Goal: Communication & Community: Answer question/provide support

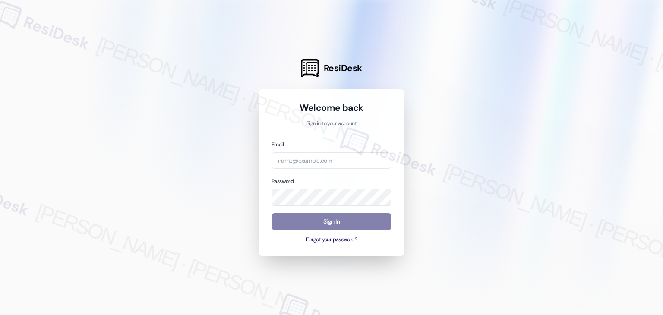
type input "[EMAIL_ADDRESS][DOMAIN_NAME]"
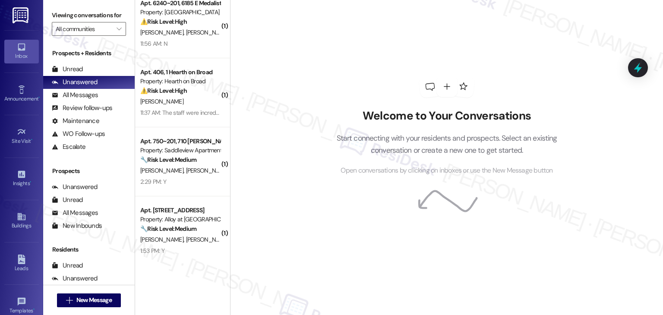
scroll to position [302, 0]
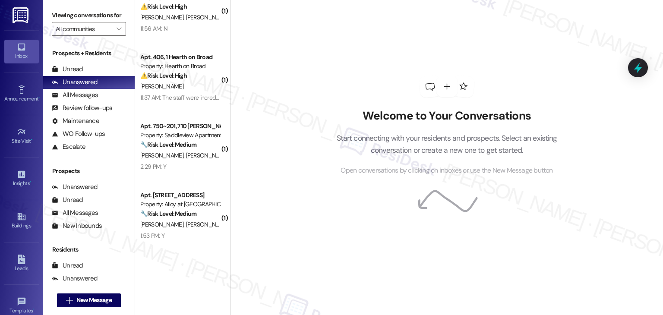
click at [122, 29] on div "Viewing conversations for All communities " at bounding box center [89, 22] width 92 height 44
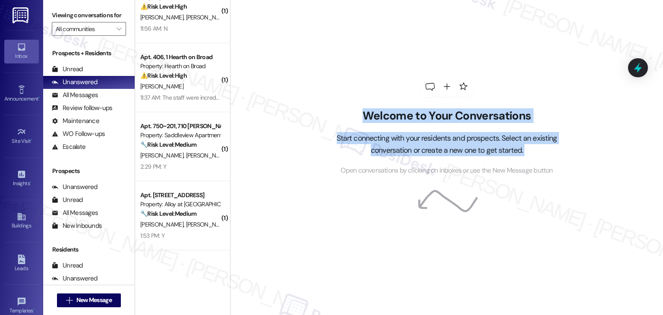
drag, startPoint x: 225, startPoint y: 33, endPoint x: 227, endPoint y: 228, distance: 195.2
click at [230, 228] on div "Welcome to Your Conversations Start connecting with your residents and prospect…" at bounding box center [446, 157] width 433 height 315
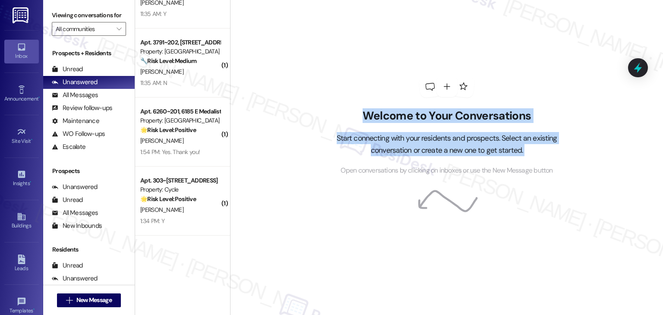
scroll to position [1684, 0]
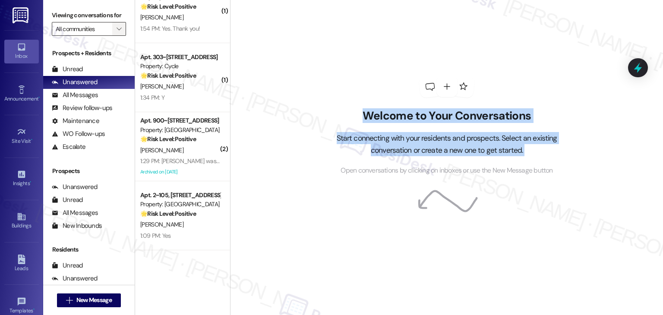
click at [115, 24] on span "" at bounding box center [119, 29] width 8 height 14
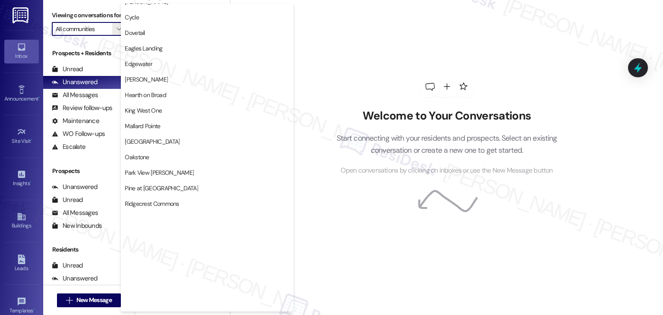
scroll to position [346, 0]
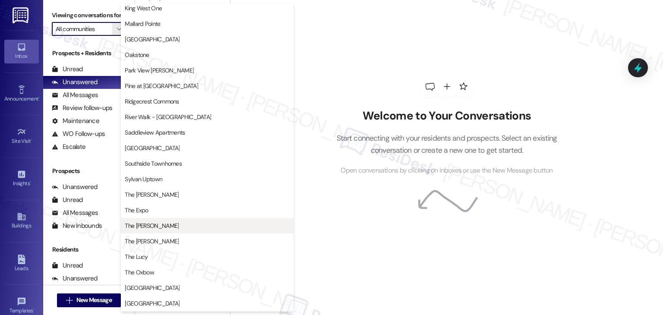
click at [157, 225] on span "The [PERSON_NAME]" at bounding box center [207, 226] width 165 height 9
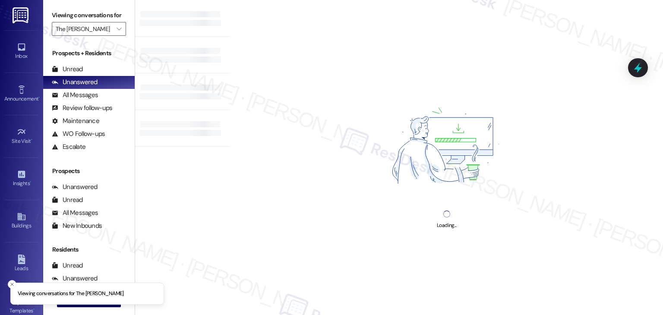
type input "The [PERSON_NAME]"
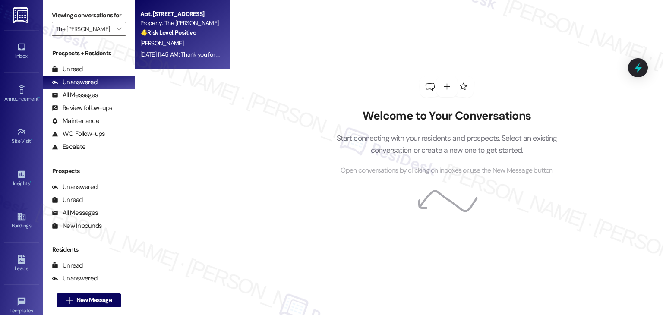
click at [183, 51] on div "Aug 17, 2025 at 11:45 AM: Thank you for your message. Our offices are currently…" at bounding box center [402, 55] width 524 height 8
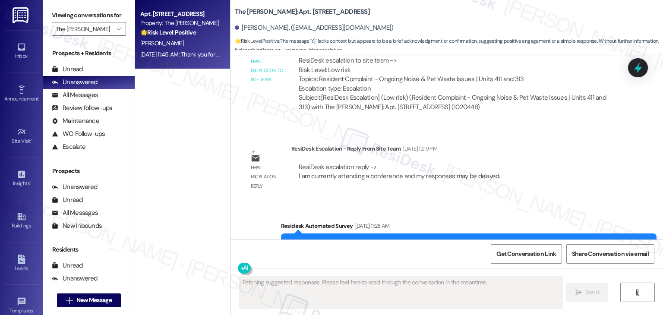
scroll to position [4039, 0]
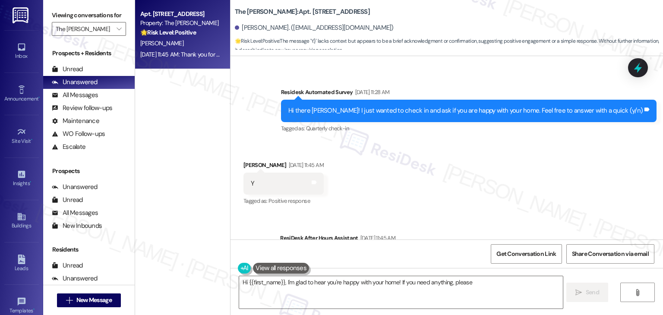
click at [427, 141] on div "Received via SMS Abagail Poulin Aug 17, 2025 at 11:45 AM Y Tags and notes Tagge…" at bounding box center [447, 177] width 433 height 73
click at [428, 141] on div "Received via SMS Abagail Poulin Aug 17, 2025 at 11:45 AM Y Tags and notes Tagge…" at bounding box center [447, 177] width 433 height 73
click at [427, 141] on div "Received via SMS Abagail Poulin Aug 17, 2025 at 11:45 AM Y Tags and notes Tagge…" at bounding box center [447, 177] width 433 height 73
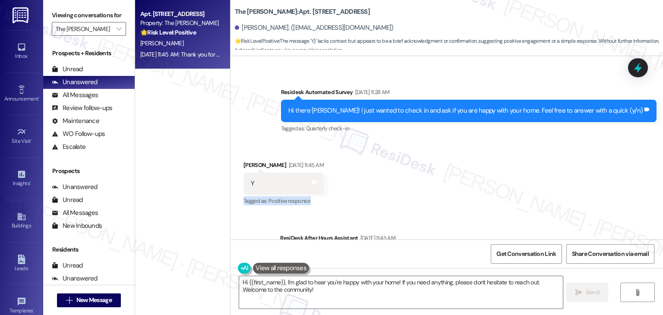
click at [427, 141] on div "Received via SMS Abagail Poulin Aug 17, 2025 at 11:45 AM Y Tags and notes Tagge…" at bounding box center [447, 177] width 433 height 73
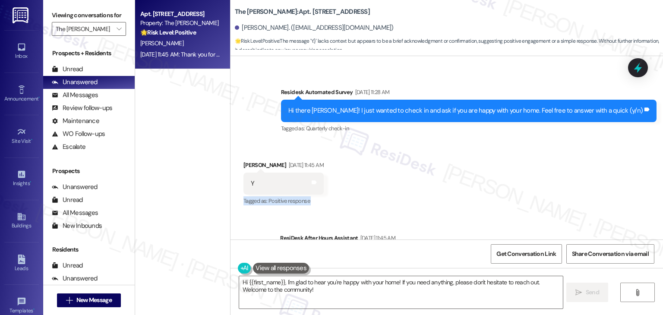
click at [427, 141] on div "Received via SMS Abagail Poulin Aug 17, 2025 at 11:45 AM Y Tags and notes Tagge…" at bounding box center [447, 177] width 433 height 73
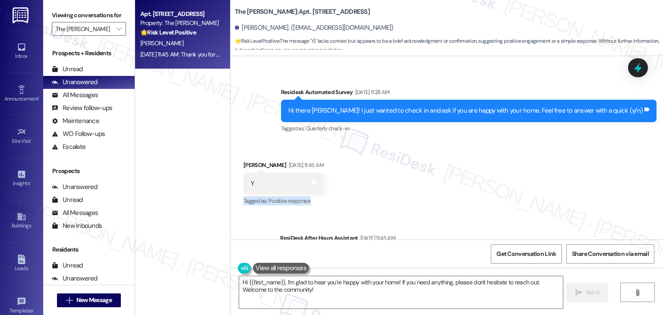
click at [427, 141] on div "Received via SMS Abagail Poulin Aug 17, 2025 at 11:45 AM Y Tags and notes Tagge…" at bounding box center [447, 177] width 433 height 73
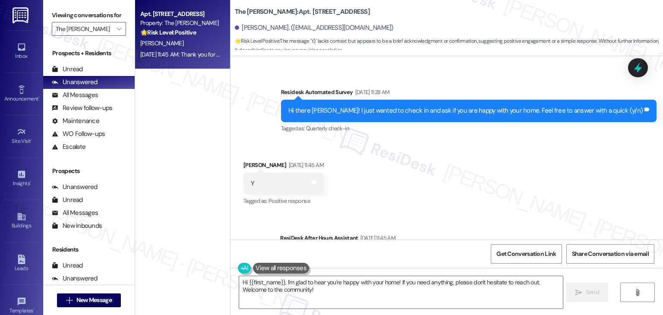
click at [427, 141] on div "Received via SMS Abagail Poulin Aug 17, 2025 at 11:45 AM Y Tags and notes Tagge…" at bounding box center [447, 177] width 433 height 73
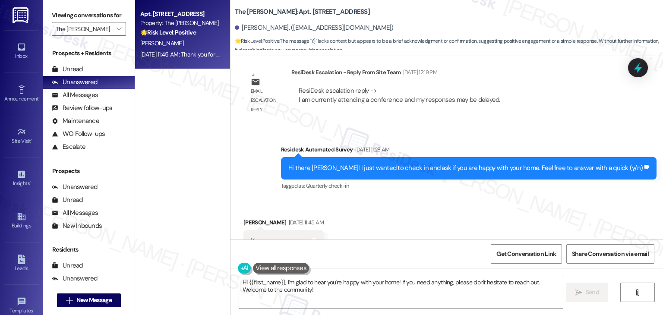
scroll to position [3953, 0]
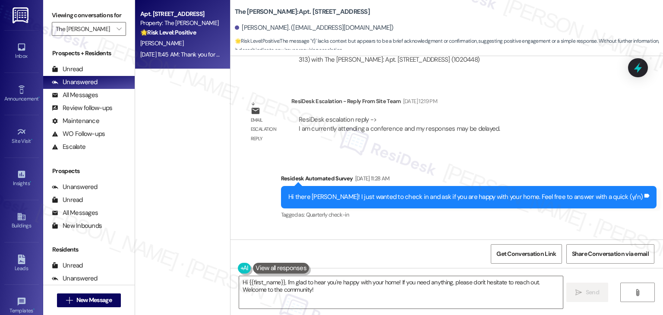
click at [424, 228] on div "Received via SMS Abagail Poulin Aug 17, 2025 at 11:45 AM Y Tags and notes Tagge…" at bounding box center [447, 264] width 433 height 73
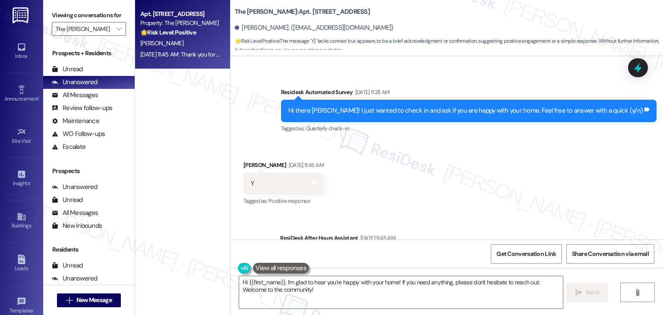
scroll to position [3909, 0]
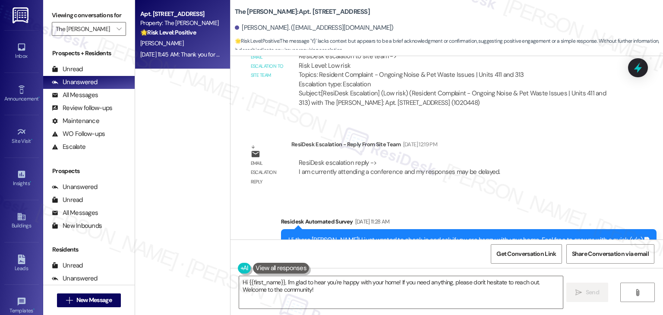
click at [448, 198] on div "Survey, sent via SMS Residesk Automated Survey Aug 12, 2025 at 11:28 AM Hi ther…" at bounding box center [447, 234] width 433 height 73
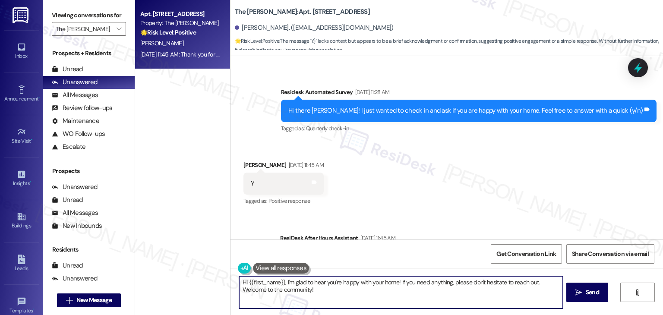
click at [341, 277] on textarea "Hi {{first_name}}, I'm glad to hear you're happy with your home! If you need an…" at bounding box center [400, 292] width 323 height 32
paste textarea "ey {{first_name}}! I’m so glad to hear you’re happy with your home. Your positi…"
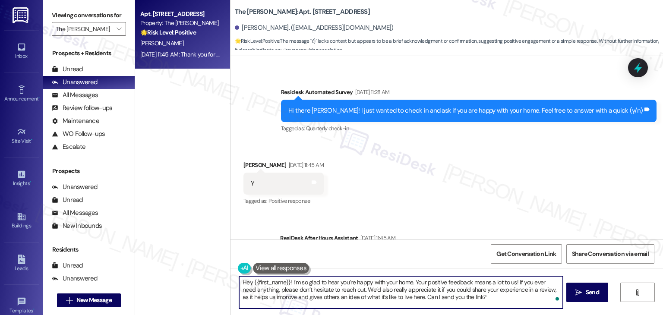
scroll to position [3996, 0]
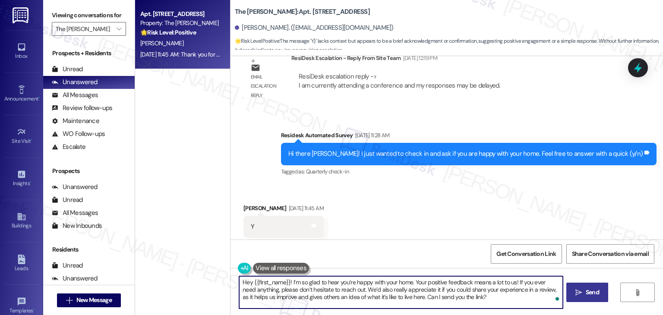
type textarea "Hey {{first_name}}! I’m so glad to hear you’re happy with your home. Your posit…"
click at [577, 289] on icon "" at bounding box center [579, 292] width 6 height 7
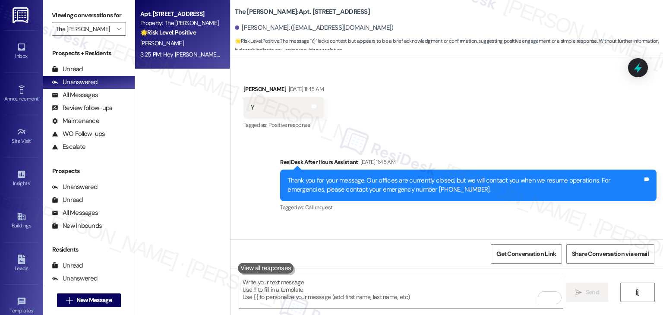
scroll to position [4118, 0]
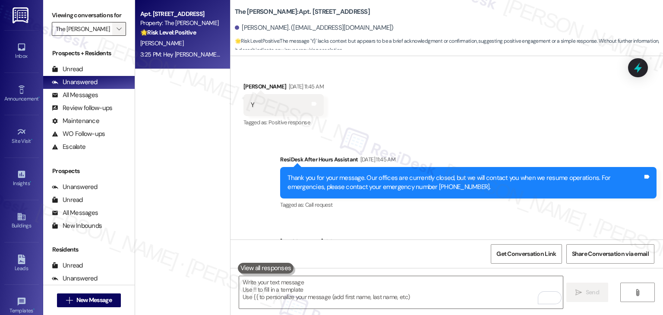
click at [117, 29] on icon "" at bounding box center [119, 28] width 5 height 7
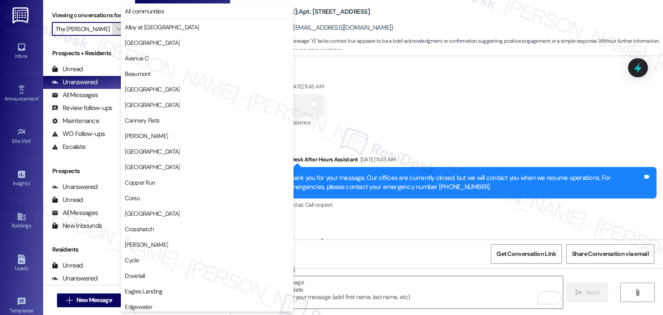
scroll to position [422, 0]
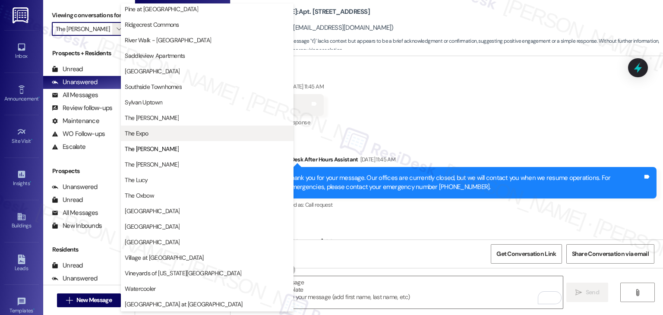
click at [171, 135] on span "The Expo" at bounding box center [207, 133] width 165 height 9
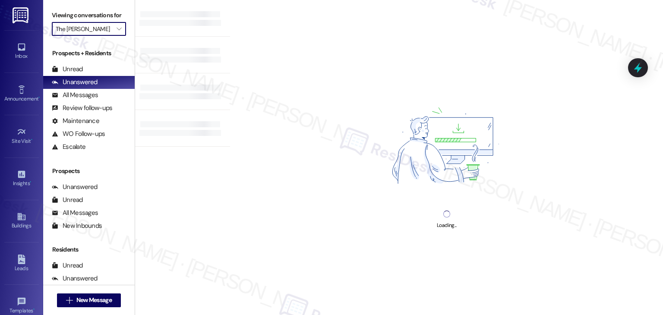
type input "The Expo"
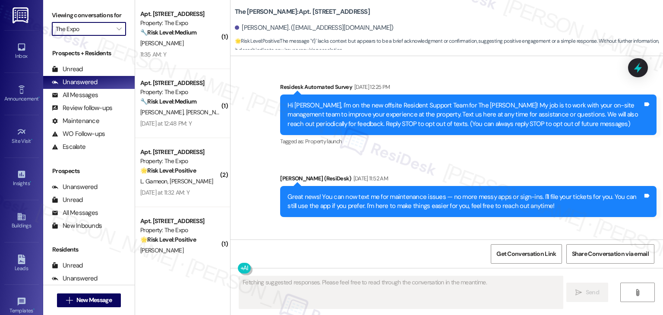
type textarea "Fetching suggested responses. Please feel free to read through the conversation…"
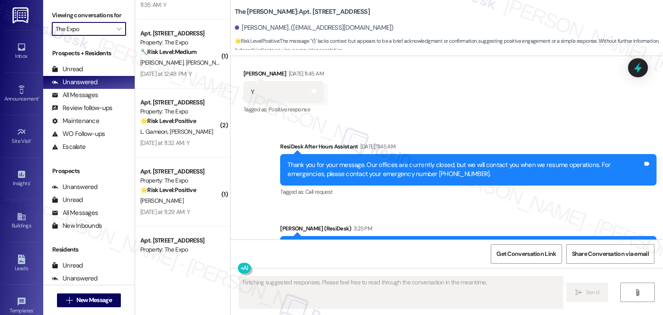
scroll to position [92, 0]
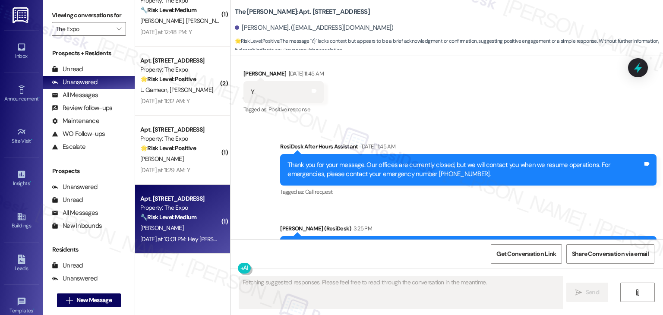
click at [197, 252] on div "Apt. 4110, 485 S 44th St W Property: The Expo 🔧 Risk Level: Medium The resident…" at bounding box center [182, 219] width 95 height 69
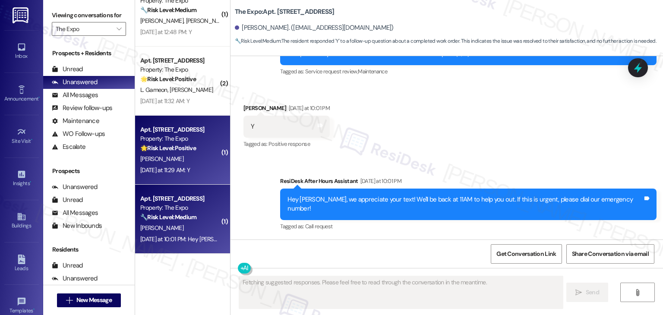
scroll to position [450, 0]
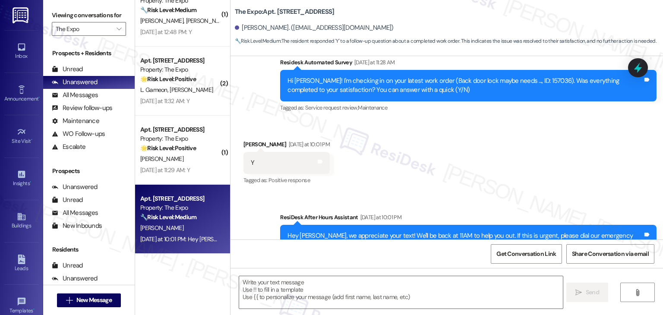
click at [431, 143] on div "Received via SMS Elizabeth Nelson Yesterday at 10:01 PM Y Tags and notes Tagged…" at bounding box center [447, 156] width 433 height 73
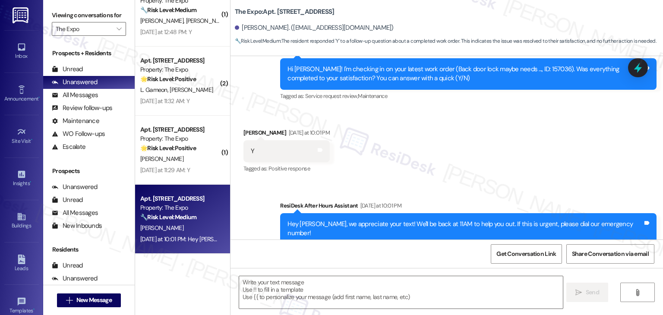
scroll to position [468, 0]
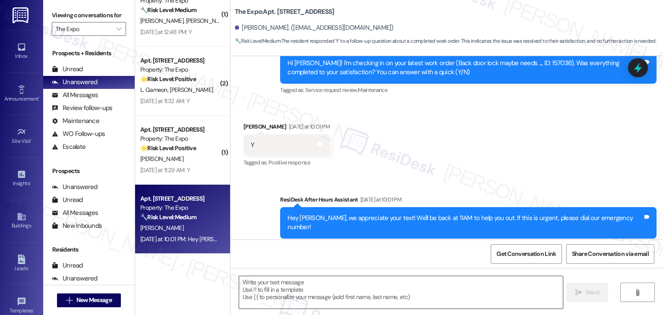
click at [292, 285] on textarea at bounding box center [400, 292] width 323 height 32
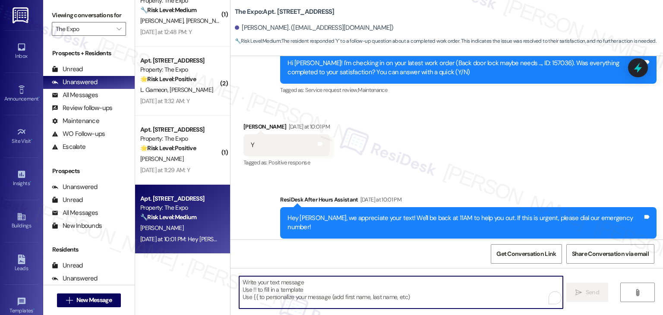
paste textarea "Hey [PERSON_NAME]! I’m glad your latest work order was completed to your satisf…"
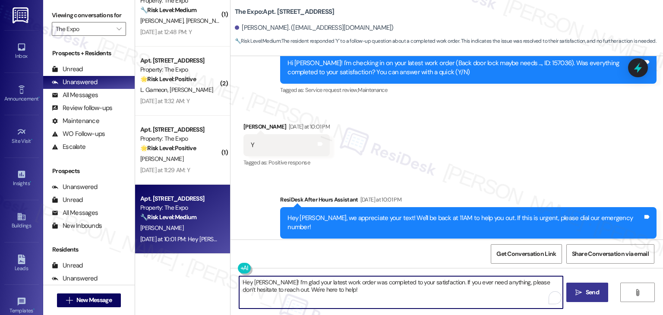
type textarea "Hey [PERSON_NAME]! I’m glad your latest work order was completed to your satisf…"
click at [581, 287] on button " Send" at bounding box center [588, 292] width 42 height 19
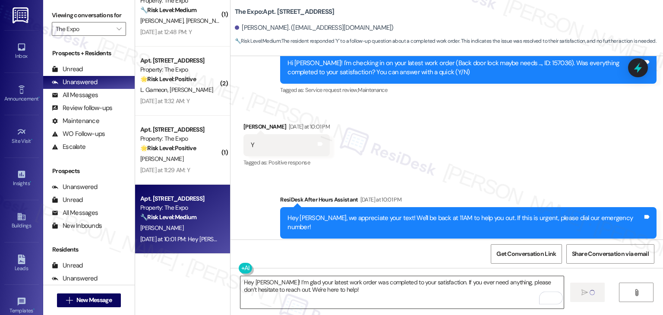
click at [257, 284] on textarea "Hey [PERSON_NAME]! I’m glad your latest work order was completed to your satisf…" at bounding box center [402, 292] width 323 height 32
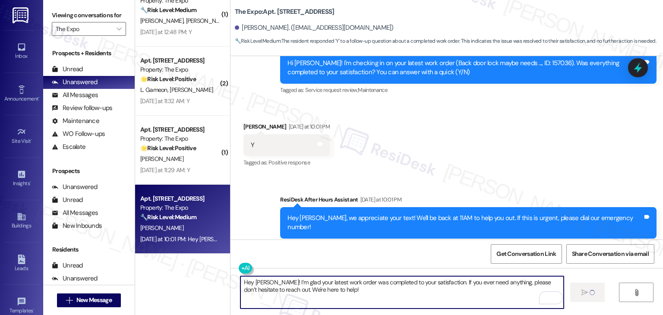
click at [257, 284] on textarea "Hey [PERSON_NAME]! I’m glad your latest work order was completed to your satisf…" at bounding box center [402, 292] width 323 height 32
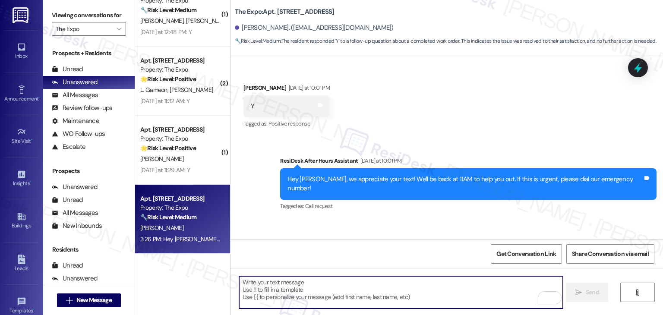
scroll to position [537, 0]
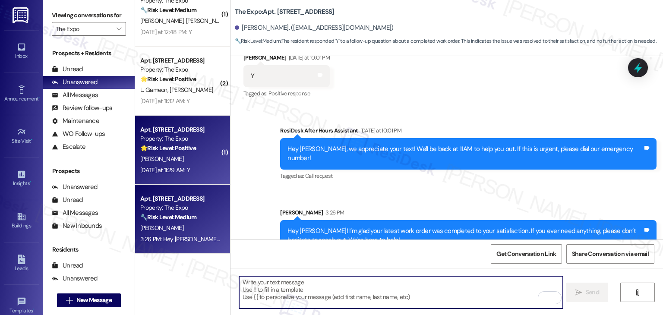
click at [174, 163] on div "W. Southard Ii" at bounding box center [180, 159] width 82 height 11
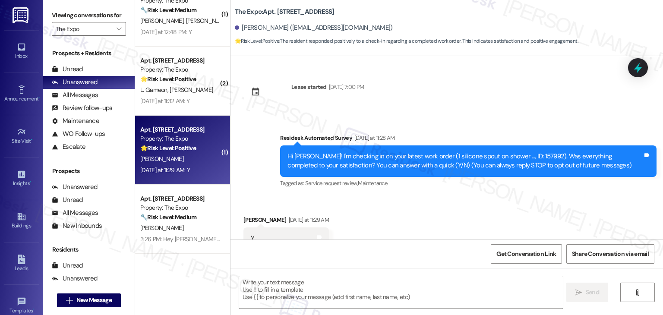
scroll to position [29, 0]
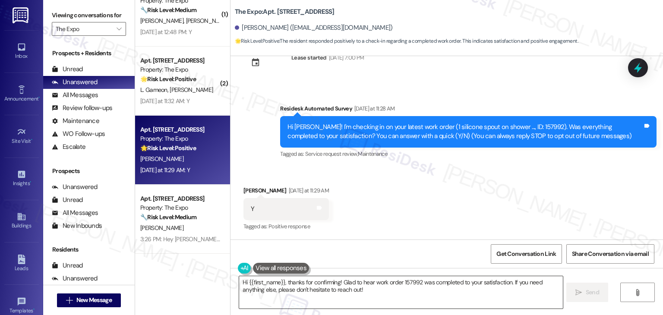
click at [291, 280] on textarea "Hi {{first_name}}, thanks for confirming! Glad to hear work order 157992 was co…" at bounding box center [400, 292] width 323 height 32
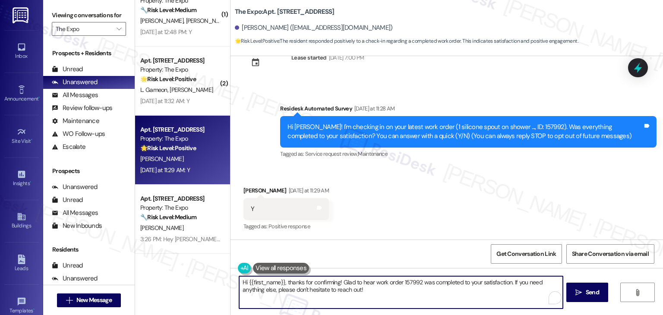
click at [291, 280] on textarea "Hi {{first_name}}, thanks for confirming! Glad to hear work order 157992 was co…" at bounding box center [400, 292] width 323 height 32
paste textarea "Thanks for confirming, {{first_name}}! Glad to hear everything was completed to…"
click at [313, 281] on textarea "Thanks for confirming, {{first_name}}! Glad to hear everything was completed to…" at bounding box center [400, 292] width 323 height 32
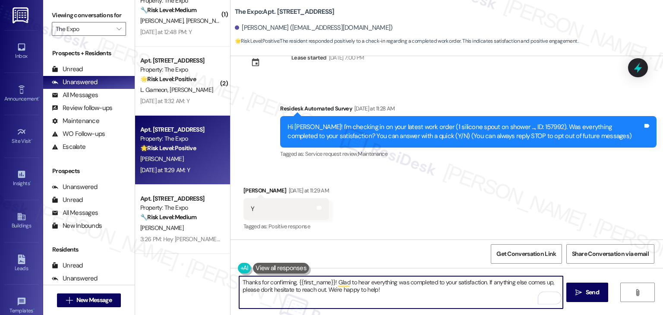
type textarea "Thanks for confirming, {{first_name}}! Glad to hear everything was completed to…"
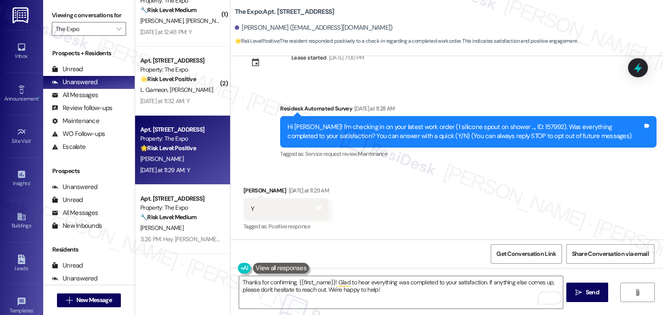
click at [439, 253] on div "Get Conversation Link Share Conversation via email" at bounding box center [447, 254] width 433 height 29
click at [601, 295] on button " Send" at bounding box center [588, 292] width 42 height 19
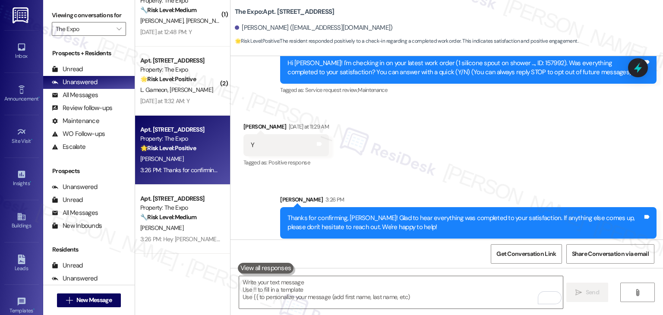
scroll to position [99, 0]
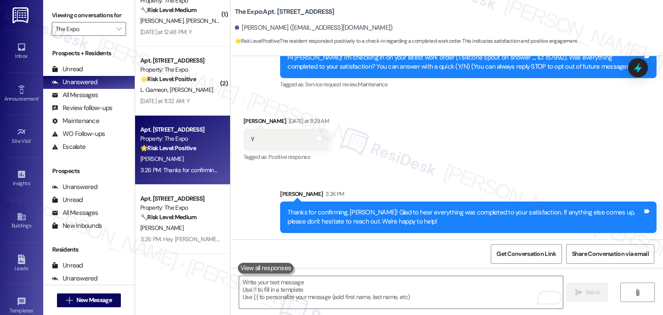
click at [424, 146] on div "Received via SMS William Southard Ii Yesterday at 11:29 AM Y Tags and notes Tag…" at bounding box center [447, 133] width 433 height 73
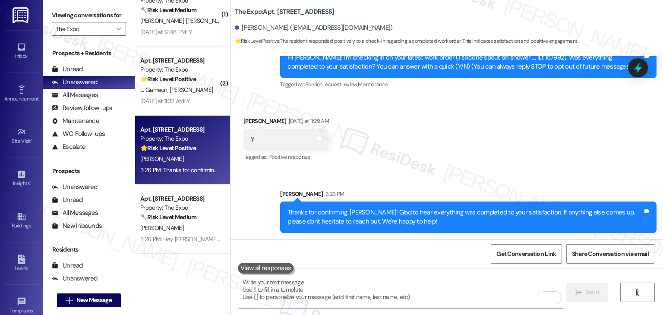
click at [424, 146] on div "Received via SMS William Southard Ii Yesterday at 11:29 AM Y Tags and notes Tag…" at bounding box center [447, 133] width 433 height 73
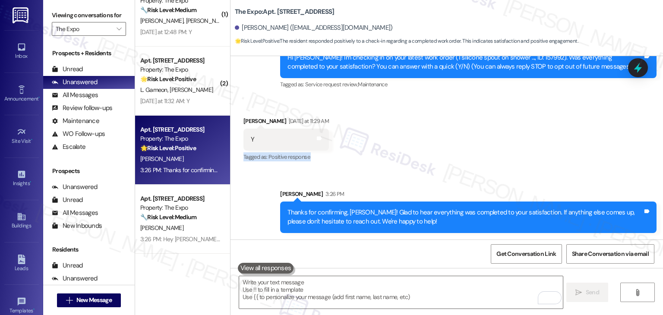
click at [424, 146] on div "Received via SMS William Southard Ii Yesterday at 11:29 AM Y Tags and notes Tag…" at bounding box center [447, 133] width 433 height 73
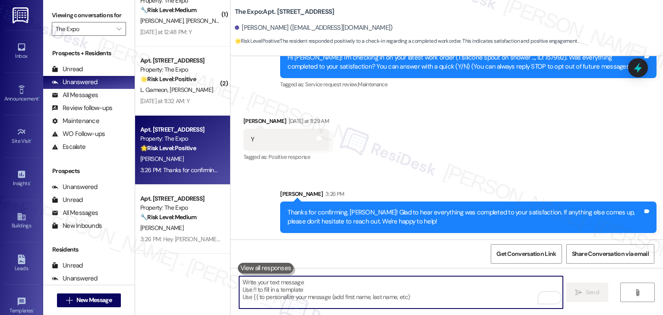
click at [313, 288] on textarea "To enrich screen reader interactions, please activate Accessibility in Grammarl…" at bounding box center [400, 292] width 323 height 32
paste textarea "We’d also really appreciate it if you could share your experience in a review, …"
type textarea "We’d also really appreciate it if you could share your experience in a review, …"
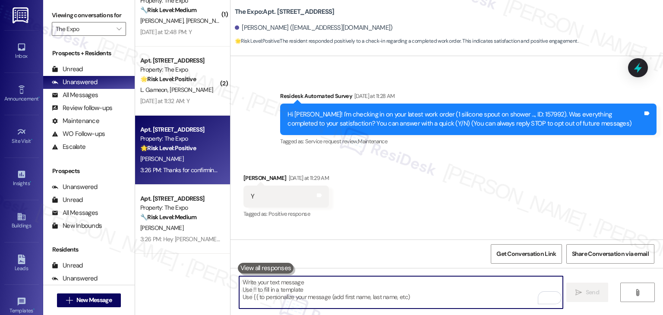
scroll to position [29, 0]
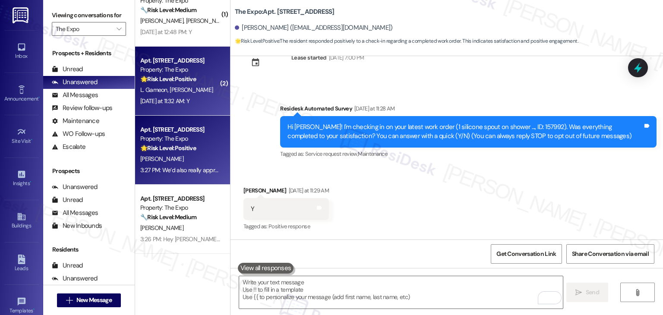
click at [191, 83] on div "🌟 Risk Level: Positive The message thread is a follow-up on a completed work or…" at bounding box center [180, 79] width 80 height 9
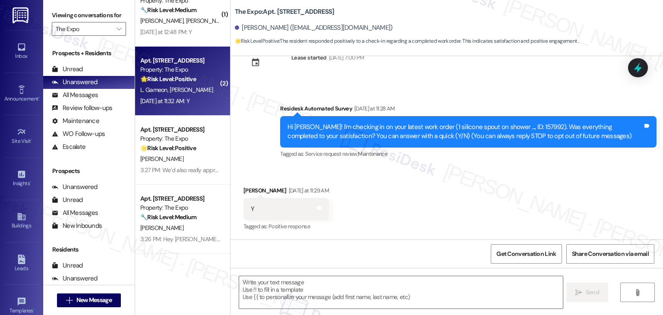
type textarea "Fetching suggested responses. Please feel free to read through the conversation…"
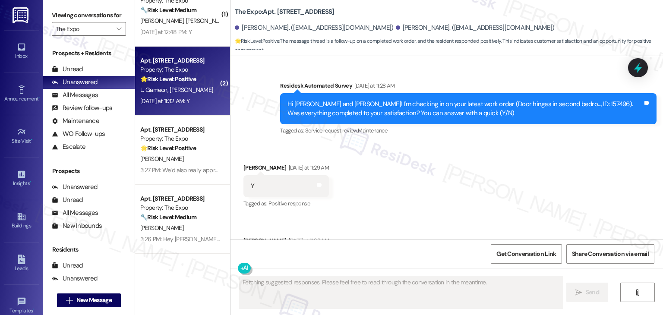
scroll to position [468, 0]
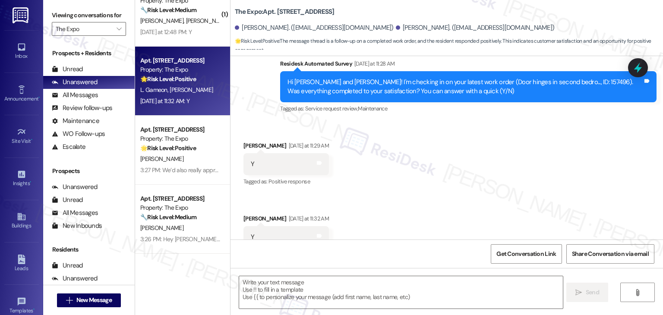
click at [361, 153] on div "Received via SMS Laramie Gameon Yesterday at 11:29 AM Y Tags and notes Tagged a…" at bounding box center [447, 195] width 433 height 146
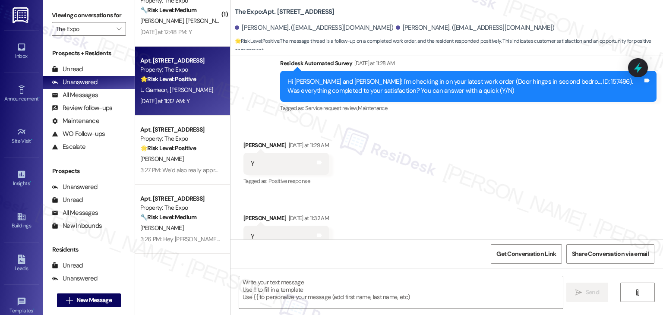
scroll to position [425, 0]
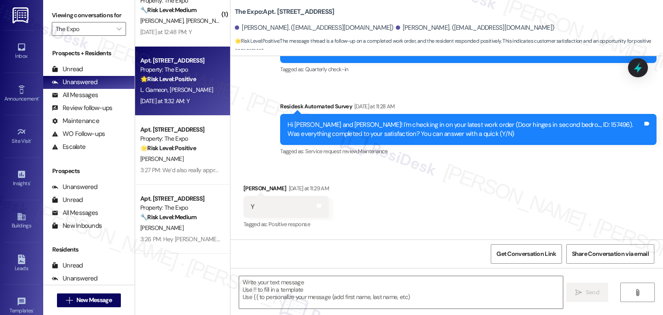
click at [419, 165] on div "Received via SMS Laramie Gameon Yesterday at 11:29 AM Y Tags and notes Tagged a…" at bounding box center [447, 238] width 433 height 146
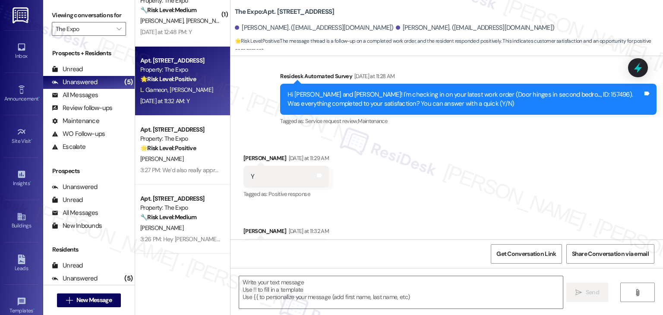
scroll to position [468, 0]
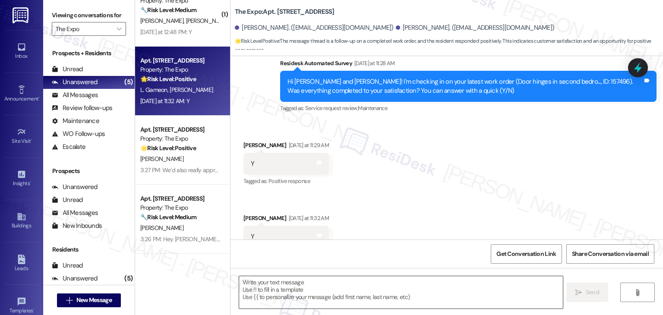
click at [327, 292] on textarea at bounding box center [400, 292] width 323 height 32
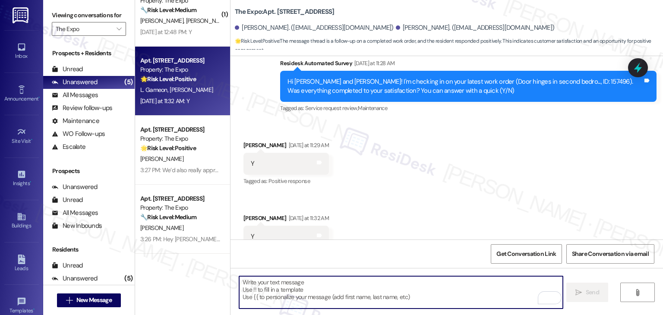
click at [292, 291] on textarea "To enrich screen reader interactions, please activate Accessibility in Grammarl…" at bounding box center [400, 292] width 323 height 32
paste textarea "Hey {{first_name}}! I’m glad to hear your work order was completed to your sati…"
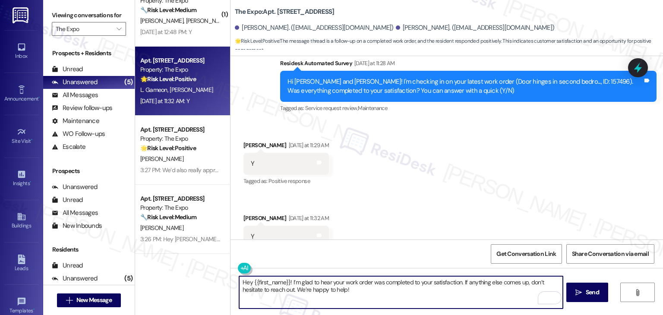
click at [362, 288] on textarea "Hey {{first_name}}! I’m glad to hear your work order was completed to your sati…" at bounding box center [400, 292] width 323 height 32
type textarea "Hey {{first_name}}! I’m glad to hear your work order was completed to your sati…"
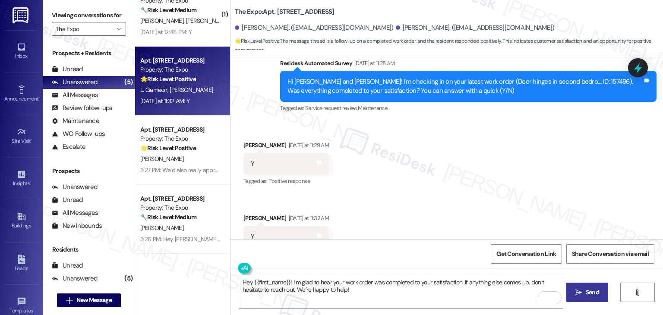
click at [592, 285] on button " Send" at bounding box center [588, 292] width 42 height 19
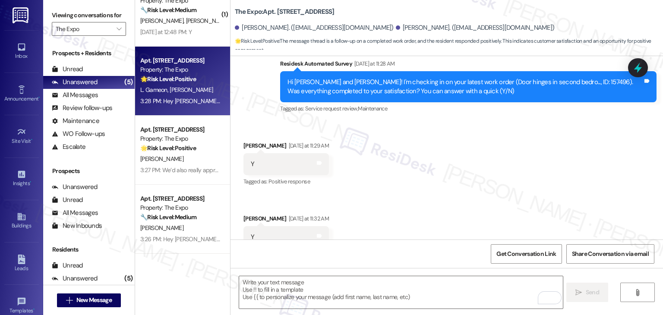
scroll to position [537, 0]
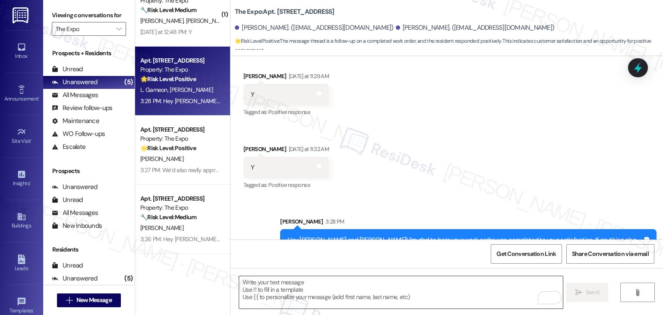
click at [306, 293] on textarea "To enrich screen reader interactions, please activate Accessibility in Grammarl…" at bounding box center [400, 292] width 323 height 32
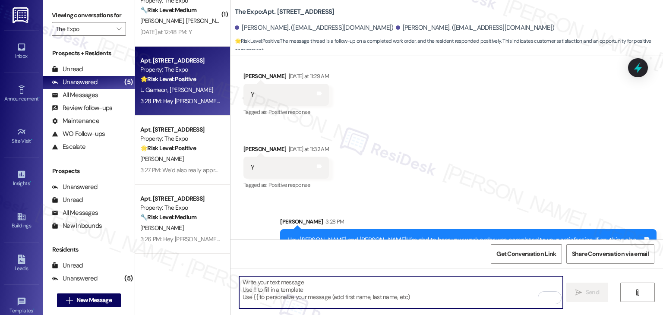
paste textarea "We’d also really appreciate it if you could share your experience in a review, …"
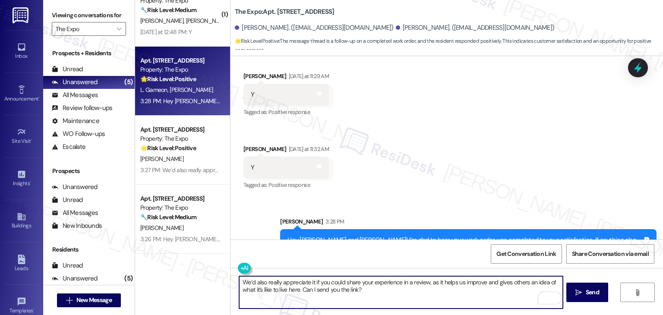
click at [374, 289] on textarea "We’d also really appreciate it if you could share your experience in a review, …" at bounding box center [400, 292] width 323 height 32
type textarea "We’d also really appreciate it if you could share your experience in a review, …"
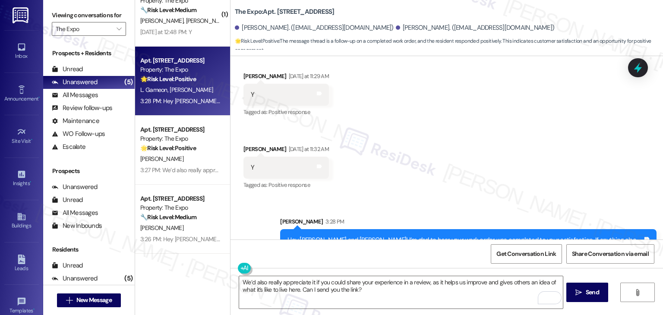
click at [534, 198] on div "Sent via SMS Sarah 3:28 PM Hey Jens and Laramie! I’m glad to hear your work ord…" at bounding box center [447, 233] width 433 height 70
click at [593, 296] on span "Send" at bounding box center [592, 292] width 13 height 9
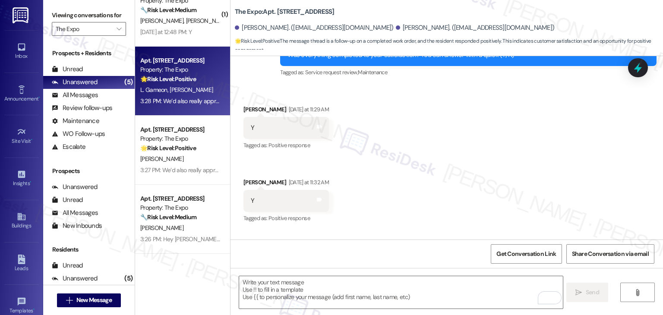
scroll to position [607, 0]
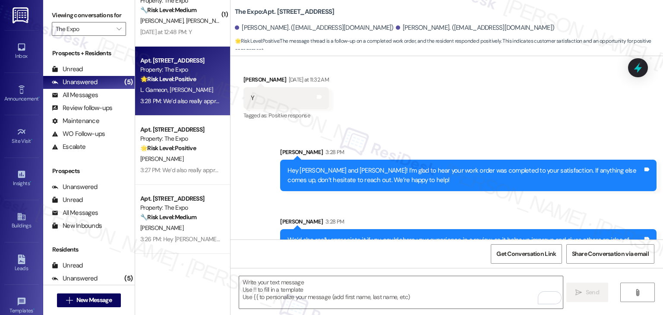
click at [485, 128] on div "Sent via SMS Sarah 3:28 PM Hey Jens and Laramie! I’m glad to hear your work ord…" at bounding box center [447, 197] width 433 height 139
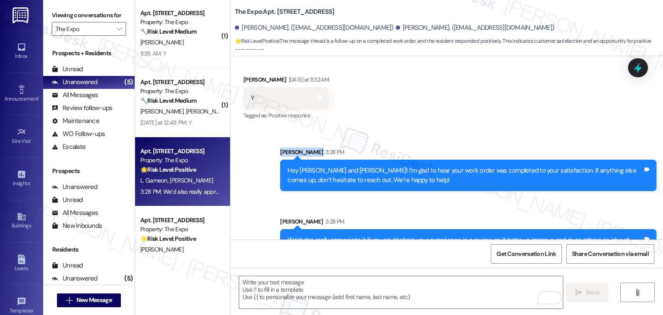
scroll to position [0, 0]
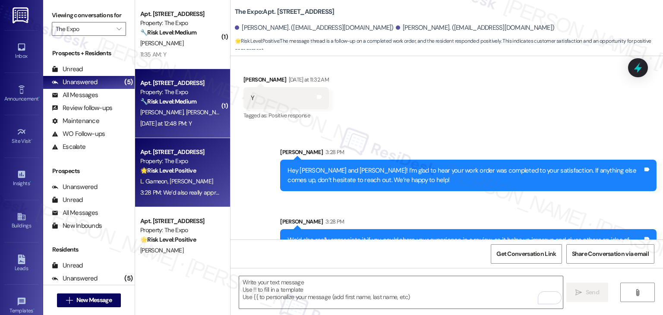
click at [206, 132] on div "Apt. 6206, 485 S 44th St W Property: The Expo 🔧 Risk Level: Medium The resident…" at bounding box center [182, 103] width 95 height 69
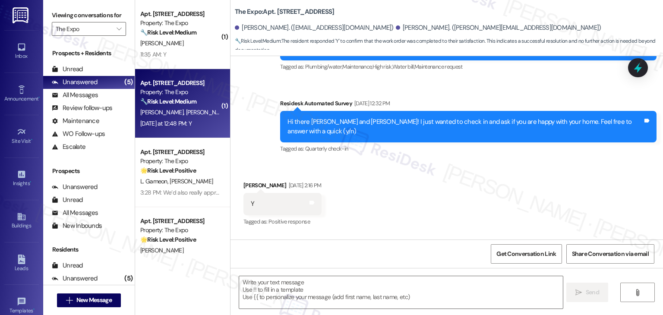
type textarea "Fetching suggested responses. Please feel free to read through the conversation…"
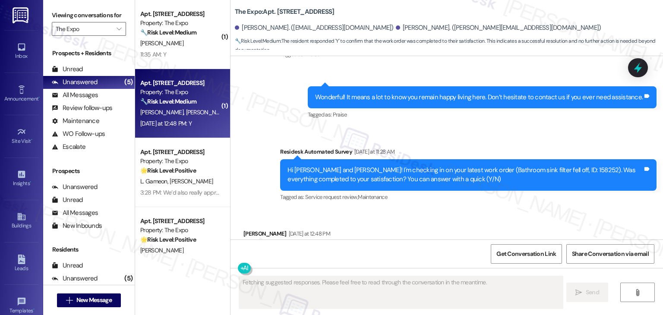
scroll to position [873, 0]
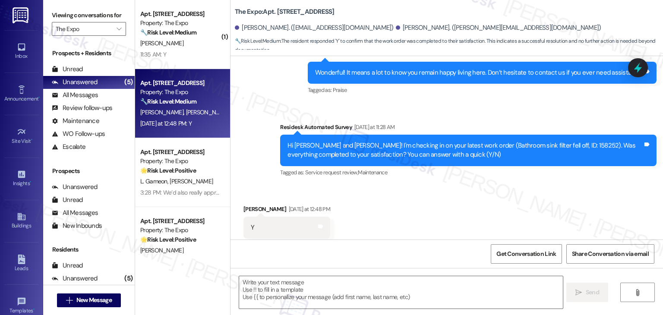
click at [433, 195] on div "Received via SMS Savannah Miller Yesterday at 12:48 PM Y Tags and notes Tagged …" at bounding box center [447, 221] width 433 height 73
click at [433, 196] on div "Received via SMS Savannah Miller Yesterday at 12:48 PM Y Tags and notes Tagged …" at bounding box center [447, 221] width 433 height 73
click at [346, 276] on textarea at bounding box center [400, 292] width 323 height 32
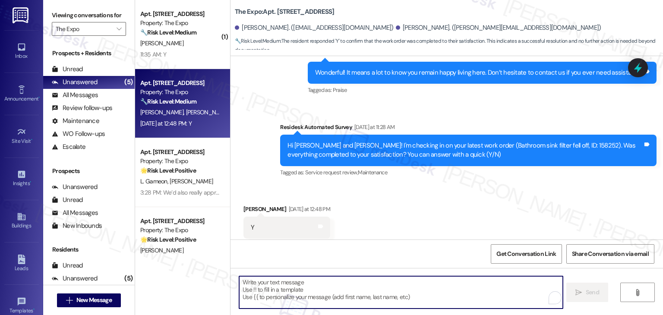
click at [343, 285] on textarea "To enrich screen reader interactions, please activate Accessibility in Grammarl…" at bounding box center [400, 292] width 323 height 32
paste textarea "Hey {{first_name}}! I’m glad to hear your work order was completed to your sati…"
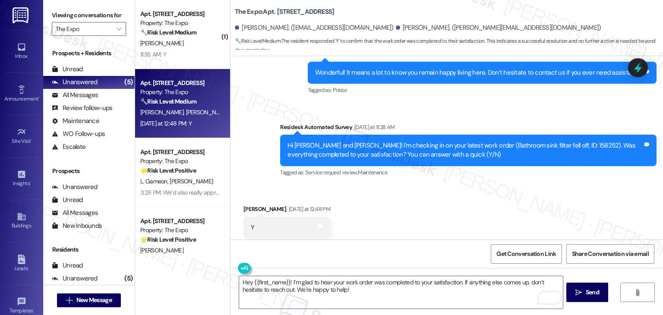
click at [247, 205] on div "Savannah Miller Yesterday at 12:48 PM" at bounding box center [287, 211] width 87 height 12
copy div "Savannah"
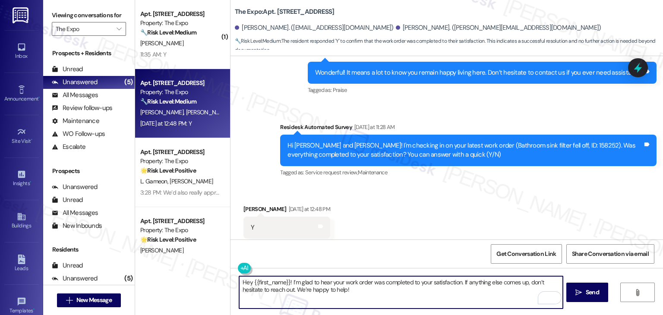
drag, startPoint x: 285, startPoint y: 282, endPoint x: 248, endPoint y: 282, distance: 37.1
click at [248, 282] on textarea "Hey {{first_name}}! I’m glad to hear your work order was completed to your sati…" at bounding box center [400, 292] width 323 height 32
paste textarea "Savannah"
type textarea "Hey Savannah! I’m glad to hear your work order was completed to your satisfacti…"
click at [414, 193] on div "Received via SMS Savannah Miller Yesterday at 12:48 PM Y Tags and notes Tagged …" at bounding box center [447, 221] width 433 height 73
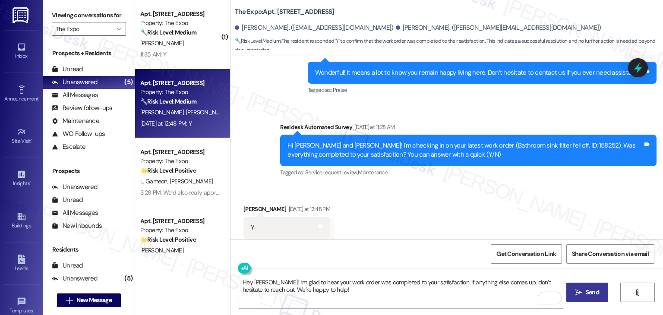
click at [589, 296] on span "Send" at bounding box center [592, 292] width 13 height 9
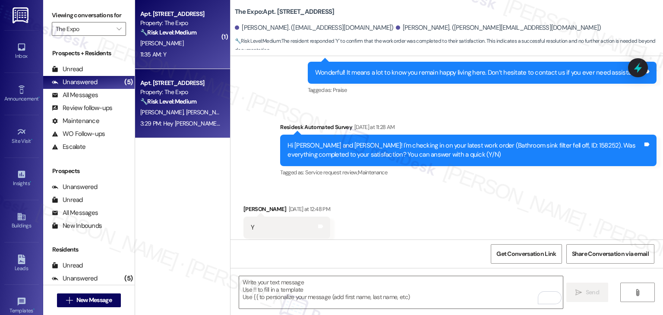
click at [182, 45] on div "M. Rouse" at bounding box center [180, 43] width 82 height 11
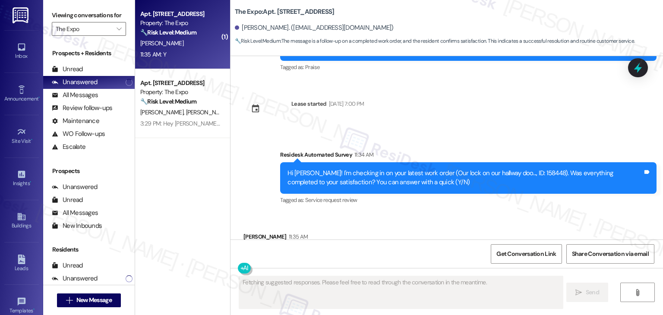
scroll to position [986, 0]
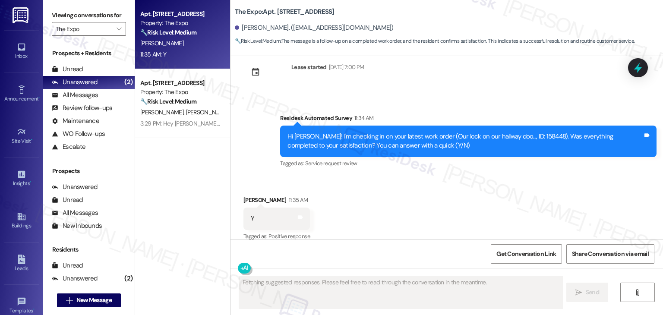
click at [413, 197] on div "Received via SMS Megan Rouse 11:35 AM Y Tags and notes Tagged as: Positive resp…" at bounding box center [447, 212] width 433 height 73
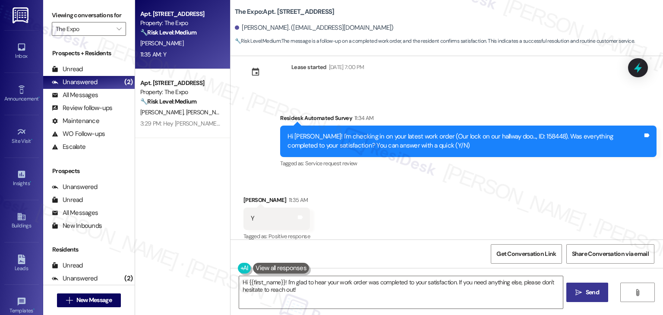
click at [475, 186] on div "Received via SMS Megan Rouse 11:35 AM Y Tags and notes Tagged as: Positive resp…" at bounding box center [447, 212] width 433 height 73
click at [301, 286] on textarea "Hi {{first_name}}! I'm glad to hear your work order was completed to your satis…" at bounding box center [400, 292] width 323 height 32
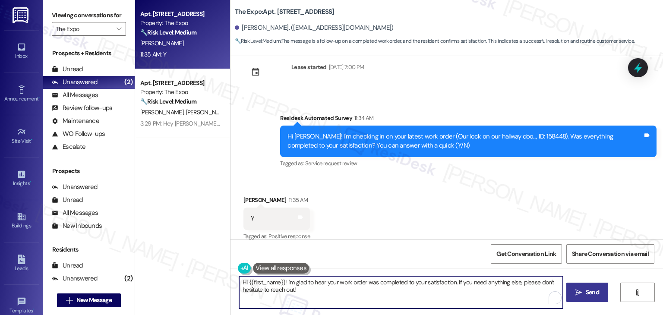
click at [301, 286] on textarea "Hi {{first_name}}! I'm glad to hear your work order was completed to your satis…" at bounding box center [400, 292] width 323 height 32
paste textarea "Thanks for confirming, {{first_name}}! Glad to hear everything was completed to…"
type textarea "Thanks for confirming, {{first_name}}! Glad to hear everything was completed to…"
click at [421, 240] on div "Get Conversation Link Share Conversation via email" at bounding box center [447, 254] width 433 height 29
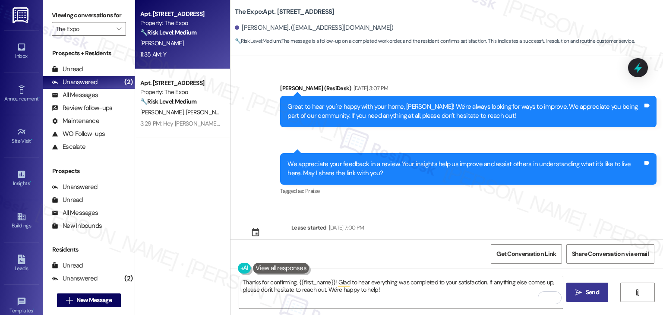
scroll to position [986, 0]
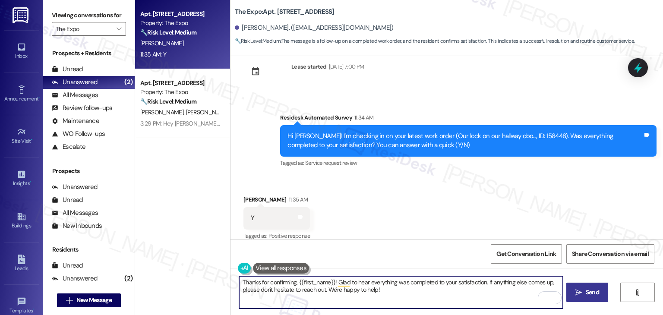
click at [404, 286] on textarea "Thanks for confirming, {{first_name}}! Glad to hear everything was completed to…" at bounding box center [400, 292] width 323 height 32
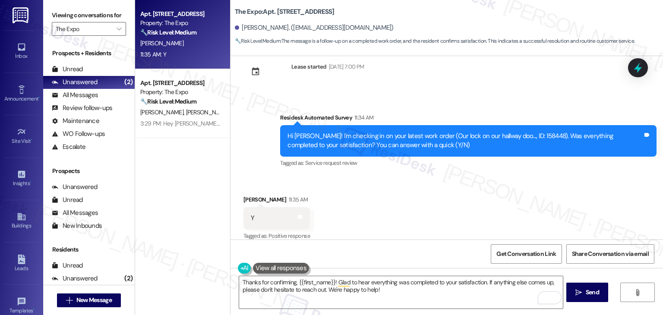
click at [592, 290] on button " Send" at bounding box center [588, 292] width 42 height 19
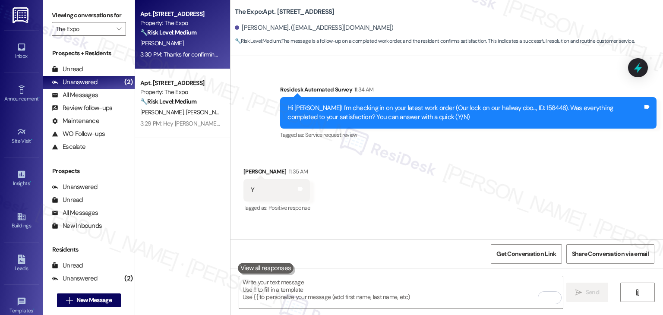
scroll to position [1056, 0]
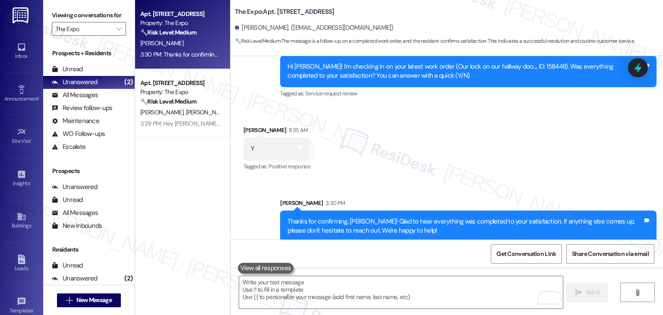
click at [427, 140] on div "Received via SMS Megan Rouse 11:35 AM Y Tags and notes Tagged as: Positive resp…" at bounding box center [447, 142] width 433 height 73
click at [437, 155] on div "Received via SMS Megan Rouse 11:35 AM Y Tags and notes Tagged as: Positive resp…" at bounding box center [447, 142] width 433 height 73
click at [117, 32] on icon "" at bounding box center [119, 28] width 5 height 7
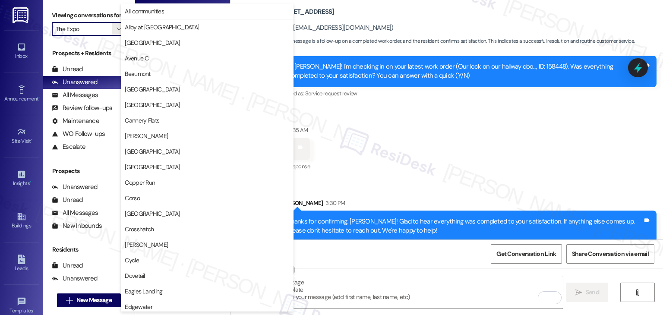
scroll to position [422, 0]
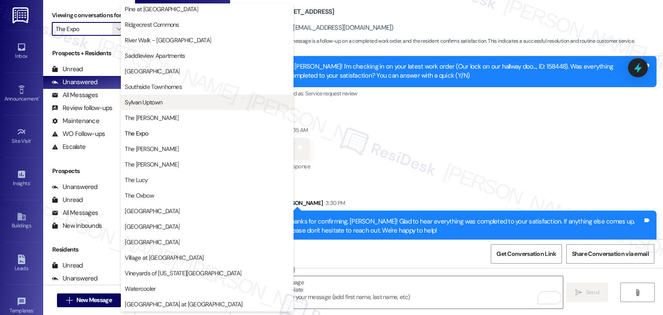
click at [154, 109] on button "Sylvan Uptown" at bounding box center [207, 103] width 173 height 16
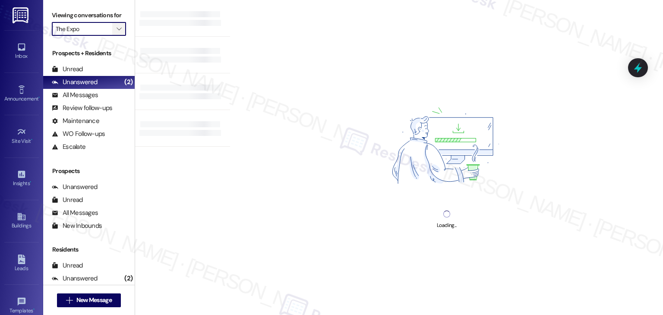
type input "Sylvan Uptown"
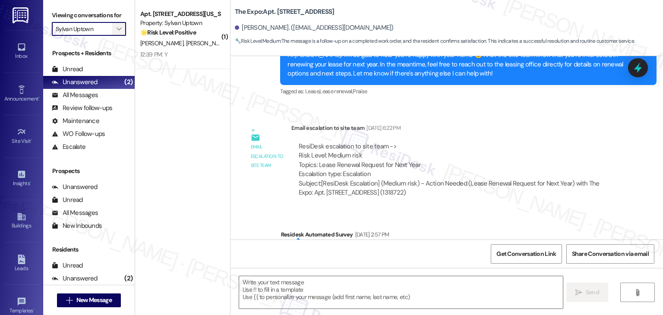
type textarea "Fetching suggested responses. Please feel free to read through the conversation…"
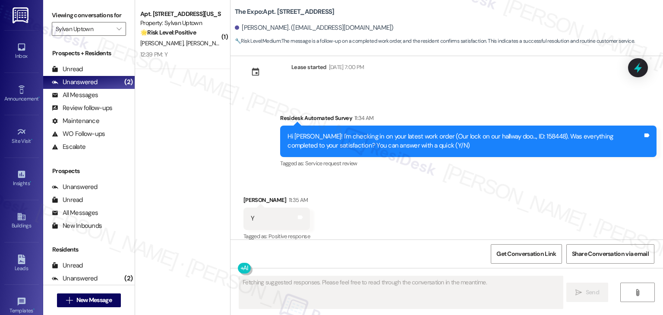
click at [165, 29] on strong "🌟 Risk Level: Positive" at bounding box center [168, 33] width 56 height 8
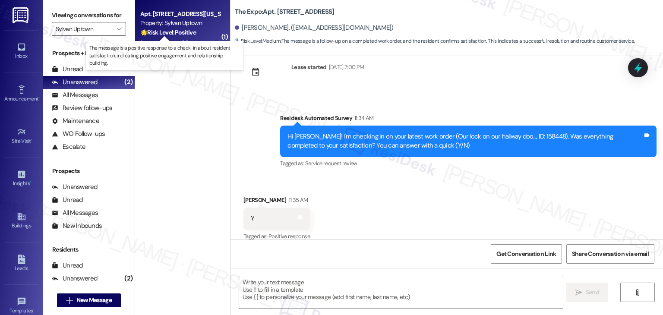
type textarea "Fetching suggested responses. Please feel free to read through the conversation…"
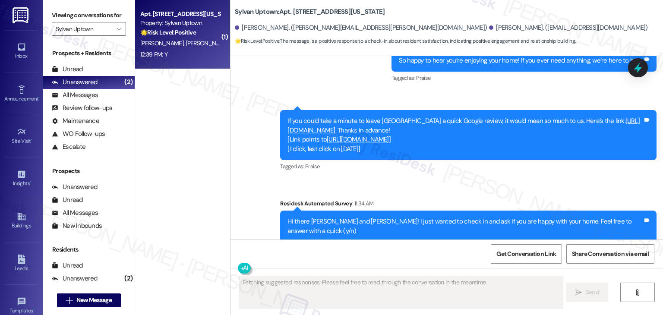
scroll to position [1240, 0]
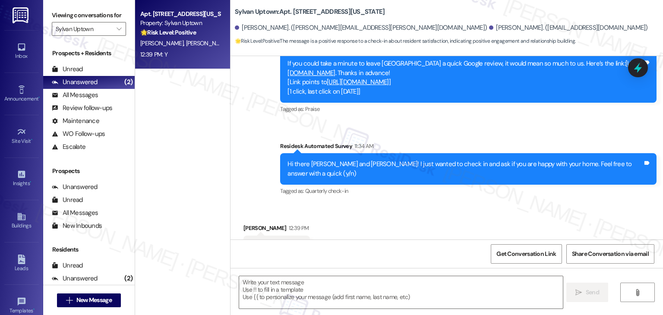
click at [434, 204] on div "Received via SMS Krista Brune 12:39 PM Y Tags and notes Tagged as: Positive res…" at bounding box center [447, 240] width 433 height 73
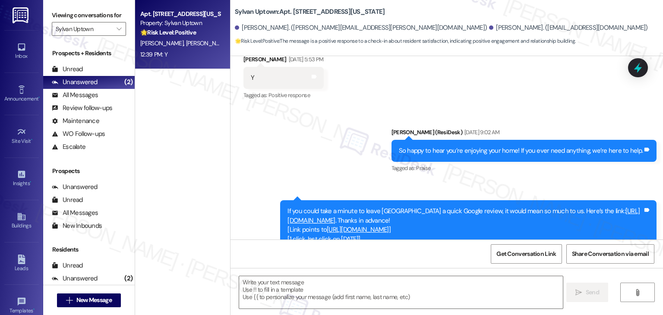
scroll to position [1240, 0]
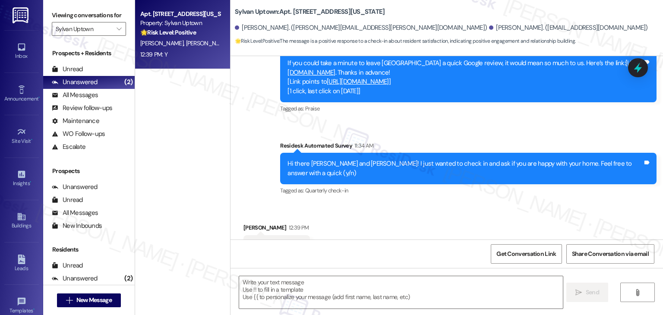
click at [486, 204] on div "Received via SMS Krista Brune 12:39 PM Y Tags and notes Tagged as: Positive res…" at bounding box center [447, 240] width 433 height 73
click at [358, 204] on div "Received via SMS Krista Brune 12:39 PM Y Tags and notes Tagged as: Positive res…" at bounding box center [447, 240] width 433 height 73
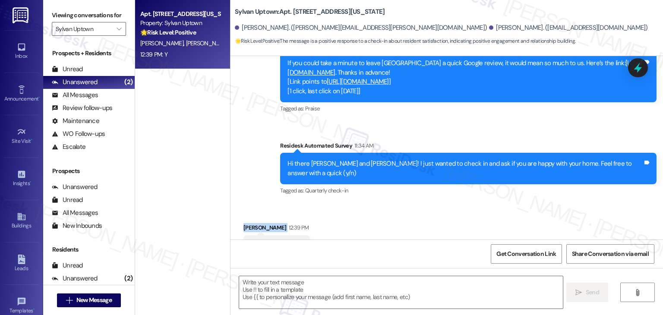
click at [358, 204] on div "Received via SMS Krista Brune 12:39 PM Y Tags and notes Tagged as: Positive res…" at bounding box center [447, 240] width 433 height 73
click at [364, 204] on div "Received via SMS Krista Brune 12:39 PM Y Tags and notes Tagged as: Positive res…" at bounding box center [447, 240] width 433 height 73
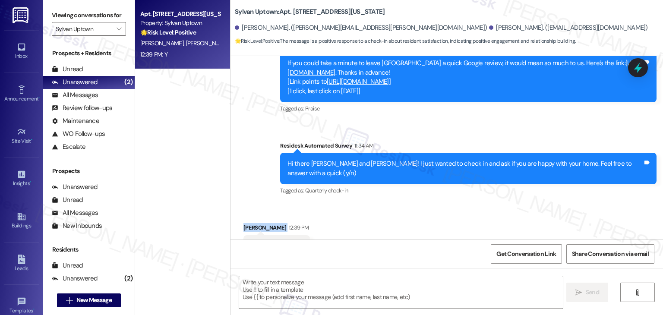
click at [364, 204] on div "Received via SMS Krista Brune 12:39 PM Y Tags and notes Tagged as: Positive res…" at bounding box center [447, 240] width 433 height 73
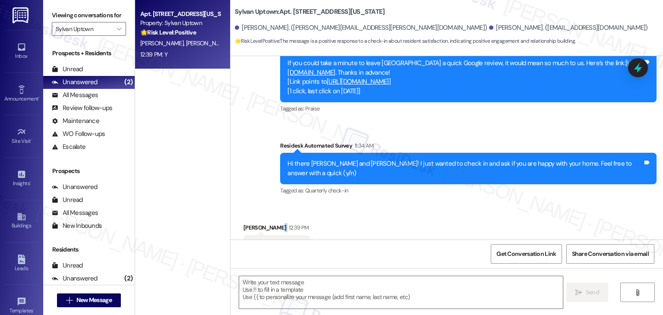
click at [364, 204] on div "Received via SMS Krista Brune 12:39 PM Y Tags and notes Tagged as: Positive res…" at bounding box center [447, 240] width 433 height 73
click at [365, 204] on div "Received via SMS Krista Brune 12:39 PM Y Tags and notes Tagged as: Positive res…" at bounding box center [447, 240] width 433 height 73
click at [383, 204] on div "Received via SMS Krista Brune 12:39 PM Y Tags and notes Tagged as: Positive res…" at bounding box center [447, 240] width 433 height 73
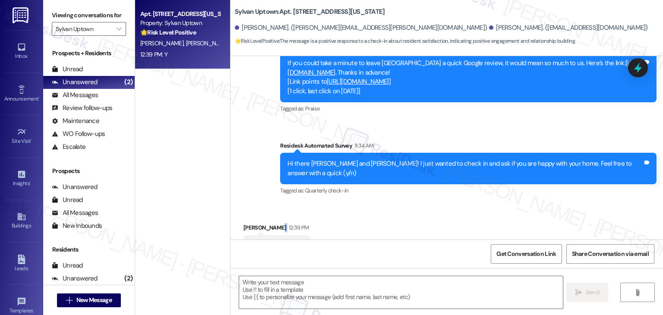
click at [383, 204] on div "Received via SMS Krista Brune 12:39 PM Y Tags and notes Tagged as: Positive res…" at bounding box center [447, 240] width 433 height 73
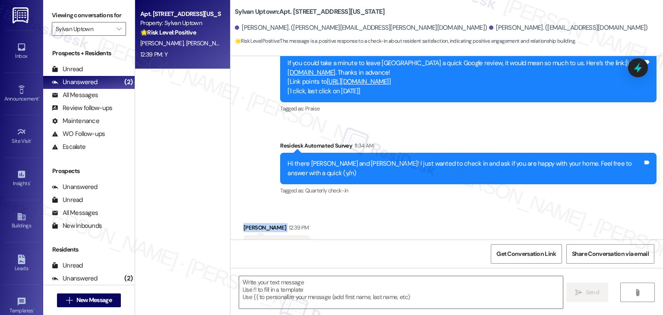
click at [383, 204] on div "Received via SMS Krista Brune 12:39 PM Y Tags and notes Tagged as: Positive res…" at bounding box center [447, 240] width 433 height 73
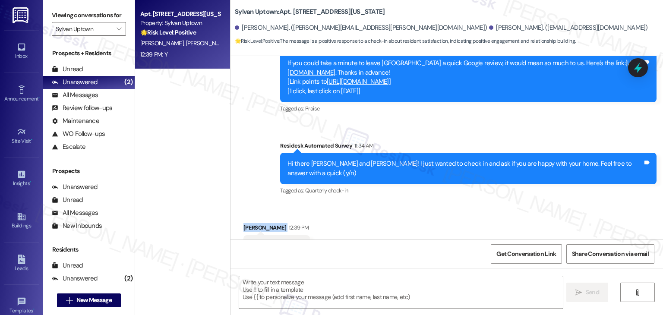
click at [383, 204] on div "Received via SMS Krista Brune 12:39 PM Y Tags and notes Tagged as: Positive res…" at bounding box center [447, 240] width 433 height 73
click at [360, 204] on div "Received via SMS Krista Brune 12:39 PM Y Tags and notes Tagged as: Positive res…" at bounding box center [447, 240] width 433 height 73
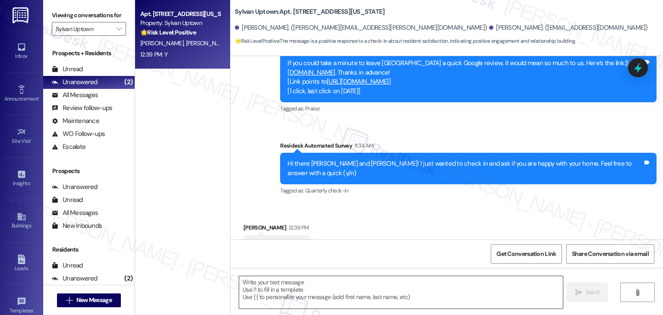
click at [305, 291] on textarea at bounding box center [400, 292] width 323 height 32
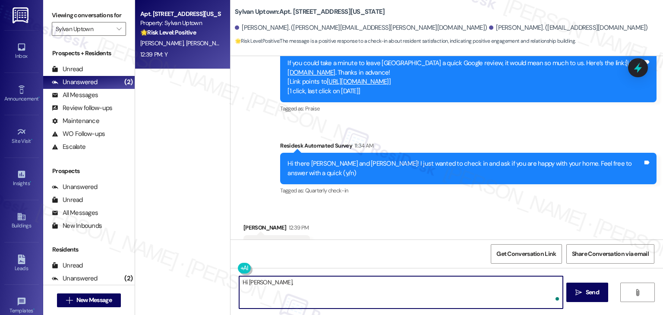
paste textarea "I'm so glad to hear you're happy with your home. We always strive to create a g…"
type textarea "Hi Krista, I'm so glad to hear you're happy with your home. We always strive to…"
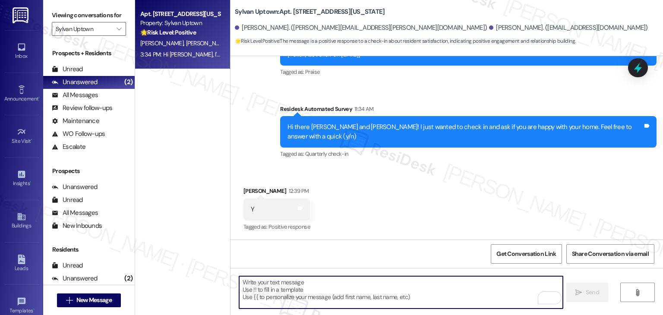
scroll to position [1309, 0]
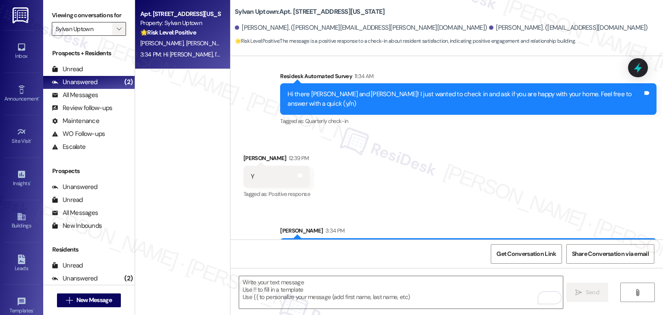
click at [118, 27] on button "" at bounding box center [119, 29] width 14 height 14
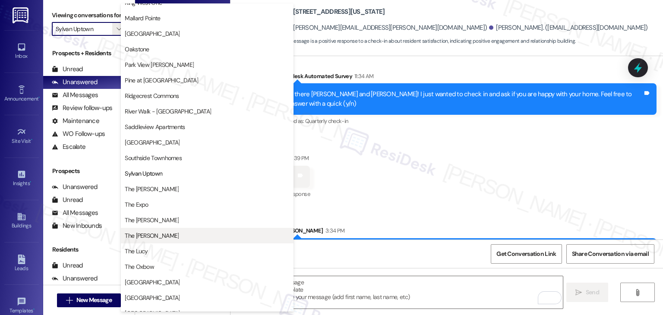
scroll to position [336, 0]
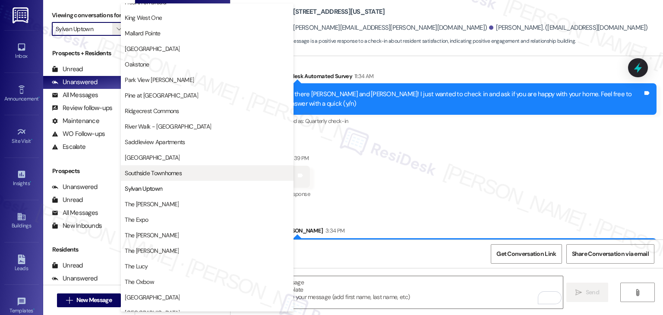
click at [159, 171] on span "Southside Townhomes" at bounding box center [153, 173] width 57 height 9
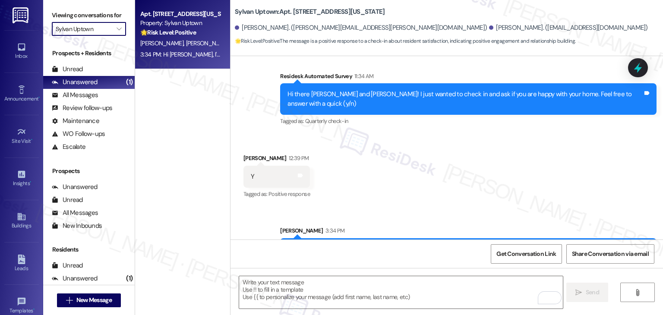
type input "Southside Townhomes"
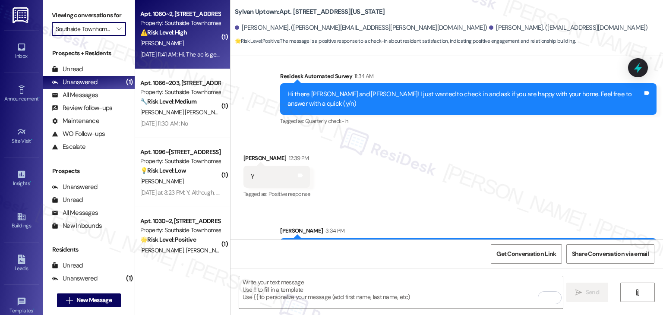
click at [194, 33] on div "⚠️ Risk Level: High The resident indicates that water damage under the kitchen …" at bounding box center [180, 32] width 80 height 9
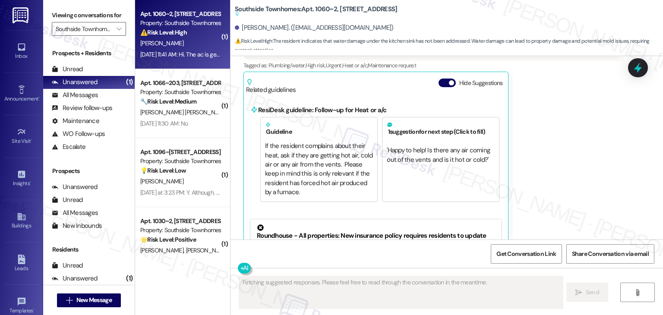
scroll to position [319, 0]
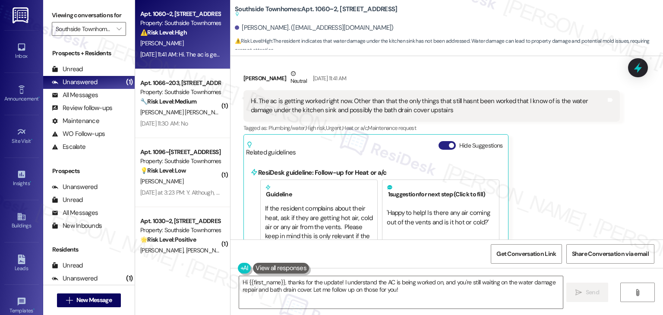
click at [439, 145] on button "Hide Suggestions" at bounding box center [447, 145] width 17 height 9
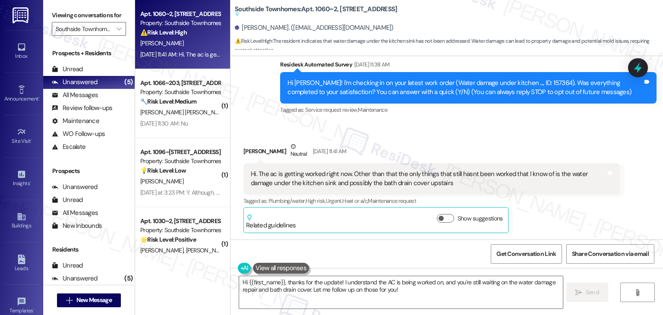
click at [561, 211] on div "Benjamin George Neutral Aug 14, 2025 at 11:41 AM Hi. The ac is getting worked r…" at bounding box center [432, 187] width 377 height 91
click at [438, 124] on div "Received via SMS Benjamin George Neutral Aug 14, 2025 at 11:41 AM Hi. The ac is…" at bounding box center [447, 181] width 433 height 117
click at [390, 93] on div "Hi [PERSON_NAME]! I'm checking in on your latest work order (Water damage under…" at bounding box center [465, 88] width 355 height 19
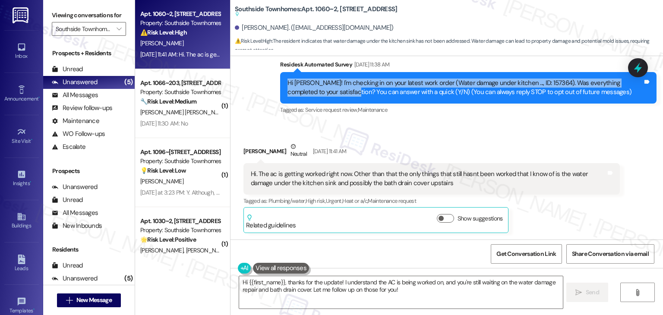
drag, startPoint x: 317, startPoint y: 92, endPoint x: 265, endPoint y: 86, distance: 52.7
click at [265, 86] on div "Survey, sent via SMS Residesk Automated Survey Aug 14, 2025 at 11:38 AM Hi Benj…" at bounding box center [447, 82] width 433 height 82
copy div "Hi Benjamin! I'm checking in on your latest work order (Water damage under kitc…"
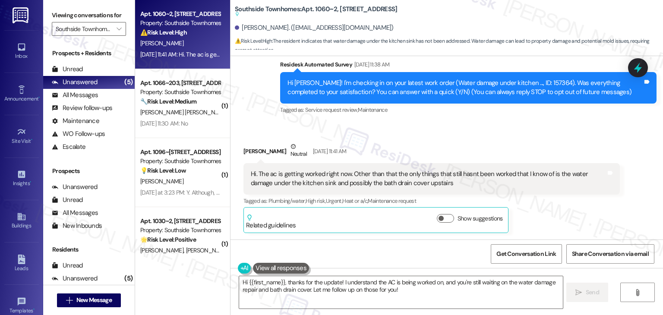
click at [371, 185] on div "Hi. The ac is getting worked right now. Other than that the only things that st…" at bounding box center [428, 179] width 355 height 19
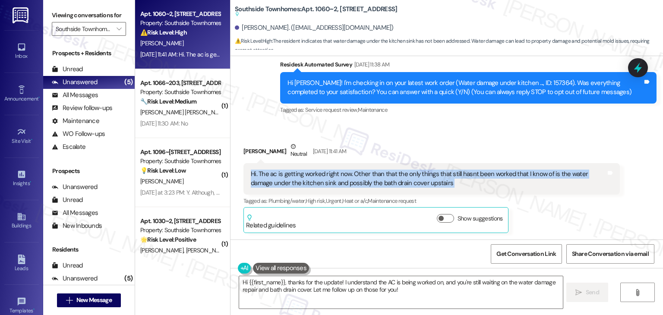
click at [371, 185] on div "Hi. The ac is getting worked right now. Other than that the only things that st…" at bounding box center [428, 179] width 355 height 19
copy div "Hi. The ac is getting worked right now. Other than that the only things that st…"
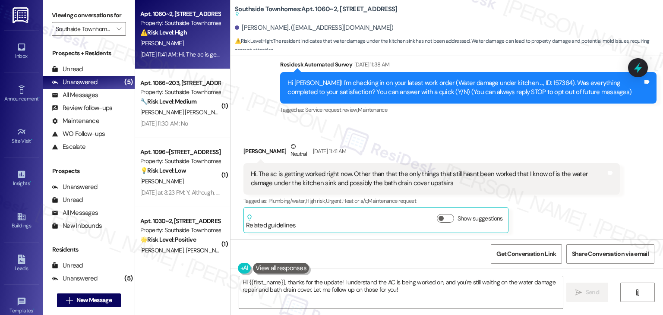
click at [527, 151] on div "Benjamin George Neutral Aug 14, 2025 at 11:41 AM" at bounding box center [432, 152] width 377 height 21
click at [537, 128] on div "Received via SMS Benjamin George Neutral Aug 14, 2025 at 11:41 AM Hi. The ac is…" at bounding box center [447, 181] width 433 height 117
click at [484, 134] on div "Received via SMS Benjamin George Neutral Aug 14, 2025 at 11:41 AM Hi. The ac is…" at bounding box center [447, 181] width 433 height 117
click at [575, 183] on div "Hi. The ac is getting worked right now. Other than that the only things that st…" at bounding box center [428, 179] width 355 height 19
click at [573, 220] on div "Benjamin George Neutral Aug 14, 2025 at 11:41 AM Hi. The ac is getting worked r…" at bounding box center [432, 187] width 377 height 91
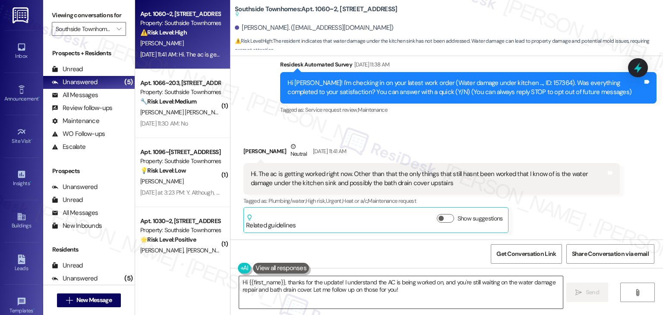
click at [338, 292] on textarea "Hi {{first_name}}, thanks for the update! I understand the AC is being worked o…" at bounding box center [400, 292] width 323 height 32
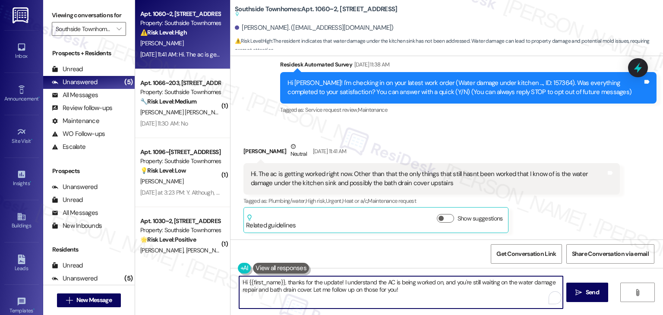
click at [338, 292] on textarea "Hi {{first_name}}, thanks for the update! I understand the AC is being worked o…" at bounding box center [400, 292] width 323 height 32
paste textarea "Benjamin, thanks for the update! I’m glad to hear the AC is being worked on rig…"
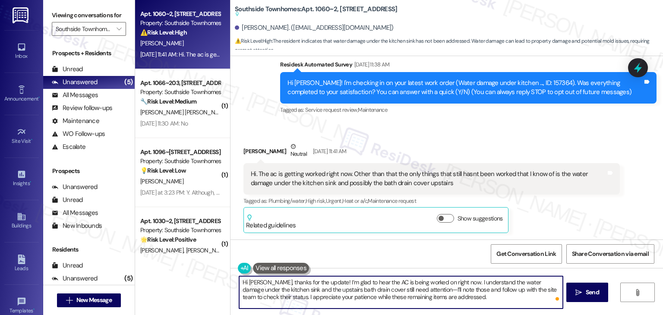
click at [411, 290] on textarea "Hi Benjamin, thanks for the update! I’m glad to hear the AC is being worked on …" at bounding box center [400, 292] width 323 height 32
type textarea "Hi [PERSON_NAME], thanks for the update! I’m glad to hear the AC is being worke…"
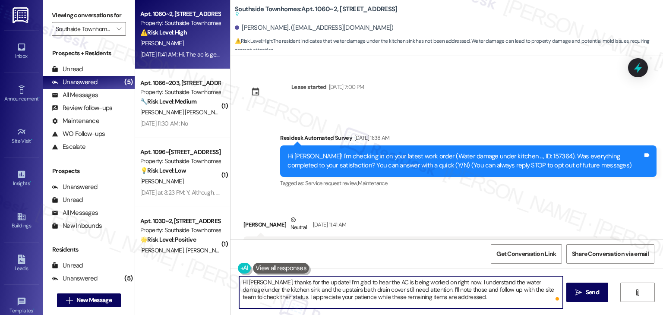
scroll to position [73, 0]
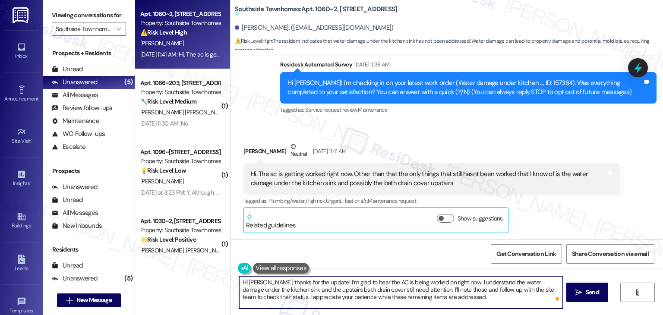
type textarea "Hi Benjamin, thanks for the update! I’m glad to hear the AC is being worked on …"
click at [548, 222] on div "Benjamin George Neutral Aug 14, 2025 at 11:41 AM Hi. The ac is getting worked r…" at bounding box center [432, 187] width 377 height 91
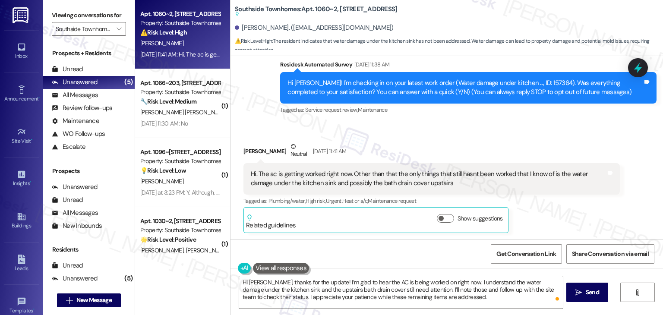
click at [548, 220] on div "Benjamin George Neutral Aug 14, 2025 at 11:41 AM Hi. The ac is getting worked r…" at bounding box center [432, 187] width 377 height 91
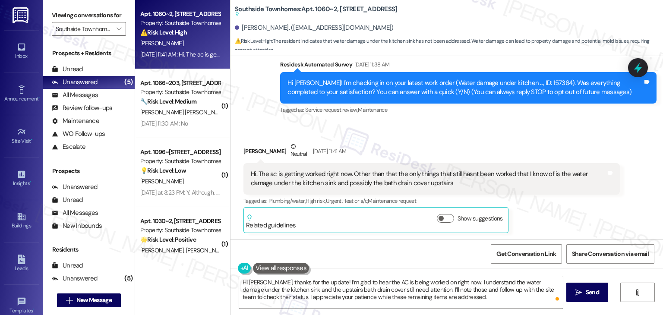
click at [548, 220] on div "Benjamin George Neutral Aug 14, 2025 at 11:41 AM Hi. The ac is getting worked r…" at bounding box center [432, 187] width 377 height 91
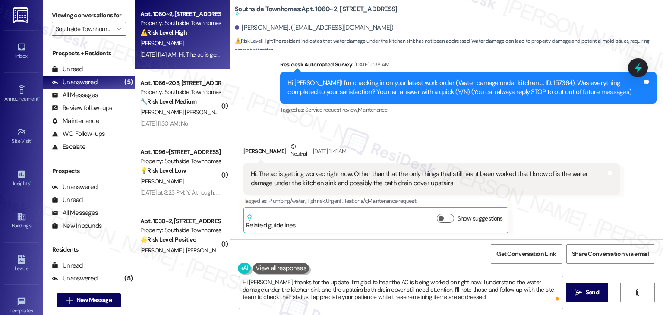
click at [548, 220] on div "Benjamin George Neutral Aug 14, 2025 at 11:41 AM Hi. The ac is getting worked r…" at bounding box center [432, 187] width 377 height 91
click at [547, 220] on div "Benjamin George Neutral Aug 14, 2025 at 11:41 AM Hi. The ac is getting worked r…" at bounding box center [432, 187] width 377 height 91
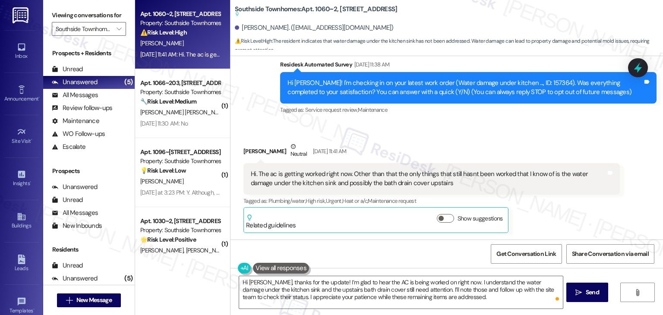
click at [547, 220] on div "Benjamin George Neutral Aug 14, 2025 at 11:41 AM Hi. The ac is getting worked r…" at bounding box center [432, 187] width 377 height 91
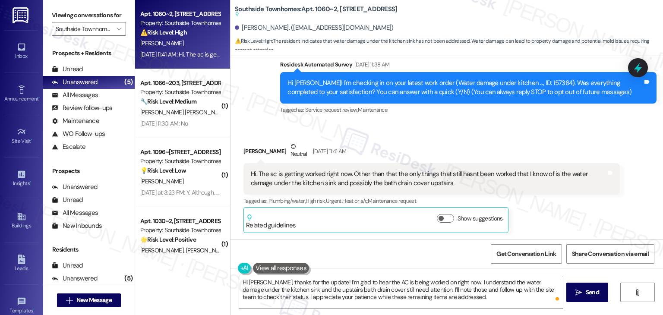
click at [547, 220] on div "Benjamin George Neutral Aug 14, 2025 at 11:41 AM Hi. The ac is getting worked r…" at bounding box center [432, 187] width 377 height 91
click at [489, 111] on div "Tagged as: Service request review , Click to highlight conversations about Serv…" at bounding box center [468, 110] width 377 height 13
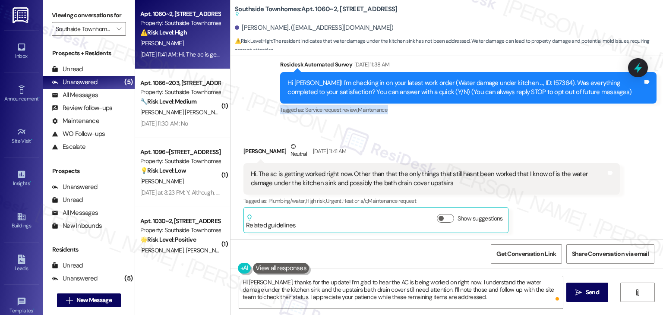
click at [489, 111] on div "Tagged as: Service request review , Click to highlight conversations about Serv…" at bounding box center [468, 110] width 377 height 13
click at [584, 291] on span "Send" at bounding box center [592, 292] width 17 height 9
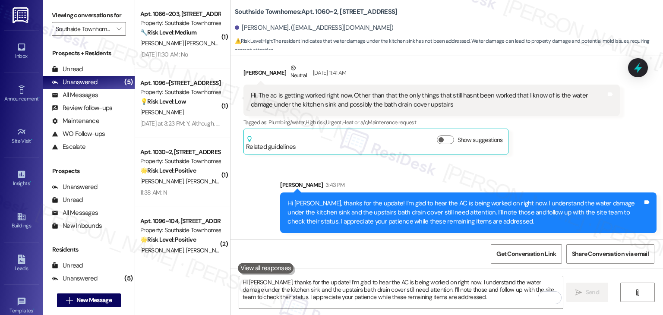
scroll to position [152, 0]
click at [645, 68] on icon at bounding box center [638, 67] width 15 height 15
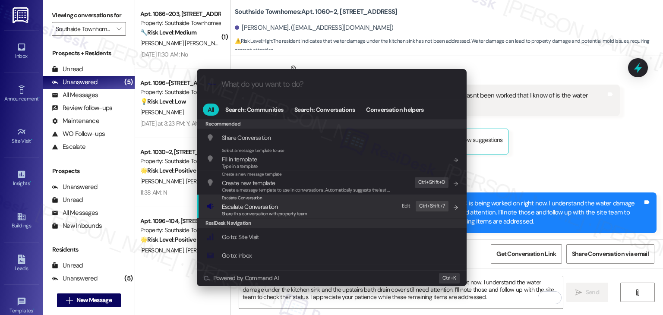
click at [259, 205] on span "Escalate Conversation" at bounding box center [250, 207] width 56 height 8
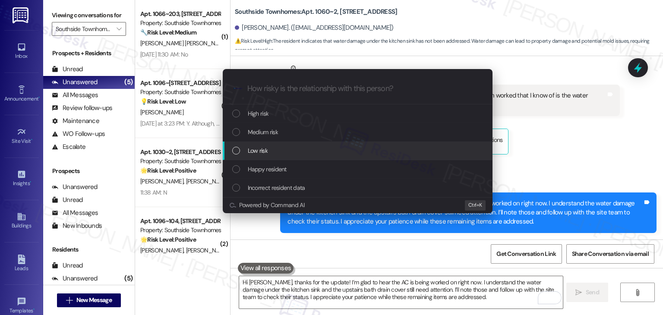
click at [238, 149] on div "List of options" at bounding box center [236, 151] width 8 height 8
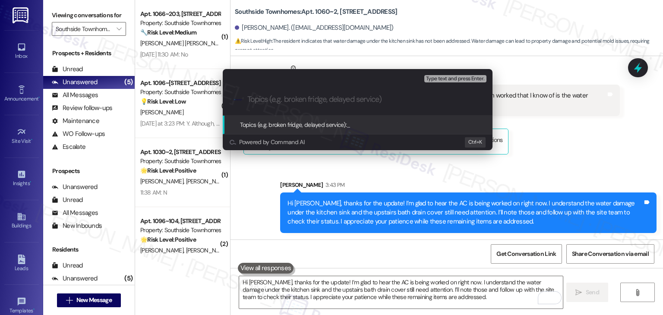
paste input "Work Order Follow-Up – Kitchen Sink Water Damage & Bath Drain Cover (WO #157364)"
type input "Work Order Follow-Up – Kitchen Sink Water Damage & Bath Drain Cover (WO #157364)"
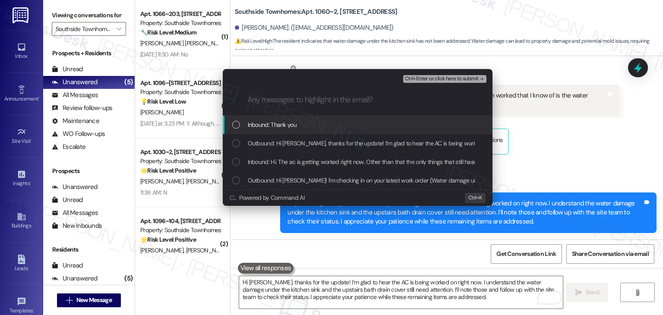
scroll to position [212, 0]
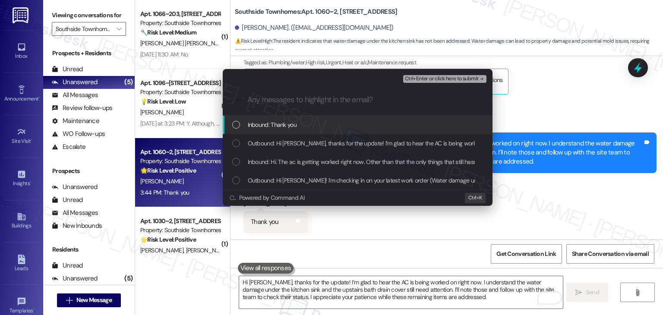
click at [233, 124] on div "List of options" at bounding box center [236, 125] width 8 height 8
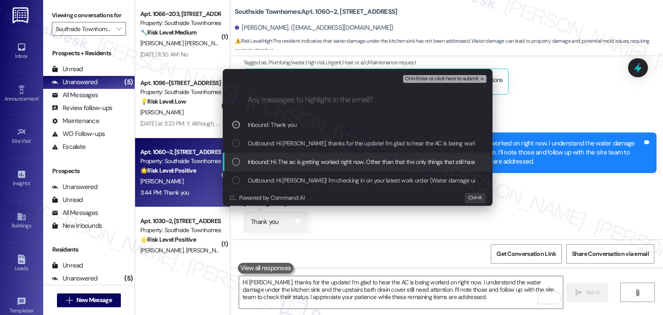
click at [237, 163] on div "List of options" at bounding box center [236, 162] width 8 height 8
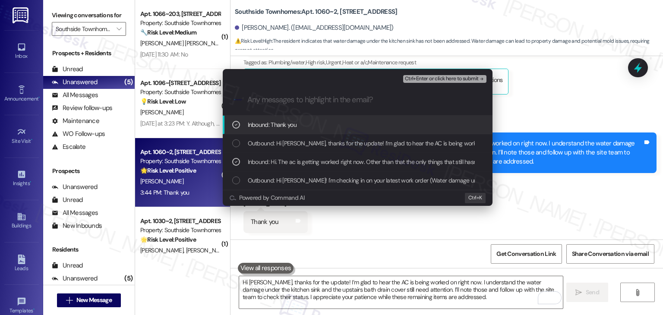
click at [453, 79] on span "Ctrl+Enter or click here to submit" at bounding box center [442, 79] width 74 height 6
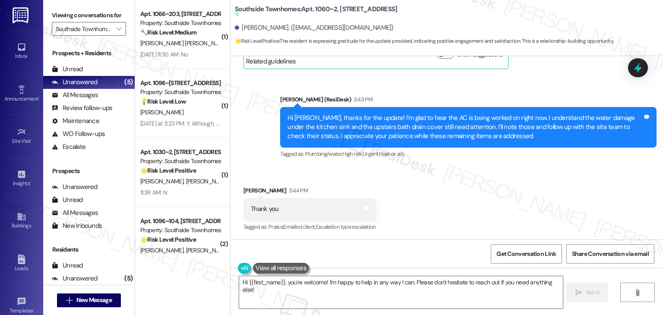
scroll to position [238, 0]
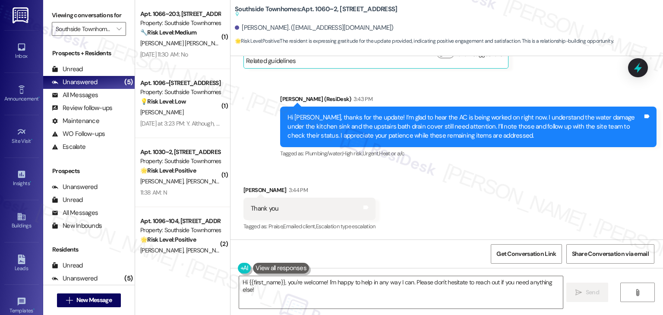
click at [446, 200] on div "Received via SMS Benjamin George 3:44 PM Thank you Tags and notes Tagged as: Pr…" at bounding box center [447, 202] width 433 height 73
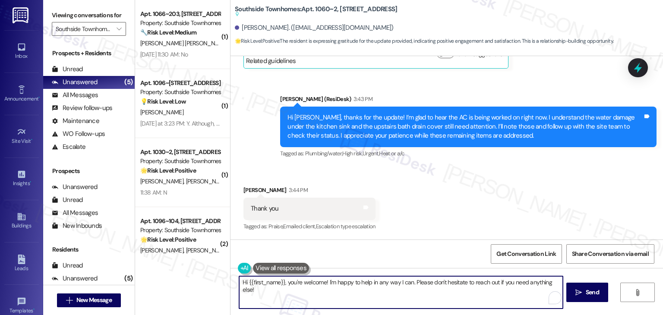
drag, startPoint x: 285, startPoint y: 283, endPoint x: 237, endPoint y: 281, distance: 48.0
click at [239, 281] on textarea "Hi {{first_name}}, you're welcome! I'm happy to help in any way I can. Please d…" at bounding box center [400, 292] width 323 height 32
type textarea "You're welcome! I'm happy to help in any way I can. Please don't hesitate to re…"
click at [586, 288] on span "Send" at bounding box center [592, 292] width 13 height 9
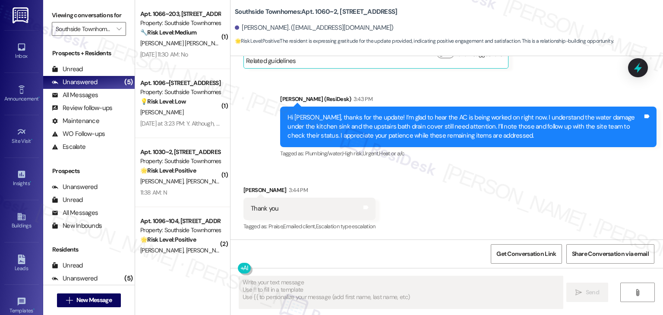
type textarea "Fetching suggested responses. Please feel free to read through the conversation…"
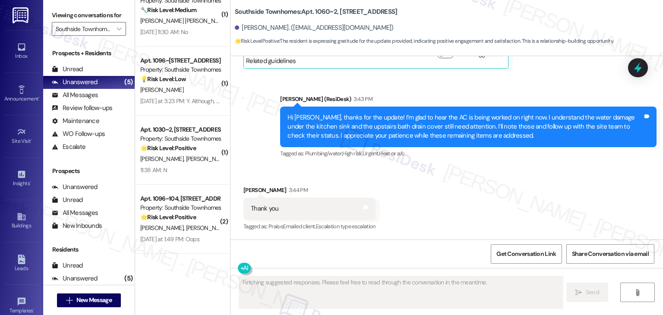
scroll to position [238, 0]
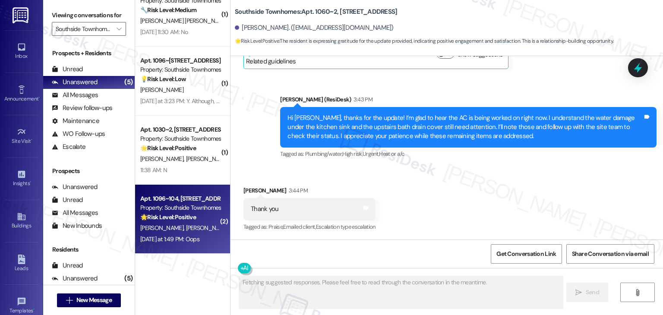
click at [181, 245] on div "Apt. 1096~104, 1010 Southside Blvd Property: Southside Townhomes 🌟 Risk Level: …" at bounding box center [182, 219] width 95 height 69
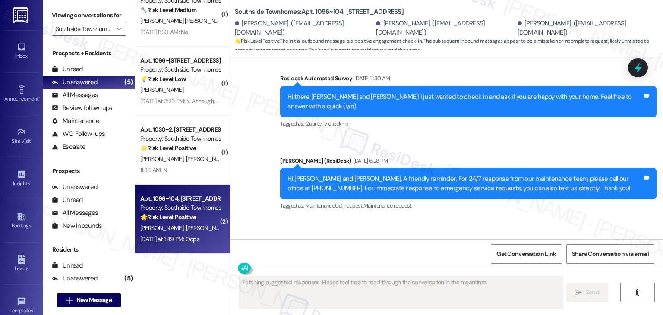
scroll to position [2552, 0]
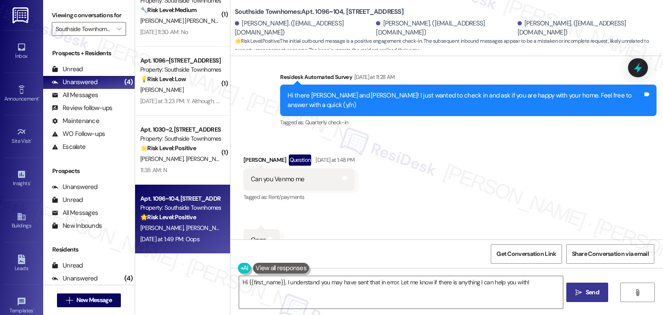
click at [383, 181] on div "Received via SMS Janna Thoftne Question Yesterday at 1:48 PM Can you Venmo me T…" at bounding box center [447, 196] width 433 height 123
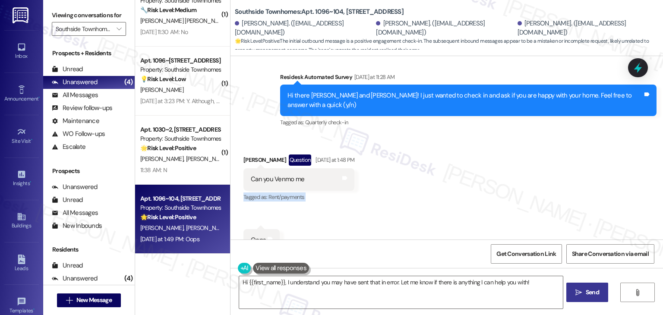
click at [389, 184] on div "Received via SMS Janna Thoftne Question Yesterday at 1:48 PM Can you Venmo me T…" at bounding box center [447, 196] width 433 height 123
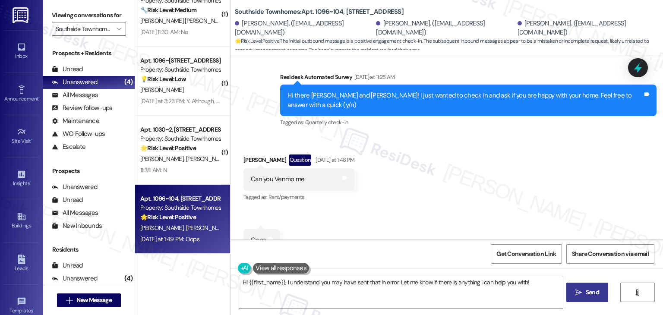
click at [389, 184] on div "Received via SMS Janna Thoftne Question Yesterday at 1:48 PM Can you Venmo me T…" at bounding box center [447, 196] width 433 height 123
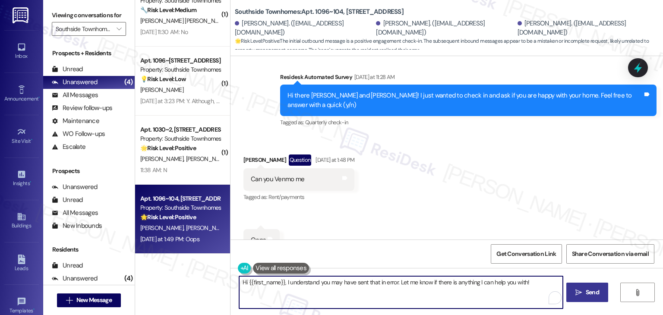
drag, startPoint x: 280, startPoint y: 283, endPoint x: 245, endPoint y: 284, distance: 34.6
click at [245, 284] on textarea "Hi {{first_name}}, I understand you may have sent that in error. Let me know if…" at bounding box center [400, 292] width 323 height 32
click at [245, 285] on textarea "Hi {Janna, I understand you may have sent that in error. Let me know if there i…" at bounding box center [400, 292] width 323 height 32
type textarea "Hi Janna, I understand you may have sent that in error. Let me know if there is…"
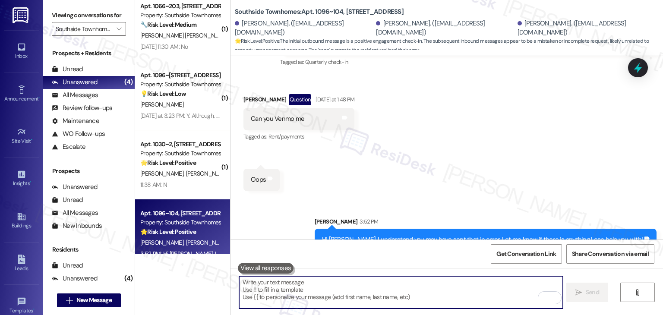
scroll to position [0, 0]
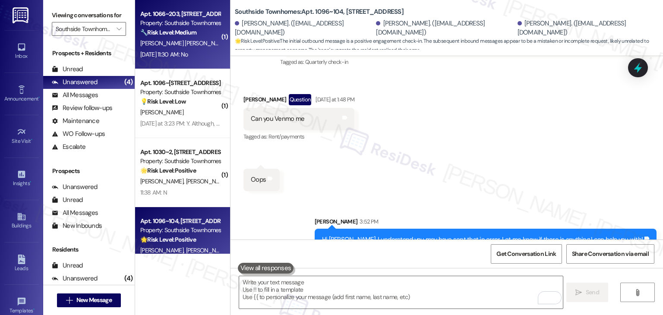
click at [183, 49] on div "Aug 18, 2025 at 11:30 AM: No Aug 18, 2025 at 11:30 AM: No" at bounding box center [180, 54] width 82 height 11
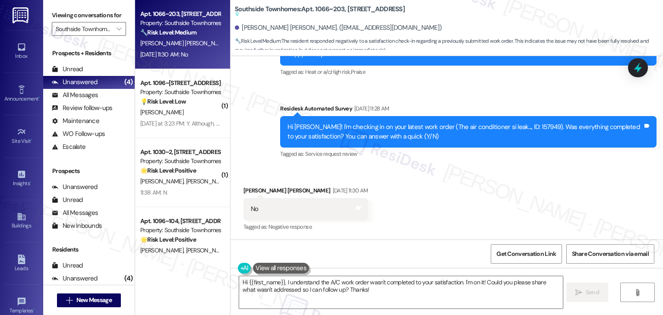
scroll to position [1486, 0]
click at [424, 195] on div "Received via SMS Cruz Elena Casillas Hernandez Aug 18, 2025 at 11:30 AM No Tags…" at bounding box center [447, 203] width 433 height 73
click at [425, 197] on div "Received via SMS Cruz Elena Casillas Hernandez Aug 18, 2025 at 11:30 AM No Tags…" at bounding box center [447, 203] width 433 height 73
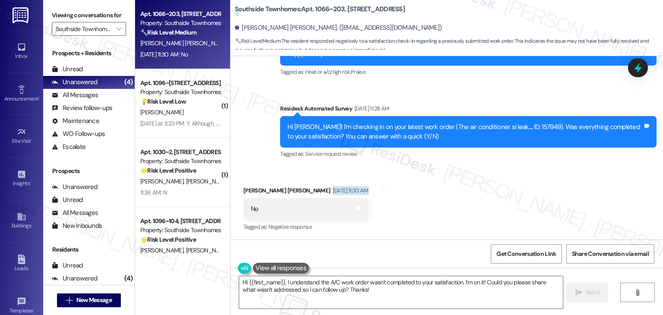
click at [425, 197] on div "Received via SMS Cruz Elena Casillas Hernandez Aug 18, 2025 at 11:30 AM No Tags…" at bounding box center [447, 203] width 433 height 73
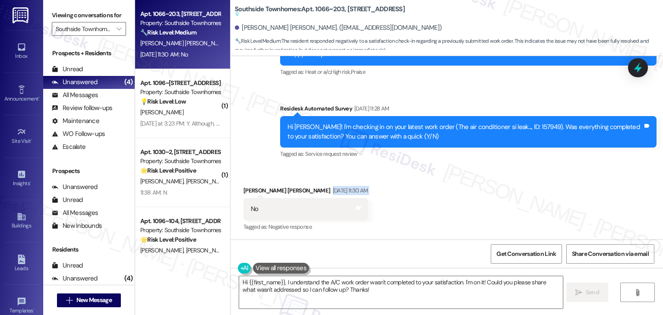
click at [425, 197] on div "Received via SMS Cruz Elena Casillas Hernandez Aug 18, 2025 at 11:30 AM No Tags…" at bounding box center [447, 203] width 433 height 73
click at [476, 180] on div "Received via SMS Cruz Elena Casillas Hernandez Aug 18, 2025 at 11:30 AM No Tags…" at bounding box center [447, 203] width 433 height 73
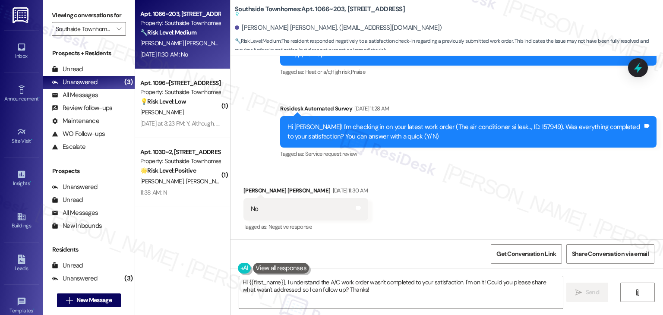
click at [378, 209] on div "Received via SMS Cruz Elena Casillas Hernandez Aug 18, 2025 at 11:30 AM No Tags…" at bounding box center [447, 203] width 433 height 73
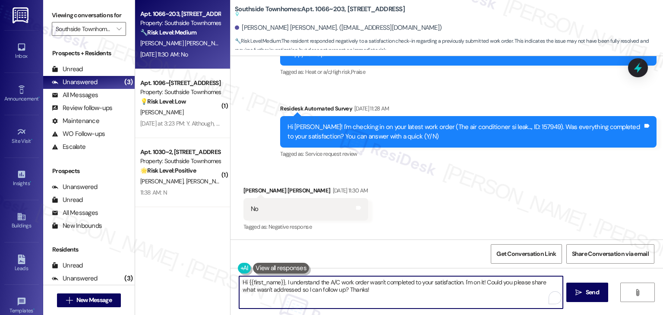
drag, startPoint x: 462, startPoint y: 293, endPoint x: 468, endPoint y: 283, distance: 11.6
click at [468, 283] on textarea "Hi {{first_name}}, I understand the A/C work order wasn't completed to your sat…" at bounding box center [400, 292] width 323 height 32
paste textarea "Work Order Follow-Up – Kitchen Sink Water Damage & Bath Drain Cover (WO #157364)"
drag, startPoint x: 460, startPoint y: 294, endPoint x: 466, endPoint y: 284, distance: 12.5
click at [466, 284] on textarea "Hi {{first_name}}, I understand the A/C work order wasn't completed to your sat…" at bounding box center [400, 292] width 323 height 32
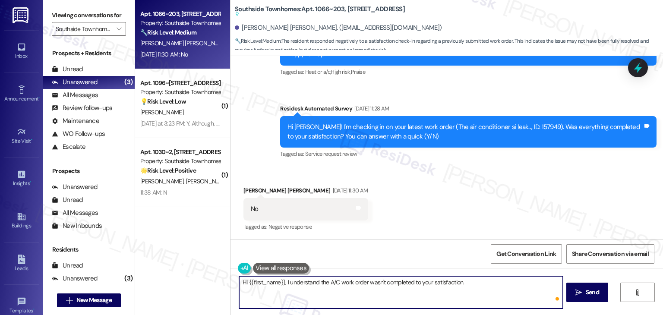
paste textarea "Can you provide more details about what wasn't addressed so I can follow up app…"
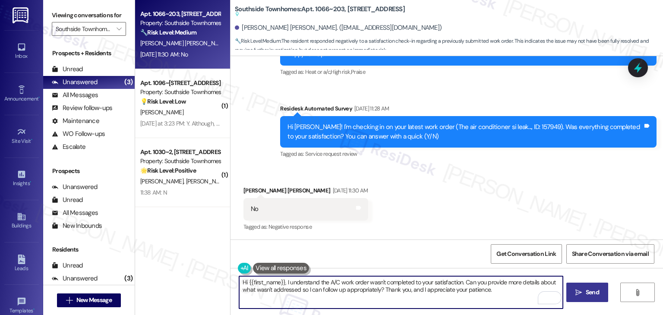
type textarea "Hi {{first_name}}, I understand the A/C work order wasn't completed to your sat…"
click at [585, 287] on button " Send" at bounding box center [588, 292] width 42 height 19
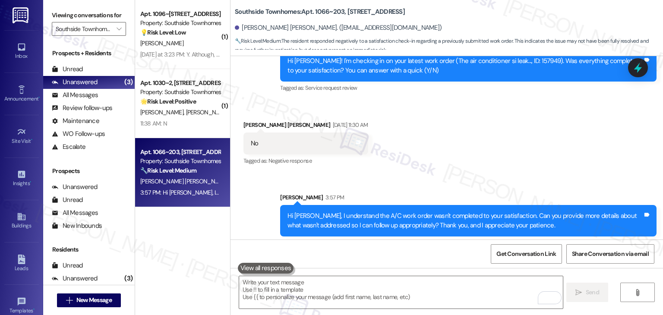
scroll to position [1505, 0]
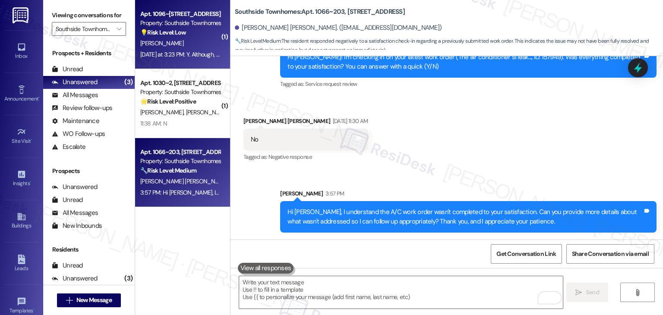
click at [154, 40] on span "J. Frizzell" at bounding box center [161, 43] width 43 height 8
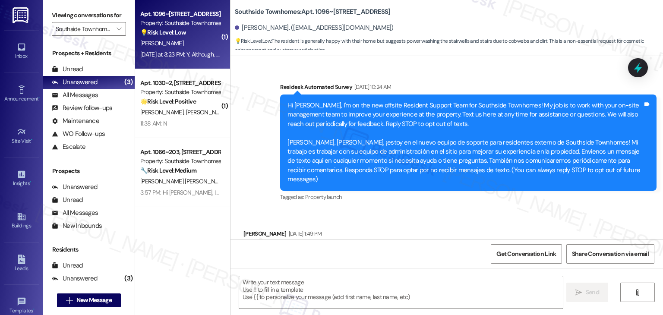
scroll to position [5529, 0]
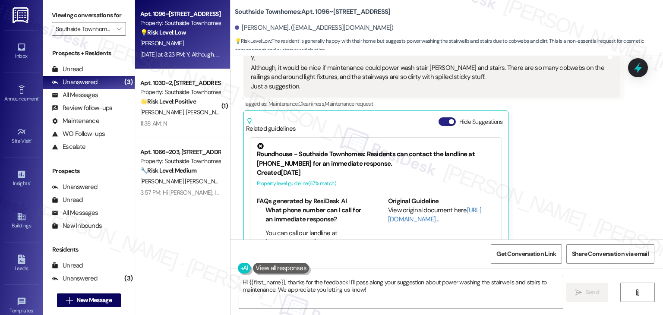
click at [441, 117] on button "Hide Suggestions" at bounding box center [447, 121] width 17 height 9
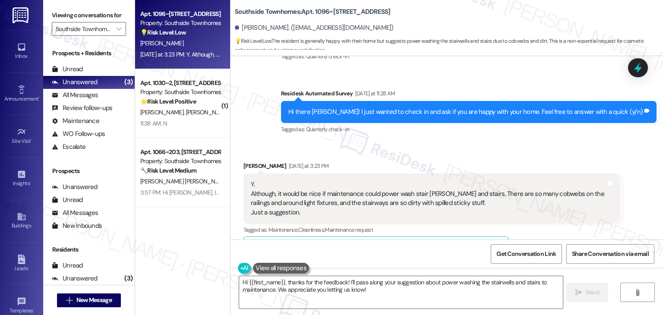
click at [563, 209] on div "Jennifer Frizzell Yesterday at 3:23 PM Y. Although, it would be nice if mainten…" at bounding box center [432, 212] width 377 height 100
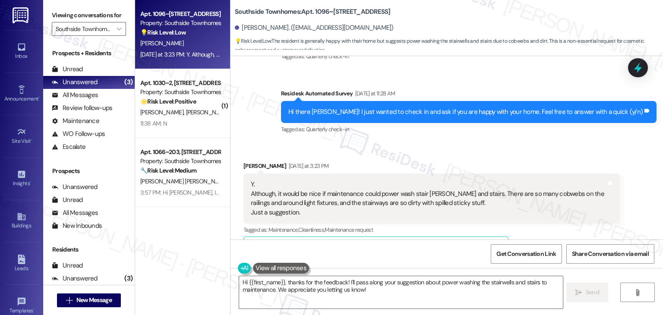
click at [563, 209] on div "Jennifer Frizzell Yesterday at 3:23 PM Y. Although, it would be nice if mainten…" at bounding box center [432, 212] width 377 height 100
click at [572, 211] on div "Jennifer Frizzell Yesterday at 3:23 PM Y. Although, it would be nice if mainten…" at bounding box center [432, 212] width 377 height 100
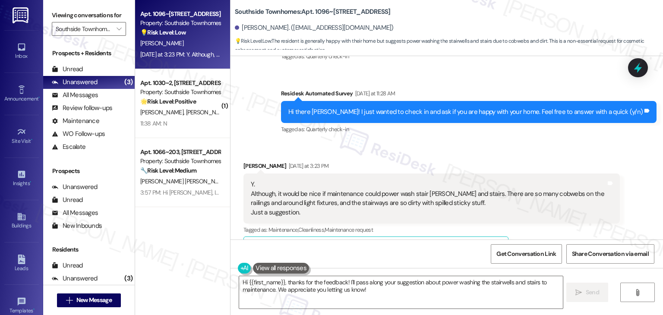
click at [572, 211] on div "Jennifer Frizzell Yesterday at 3:23 PM Y. Although, it would be nice if mainten…" at bounding box center [432, 212] width 377 height 100
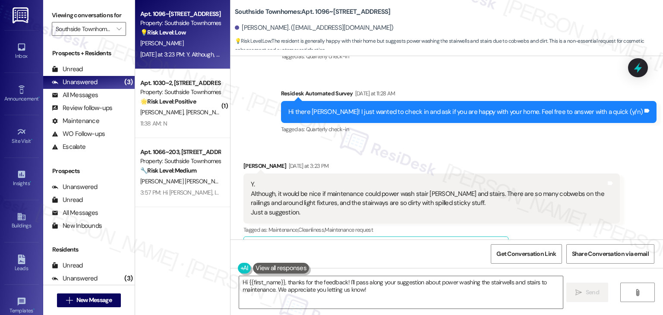
click at [572, 211] on div "Jennifer Frizzell Yesterday at 3:23 PM Y. Although, it would be nice if mainten…" at bounding box center [432, 212] width 377 height 100
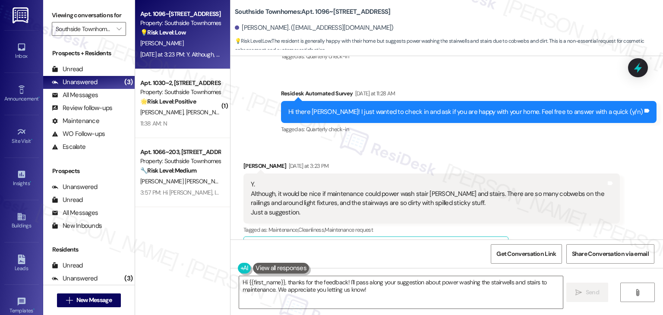
click at [572, 211] on div "Jennifer Frizzell Yesterday at 3:23 PM Y. Although, it would be nice if mainten…" at bounding box center [432, 212] width 377 height 100
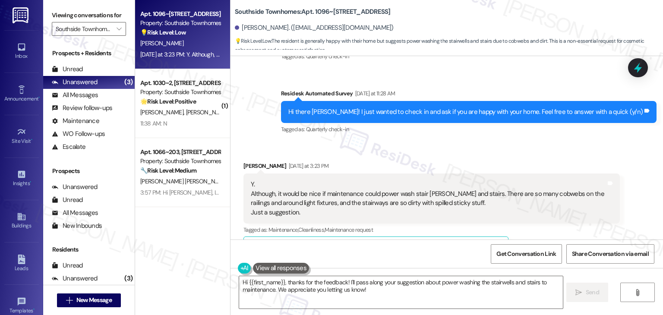
click at [572, 211] on div "Jennifer Frizzell Yesterday at 3:23 PM Y. Although, it would be nice if mainten…" at bounding box center [432, 212] width 377 height 100
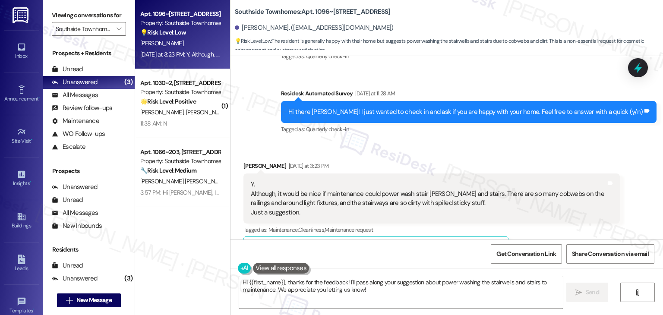
click at [572, 211] on div "Jennifer Frizzell Yesterday at 3:23 PM Y. Although, it would be nice if mainten…" at bounding box center [432, 212] width 377 height 100
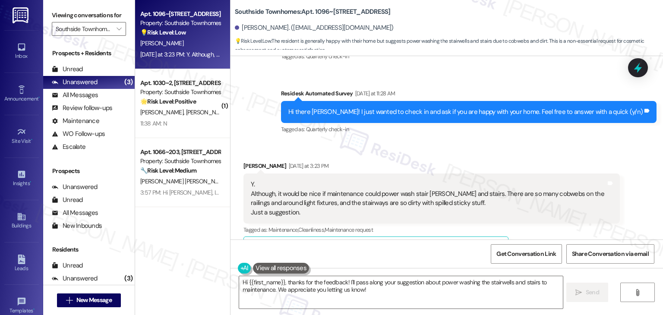
click at [572, 211] on div "Jennifer Frizzell Yesterday at 3:23 PM Y. Although, it would be nice if mainten…" at bounding box center [432, 212] width 377 height 100
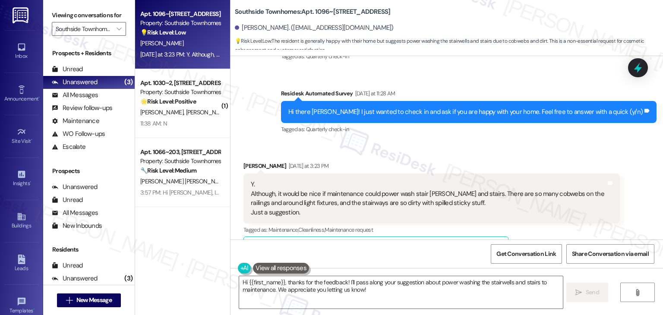
click at [572, 211] on div "Jennifer Frizzell Yesterday at 3:23 PM Y. Although, it would be nice if mainten…" at bounding box center [432, 212] width 377 height 100
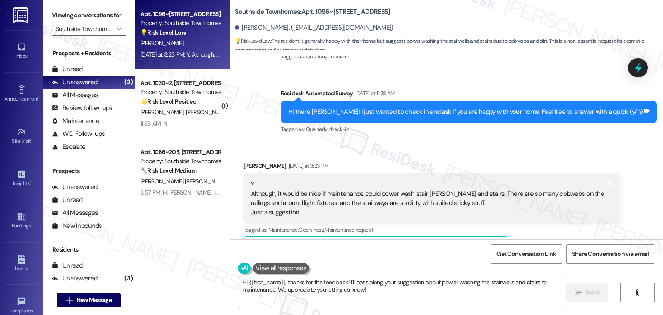
click at [572, 211] on div "Jennifer Frizzell Yesterday at 3:23 PM Y. Although, it would be nice if mainten…" at bounding box center [432, 212] width 377 height 100
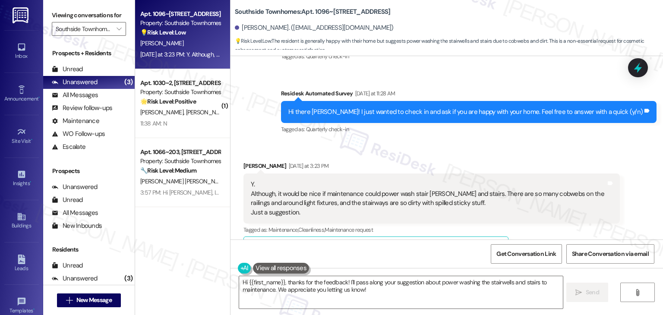
click at [572, 211] on div "Jennifer Frizzell Yesterday at 3:23 PM Y. Although, it would be nice if mainten…" at bounding box center [432, 212] width 377 height 100
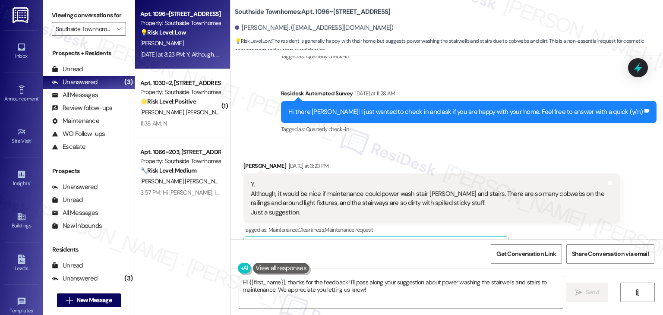
click at [572, 211] on div "Jennifer Frizzell Yesterday at 3:23 PM Y. Although, it would be nice if mainten…" at bounding box center [432, 212] width 377 height 100
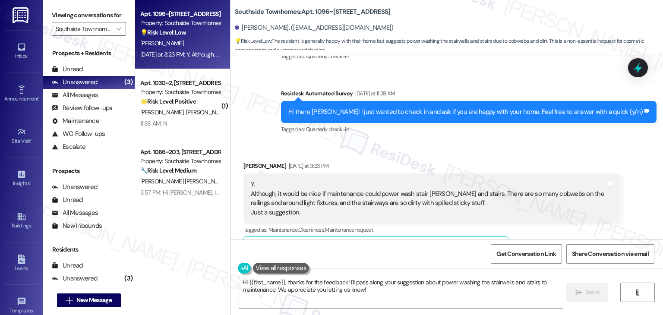
click at [572, 211] on div "Jennifer Frizzell Yesterday at 3:23 PM Y. Although, it would be nice if mainten…" at bounding box center [432, 212] width 377 height 100
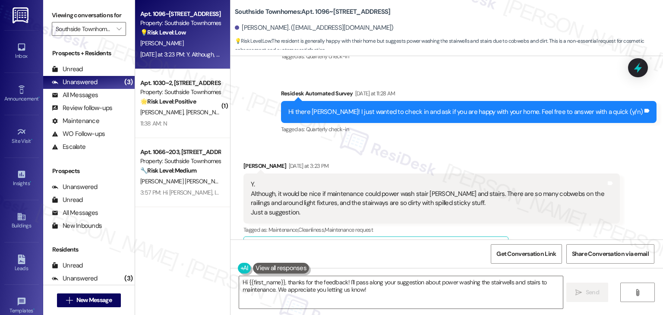
click at [572, 211] on div "Jennifer Frizzell Yesterday at 3:23 PM Y. Although, it would be nice if mainten…" at bounding box center [432, 212] width 377 height 100
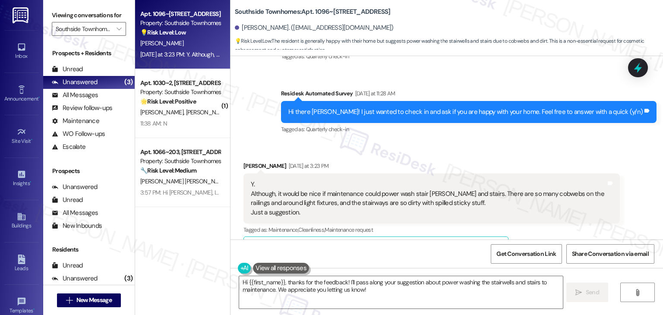
click at [572, 211] on div "Jennifer Frizzell Yesterday at 3:23 PM Y. Although, it would be nice if mainten…" at bounding box center [432, 212] width 377 height 100
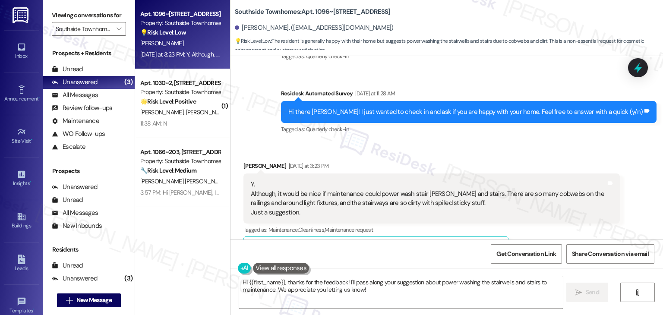
click at [572, 211] on div "Jennifer Frizzell Yesterday at 3:23 PM Y. Although, it would be nice if mainten…" at bounding box center [432, 212] width 377 height 100
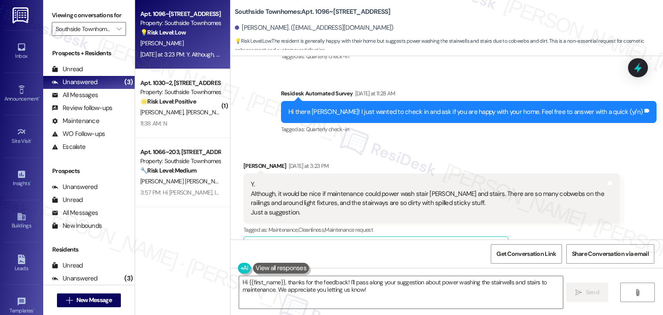
click at [572, 211] on div "Jennifer Frizzell Yesterday at 3:23 PM Y. Although, it would be nice if mainten…" at bounding box center [432, 212] width 377 height 100
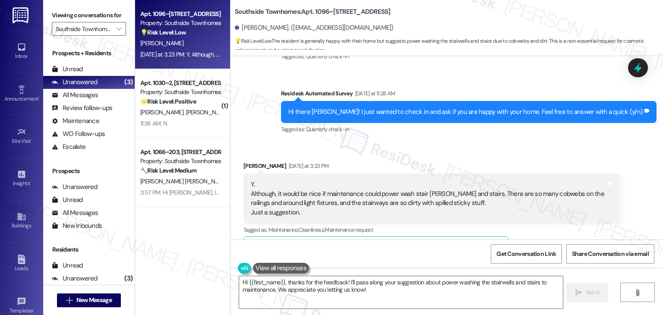
click at [572, 211] on div "Jennifer Frizzell Yesterday at 3:23 PM Y. Although, it would be nice if mainten…" at bounding box center [432, 212] width 377 height 100
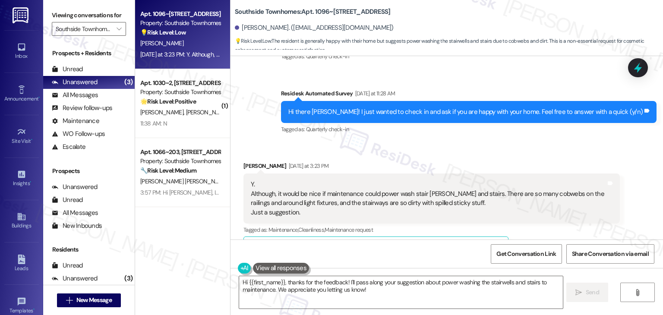
click at [572, 211] on div "Jennifer Frizzell Yesterday at 3:23 PM Y. Although, it would be nice if mainten…" at bounding box center [432, 212] width 377 height 100
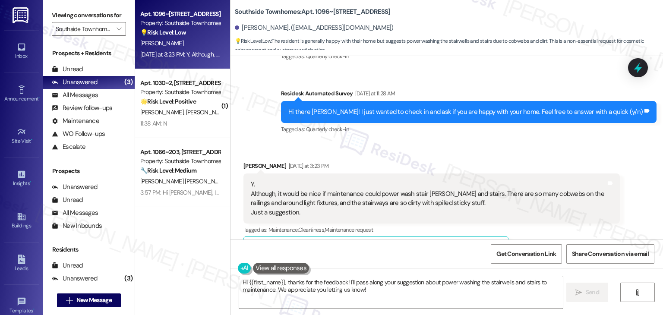
click at [572, 211] on div "Jennifer Frizzell Yesterday at 3:23 PM Y. Although, it would be nice if mainten…" at bounding box center [432, 212] width 377 height 100
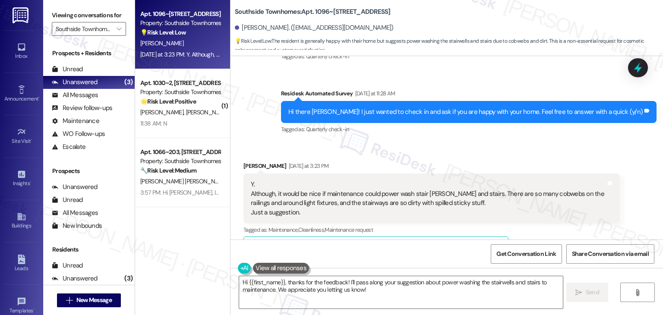
click at [572, 211] on div "Jennifer Frizzell Yesterday at 3:23 PM Y. Although, it would be nice if mainten…" at bounding box center [432, 212] width 377 height 100
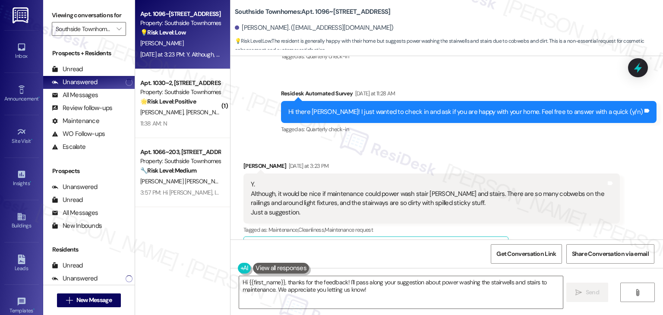
click at [572, 211] on div "Jennifer Frizzell Yesterday at 3:23 PM Y. Although, it would be nice if mainten…" at bounding box center [432, 212] width 377 height 100
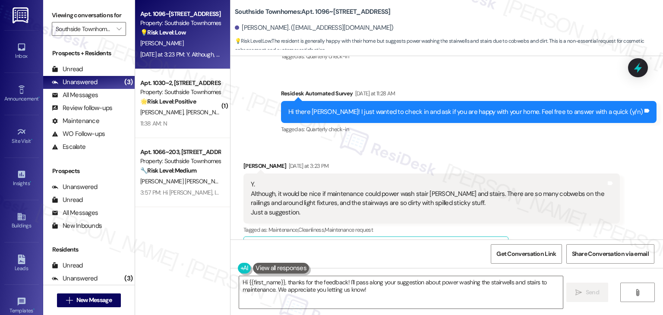
click at [572, 211] on div "Jennifer Frizzell Yesterday at 3:23 PM Y. Although, it would be nice if mainten…" at bounding box center [432, 212] width 377 height 100
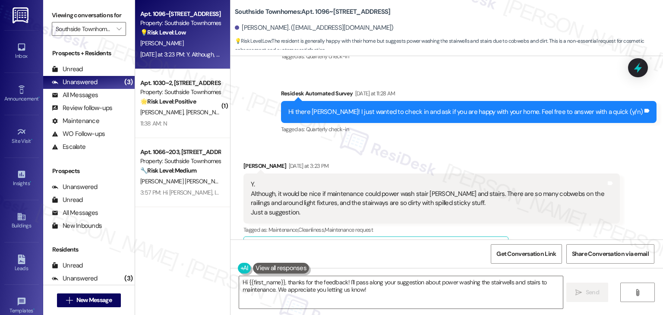
click at [572, 211] on div "Jennifer Frizzell Yesterday at 3:23 PM Y. Although, it would be nice if mainten…" at bounding box center [432, 212] width 377 height 100
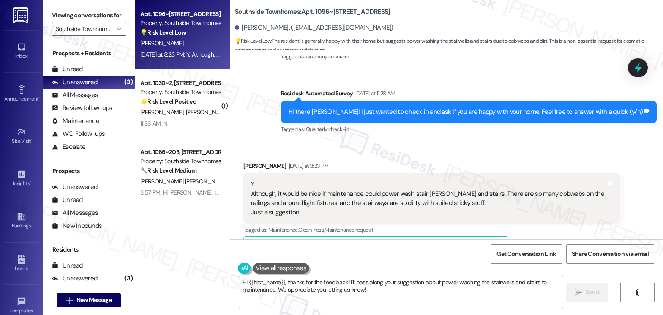
click at [572, 211] on div "Jennifer Frizzell Yesterday at 3:23 PM Y. Although, it would be nice if mainten…" at bounding box center [432, 212] width 377 height 100
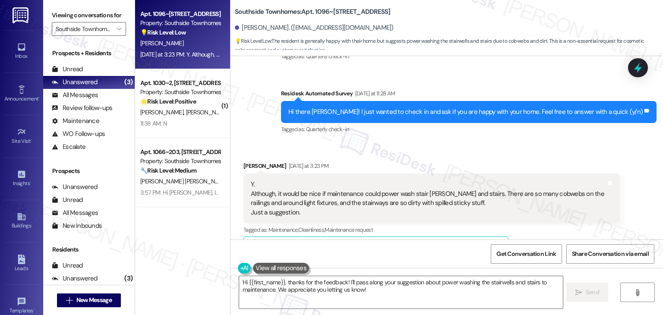
click at [572, 211] on div "Jennifer Frizzell Yesterday at 3:23 PM Y. Although, it would be nice if mainten…" at bounding box center [432, 212] width 377 height 100
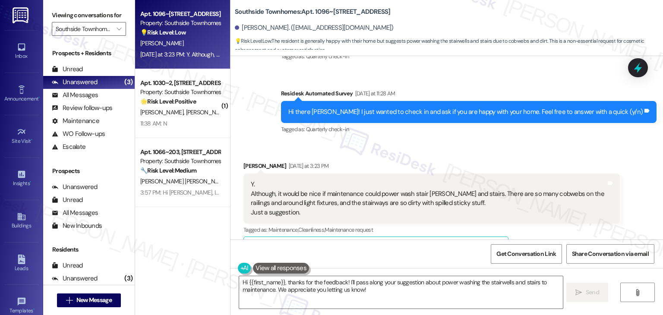
click at [572, 211] on div "Jennifer Frizzell Yesterday at 3:23 PM Y. Although, it would be nice if mainten…" at bounding box center [432, 212] width 377 height 100
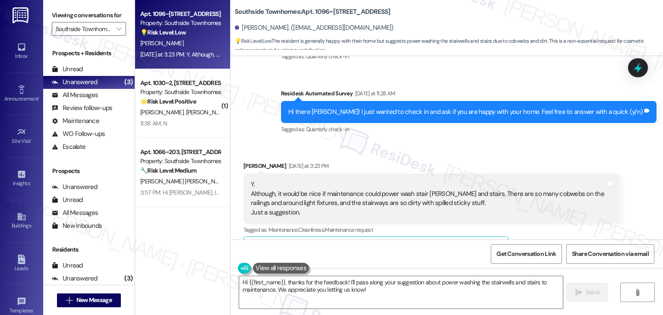
click at [572, 211] on div "Jennifer Frizzell Yesterday at 3:23 PM Y. Although, it would be nice if mainten…" at bounding box center [432, 212] width 377 height 100
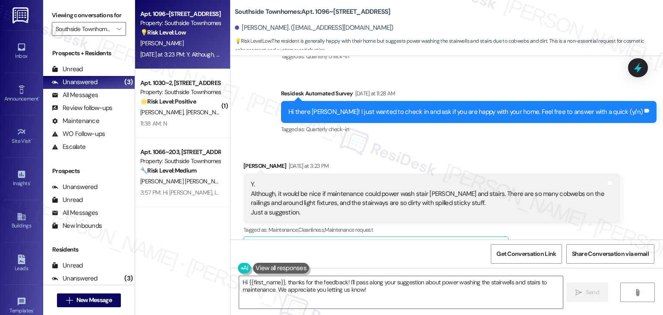
click at [572, 211] on div "Jennifer Frizzell Yesterday at 3:23 PM Y. Although, it would be nice if mainten…" at bounding box center [432, 212] width 377 height 100
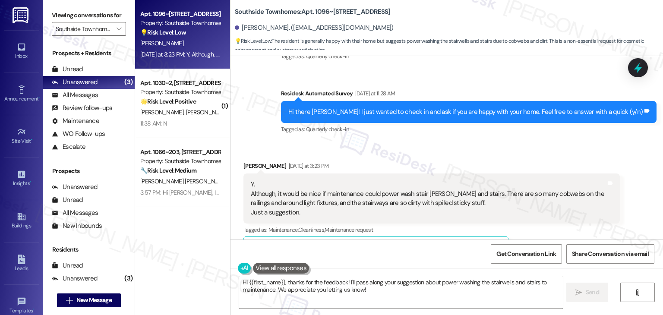
click at [572, 211] on div "Jennifer Frizzell Yesterday at 3:23 PM Y. Although, it would be nice if mainten…" at bounding box center [432, 212] width 377 height 100
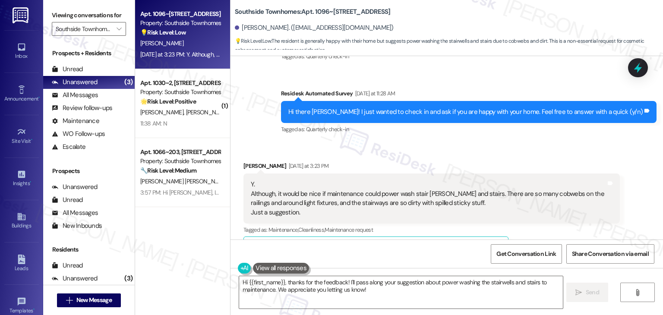
click at [572, 211] on div "Jennifer Frizzell Yesterday at 3:23 PM Y. Although, it would be nice if mainten…" at bounding box center [432, 212] width 377 height 100
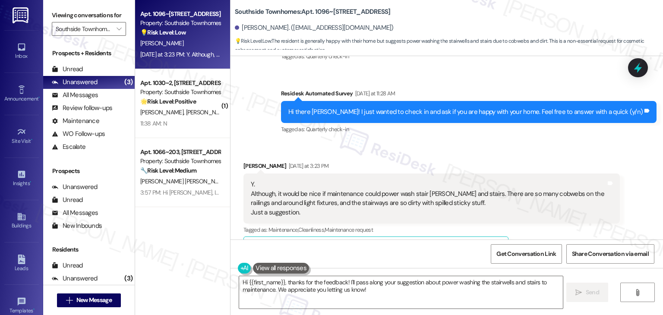
click at [572, 211] on div "Jennifer Frizzell Yesterday at 3:23 PM Y. Although, it would be nice if mainten…" at bounding box center [432, 212] width 377 height 100
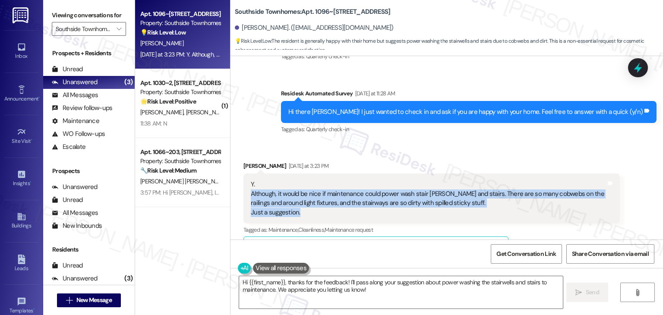
drag, startPoint x: 304, startPoint y: 187, endPoint x: 228, endPoint y: 168, distance: 77.9
click at [231, 168] on div "Received via SMS Jennifer Frizzell Yesterday at 3:23 PM Y. Although, it would b…" at bounding box center [447, 205] width 433 height 126
copy div "Although, it would be nice if maintenance could power wash stair wells and stai…"
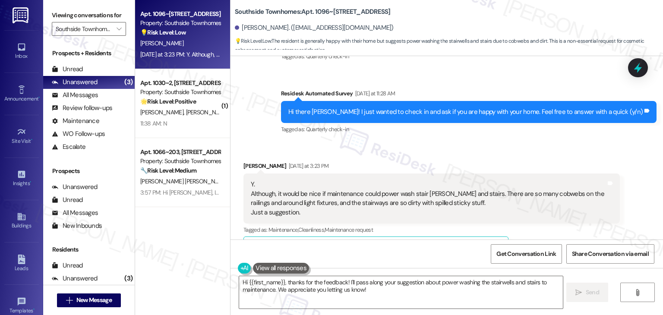
click at [407, 108] on div "Hi there Jennifer! I just wanted to check in and ask if you are happy with your…" at bounding box center [465, 112] width 355 height 9
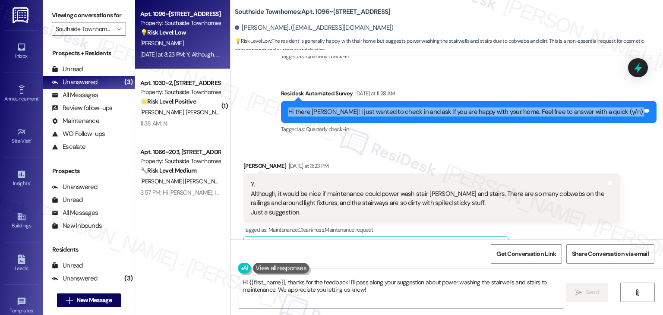
click at [407, 108] on div "Hi there Jennifer! I just wanted to check in and ask if you are happy with your…" at bounding box center [465, 112] width 355 height 9
copy div "Hi there Jennifer! I just wanted to check in and ask if you are happy with your…"
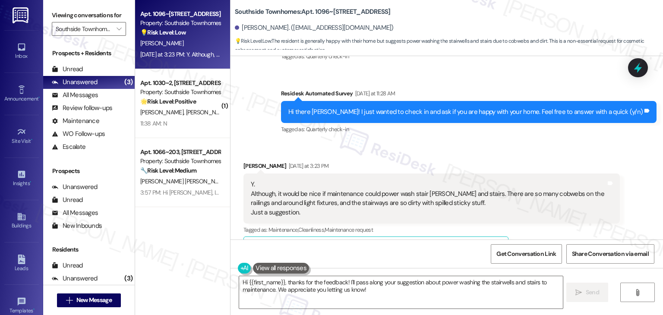
click at [554, 111] on div "Survey, sent via SMS Residesk Automated Survey Yesterday at 11:28 AM Hi there J…" at bounding box center [469, 112] width 389 height 60
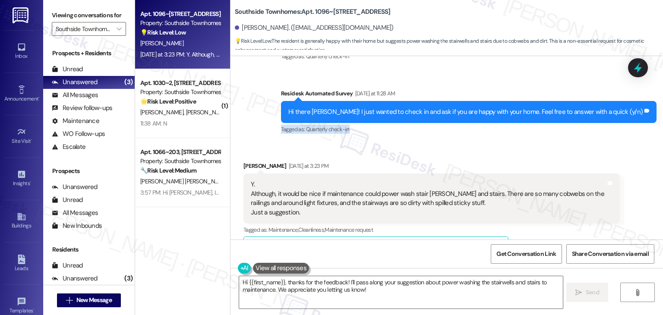
click at [554, 111] on div "Survey, sent via SMS Residesk Automated Survey Yesterday at 11:28 AM Hi there J…" at bounding box center [469, 112] width 389 height 60
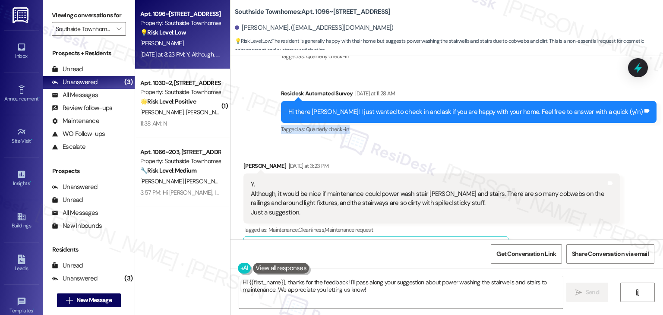
click at [554, 111] on div "Survey, sent via SMS Residesk Automated Survey Yesterday at 11:28 AM Hi there J…" at bounding box center [469, 112] width 389 height 60
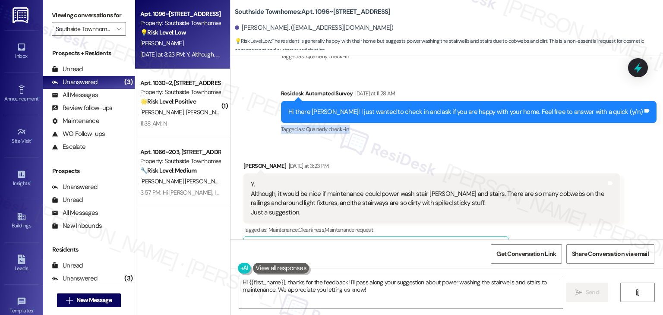
click at [554, 111] on div "Survey, sent via SMS Residesk Automated Survey Yesterday at 11:28 AM Hi there J…" at bounding box center [469, 112] width 389 height 60
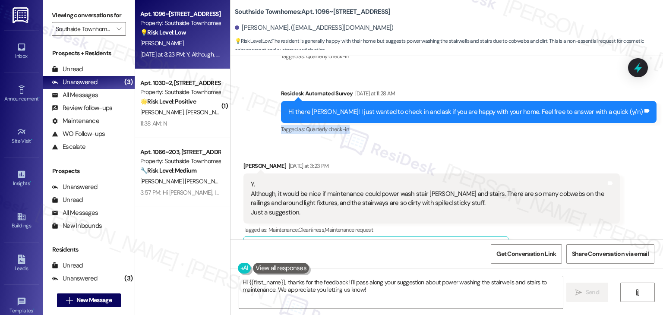
click at [554, 111] on div "Survey, sent via SMS Residesk Automated Survey Yesterday at 11:28 AM Hi there J…" at bounding box center [469, 112] width 389 height 60
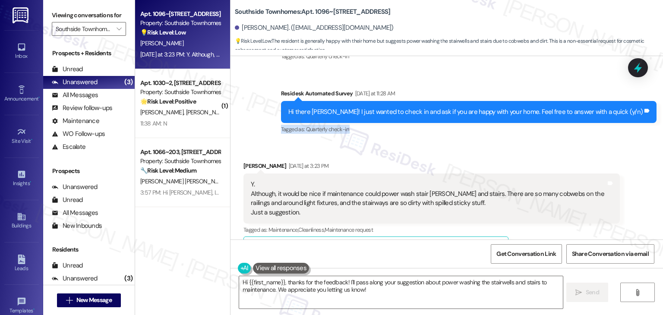
click at [554, 111] on div "Survey, sent via SMS Residesk Automated Survey Yesterday at 11:28 AM Hi there J…" at bounding box center [469, 112] width 389 height 60
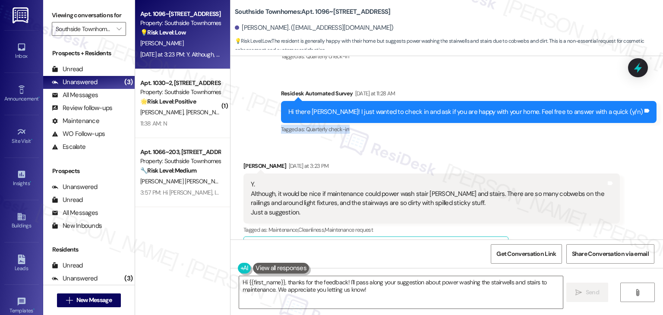
click at [554, 111] on div "Survey, sent via SMS Residesk Automated Survey Yesterday at 11:28 AM Hi there J…" at bounding box center [469, 112] width 389 height 60
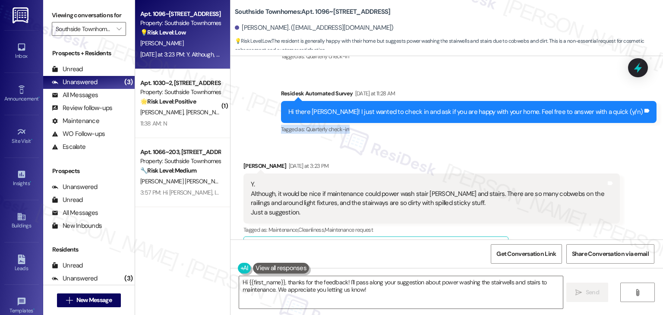
click at [554, 111] on div "Survey, sent via SMS Residesk Automated Survey Yesterday at 11:28 AM Hi there J…" at bounding box center [469, 112] width 389 height 60
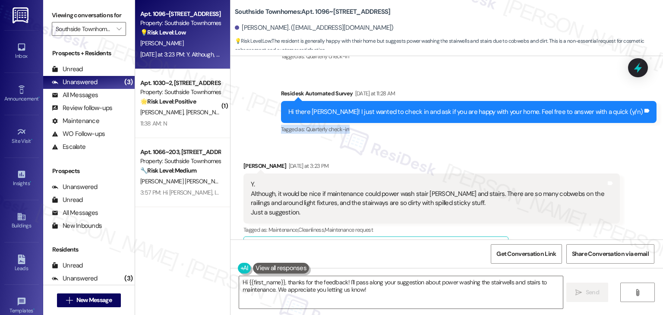
click at [554, 111] on div "Survey, sent via SMS Residesk Automated Survey Yesterday at 11:28 AM Hi there J…" at bounding box center [469, 112] width 389 height 60
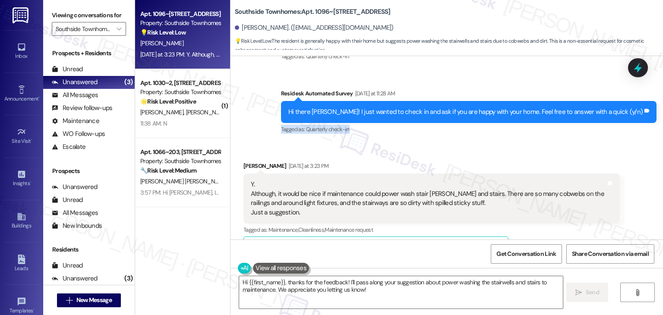
click at [554, 111] on div "Survey, sent via SMS Residesk Automated Survey Yesterday at 11:28 AM Hi there J…" at bounding box center [469, 112] width 389 height 60
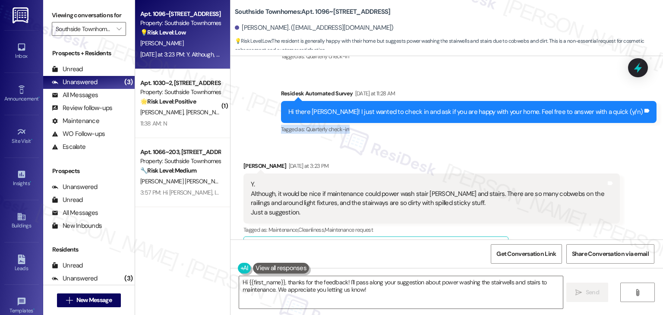
click at [554, 111] on div "Survey, sent via SMS Residesk Automated Survey Yesterday at 11:28 AM Hi there J…" at bounding box center [469, 112] width 389 height 60
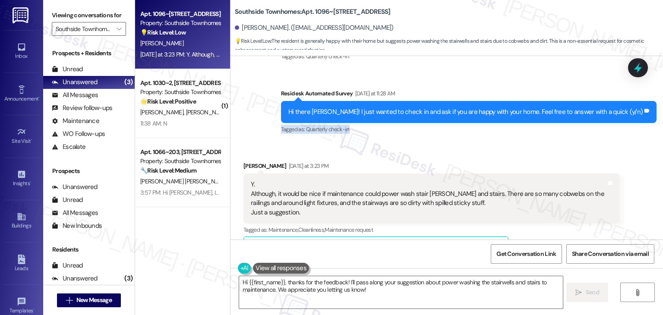
click at [554, 111] on div "Survey, sent via SMS Residesk Automated Survey Yesterday at 11:28 AM Hi there J…" at bounding box center [469, 112] width 389 height 60
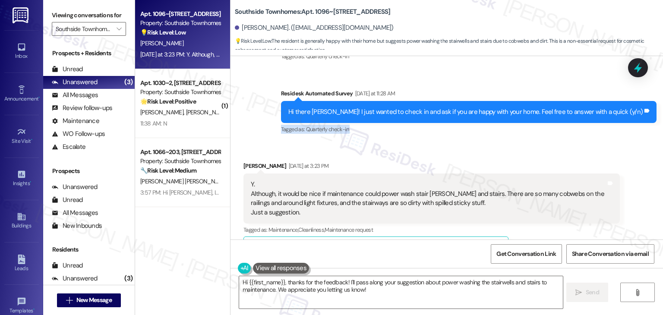
click at [554, 111] on div "Survey, sent via SMS Residesk Automated Survey Yesterday at 11:28 AM Hi there J…" at bounding box center [469, 112] width 389 height 60
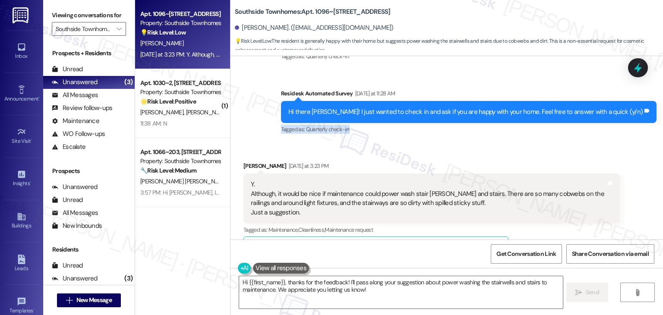
click at [554, 111] on div "Survey, sent via SMS Residesk Automated Survey Yesterday at 11:28 AM Hi there J…" at bounding box center [469, 112] width 389 height 60
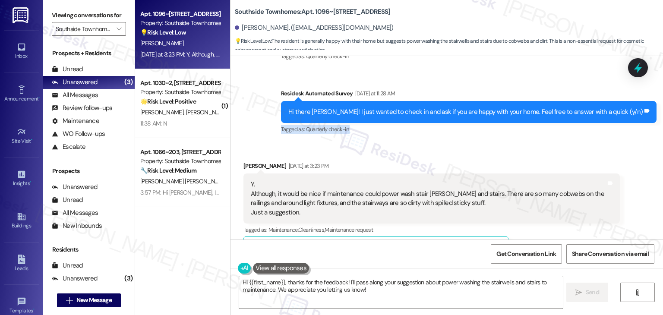
click at [554, 111] on div "Survey, sent via SMS Residesk Automated Survey Yesterday at 11:28 AM Hi there J…" at bounding box center [469, 112] width 389 height 60
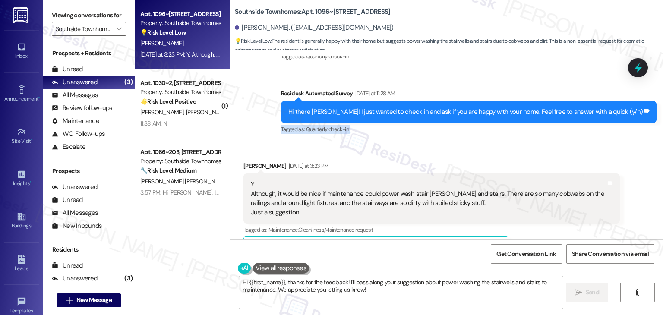
click at [554, 111] on div "Survey, sent via SMS Residesk Automated Survey Yesterday at 11:28 AM Hi there J…" at bounding box center [469, 112] width 389 height 60
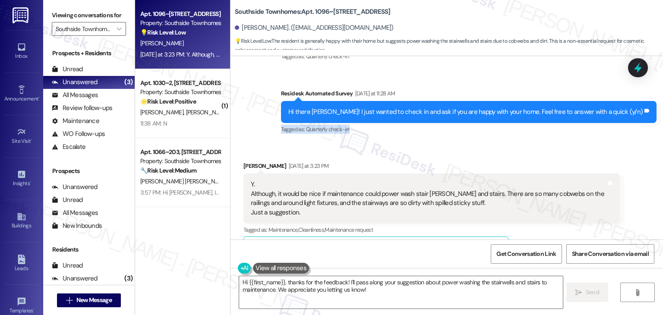
click at [554, 111] on div "Survey, sent via SMS Residesk Automated Survey Yesterday at 11:28 AM Hi there J…" at bounding box center [469, 112] width 389 height 60
click at [345, 285] on textarea "Hi {{first_name}}, thanks for the feedback! I'll pass along your suggestion abo…" at bounding box center [400, 292] width 323 height 32
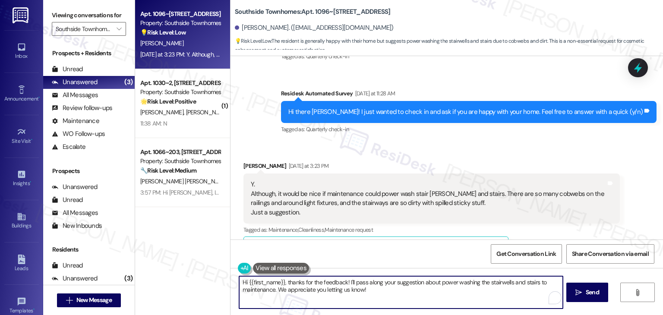
click at [345, 285] on textarea "Hi {{first_name}}, thanks for the feedback! I'll pass along your suggestion abo…" at bounding box center [400, 292] width 323 height 32
paste textarea "Jennifer, thank you for your feedback. I’m glad to hear you’re happy with your …"
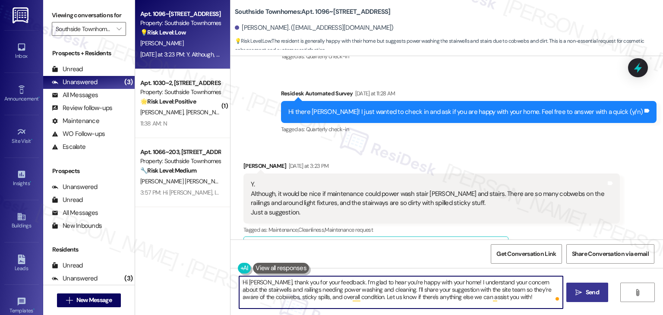
type textarea "Hi Jennifer, thank you for your feedback. I’m glad to hear you’re happy with yo…"
click at [594, 296] on span "Send" at bounding box center [592, 292] width 13 height 9
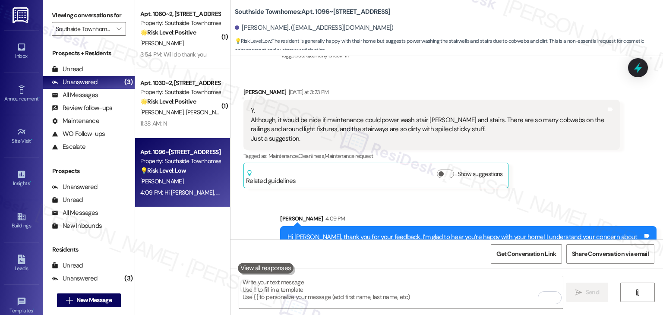
scroll to position [5481, 0]
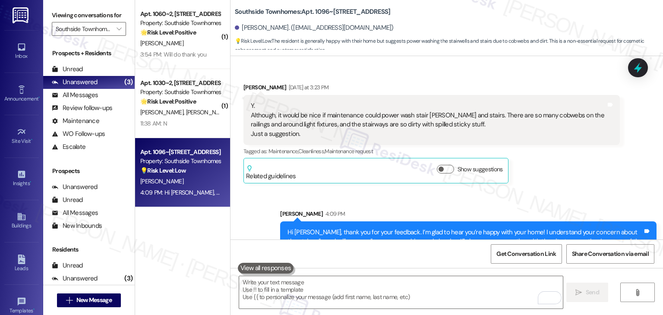
drag, startPoint x: 342, startPoint y: 169, endPoint x: 470, endPoint y: 38, distance: 182.3
click at [342, 190] on div "Sent via SMS Sarah 4:09 PM Hi Jennifer, thank you for your feedback. I’m glad t…" at bounding box center [447, 229] width 433 height 79
click at [637, 67] on icon at bounding box center [638, 67] width 10 height 13
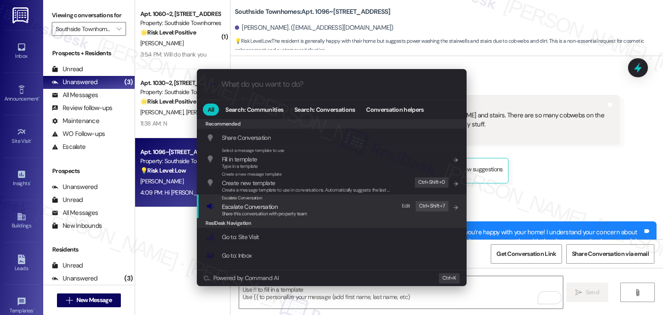
click at [247, 206] on span "Escalate Conversation" at bounding box center [250, 207] width 56 height 8
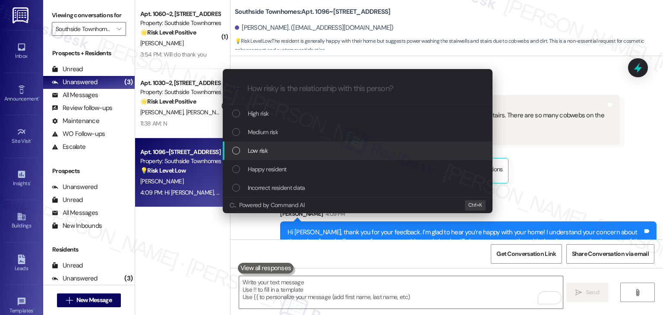
click at [238, 152] on div "List of options" at bounding box center [236, 151] width 8 height 8
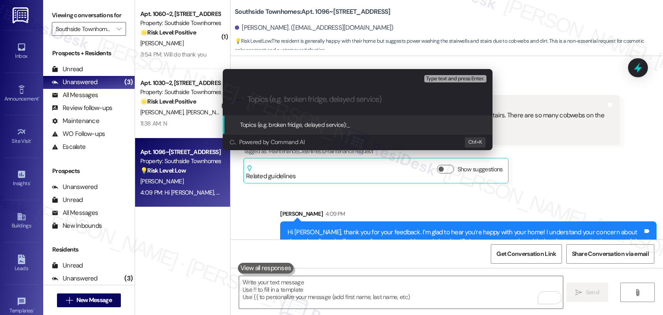
paste input "Resident Feedback – Stairwell Cleaning & Maintenance Suggestion"
type input "Resident Feedback – Stairwell Cleaning & Maintenance Suggestion"
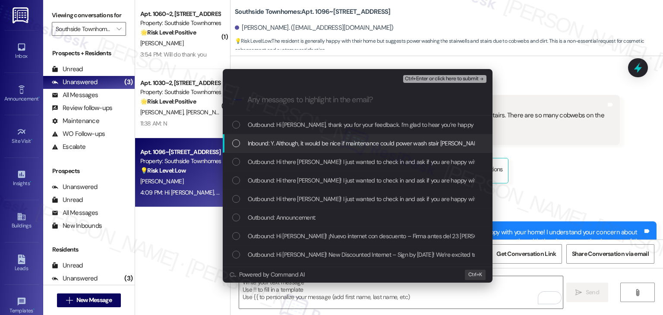
click at [239, 145] on div "List of options" at bounding box center [236, 143] width 8 height 8
click at [473, 78] on span "Ctrl+Enter or click here to submit" at bounding box center [442, 79] width 74 height 6
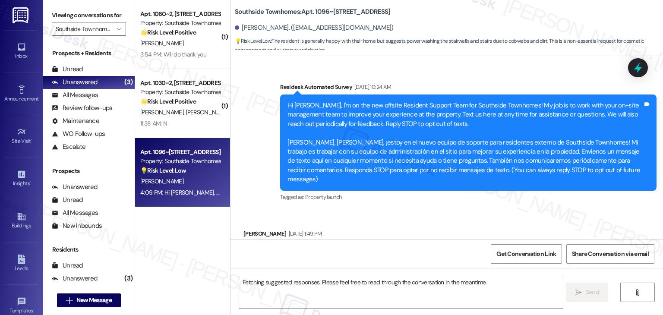
scroll to position [5529, 0]
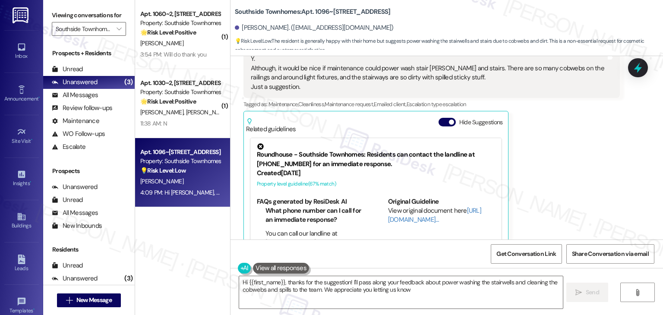
type textarea "Hi {{first_name}}, thanks for the suggestion! I'll pass along your feedback abo…"
click at [441, 118] on button "Hide Suggestions" at bounding box center [447, 122] width 17 height 9
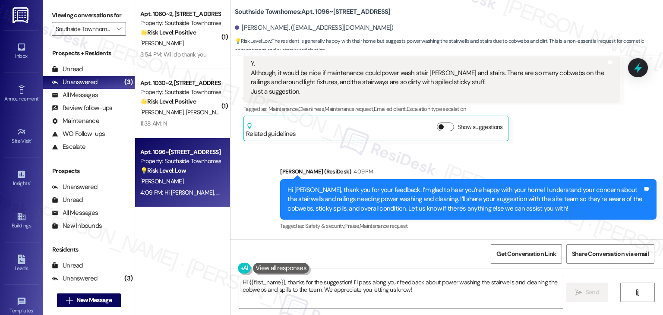
scroll to position [5494, 0]
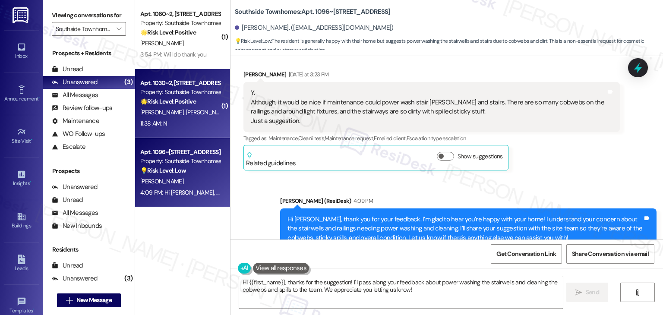
click at [199, 126] on div "11:38 AM: N 11:38 AM: N" at bounding box center [180, 123] width 82 height 11
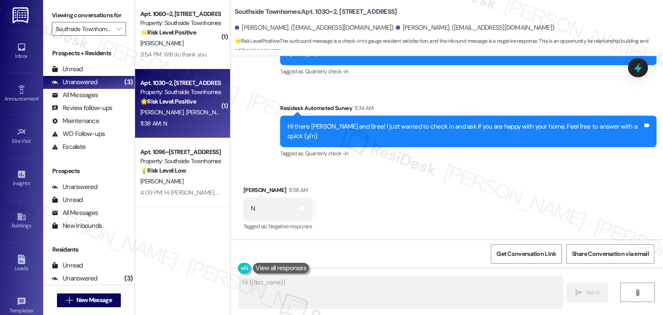
scroll to position [175, 0]
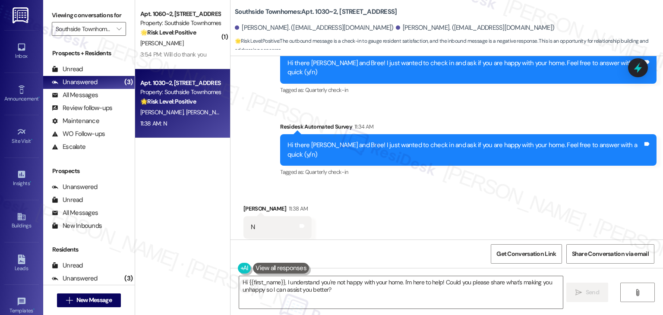
click at [471, 218] on div "Received via SMS Bree Smania 11:38 AM N Tags and notes Tagged as: Negative resp…" at bounding box center [447, 221] width 433 height 73
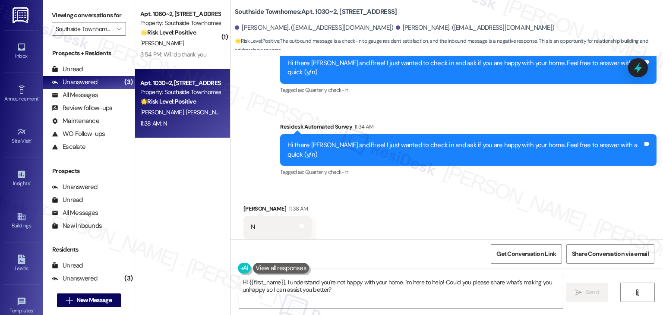
click at [471, 218] on div "Received via SMS Bree Smania 11:38 AM N Tags and notes Tagged as: Negative resp…" at bounding box center [447, 221] width 433 height 73
click at [472, 212] on div "Received via SMS Bree Smania 11:38 AM N Tags and notes Tagged as: Negative resp…" at bounding box center [447, 221] width 433 height 73
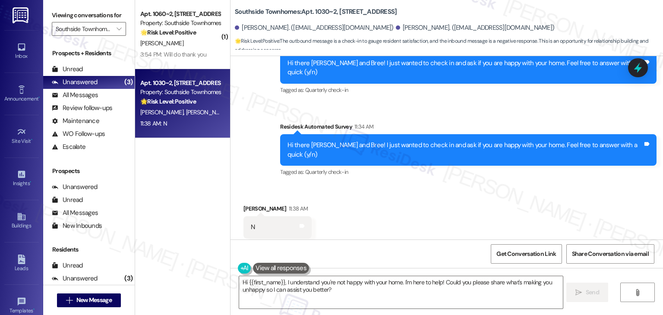
click at [472, 212] on div "Received via SMS Bree Smania 11:38 AM N Tags and notes Tagged as: Negative resp…" at bounding box center [447, 221] width 433 height 73
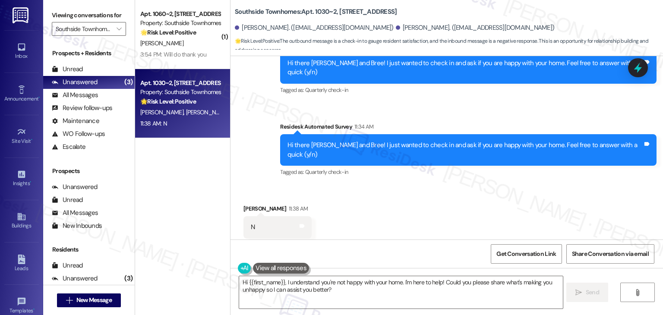
click at [472, 212] on div "Received via SMS Bree Smania 11:38 AM N Tags and notes Tagged as: Negative resp…" at bounding box center [447, 221] width 433 height 73
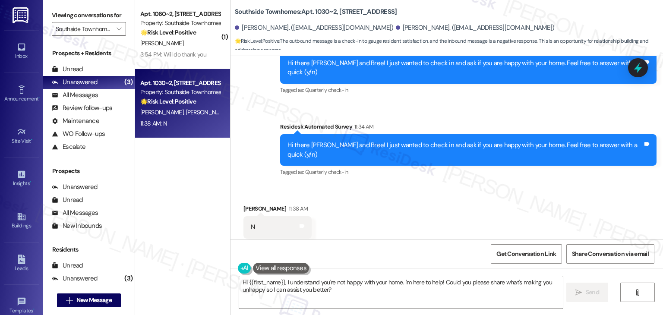
click at [472, 212] on div "Received via SMS Bree Smania 11:38 AM N Tags and notes Tagged as: Negative resp…" at bounding box center [447, 221] width 433 height 73
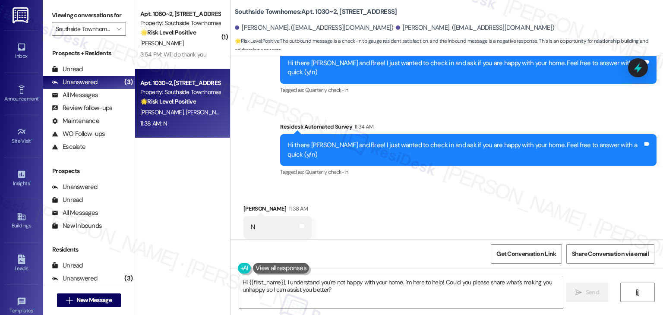
click at [472, 212] on div "Received via SMS Bree Smania 11:38 AM N Tags and notes Tagged as: Negative resp…" at bounding box center [447, 221] width 433 height 73
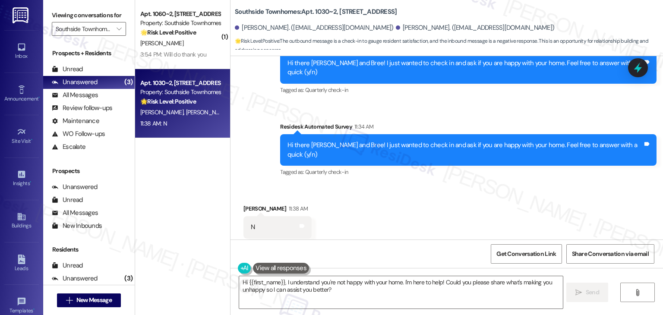
click at [472, 212] on div "Received via SMS Bree Smania 11:38 AM N Tags and notes Tagged as: Negative resp…" at bounding box center [447, 221] width 433 height 73
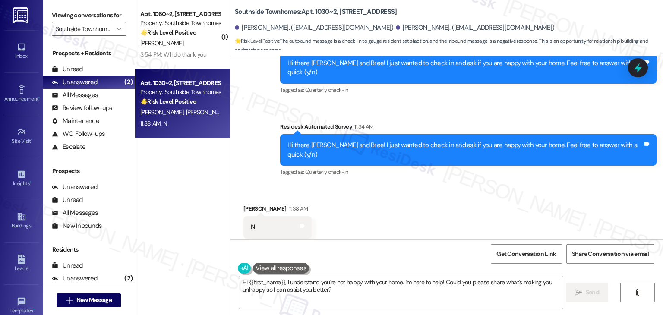
click at [472, 212] on div "Received via SMS Bree Smania 11:38 AM N Tags and notes Tagged as: Negative resp…" at bounding box center [447, 221] width 433 height 73
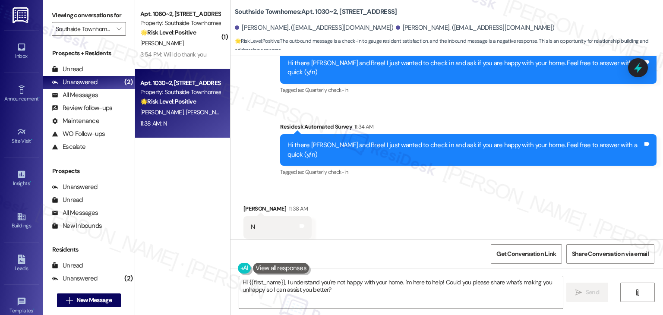
click at [472, 212] on div "Received via SMS Bree Smania 11:38 AM N Tags and notes Tagged as: Negative resp…" at bounding box center [447, 221] width 433 height 73
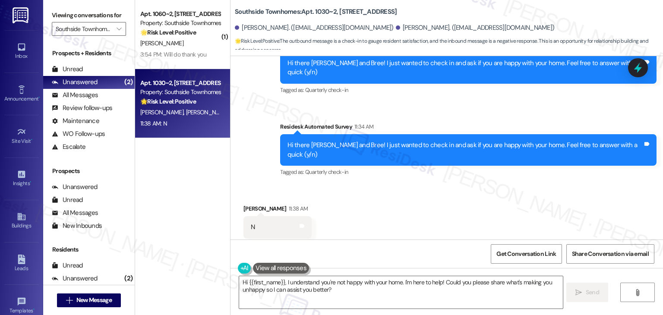
click at [472, 212] on div "Received via SMS Bree Smania 11:38 AM N Tags and notes Tagged as: Negative resp…" at bounding box center [447, 221] width 433 height 73
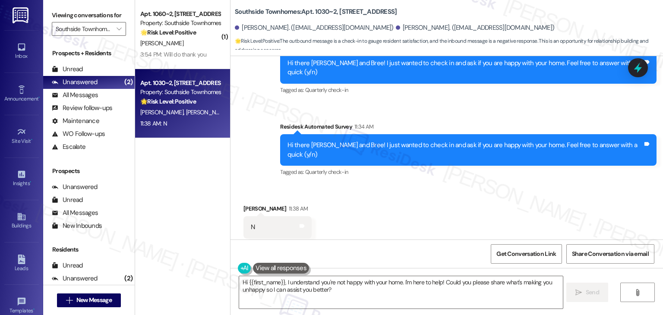
click at [472, 212] on div "Received via SMS Bree Smania 11:38 AM N Tags and notes Tagged as: Negative resp…" at bounding box center [447, 221] width 433 height 73
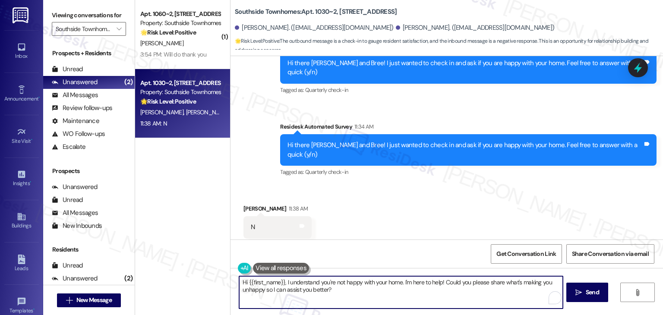
drag, startPoint x: 322, startPoint y: 290, endPoint x: 245, endPoint y: 282, distance: 77.7
click at [245, 282] on textarea "Hi {{first_name}}, I understand you're not happy with your home. I'm here to he…" at bounding box center [400, 292] width 323 height 32
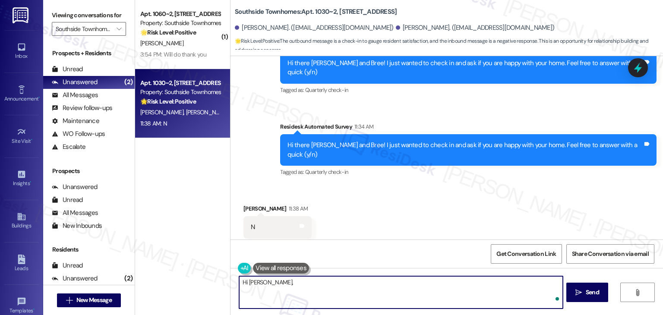
paste textarea "I'm sorry to hear you're not happy with your home. Could you share a bit more a…"
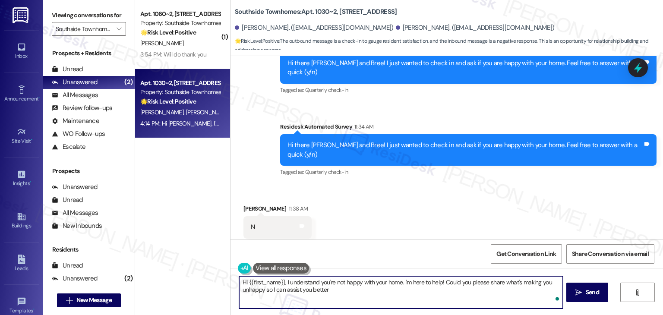
type textarea "Hi {{first_name}}, I understand you're not happy with your home. I'm here to he…"
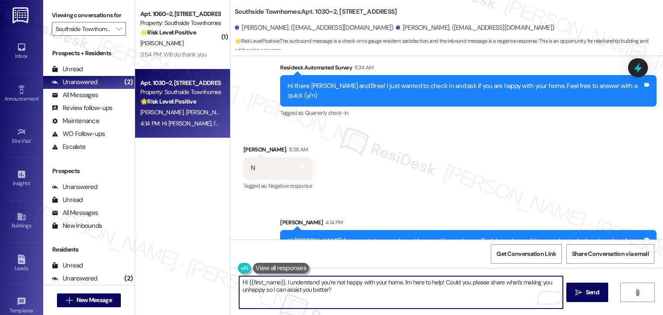
scroll to position [245, 0]
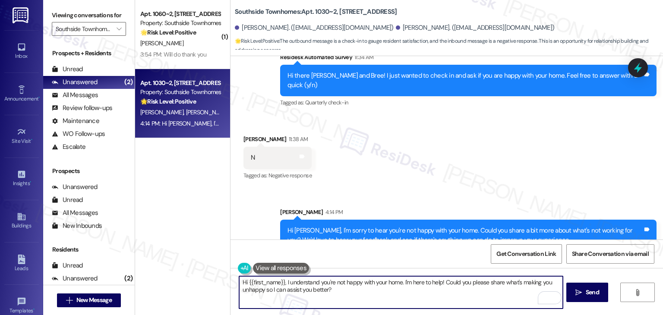
click at [432, 188] on div "Sent via SMS Sarah 4:14 PM Hi Bree, I'm sorry to hear you're not happy with you…" at bounding box center [447, 223] width 433 height 70
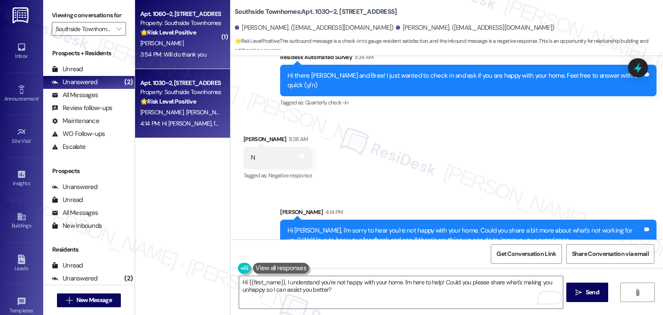
click at [172, 49] on div "3:54 PM: Will do thank you 3:54 PM: Will do thank you" at bounding box center [180, 54] width 82 height 11
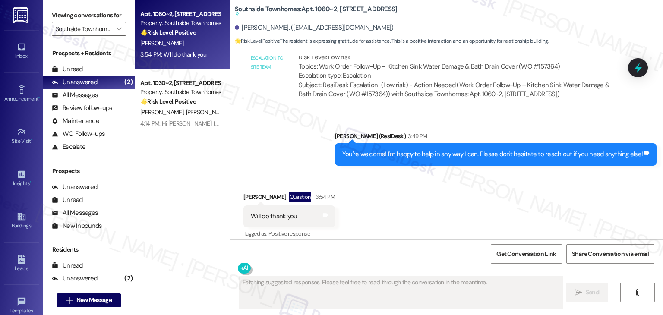
scroll to position [479, 0]
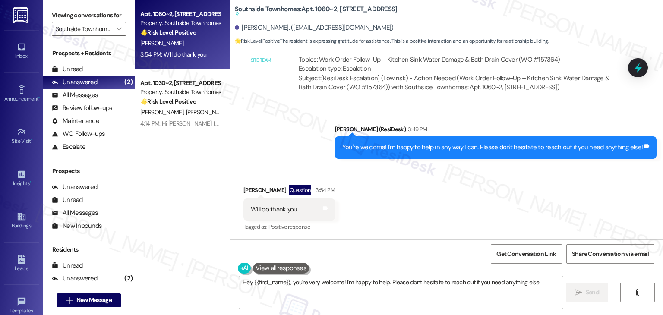
type textarea "Hey {{first_name}}, you're very welcome! I'm happy to help. Please don't hesita…"
click at [406, 194] on div "Received via SMS Benjamin George Question 3:54 PM Will do thank you Tags and no…" at bounding box center [447, 202] width 433 height 75
click at [404, 225] on div "Received via SMS Benjamin George Question 3:54 PM Will do thank you Tags and no…" at bounding box center [447, 202] width 433 height 75
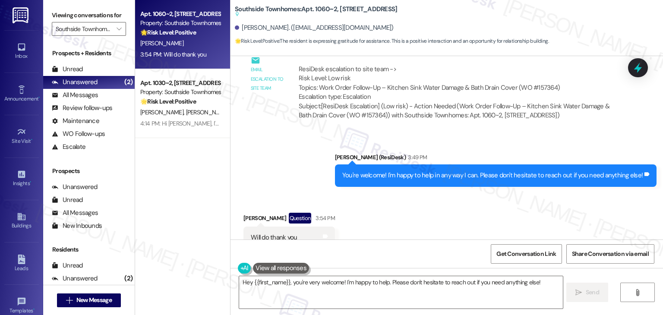
scroll to position [435, 0]
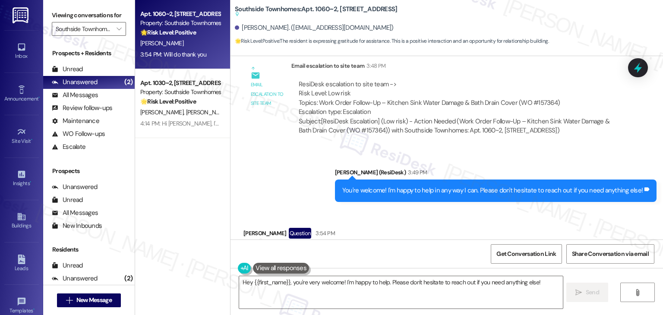
click at [366, 215] on div "Received via SMS Benjamin George Question 3:54 PM Will do thank you Tags and no…" at bounding box center [447, 246] width 433 height 75
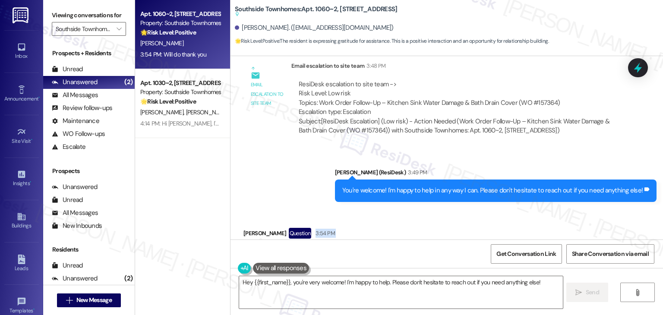
click at [366, 215] on div "Received via SMS Benjamin George Question 3:54 PM Will do thank you Tags and no…" at bounding box center [447, 246] width 433 height 75
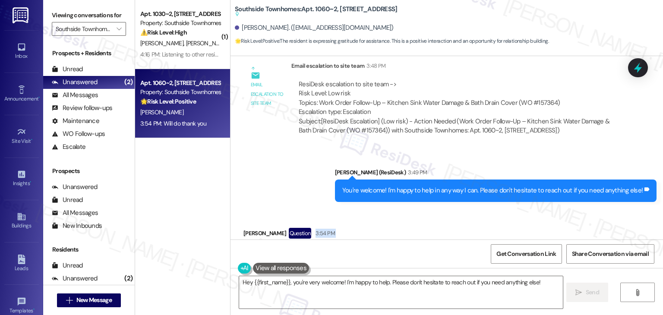
click at [415, 220] on div "Received via SMS Benjamin George Question 3:54 PM Will do thank you Tags and no…" at bounding box center [447, 246] width 433 height 75
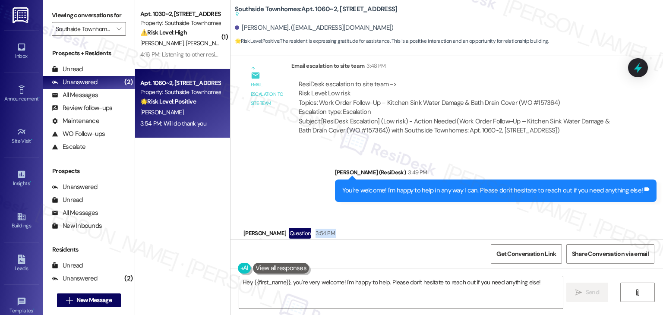
click at [415, 220] on div "Received via SMS Benjamin George Question 3:54 PM Will do thank you Tags and no…" at bounding box center [447, 246] width 433 height 75
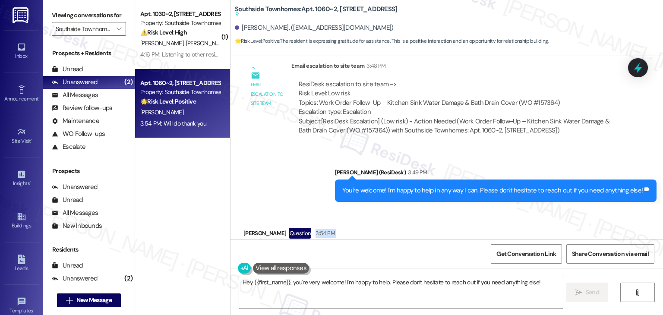
click at [415, 220] on div "Received via SMS Benjamin George Question 3:54 PM Will do thank you Tags and no…" at bounding box center [447, 246] width 433 height 75
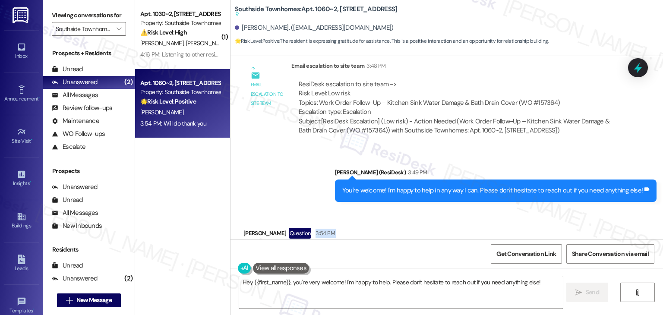
click at [415, 220] on div "Received via SMS Benjamin George Question 3:54 PM Will do thank you Tags and no…" at bounding box center [447, 246] width 433 height 75
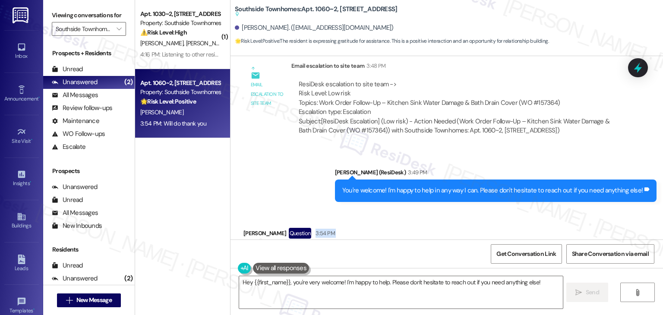
click at [415, 220] on div "Received via SMS Benjamin George Question 3:54 PM Will do thank you Tags and no…" at bounding box center [447, 246] width 433 height 75
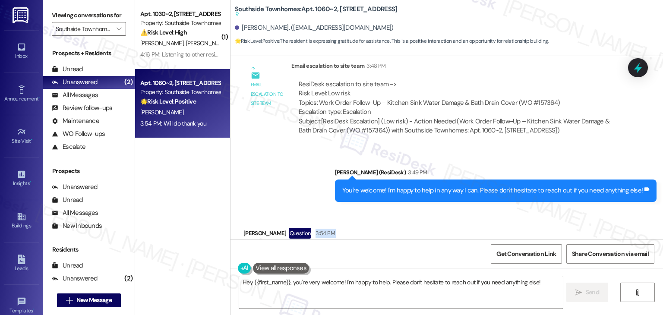
click at [415, 220] on div "Received via SMS Benjamin George Question 3:54 PM Will do thank you Tags and no…" at bounding box center [447, 246] width 433 height 75
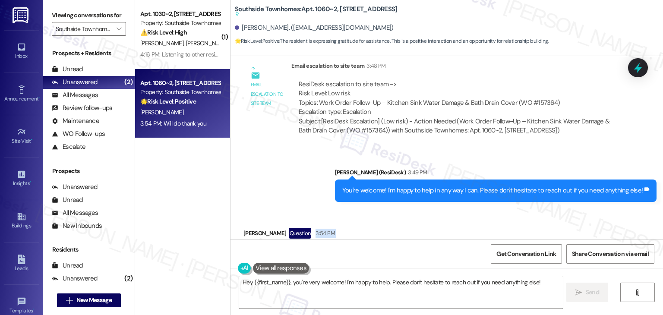
click at [415, 220] on div "Received via SMS Benjamin George Question 3:54 PM Will do thank you Tags and no…" at bounding box center [447, 246] width 433 height 75
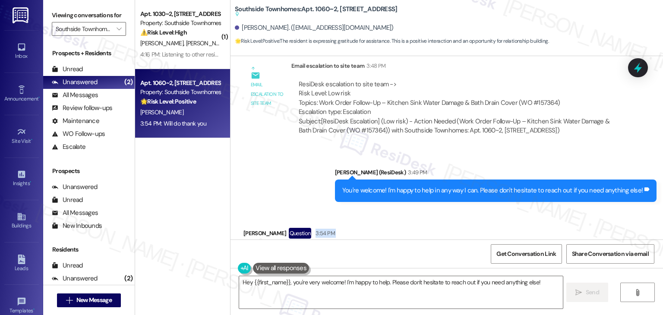
click at [415, 220] on div "Received via SMS Benjamin George Question 3:54 PM Will do thank you Tags and no…" at bounding box center [447, 246] width 433 height 75
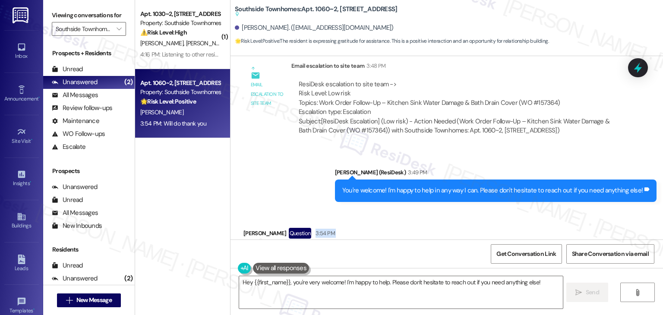
click at [415, 220] on div "Received via SMS Benjamin George Question 3:54 PM Will do thank you Tags and no…" at bounding box center [447, 246] width 433 height 75
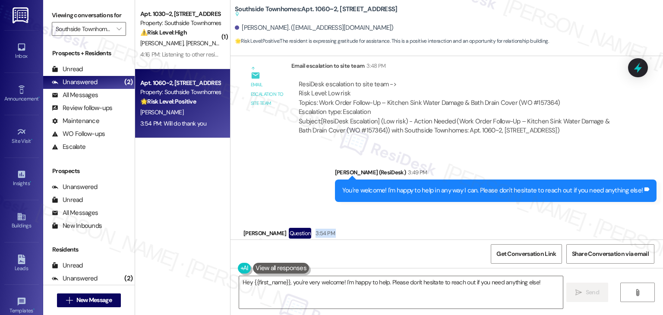
click at [415, 220] on div "Received via SMS Benjamin George Question 3:54 PM Will do thank you Tags and no…" at bounding box center [447, 246] width 433 height 75
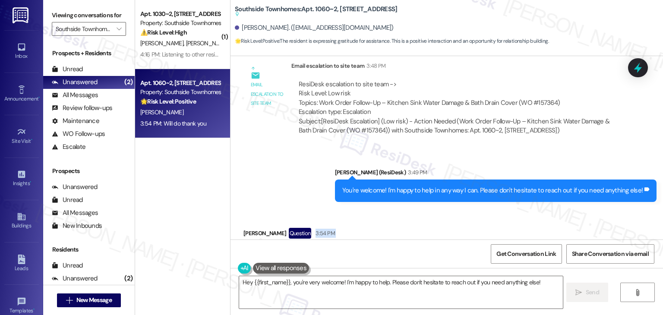
click at [415, 220] on div "Received via SMS Benjamin George Question 3:54 PM Will do thank you Tags and no…" at bounding box center [447, 246] width 433 height 75
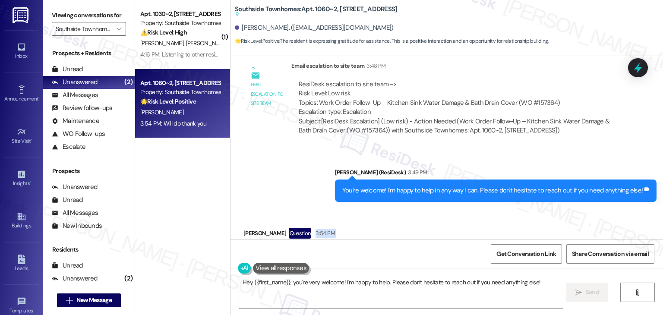
click at [415, 220] on div "Received via SMS Benjamin George Question 3:54 PM Will do thank you Tags and no…" at bounding box center [447, 246] width 433 height 75
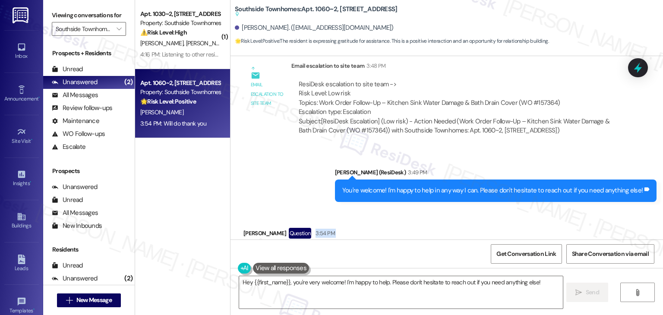
click at [415, 220] on div "Received via SMS Benjamin George Question 3:54 PM Will do thank you Tags and no…" at bounding box center [447, 246] width 433 height 75
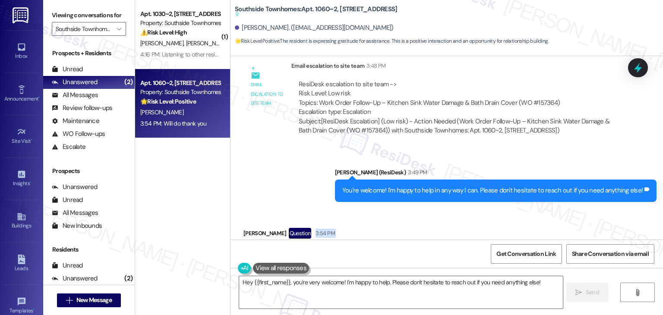
click at [415, 220] on div "Received via SMS Benjamin George Question 3:54 PM Will do thank you Tags and no…" at bounding box center [447, 246] width 433 height 75
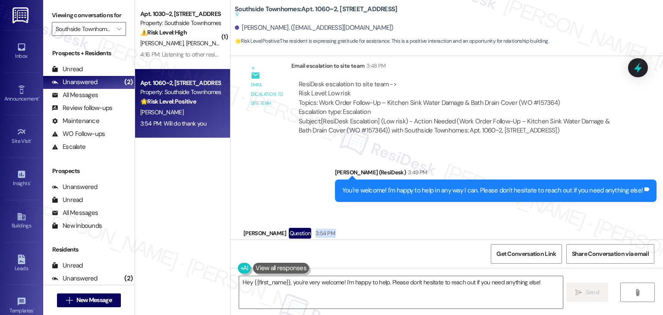
click at [415, 220] on div "Received via SMS Benjamin George Question 3:54 PM Will do thank you Tags and no…" at bounding box center [447, 246] width 433 height 75
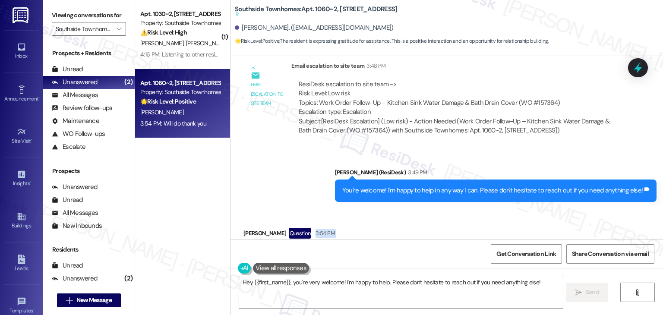
click at [415, 220] on div "Received via SMS Benjamin George Question 3:54 PM Will do thank you Tags and no…" at bounding box center [447, 246] width 433 height 75
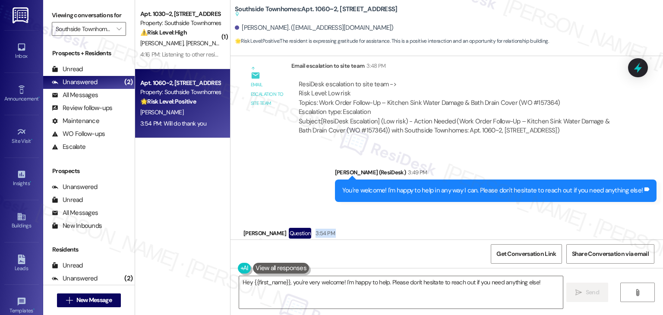
click at [415, 220] on div "Received via SMS Benjamin George Question 3:54 PM Will do thank you Tags and no…" at bounding box center [447, 246] width 433 height 75
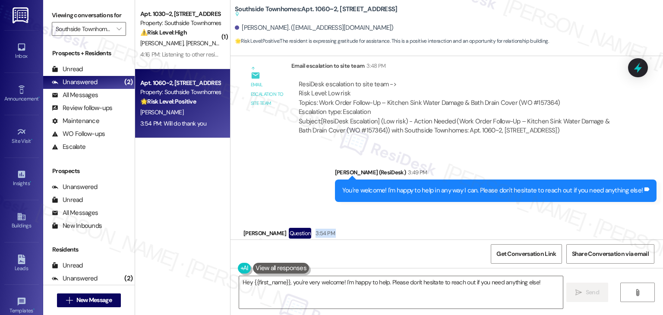
click at [415, 220] on div "Received via SMS Benjamin George Question 3:54 PM Will do thank you Tags and no…" at bounding box center [447, 246] width 433 height 75
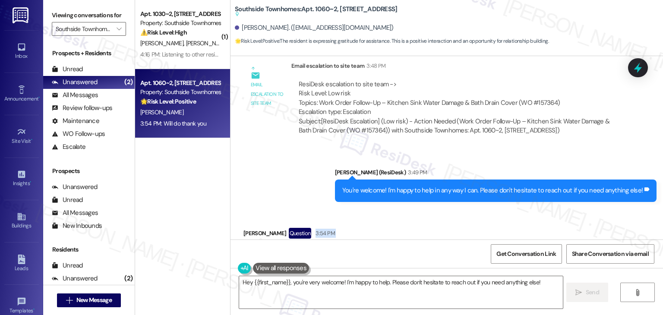
click at [415, 220] on div "Received via SMS Benjamin George Question 3:54 PM Will do thank you Tags and no…" at bounding box center [447, 246] width 433 height 75
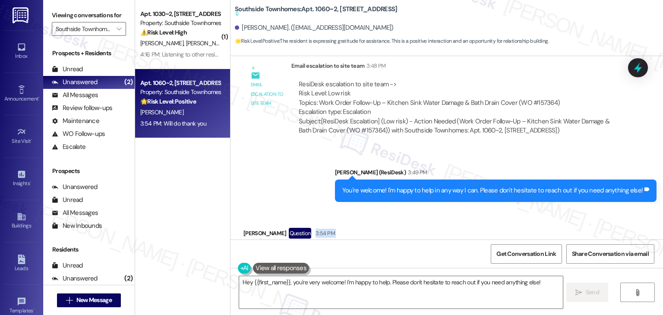
scroll to position [479, 0]
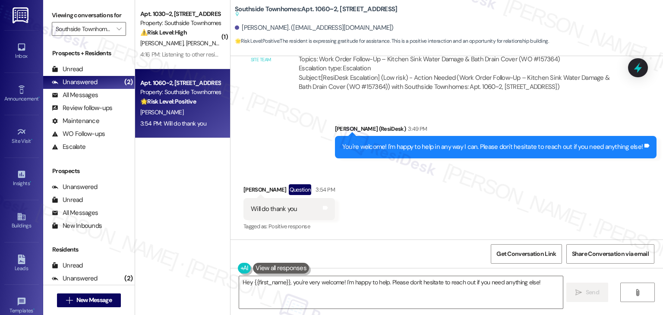
click at [415, 220] on div "Received via SMS Benjamin George Question 3:54 PM Will do thank you Tags and no…" at bounding box center [447, 202] width 433 height 75
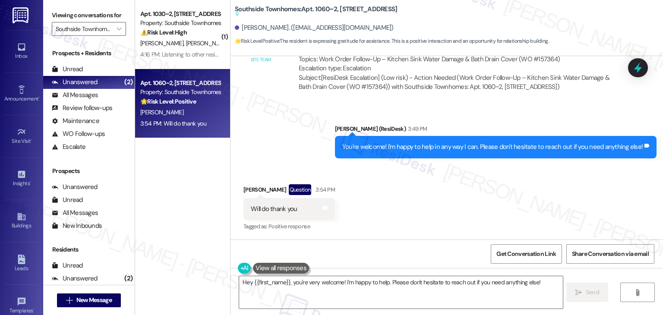
click at [415, 220] on div "Received via SMS Benjamin George Question 3:54 PM Will do thank you Tags and no…" at bounding box center [447, 202] width 433 height 75
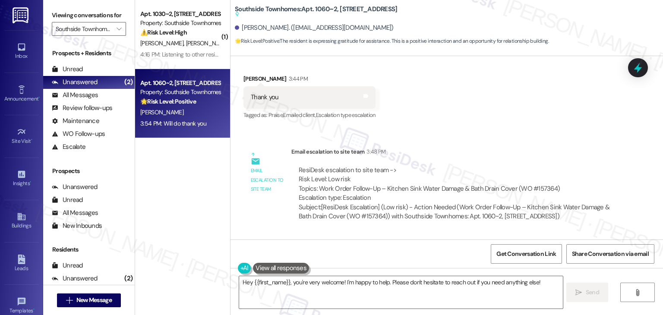
scroll to position [393, 0]
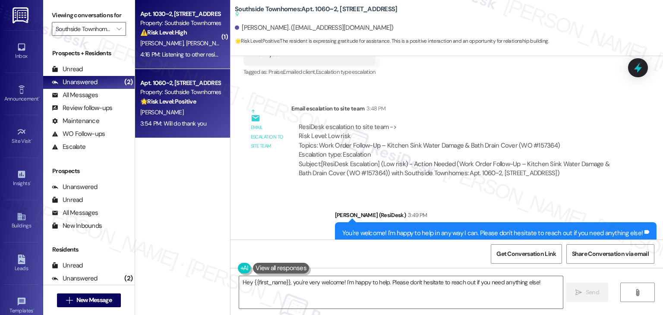
click at [206, 47] on div "B. Smania J. Adamson" at bounding box center [180, 43] width 82 height 11
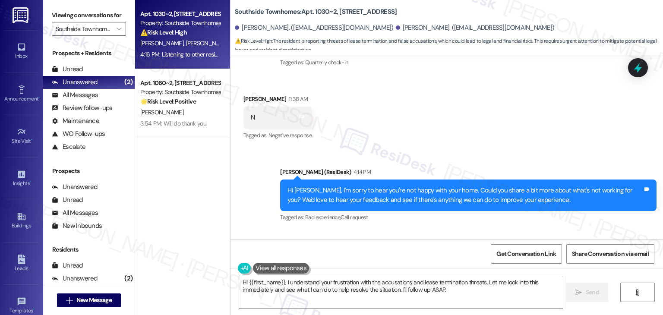
scroll to position [275, 0]
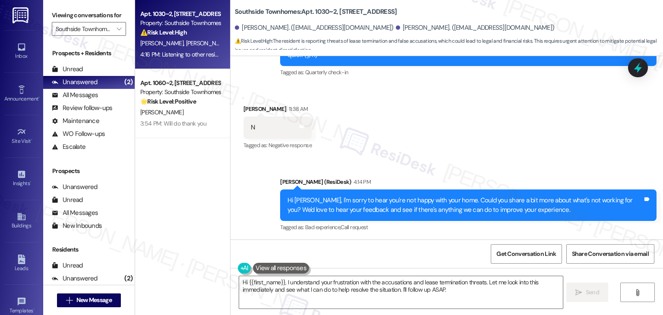
click at [411, 196] on div "Hi Bree, I'm sorry to hear you're not happy with your home. Could you share a b…" at bounding box center [465, 205] width 355 height 19
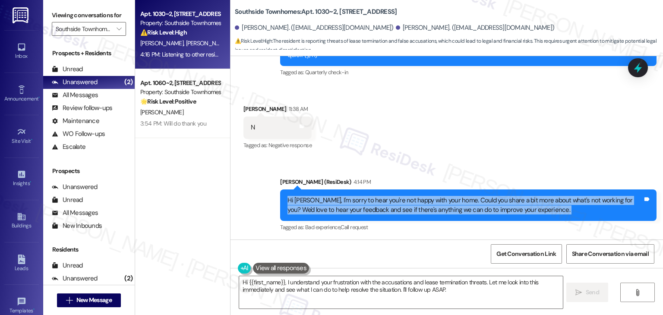
click at [411, 196] on div "Hi Bree, I'm sorry to hear you're not happy with your home. Could you share a b…" at bounding box center [465, 205] width 355 height 19
copy div "Hi Bree, I'm sorry to hear you're not happy with your home. Could you share a b…"
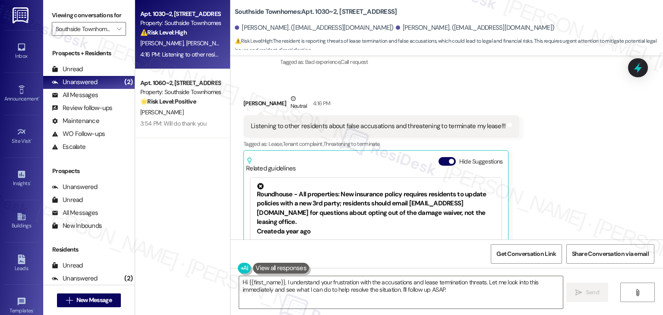
scroll to position [448, 0]
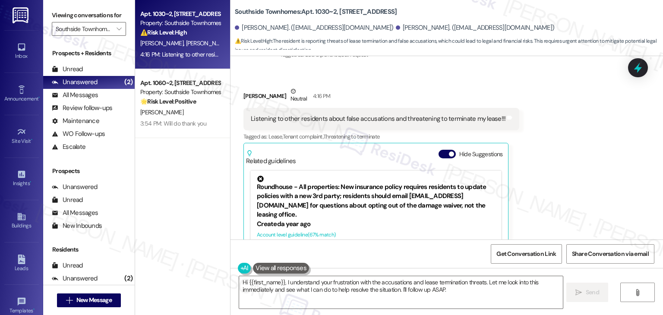
click at [395, 114] on div "Listening to other residents about false accusations and threatening to termina…" at bounding box center [378, 118] width 255 height 9
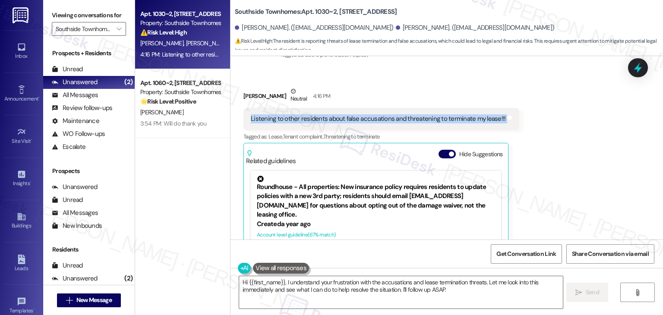
click at [395, 114] on div "Listening to other residents about false accusations and threatening to termina…" at bounding box center [378, 118] width 255 height 9
copy div "Listening to other residents about false accusations and threatening to termina…"
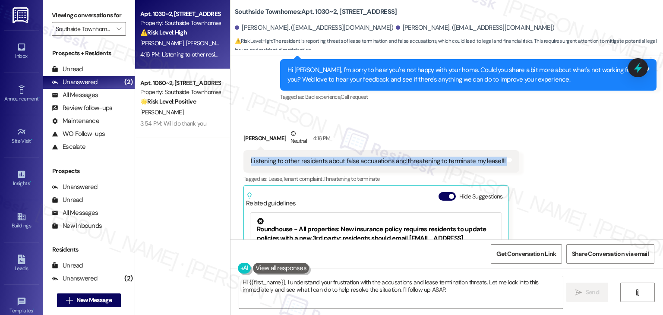
scroll to position [405, 0]
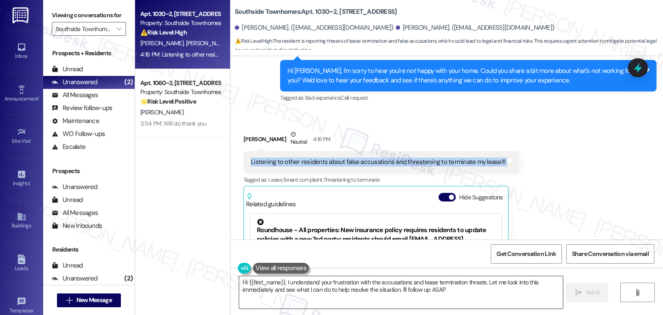
click at [349, 294] on textarea "Hi {{first_name}}, I understand your frustration with the accusations and lease…" at bounding box center [400, 292] width 323 height 32
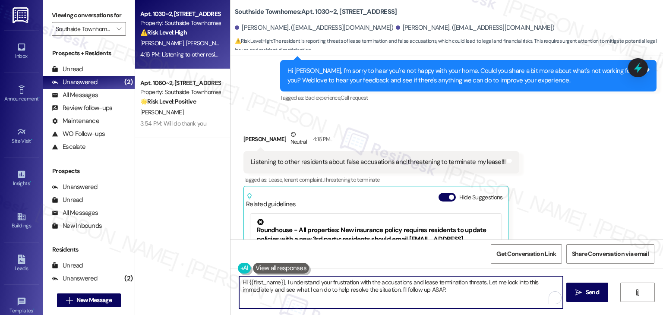
click at [349, 294] on textarea "Hi {{first_name}}, I understand your frustration with the accusations and lease…" at bounding box center [400, 292] width 323 height 32
paste textarea "Bree, I’m sorry to hear about your situation. I don’t have details on this matt…"
type textarea "Hi Bree, I’m sorry to hear about your situation. I don’t have details on this m…"
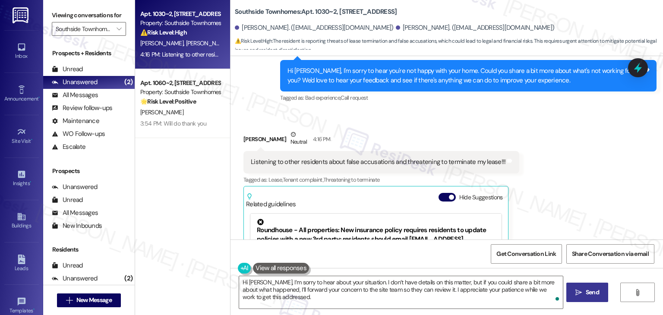
click at [580, 295] on icon "" at bounding box center [579, 292] width 6 height 7
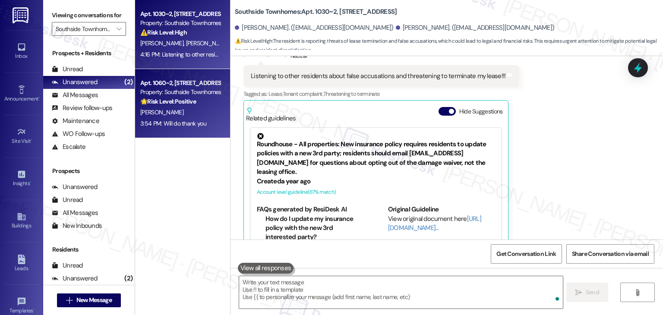
scroll to position [491, 0]
click at [186, 42] on div "B. George" at bounding box center [180, 43] width 82 height 11
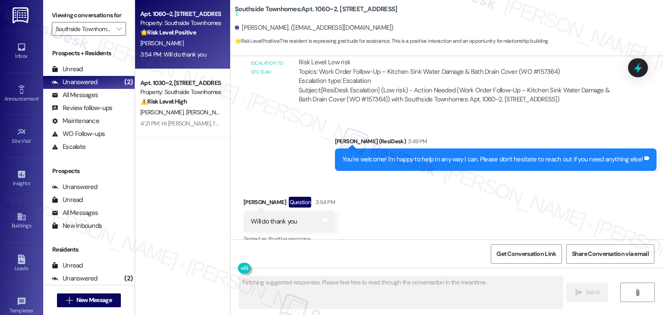
scroll to position [479, 0]
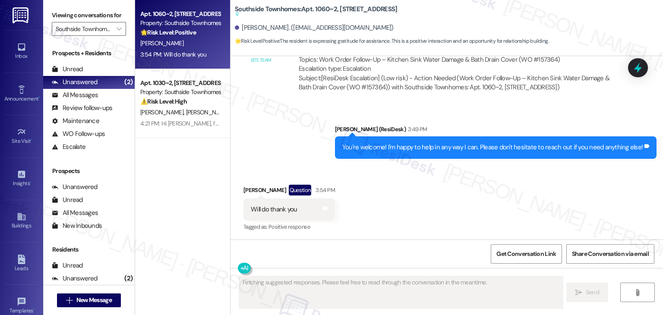
click at [408, 222] on div "Received via SMS Benjamin George Question 3:54 PM Will do thank you Tags and no…" at bounding box center [447, 202] width 433 height 75
click at [409, 222] on div "Received via SMS Benjamin George Question 3:54 PM Will do thank you Tags and no…" at bounding box center [447, 202] width 433 height 75
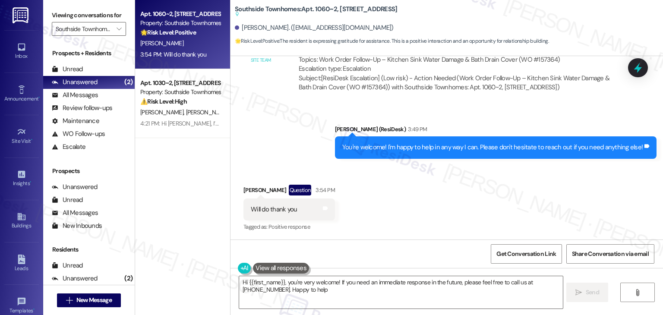
type textarea "Hi {{first_name}}, you're very welcome! If you need an immediate response in th…"
click at [275, 287] on textarea "Hi {{first_name}}, you're very welcome! If you need an immediate response in th…" at bounding box center [400, 292] width 323 height 32
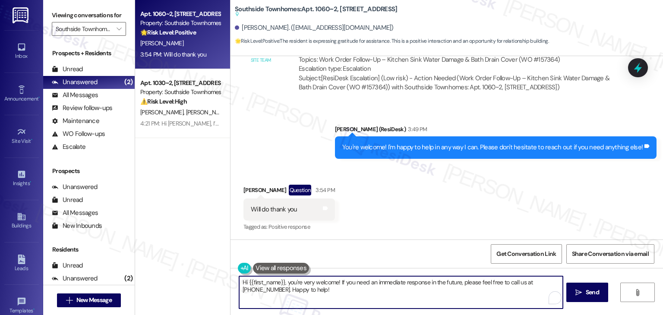
click at [275, 287] on textarea "Hi {{first_name}}, you're very welcome! If you need an immediate response in th…" at bounding box center [400, 292] width 323 height 32
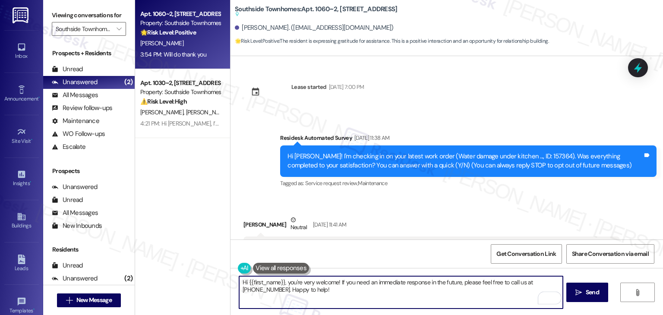
scroll to position [479, 0]
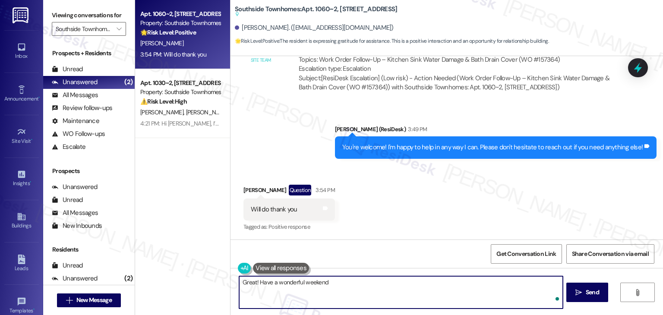
type textarea "Great! Have a wonderful weekend."
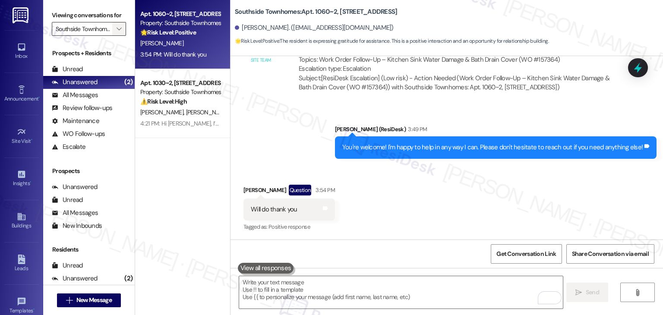
click at [117, 28] on icon "" at bounding box center [119, 28] width 5 height 7
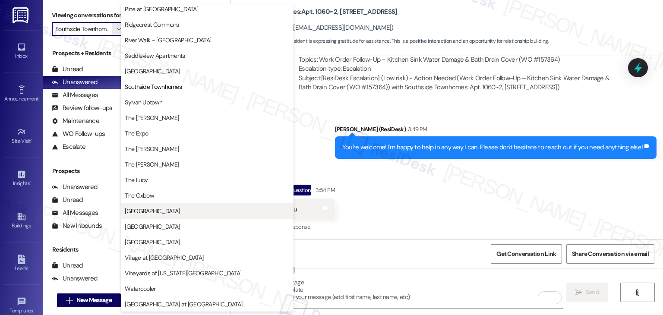
scroll to position [379, 0]
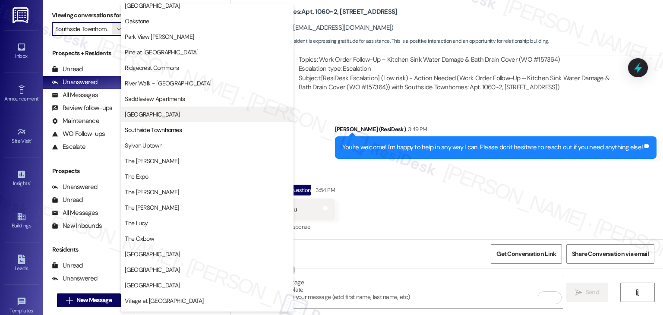
click at [148, 118] on button "[GEOGRAPHIC_DATA]" at bounding box center [207, 115] width 173 height 16
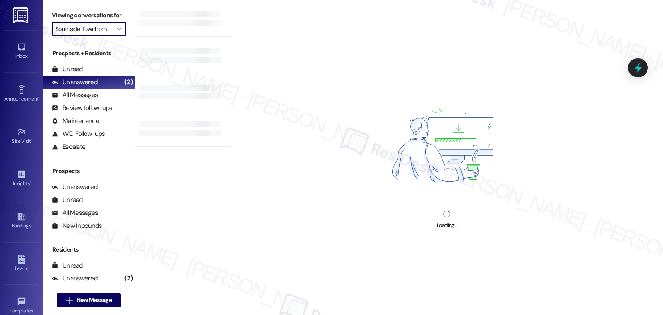
type input "[GEOGRAPHIC_DATA]"
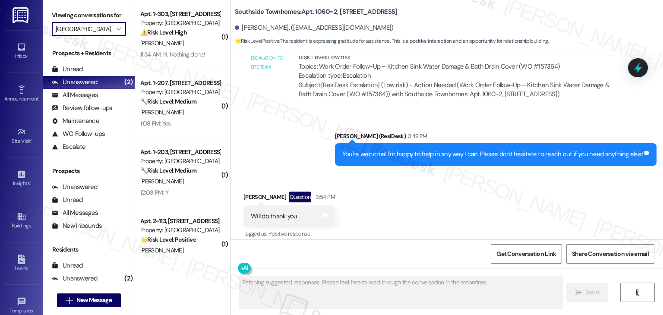
scroll to position [479, 0]
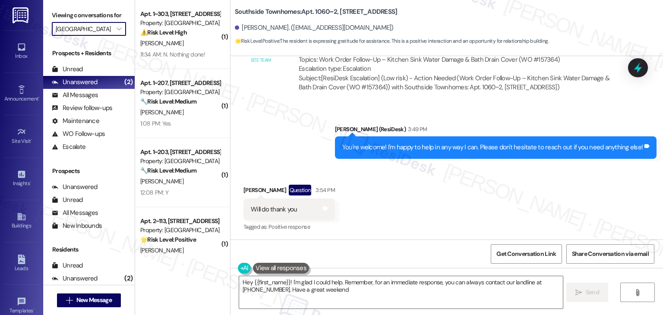
type textarea "Hey {{first_name}}! I'm glad I could help. Remember, for an immediate response,…"
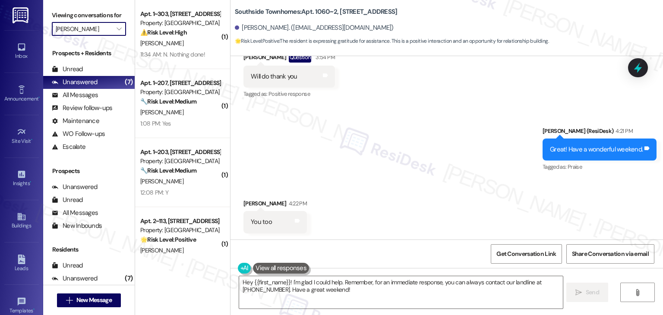
scroll to position [612, 0]
click at [422, 187] on div "Received via SMS [PERSON_NAME] 4:22 PM You too Tags and notes" at bounding box center [447, 209] width 433 height 60
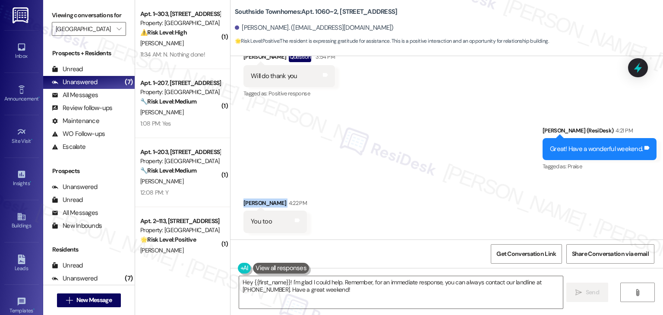
click at [422, 187] on div "Received via SMS [PERSON_NAME] 4:22 PM You too Tags and notes" at bounding box center [447, 209] width 433 height 60
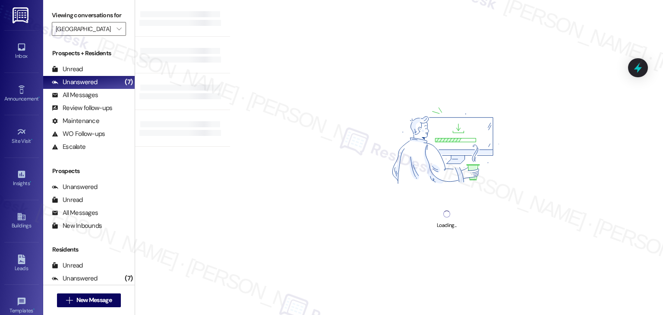
click at [422, 187] on div "Loading..." at bounding box center [446, 157] width 433 height 315
type input "[PERSON_NAME]"
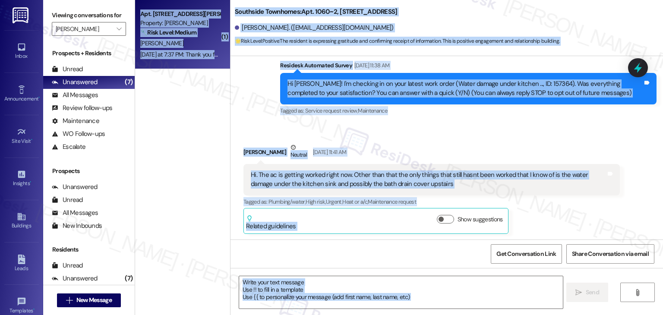
type textarea "Fetching suggested responses. Please feel free to read through the conversation…"
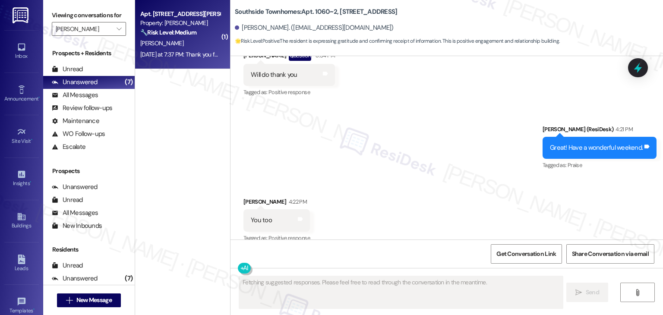
scroll to position [625, 0]
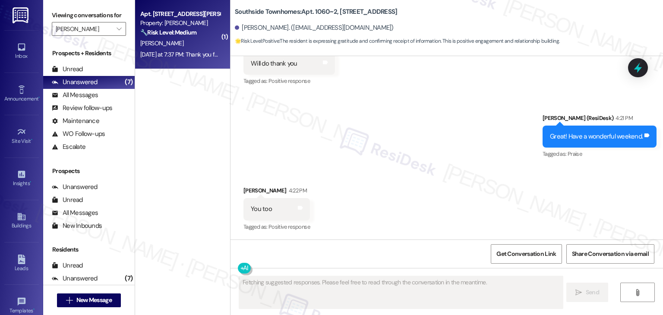
click at [166, 40] on div "[PERSON_NAME]" at bounding box center [180, 43] width 82 height 11
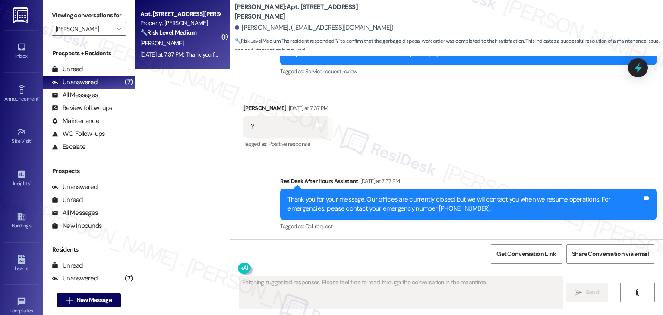
scroll to position [267, 0]
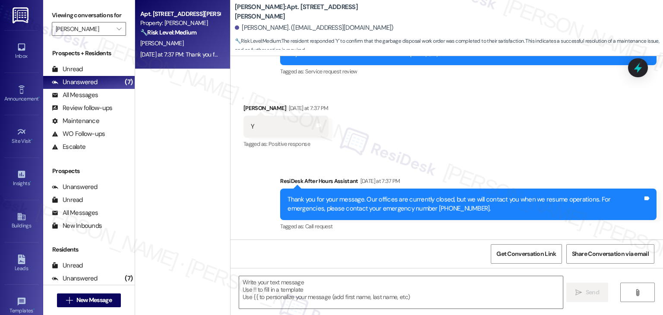
click at [415, 138] on div "Received via SMS [PERSON_NAME] [DATE] at 7:37 PM Y Tags and notes Tagged as: Po…" at bounding box center [447, 120] width 433 height 73
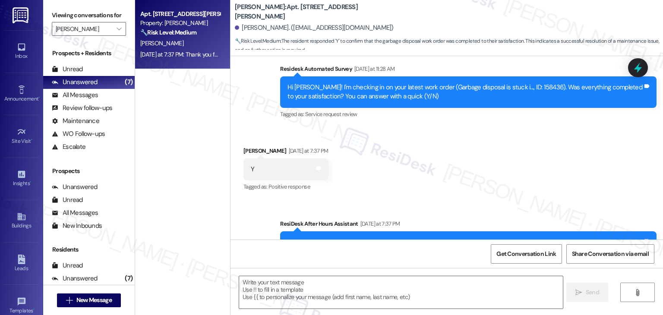
scroll to position [224, 0]
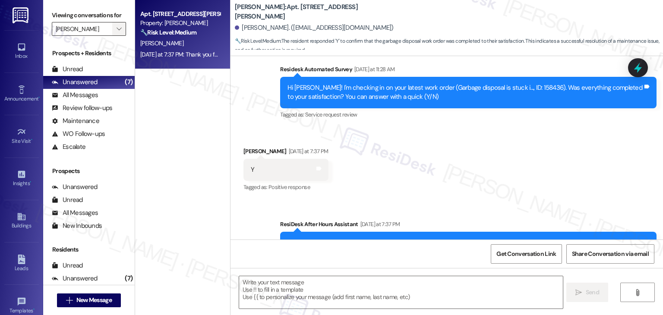
click at [117, 30] on span "" at bounding box center [119, 29] width 8 height 14
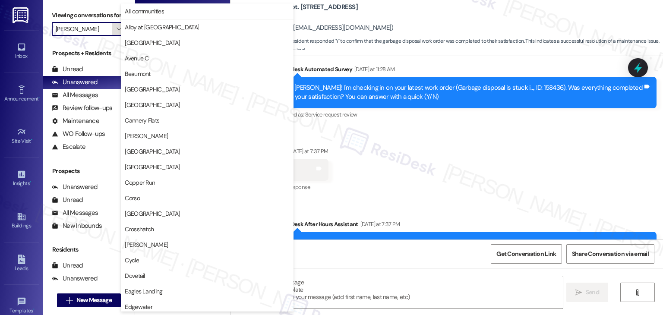
scroll to position [295, 0]
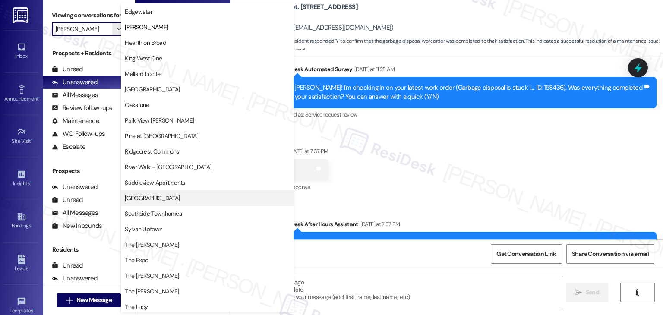
click at [157, 200] on span "[GEOGRAPHIC_DATA]" at bounding box center [207, 198] width 165 height 9
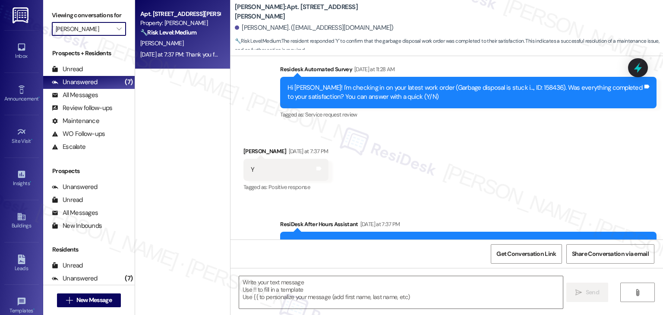
type input "[GEOGRAPHIC_DATA]"
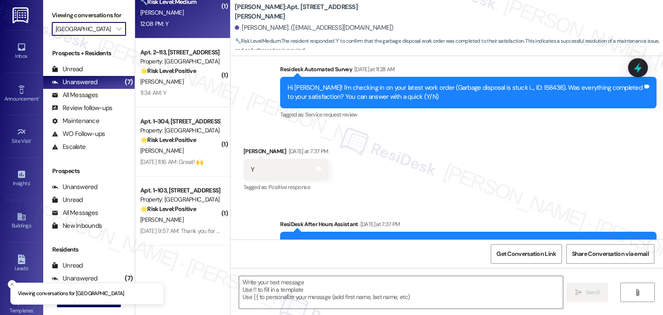
scroll to position [230, 0]
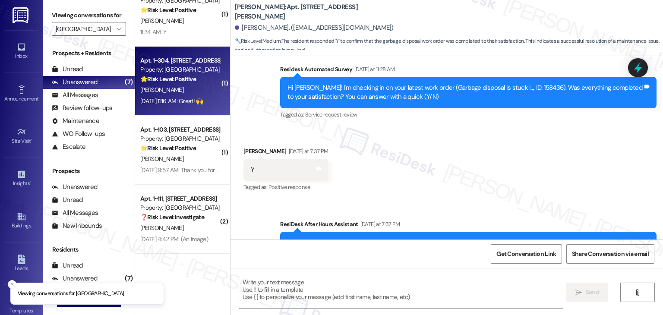
click at [187, 94] on div "[PERSON_NAME]" at bounding box center [180, 90] width 82 height 11
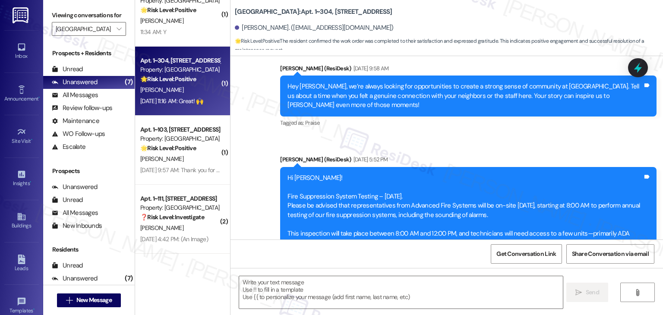
type textarea "Fetching suggested responses. Please feel free to read through the conversation…"
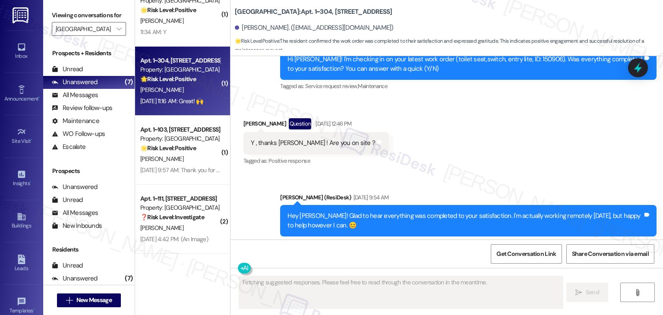
scroll to position [498, 0]
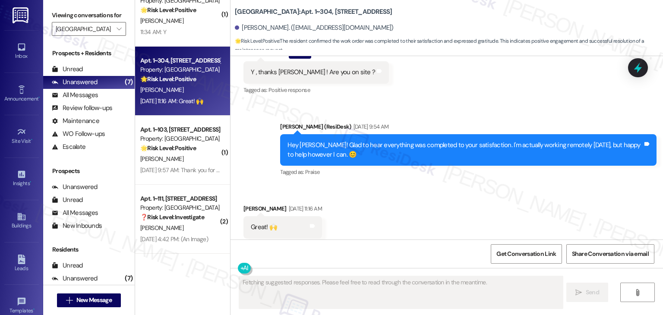
click at [434, 186] on div "Received via SMS [PERSON_NAME] [DATE] 11:16 AM Great! 🙌 Tags and notes Tagged a…" at bounding box center [447, 221] width 433 height 73
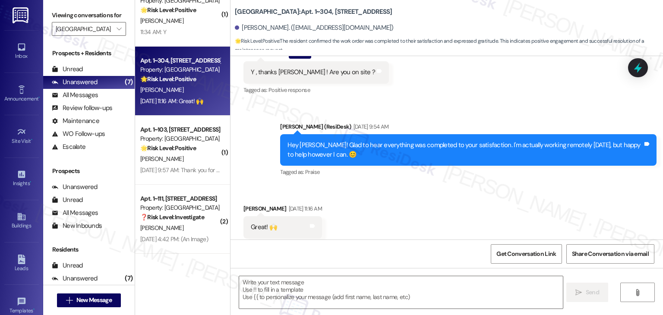
click at [434, 186] on div "Received via SMS [PERSON_NAME] [DATE] 11:16 AM Great! 🙌 Tags and notes Tagged a…" at bounding box center [447, 221] width 433 height 73
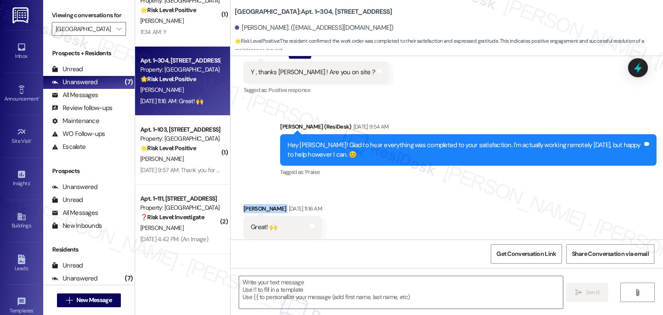
click at [434, 186] on div "Received via SMS [PERSON_NAME] [DATE] 11:16 AM Great! 🙌 Tags and notes Tagged a…" at bounding box center [447, 221] width 433 height 73
click at [432, 188] on div "Received via SMS [PERSON_NAME] [DATE] 11:16 AM Great! 🙌 Tags and notes Tagged a…" at bounding box center [447, 221] width 433 height 73
click at [371, 283] on textarea at bounding box center [400, 292] width 323 height 32
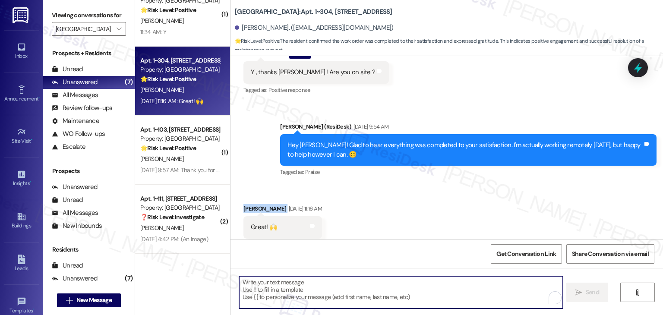
paste textarea "Hi {{first_name}}, hope you're having a wonderful day! Just wanted to follow up…"
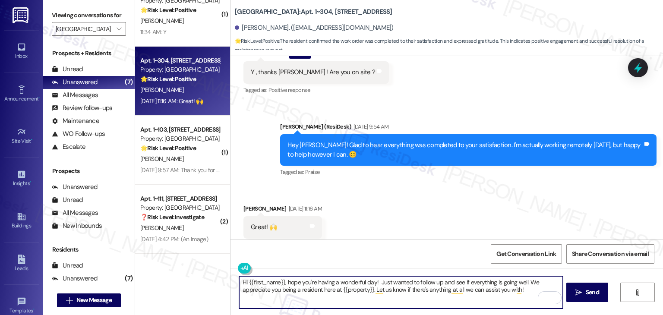
type textarea "Hi {{first_name}}, hope you're having a wonderful day! Just wanted to follow up…"
click at [475, 210] on div "Received via SMS [PERSON_NAME] [DATE] 11:16 AM Great! 🙌 Tags and notes Tagged a…" at bounding box center [447, 221] width 433 height 73
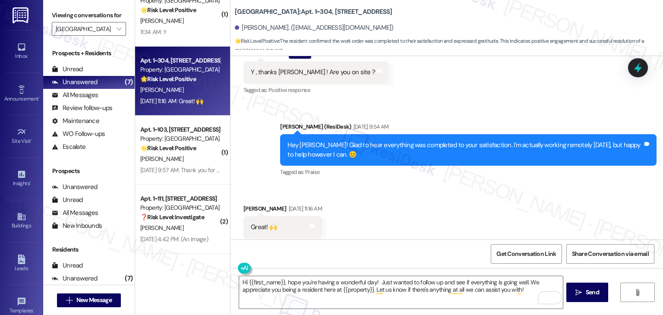
click at [384, 210] on div "Received via SMS [PERSON_NAME] [DATE] 11:16 AM Great! 🙌 Tags and notes Tagged a…" at bounding box center [447, 221] width 433 height 73
click at [596, 292] on span "Send" at bounding box center [592, 292] width 13 height 9
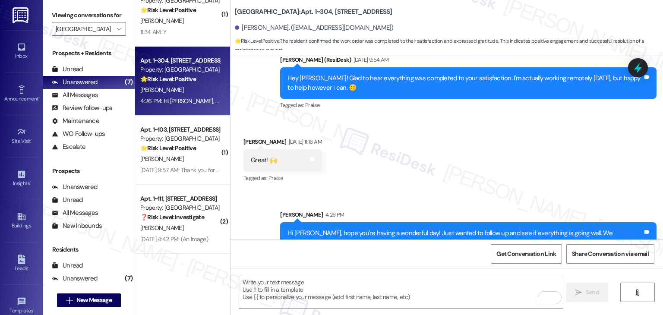
scroll to position [567, 0]
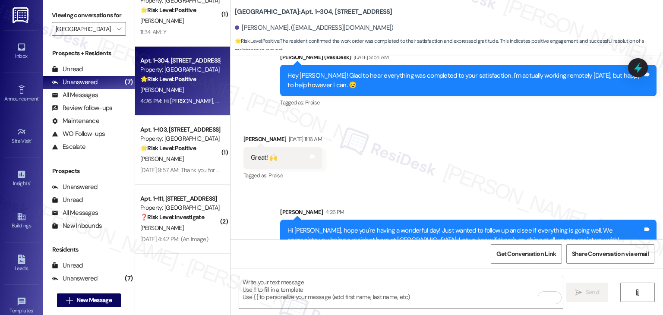
click at [505, 156] on div "Received via SMS [PERSON_NAME] [DATE] 11:16 AM Great! 🙌 Tags and notes Tagged a…" at bounding box center [447, 151] width 433 height 73
click at [509, 141] on div "Received via SMS [PERSON_NAME] [DATE] 11:16 AM Great! 🙌 Tags and notes Tagged a…" at bounding box center [447, 151] width 433 height 73
click at [509, 140] on div "Received via SMS [PERSON_NAME] [DATE] 11:16 AM Great! 🙌 Tags and notes Tagged a…" at bounding box center [447, 151] width 433 height 73
click at [509, 137] on div "Received via SMS [PERSON_NAME] [DATE] 11:16 AM Great! 🙌 Tags and notes Tagged a…" at bounding box center [447, 151] width 433 height 73
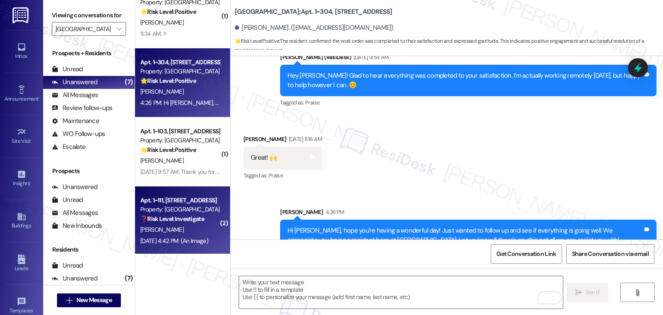
scroll to position [230, 0]
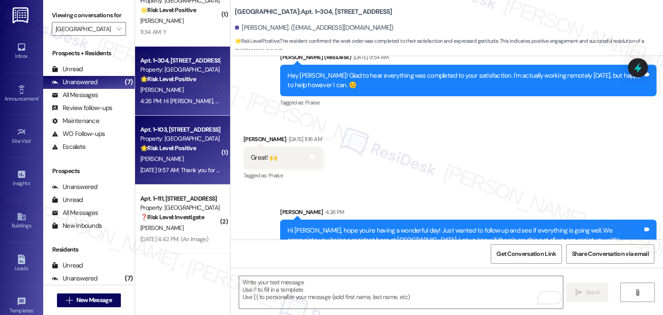
click at [203, 173] on div "[DATE] 9:57 AM: Thank you for your message. Our offices are currently closed, b…" at bounding box center [401, 170] width 523 height 8
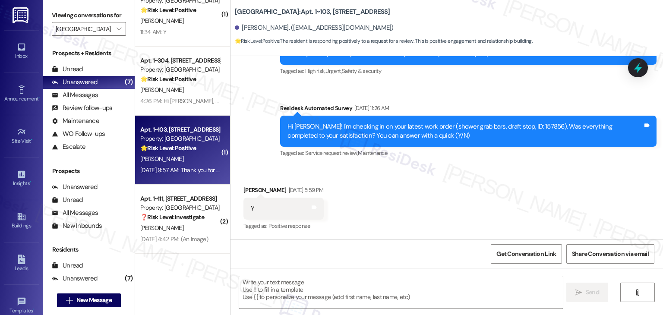
type textarea "Fetching suggested responses. Please feel free to read through the conversation…"
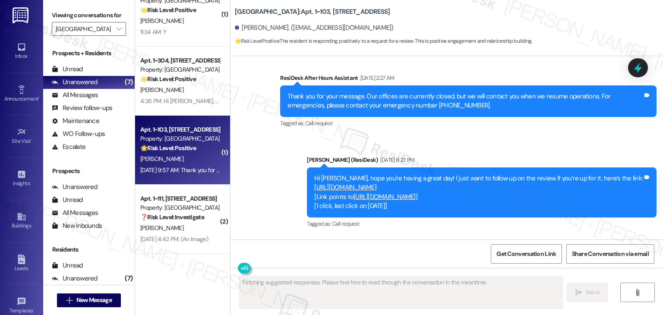
scroll to position [791, 0]
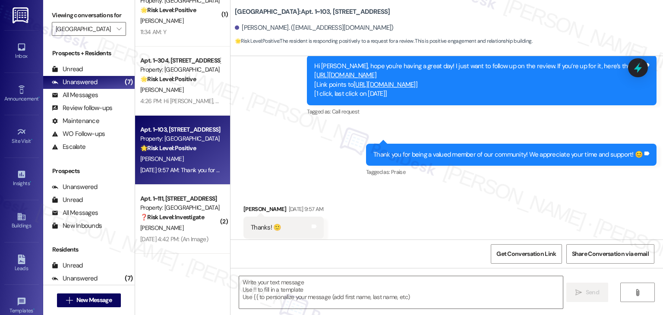
click at [438, 222] on div "Received via SMS [PERSON_NAME] [DATE] 9:57 AM Thanks! 🙂 Tags and notes Tagged a…" at bounding box center [447, 221] width 433 height 73
click at [433, 205] on div "Received via SMS [PERSON_NAME] [DATE] 9:57 AM Thanks! 🙂 Tags and notes Tagged a…" at bounding box center [447, 221] width 433 height 73
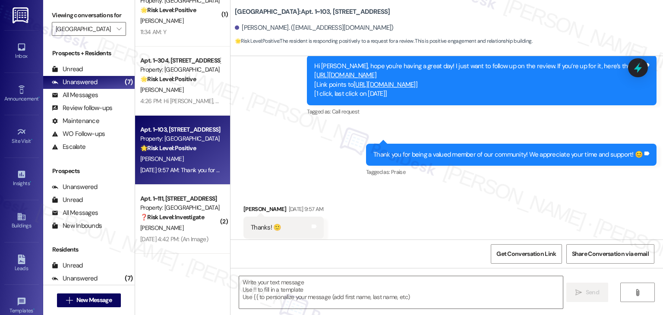
click at [433, 205] on div "Received via SMS [PERSON_NAME] [DATE] 9:57 AM Thanks! 🙂 Tags and notes Tagged a…" at bounding box center [447, 221] width 433 height 73
click at [432, 205] on div "Received via SMS [PERSON_NAME] [DATE] 9:57 AM Thanks! 🙂 Tags and notes Tagged a…" at bounding box center [447, 221] width 433 height 73
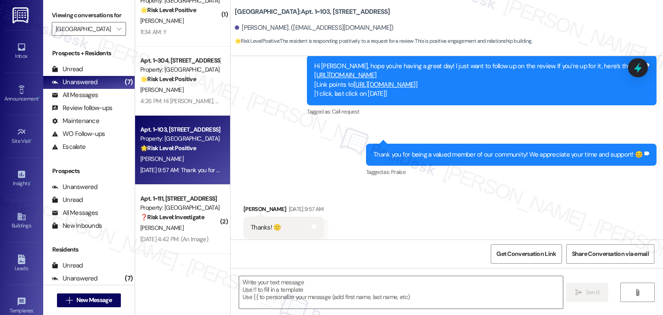
click at [432, 205] on div "Received via SMS [PERSON_NAME] [DATE] 9:57 AM Thanks! 🙂 Tags and notes Tagged a…" at bounding box center [447, 221] width 433 height 73
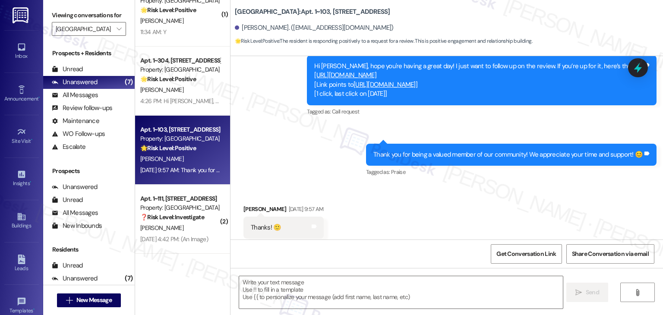
click at [432, 205] on div "Received via SMS [PERSON_NAME] [DATE] 9:57 AM Thanks! 🙂 Tags and notes Tagged a…" at bounding box center [447, 221] width 433 height 73
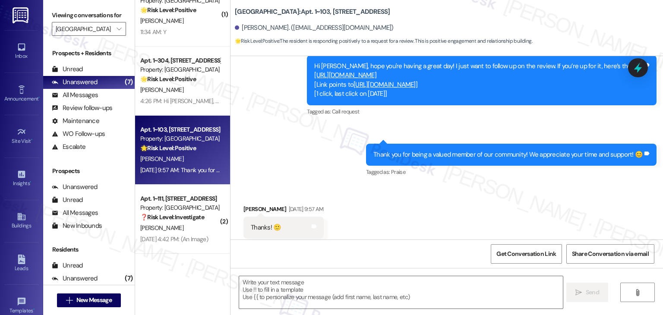
click at [432, 205] on div "Received via SMS [PERSON_NAME] [DATE] 9:57 AM Thanks! 🙂 Tags and notes Tagged a…" at bounding box center [447, 221] width 433 height 73
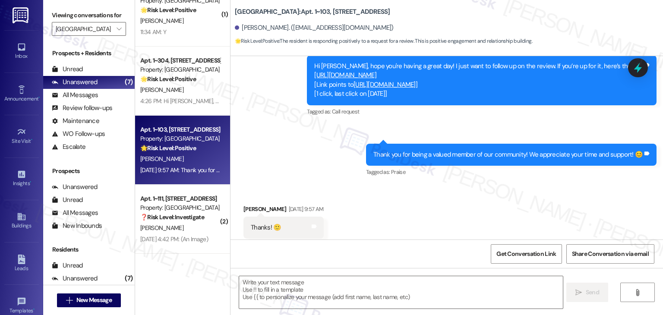
click at [432, 205] on div "Received via SMS [PERSON_NAME] [DATE] 9:57 AM Thanks! 🙂 Tags and notes Tagged a…" at bounding box center [447, 221] width 433 height 73
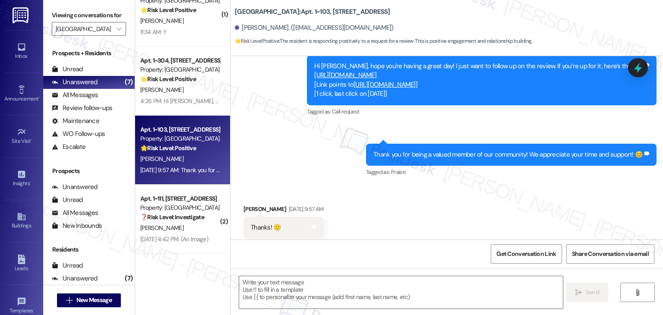
click at [432, 205] on div "Received via SMS [PERSON_NAME] [DATE] 9:57 AM Thanks! 🙂 Tags and notes Tagged a…" at bounding box center [447, 221] width 433 height 73
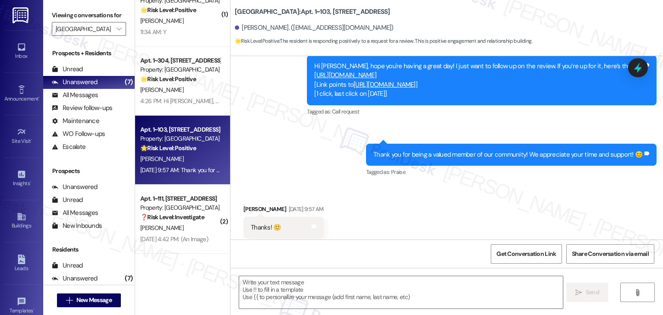
click at [432, 205] on div "Received via SMS [PERSON_NAME] [DATE] 9:57 AM Thanks! 🙂 Tags and notes Tagged a…" at bounding box center [447, 221] width 433 height 73
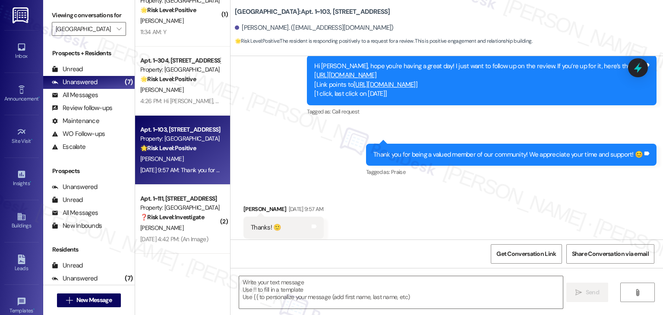
click at [432, 205] on div "Received via SMS [PERSON_NAME] [DATE] 9:57 AM Thanks! 🙂 Tags and notes Tagged a…" at bounding box center [447, 221] width 433 height 73
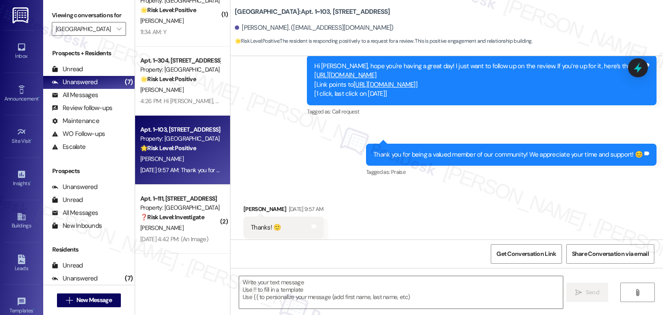
click at [432, 205] on div "Received via SMS [PERSON_NAME] [DATE] 9:57 AM Thanks! 🙂 Tags and notes Tagged a…" at bounding box center [447, 221] width 433 height 73
click at [432, 205] on div "Received via SMS Katrena Jensen Aug 20, 2025 at 9:57 AM Thanks! 🙂 Tags and note…" at bounding box center [447, 221] width 433 height 73
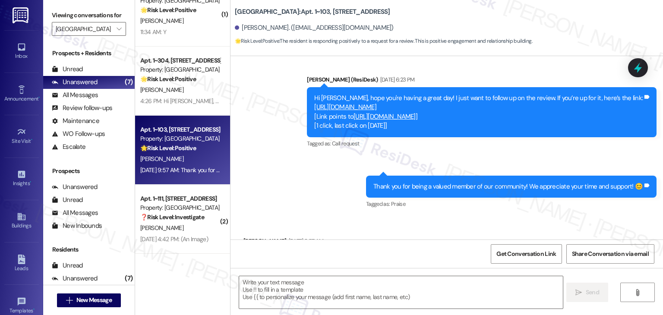
scroll to position [744, 0]
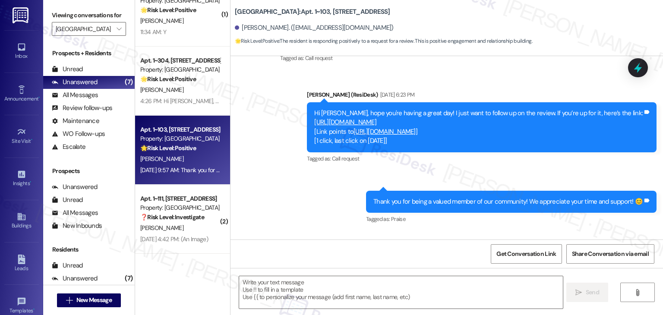
click at [401, 127] on link "https://search.google.com/local/writereview?placeid=ChIJASxilS3dYVMRBCMValiL_Rw" at bounding box center [385, 131] width 62 height 9
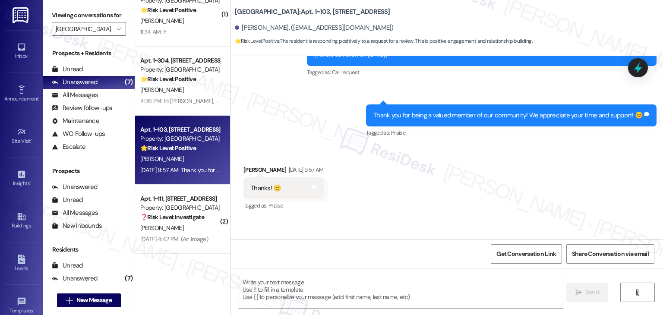
scroll to position [873, 0]
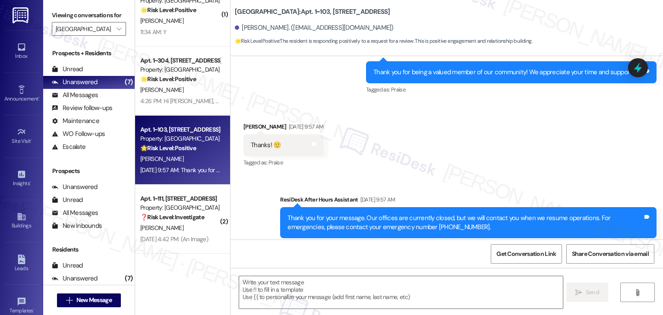
click at [418, 148] on div "Received via SMS Katrena Jensen Aug 20, 2025 at 9:57 AM Thanks! 🙂 Tags and note…" at bounding box center [447, 139] width 433 height 73
drag, startPoint x: 308, startPoint y: 285, endPoint x: 309, endPoint y: 277, distance: 7.9
click at [308, 285] on textarea at bounding box center [400, 292] width 323 height 32
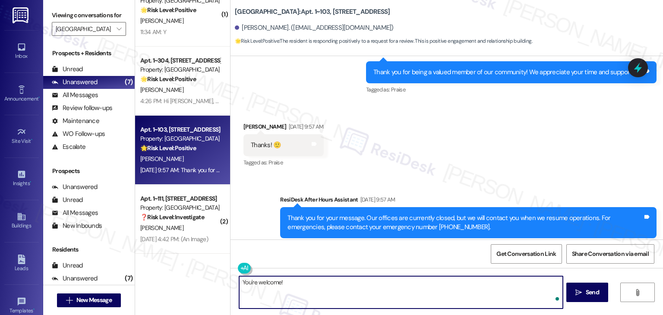
paste textarea "Should you have any questions or need help with anything else, please don't hes…"
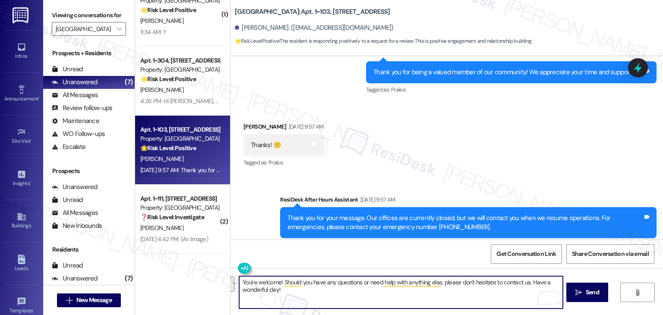
drag, startPoint x: 525, startPoint y: 292, endPoint x: 530, endPoint y: 284, distance: 9.9
click at [530, 284] on textarea "You're welcome! Should you have any questions or need help with anything else, …" at bounding box center [400, 292] width 323 height 32
type textarea "You're welcome! Should you have any questions or need help with anything else, …"
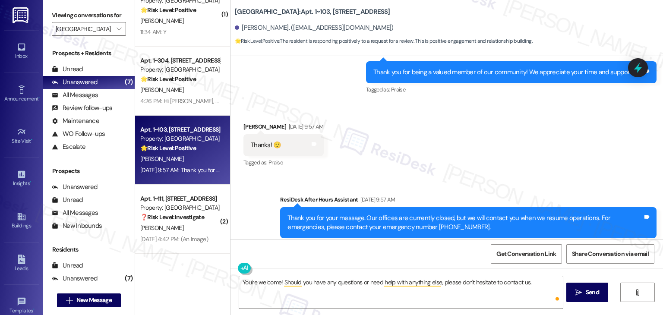
click at [463, 253] on div "Get Conversation Link Share Conversation via email" at bounding box center [447, 254] width 433 height 29
click at [587, 298] on button " Send" at bounding box center [588, 292] width 42 height 19
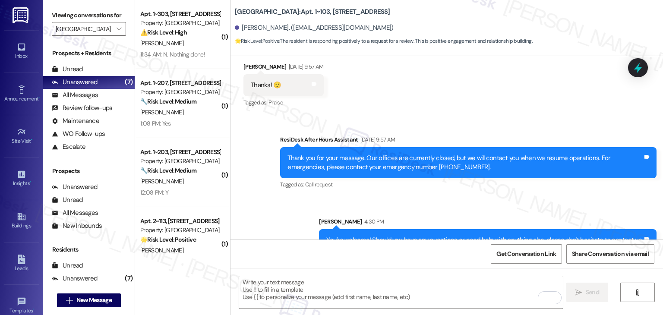
scroll to position [161, 0]
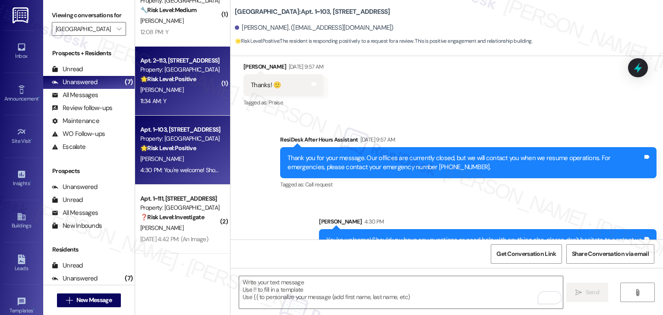
click at [191, 101] on div "11:34 AM: Y 11:34 AM: Y" at bounding box center [180, 101] width 82 height 11
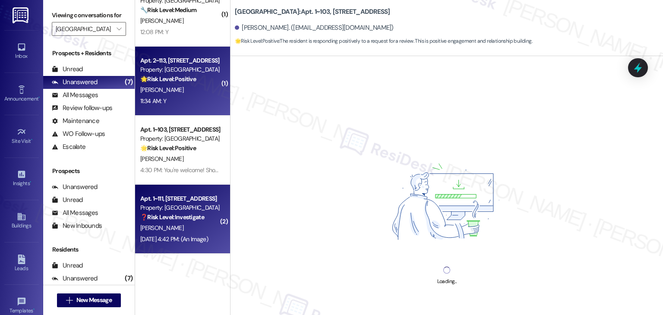
click at [195, 225] on div "G. King" at bounding box center [180, 228] width 82 height 11
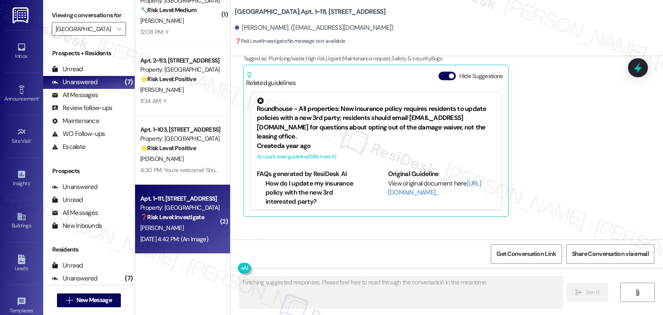
scroll to position [2071, 0]
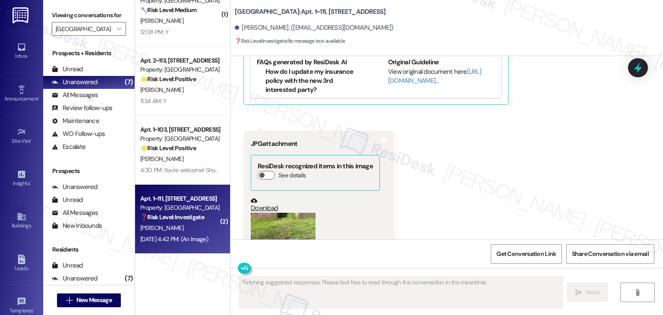
click at [470, 178] on div "Received via SMS Glenda King Neutral Aug 20, 2025 at 4:41 PM Yes they fixed tha…" at bounding box center [447, 73] width 433 height 428
click at [286, 213] on button "Zoom image" at bounding box center [283, 237] width 65 height 49
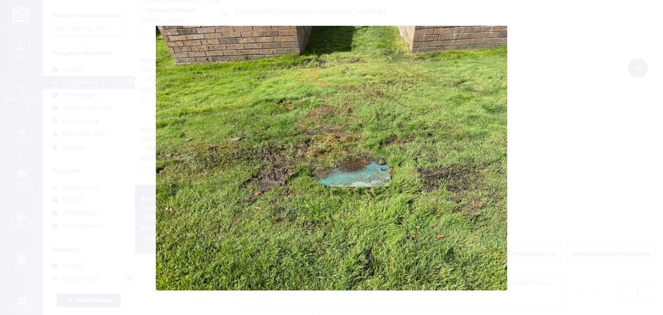
click at [368, 196] on button "Unzoom image" at bounding box center [331, 157] width 663 height 315
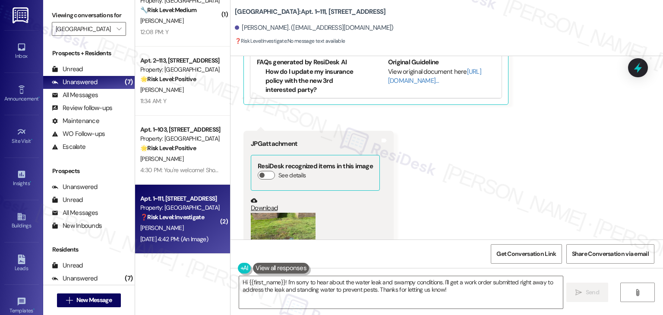
click at [488, 162] on div "Received via SMS Glenda King Neutral Aug 20, 2025 at 4:41 PM Yes they fixed tha…" at bounding box center [447, 73] width 433 height 428
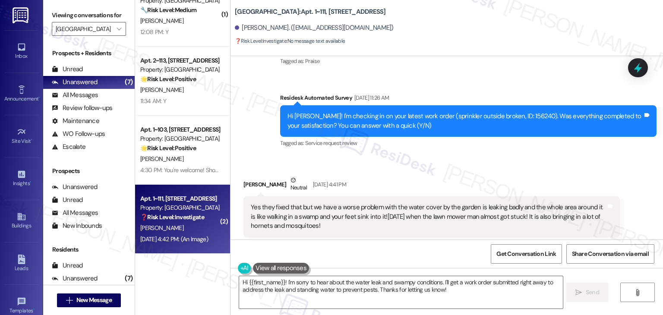
scroll to position [1769, 0]
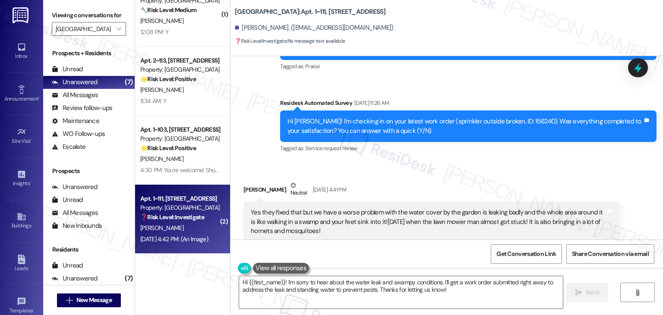
click at [474, 174] on div "Received via SMS Glenda King Neutral Aug 20, 2025 at 4:41 PM Yes they fixed tha…" at bounding box center [432, 293] width 390 height 239
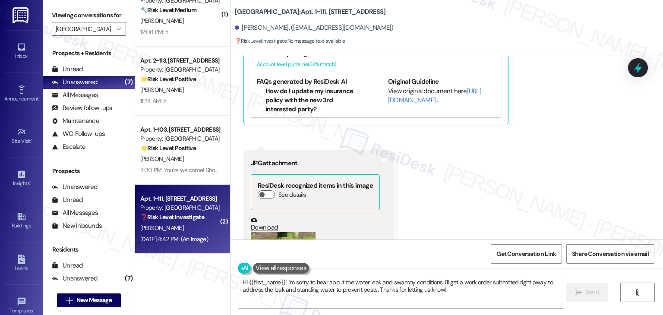
scroll to position [2071, 0]
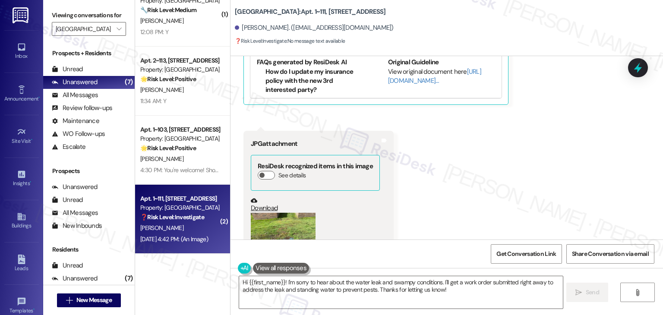
click at [281, 213] on button "Zoom image" at bounding box center [283, 237] width 65 height 49
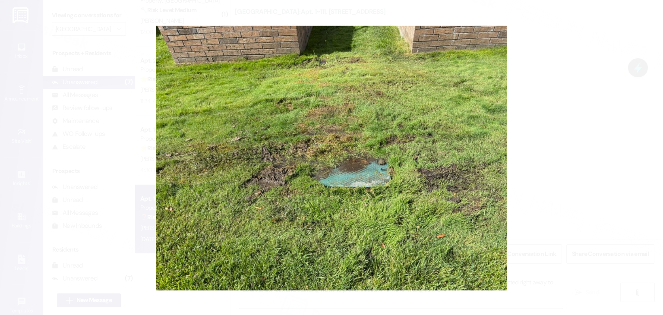
click at [532, 200] on button "Unzoom image" at bounding box center [331, 157] width 663 height 315
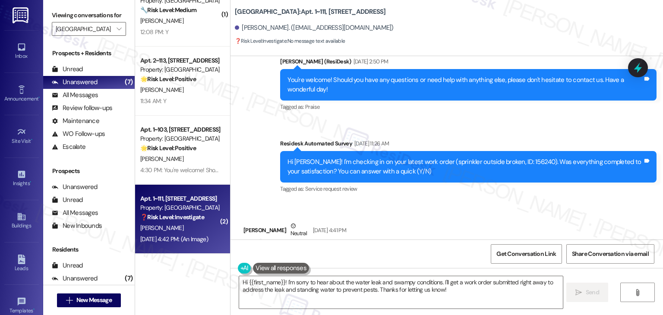
scroll to position [1726, 0]
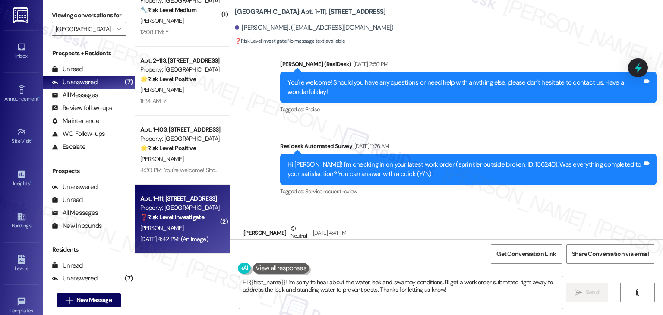
click at [343, 160] on div "Hi Glenda! I'm checking in on your latest work order (sprinkler outside broken,…" at bounding box center [465, 169] width 355 height 19
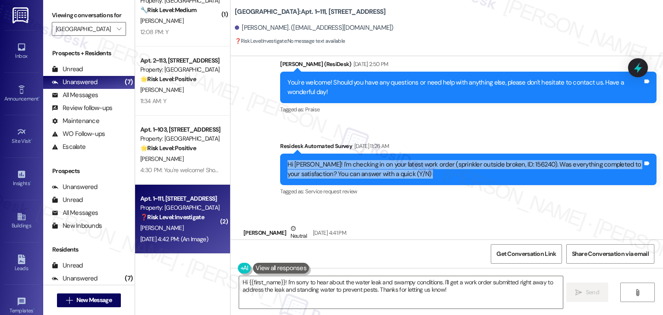
click at [342, 160] on div "Hi Glenda! I'm checking in on your latest work order (sprinkler outside broken,…" at bounding box center [465, 169] width 355 height 19
copy div "Hi Glenda! I'm checking in on your latest work order (sprinkler outside broken,…"
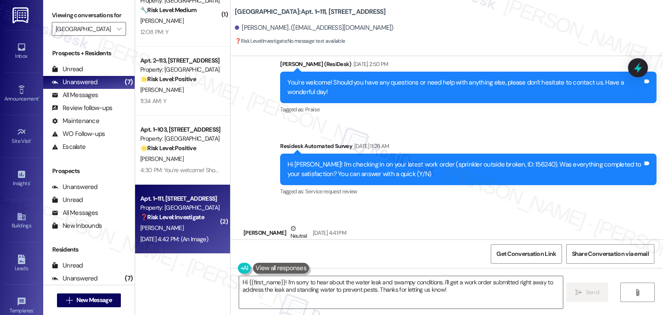
click at [301, 245] on div "Yes they fixed that but we have a worse problem with the water cover by the gar…" at bounding box center [432, 265] width 377 height 41
click at [297, 251] on div "Yes they fixed that but we have a worse problem with the water cover by the gar…" at bounding box center [428, 265] width 355 height 28
copy div "Yes they fixed that but we have a worse problem with the water cover by the gar…"
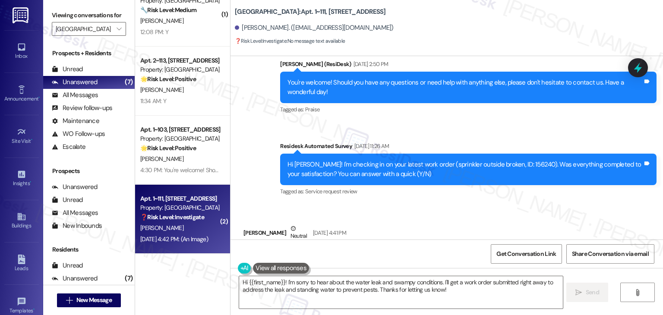
click at [418, 12] on div "Silver Creek: Apt. 1~111, 3720 W Tayjan Ln Glenda King. (gkk2358@gmail.com) ❓ R…" at bounding box center [449, 24] width 428 height 44
click at [410, 247] on div "Get Conversation Link Share Conversation via email" at bounding box center [447, 254] width 433 height 29
click at [354, 279] on textarea "Hi {{first_name}}! I'm sorry to hear about the water leak and swampy conditions…" at bounding box center [400, 292] width 323 height 32
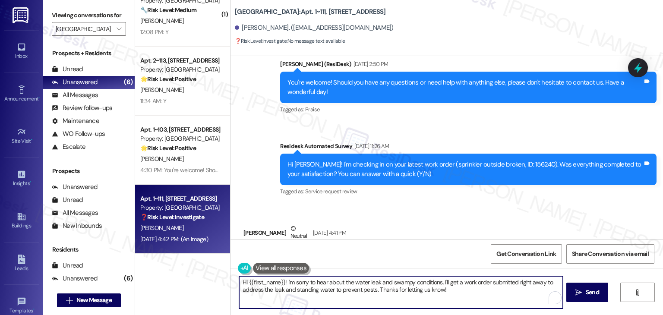
click at [354, 279] on textarea "Hi {{first_name}}! I'm sorry to hear about the water leak and swampy conditions…" at bounding box center [400, 292] width 323 height 32
paste textarea "Glenda, thank you for letting me know. I’m glad the sprinkler was fixed, but I’…"
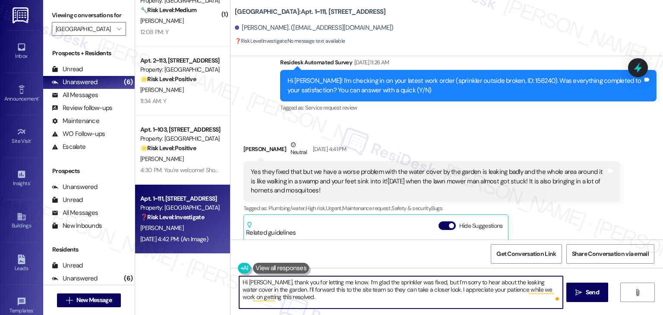
scroll to position [1899, 0]
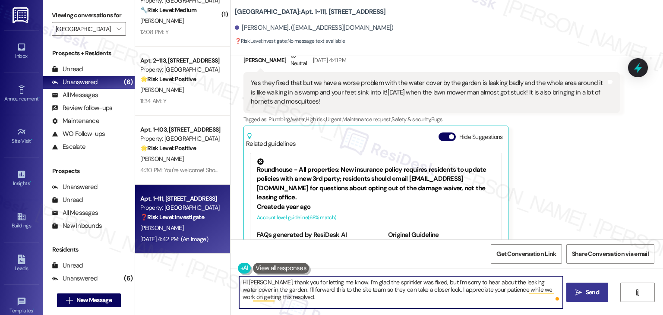
type textarea "Hi Glenda, thank you for letting me know. I’m glad the sprinkler was fixed, but…"
click at [586, 288] on span "Send" at bounding box center [592, 292] width 13 height 9
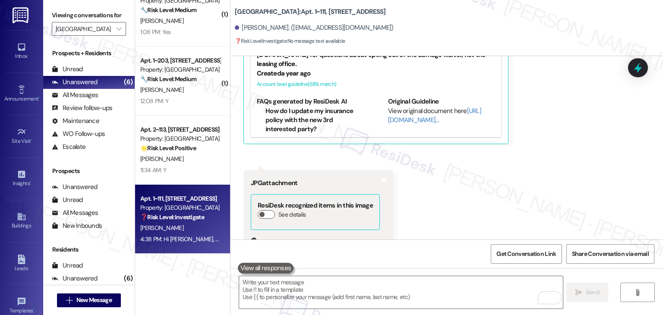
scroll to position [2071, 0]
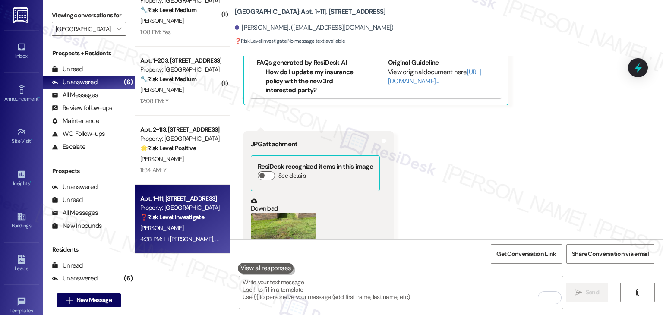
click at [566, 159] on div "Received via SMS Glenda King Neutral Aug 20, 2025 at 4:41 PM Yes they fixed tha…" at bounding box center [447, 74] width 433 height 428
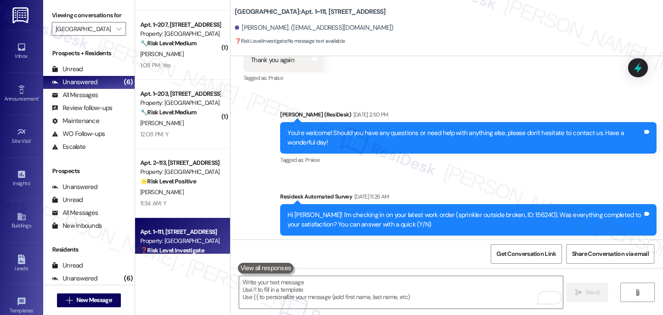
scroll to position [92, 0]
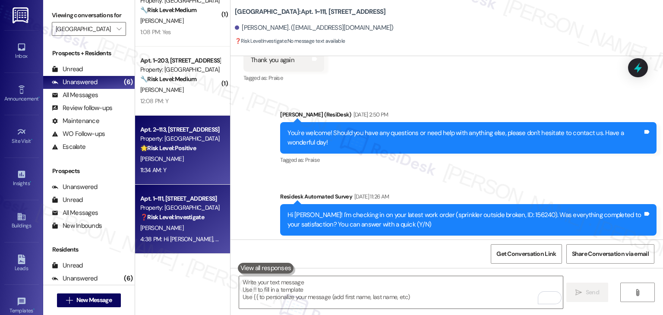
click at [190, 171] on div "11:34 AM: Y 11:34 AM: Y" at bounding box center [180, 170] width 82 height 11
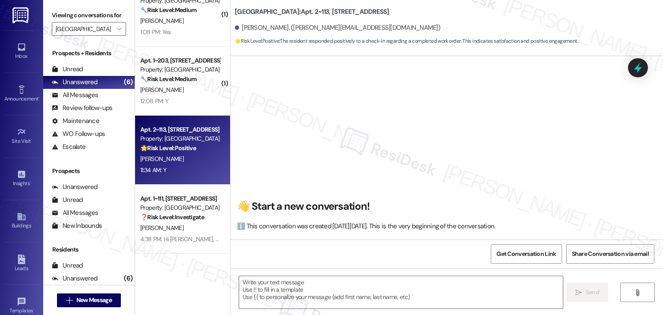
type textarea "Fetching suggested responses. Please feel free to read through the conversation…"
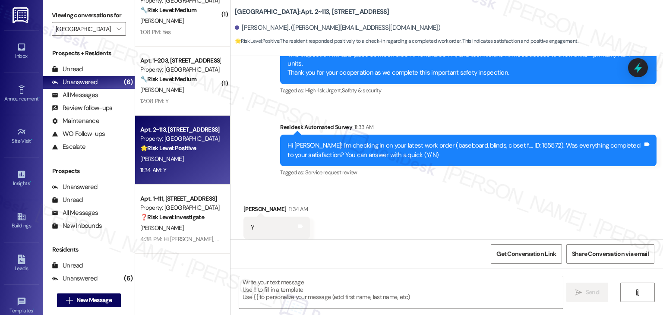
scroll to position [341, 0]
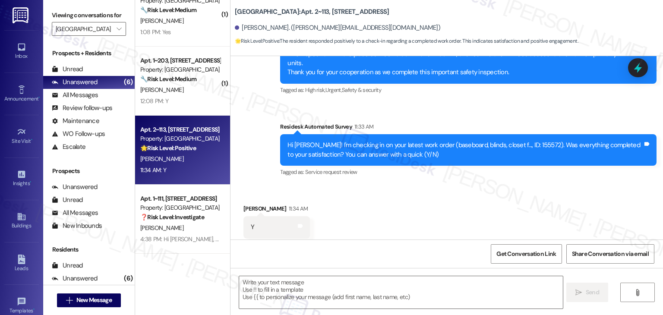
click at [458, 190] on div "Received via SMS Tamra Kellogg 11:34 AM Y Tags and notes Tagged as: Positive re…" at bounding box center [447, 221] width 433 height 73
click at [453, 188] on div "Received via SMS Tamra Kellogg 11:34 AM Y Tags and notes Tagged as: Positive re…" at bounding box center [447, 221] width 433 height 73
click at [455, 186] on div "Received via SMS Tamra Kellogg 11:34 AM Y Tags and notes Tagged as: Positive re…" at bounding box center [447, 221] width 433 height 73
click at [455, 185] on div "Received via SMS Tamra Kellogg 11:34 AM Y Tags and notes Tagged as: Positive re…" at bounding box center [447, 221] width 433 height 73
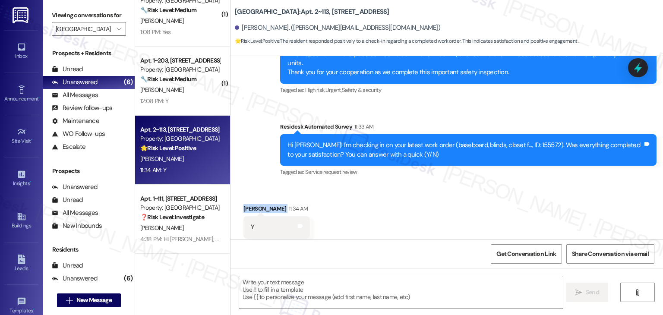
click at [455, 185] on div "Received via SMS Tamra Kellogg 11:34 AM Y Tags and notes Tagged as: Positive re…" at bounding box center [447, 221] width 433 height 73
click at [363, 288] on textarea at bounding box center [400, 292] width 323 height 32
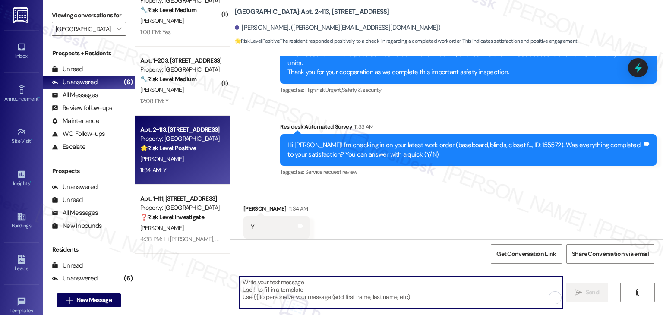
paste textarea "Hey [PERSON_NAME]! I’m glad your latest work order was completed to your satisf…"
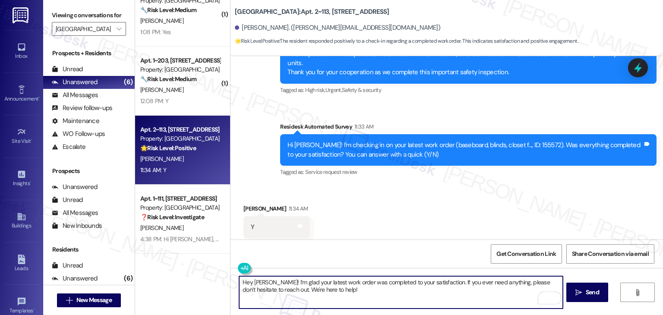
click at [257, 285] on textarea "Hey [PERSON_NAME]! I’m glad your latest work order was completed to your satisf…" at bounding box center [400, 292] width 323 height 32
type textarea "Hey Tamra! I’m glad your latest work order was completed to your satisfaction. …"
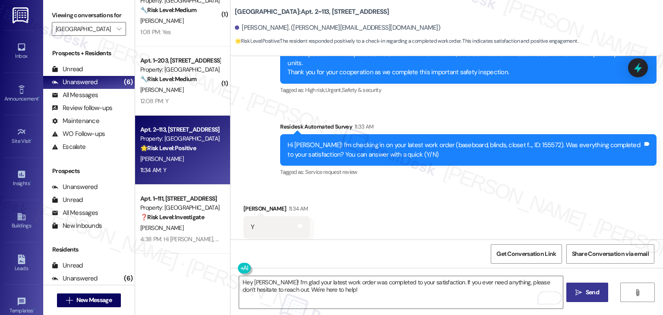
click at [596, 293] on span "Send" at bounding box center [592, 292] width 13 height 9
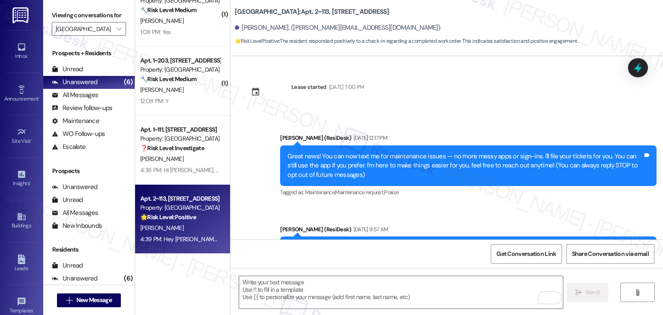
scroll to position [410, 0]
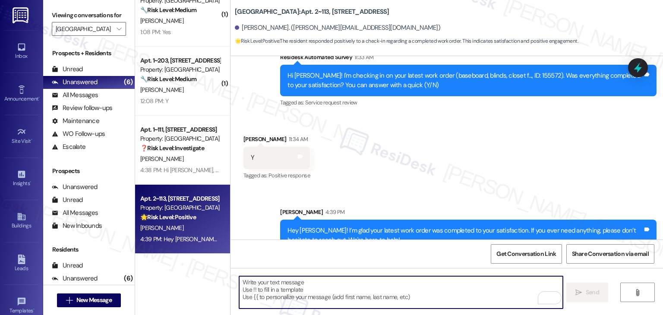
click at [301, 285] on textarea "To enrich screen reader interactions, please activate Accessibility in Grammarl…" at bounding box center [400, 292] width 323 height 32
paste textarea "We're eager to know if {{property}} has met your expectations. Your feedback is…"
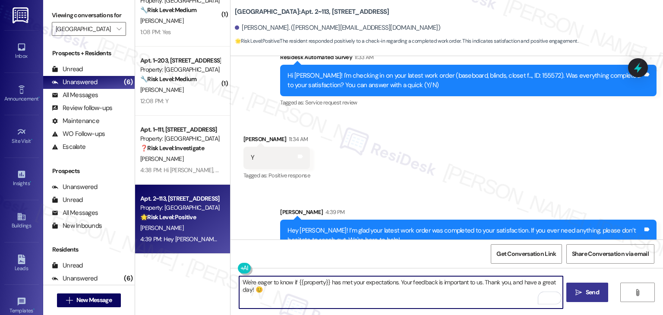
type textarea "We're eager to know if {{property}} has met your expectations. Your feedback is…"
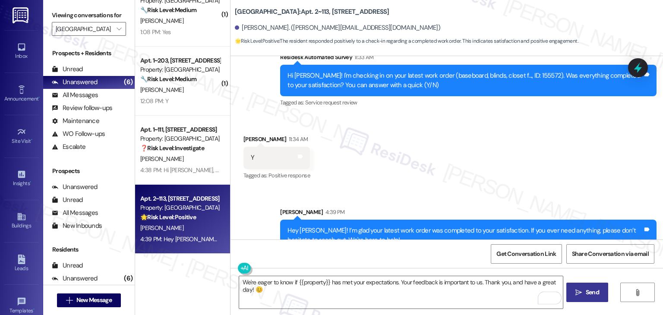
click at [591, 290] on span "Send" at bounding box center [592, 292] width 13 height 9
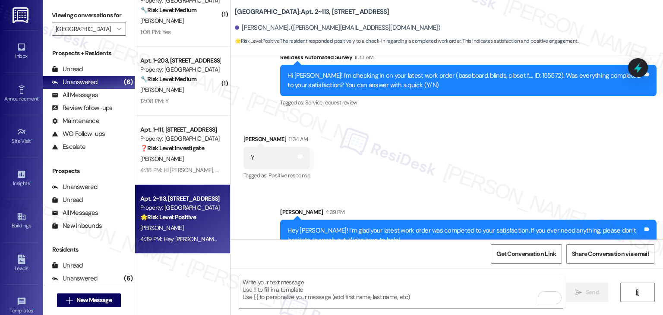
scroll to position [340, 0]
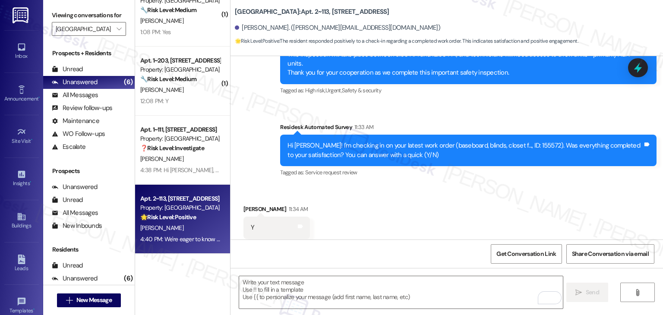
click at [453, 200] on div "Received via SMS Tamra Kellogg 11:34 AM Y Tags and notes Tagged as: Positive re…" at bounding box center [447, 221] width 433 height 73
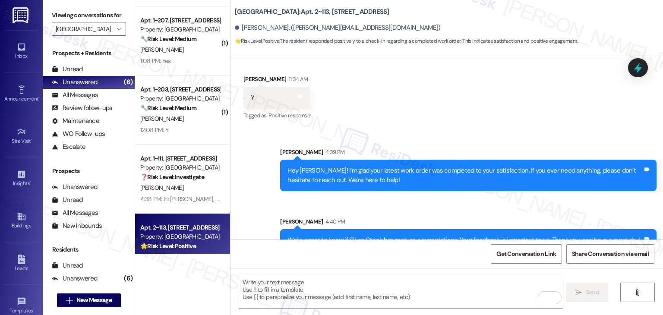
scroll to position [5, 0]
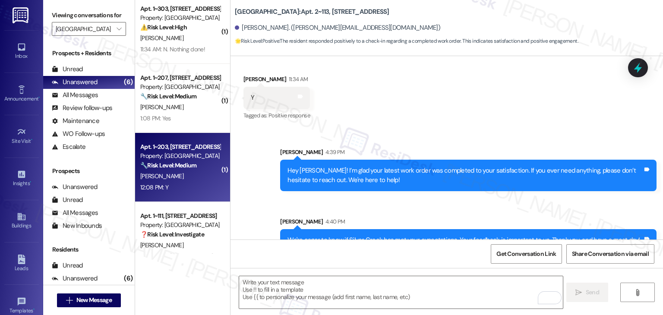
click at [165, 168] on strong "🔧 Risk Level: Medium" at bounding box center [168, 166] width 56 height 8
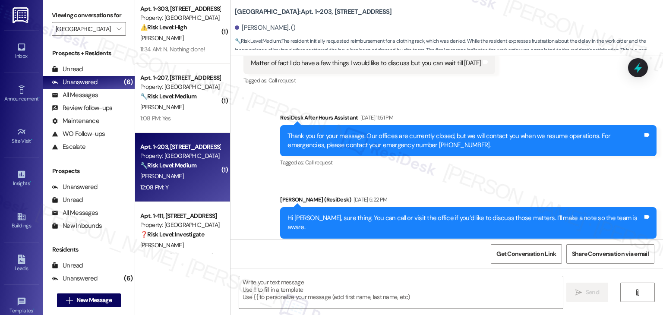
type textarea "Fetching suggested responses. Please feel free to read through the conversation…"
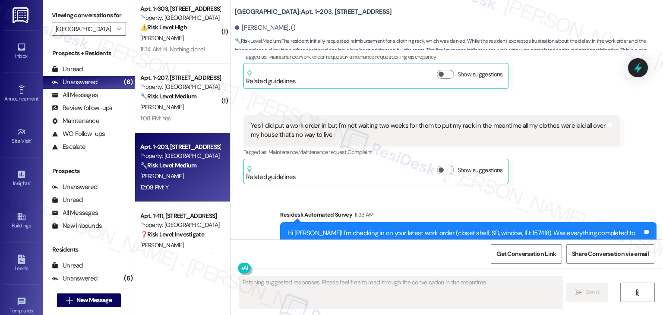
scroll to position [2108, 0]
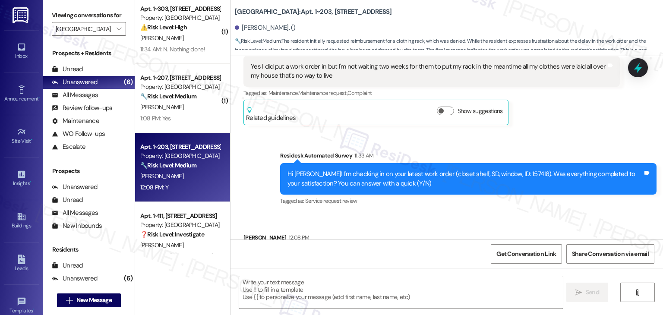
click at [437, 214] on div "Received via SMS Cathleen Gaston 12:08 PM Y Tags and notes Tagged as: Positive …" at bounding box center [447, 250] width 433 height 73
click at [336, 214] on div "Received via SMS Cathleen Gaston 12:08 PM Y Tags and notes Tagged as: Positive …" at bounding box center [447, 250] width 433 height 73
click at [419, 227] on div "Received via SMS Cathleen Gaston 12:08 PM Y Tags and notes Tagged as: Positive …" at bounding box center [447, 250] width 433 height 73
click at [395, 214] on div "Received via SMS Cathleen Gaston 12:08 PM Y Tags and notes Tagged as: Positive …" at bounding box center [447, 250] width 433 height 73
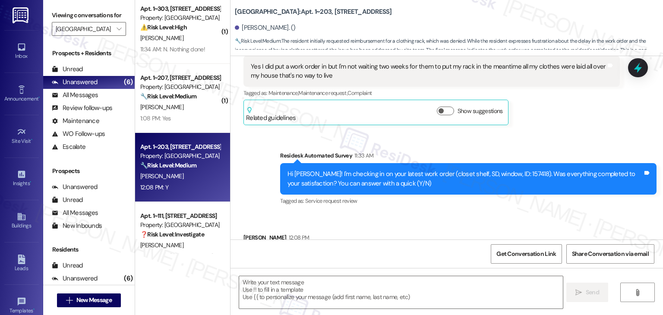
click at [394, 214] on div "Received via SMS Cathleen Gaston 12:08 PM Y Tags and notes Tagged as: Positive …" at bounding box center [447, 250] width 433 height 73
click at [364, 225] on div "Received via SMS Cathleen Gaston 12:08 PM Y Tags and notes Tagged as: Positive …" at bounding box center [447, 250] width 433 height 73
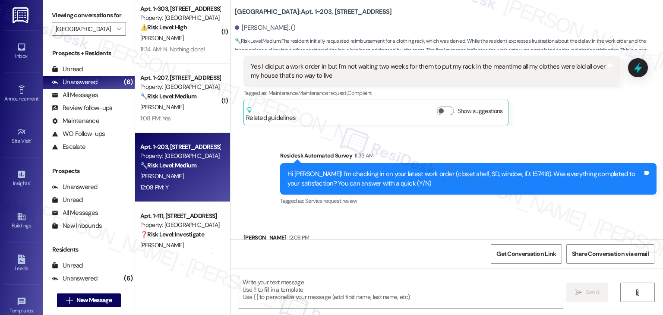
scroll to position [2108, 0]
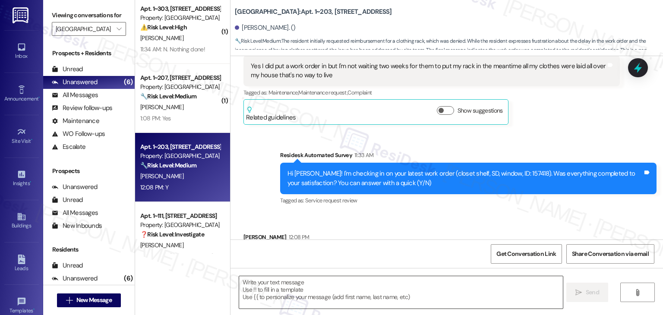
click at [297, 281] on textarea at bounding box center [400, 292] width 323 height 32
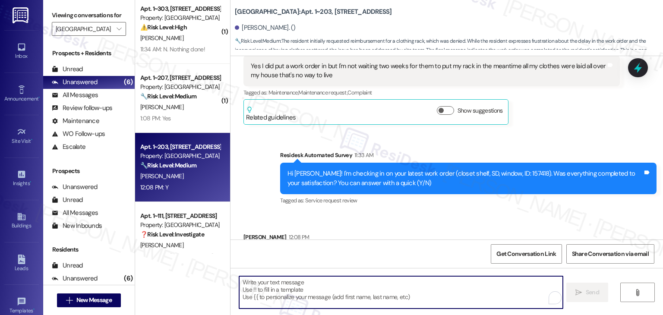
paste textarea "Hey {{first_name}}! I’m glad to hear your work order was completed to your sati…"
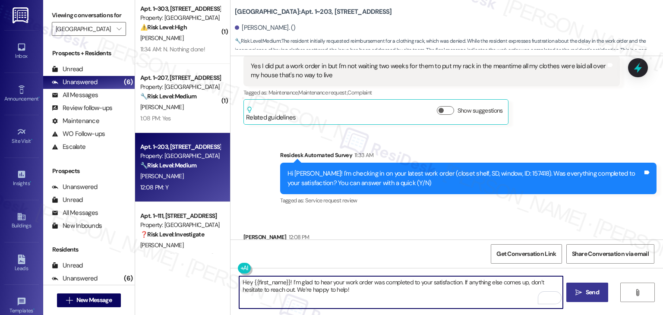
type textarea "Hey {{first_name}}! I’m glad to hear your work order was completed to your sati…"
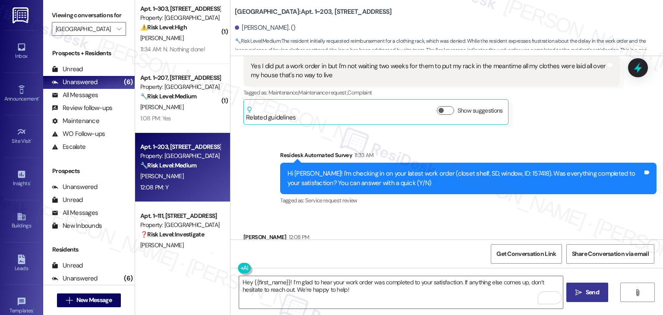
click at [600, 284] on button " Send" at bounding box center [588, 292] width 42 height 19
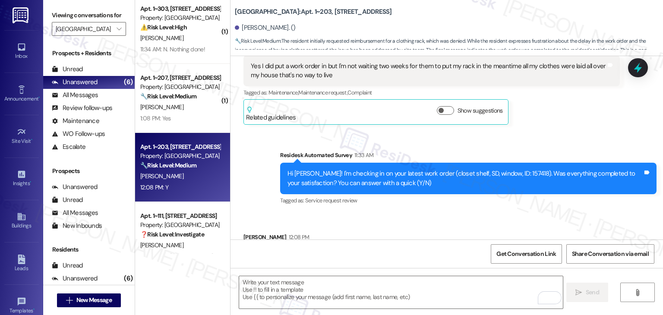
scroll to position [2108, 0]
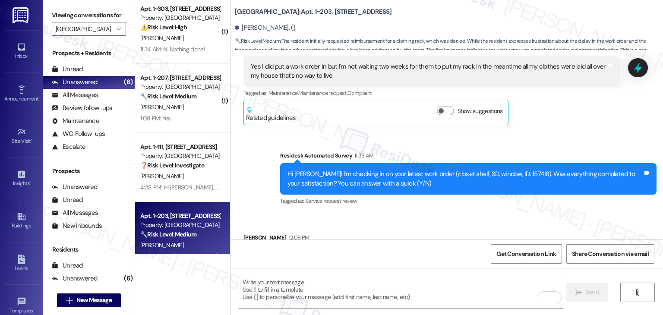
click at [454, 214] on div "Received via SMS Cathleen Gaston 12:08 PM Y Tags and notes Tagged as: Positive …" at bounding box center [447, 250] width 433 height 73
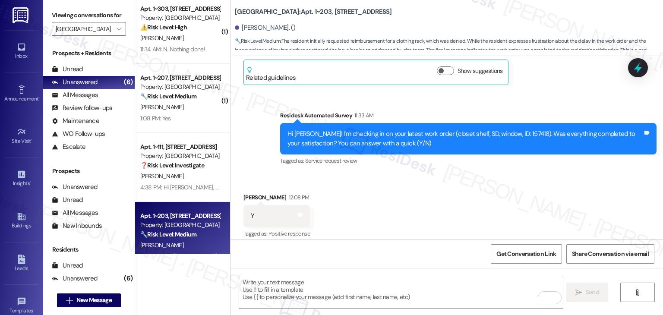
scroll to position [2178, 0]
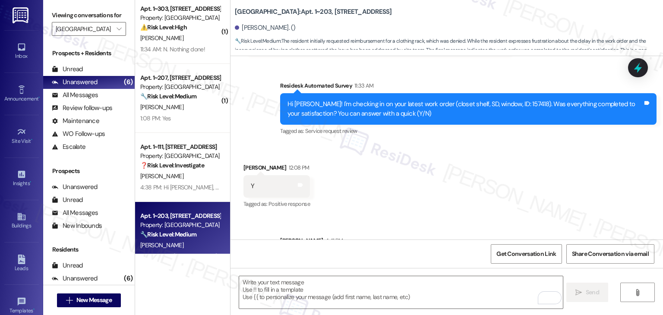
click at [451, 144] on div "Received via SMS Cathleen Gaston 12:08 PM Y Tags and notes Tagged as: Positive …" at bounding box center [447, 180] width 433 height 73
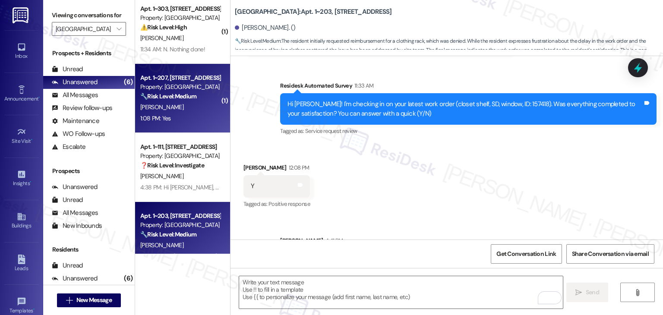
click at [196, 112] on div "D. Leonard" at bounding box center [180, 107] width 82 height 11
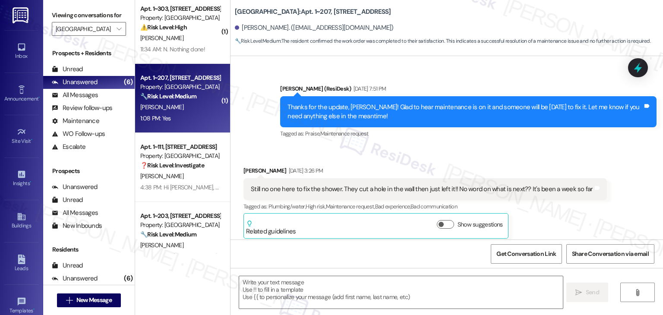
type textarea "Fetching suggested responses. Please feel free to read through the conversation…"
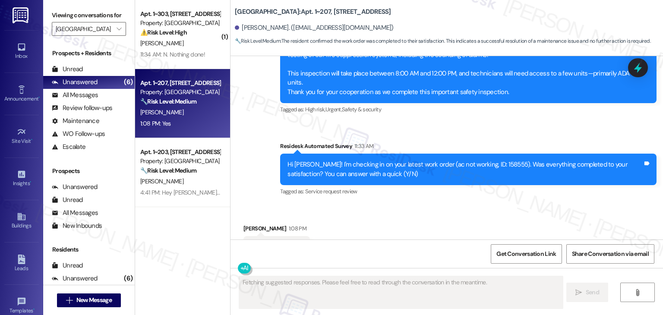
scroll to position [0, 0]
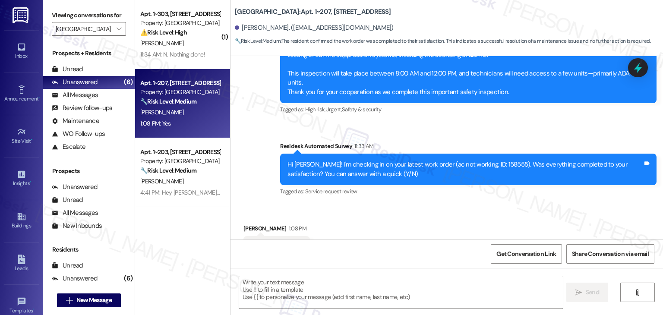
drag, startPoint x: 380, startPoint y: 173, endPoint x: 383, endPoint y: 178, distance: 6.0
click at [383, 205] on div "Received via SMS David Leonard 1:08 PM Yes Tags and notes Tagged as: Positive r…" at bounding box center [447, 241] width 433 height 73
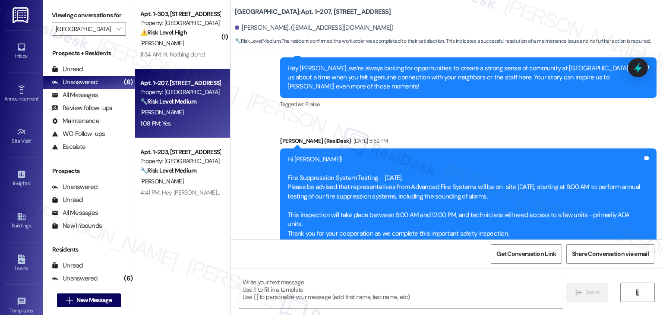
scroll to position [1858, 0]
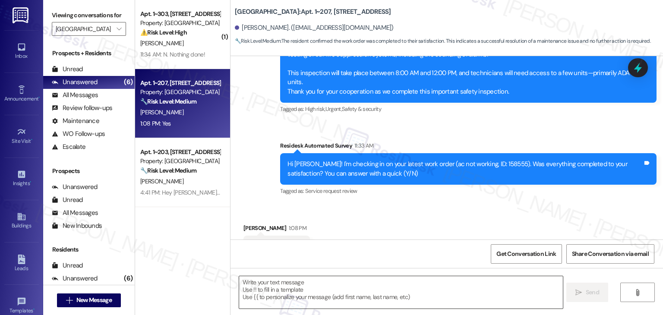
click at [348, 280] on textarea at bounding box center [400, 292] width 323 height 32
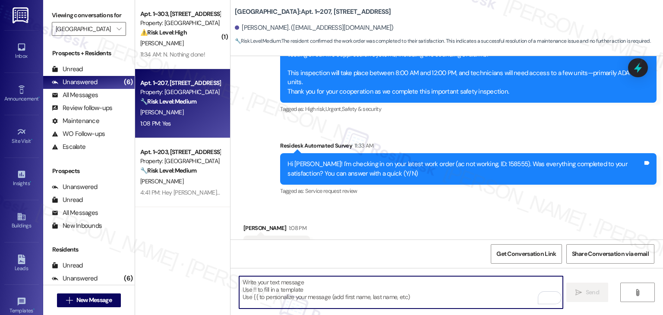
paste textarea "Hey {{first_name}}! I’m glad to hear your work order was completed to your sati…"
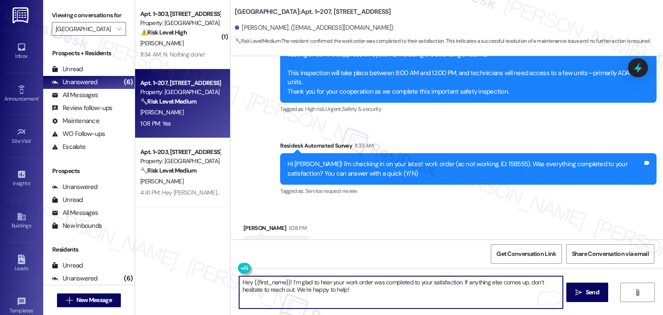
click at [421, 291] on textarea "Hey {{first_name}}! I’m glad to hear your work order was completed to your sati…" at bounding box center [400, 292] width 323 height 32
type textarea "Hey {{first_name}}! I’m glad to hear your work order was completed to your sati…"
click at [584, 289] on span "Send" at bounding box center [592, 292] width 17 height 9
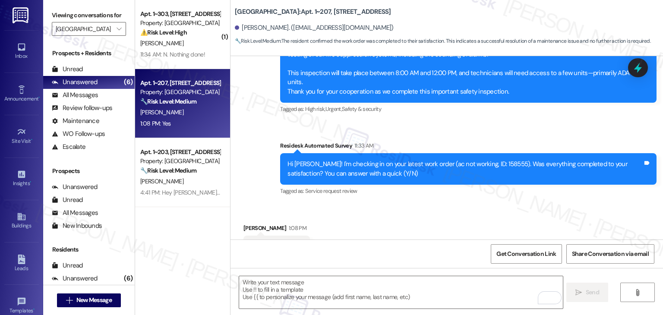
scroll to position [1857, 0]
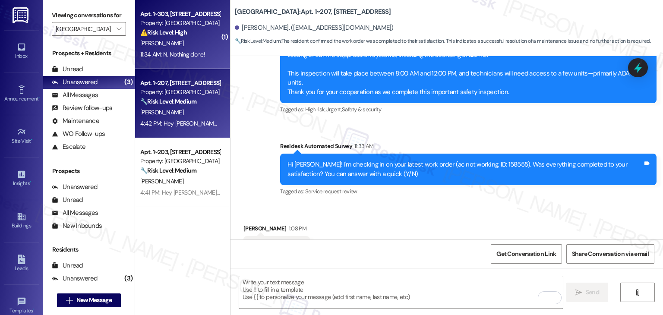
click at [174, 60] on div "11:34 AM: N. Nothing done! 11:34 AM: N. Nothing done!" at bounding box center [180, 54] width 82 height 11
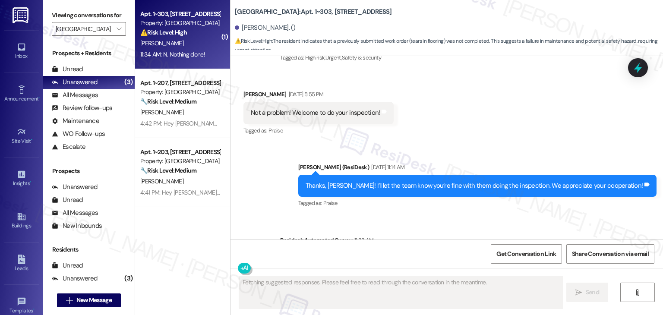
scroll to position [486, 0]
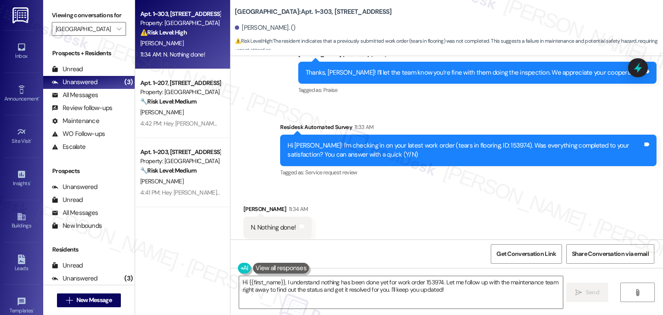
click at [411, 185] on div "Received via SMS Nancy Mock 11:34 AM N. Nothing done! Tags and notes Tagged as:…" at bounding box center [447, 221] width 433 height 73
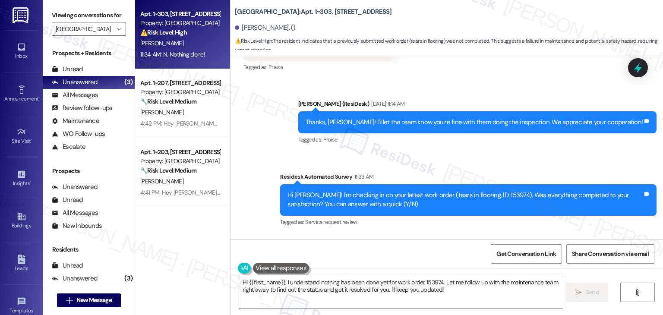
scroll to position [487, 0]
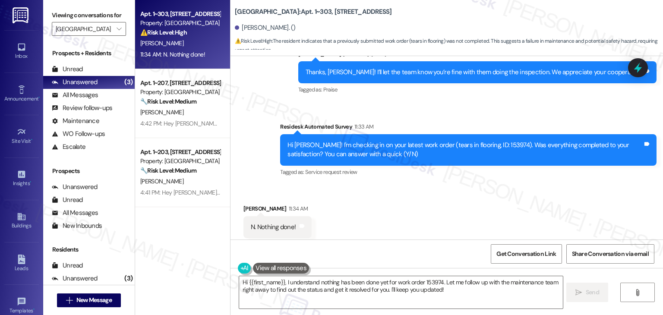
click at [389, 185] on div "Received via SMS Nancy Mock 11:34 AM N. Nothing done! Tags and notes Tagged as:…" at bounding box center [447, 221] width 433 height 73
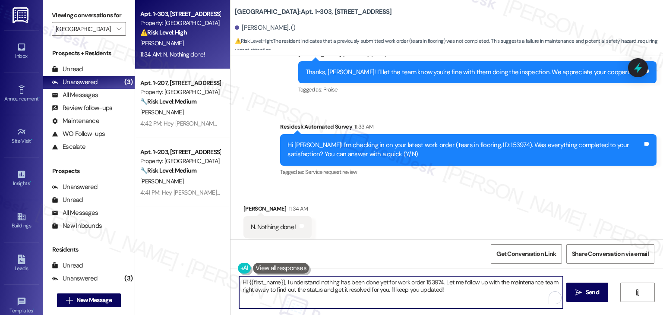
drag, startPoint x: 451, startPoint y: 295, endPoint x: 448, endPoint y: 285, distance: 9.4
click at [448, 285] on textarea "Hi {{first_name}}, I understand nothing has been done yet for work order 153974…" at bounding box center [400, 292] width 323 height 32
paste textarea "Can you provide more details about what wasn't addressed so I can follow up app…"
click at [416, 282] on textarea "Hi {{first_name}}, I understand nothing has been done yet for work order 153974…" at bounding box center [400, 292] width 323 height 32
type textarea "Hi {{first_name}}, I understand nothing has been done yet for work order 153974…"
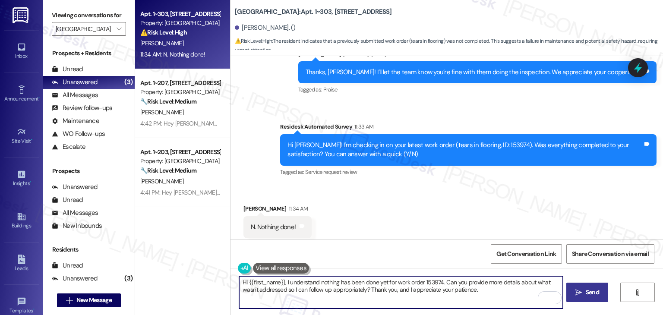
click at [583, 292] on span " Send" at bounding box center [587, 292] width 27 height 9
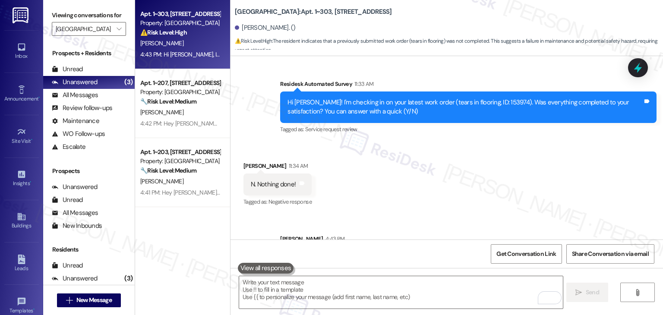
scroll to position [556, 0]
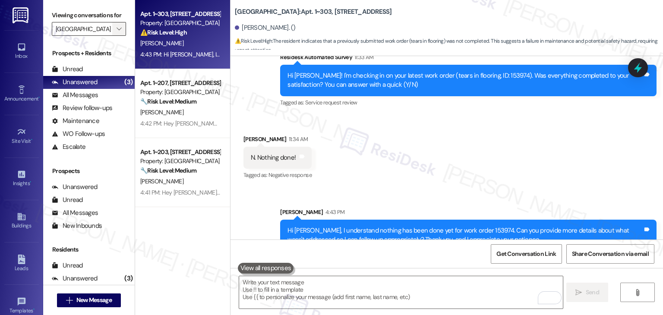
click at [117, 28] on icon "" at bounding box center [119, 28] width 5 height 7
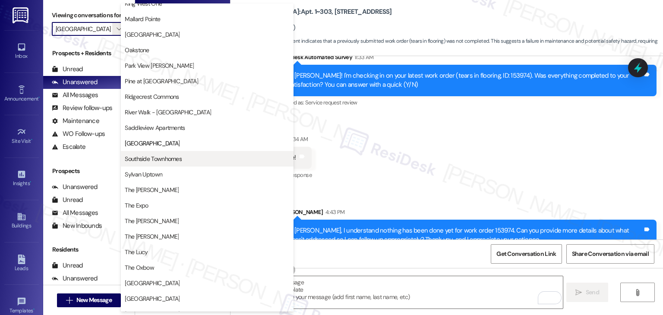
scroll to position [336, 0]
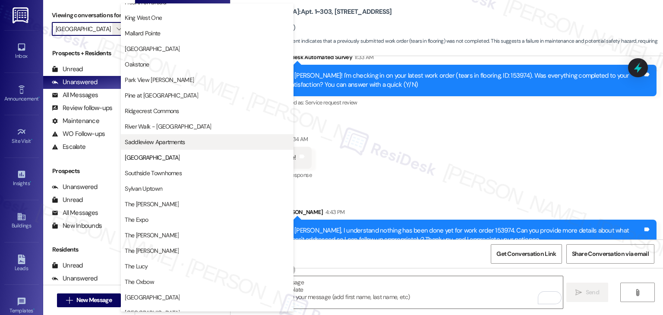
click at [168, 143] on span "Saddleview Apartments" at bounding box center [155, 142] width 60 height 9
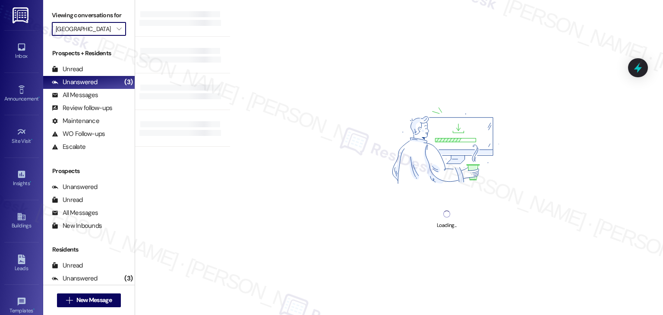
type input "Saddleview Apartments"
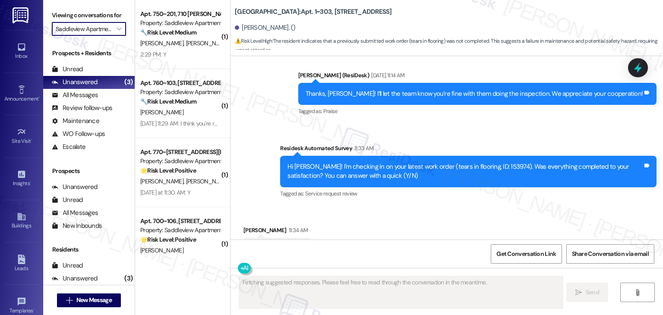
scroll to position [486, 0]
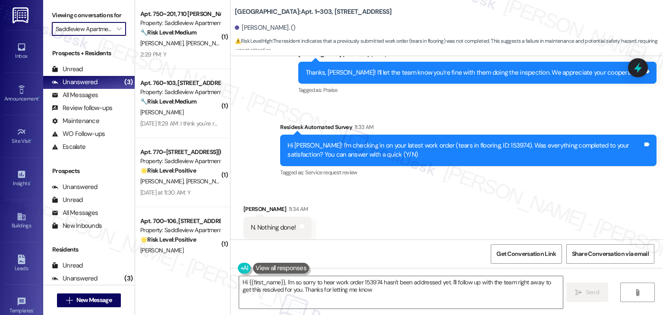
type textarea "Hi {{first_name}}, I'm so sorry to hear work order 153974 hasn't been addressed…"
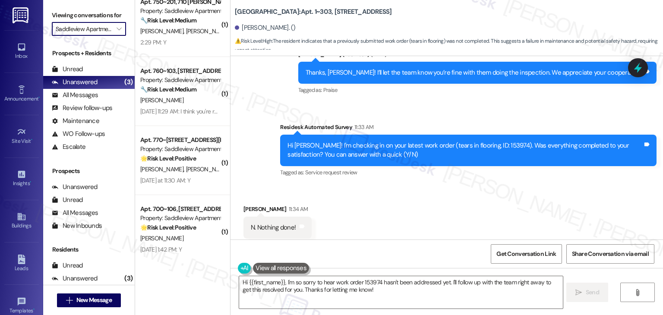
scroll to position [22, 0]
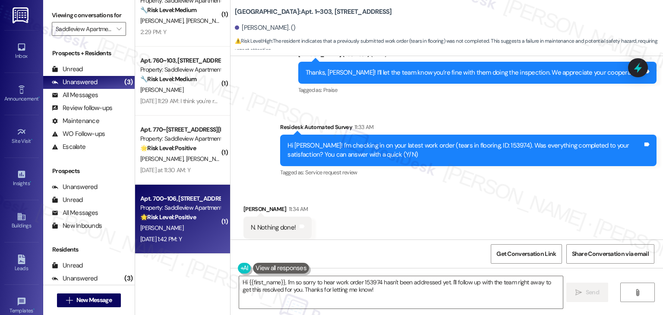
click at [182, 236] on div "Aug 19, 2025 at 1:42 PM: Y Aug 19, 2025 at 1:42 PM: Y" at bounding box center [160, 239] width 41 height 8
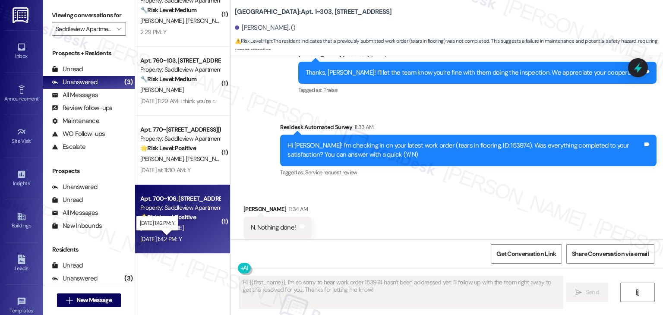
type textarea "Fetching suggested responses. Please feel free to read through the conversation…"
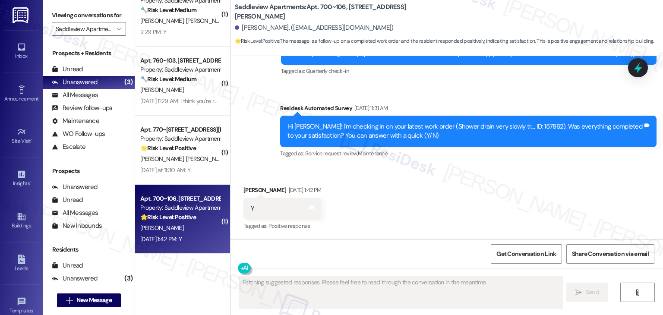
scroll to position [185, 0]
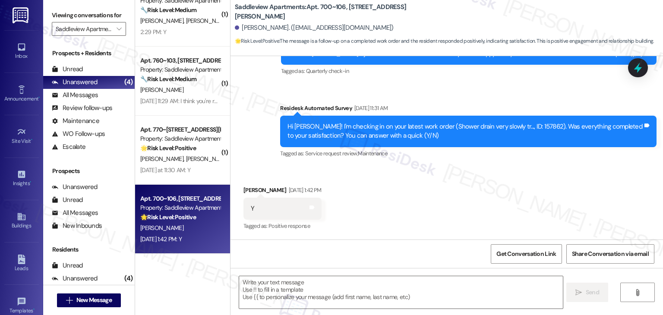
click at [434, 177] on div "Received via SMS Sofia Ierardi Aug 19, 2025 at 1:42 PM Y Tags and notes Tagged …" at bounding box center [447, 202] width 433 height 73
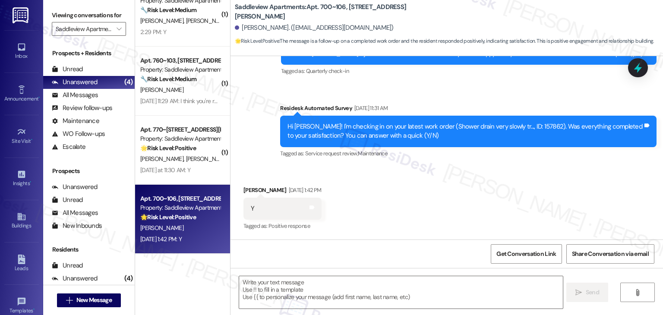
click at [434, 177] on div "Received via SMS Sofia Ierardi Aug 19, 2025 at 1:42 PM Y Tags and notes Tagged …" at bounding box center [447, 202] width 433 height 73
click at [337, 282] on textarea at bounding box center [400, 292] width 323 height 32
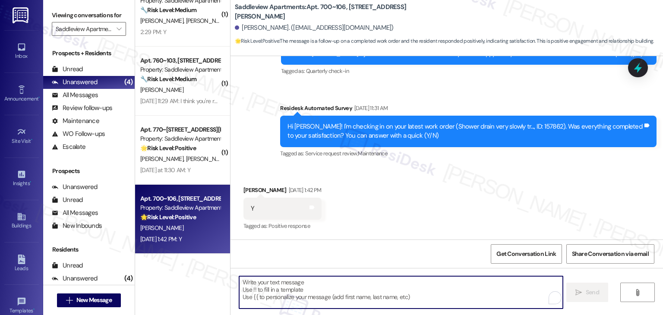
paste textarea "Hey Onkar! I’m glad your latest work order was completed to your satisfaction. …"
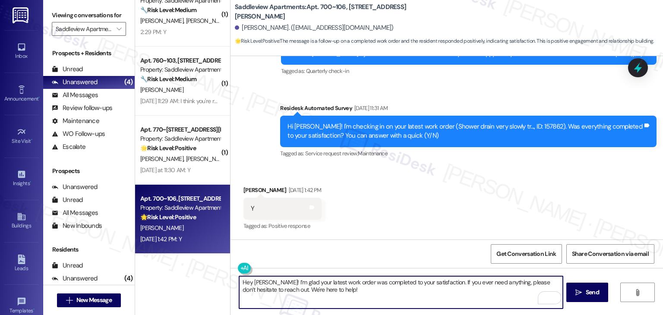
click at [258, 283] on textarea "Hey Onkar! I’m glad your latest work order was completed to your satisfaction. …" at bounding box center [400, 292] width 323 height 32
type textarea "Hey Sofia! I’m glad your latest work order was completed to your satisfaction. …"
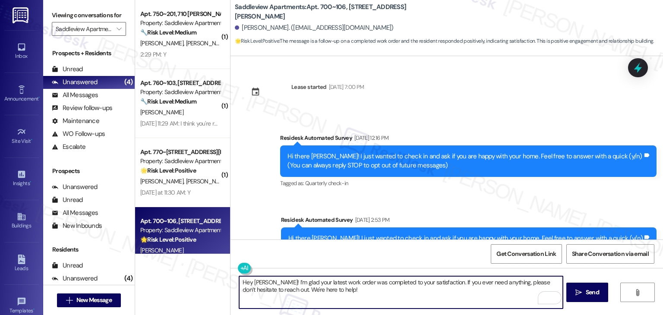
scroll to position [185, 0]
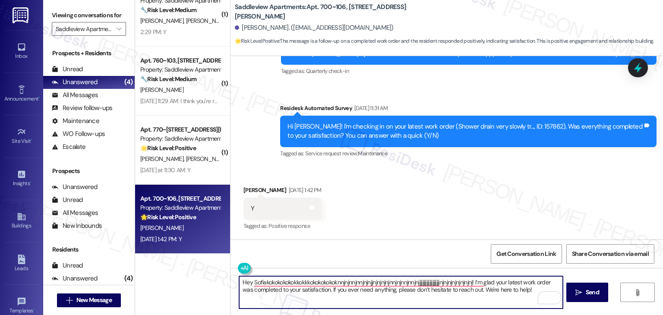
drag, startPoint x: 481, startPoint y: 284, endPoint x: 248, endPoint y: 285, distance: 233.2
click at [248, 285] on textarea "Hey Sofiakokokokokokkokkkokokokokoknnjnjnnjnnjnjnjjnjnjnjnjnnjnjnnjnnjnjjjjjjjj…" at bounding box center [400, 292] width 323 height 32
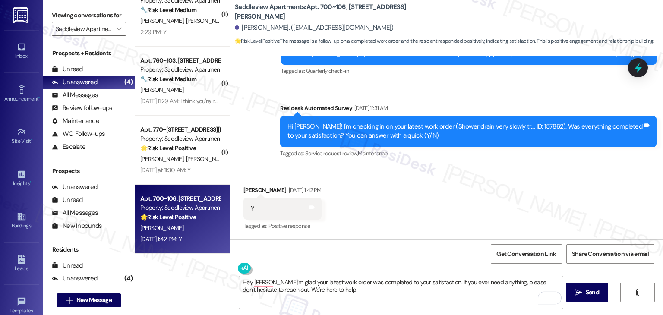
click at [431, 215] on div "Received via SMS [PERSON_NAME] [DATE] 1:42 PM Y Tags and notes Tagged as: Posit…" at bounding box center [447, 202] width 433 height 73
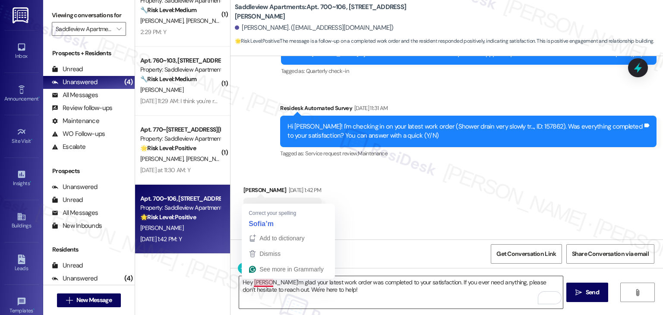
click at [260, 283] on textarea "Hey SofiaI’m glad your latest work order was completed to your satisfaction. If…" at bounding box center [400, 292] width 323 height 32
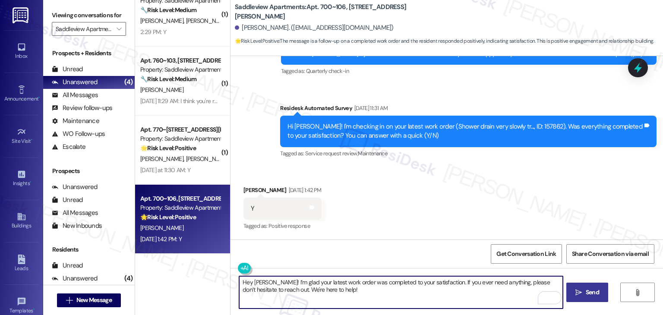
type textarea "Hey [PERSON_NAME]! I’m glad your latest work order was completed to your satisf…"
click at [591, 292] on span "Send" at bounding box center [592, 292] width 13 height 9
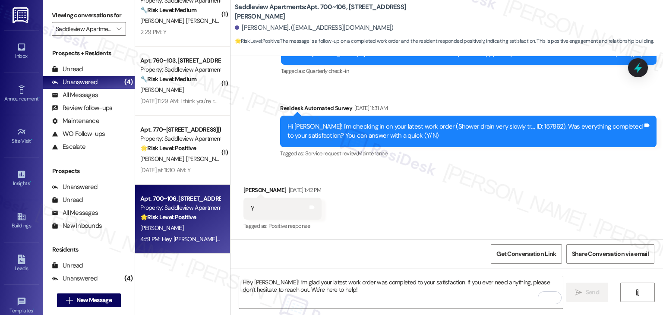
click at [543, 184] on div "Received via SMS [PERSON_NAME] [DATE] 1:42 PM Y Tags and notes Tagged as: Posit…" at bounding box center [447, 202] width 433 height 73
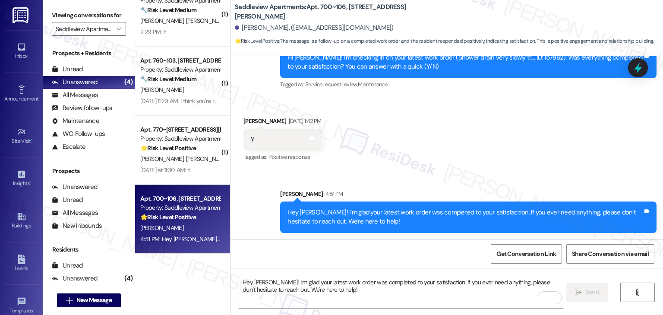
click at [534, 155] on div "Received via SMS [PERSON_NAME] [DATE] 1:42 PM Y Tags and notes Tagged as: Posit…" at bounding box center [447, 133] width 433 height 73
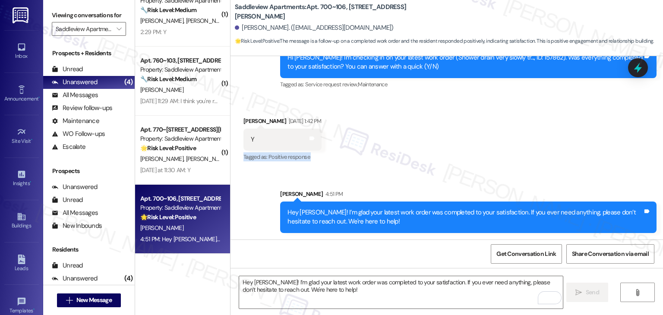
click at [534, 155] on div "Received via SMS [PERSON_NAME] [DATE] 1:42 PM Y Tags and notes Tagged as: Posit…" at bounding box center [447, 133] width 433 height 73
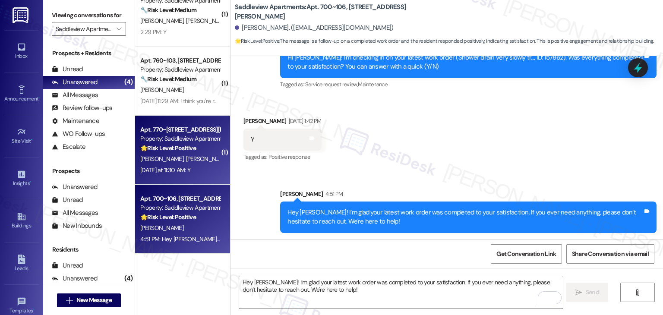
click at [190, 172] on div "Yesterday at 11:30 AM: Y Yesterday at 11:30 AM: Y" at bounding box center [165, 170] width 50 height 8
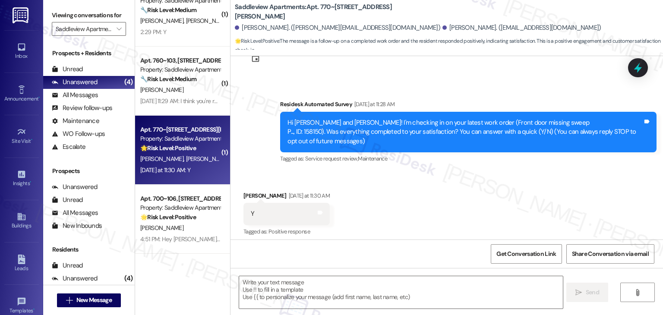
scroll to position [38, 0]
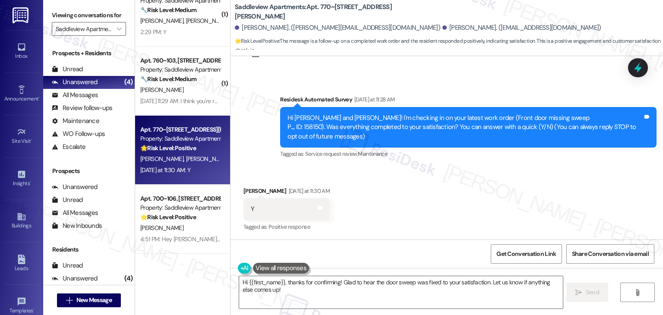
click at [427, 188] on div "Received via SMS Colton Gutenberger Yesterday at 11:30 AM Y Tags and notes Tagg…" at bounding box center [447, 203] width 433 height 73
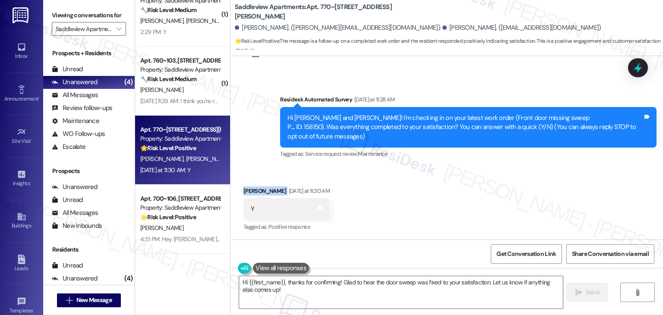
click at [427, 188] on div "Received via SMS Colton Gutenberger Yesterday at 11:30 AM Y Tags and notes Tagg…" at bounding box center [447, 203] width 433 height 73
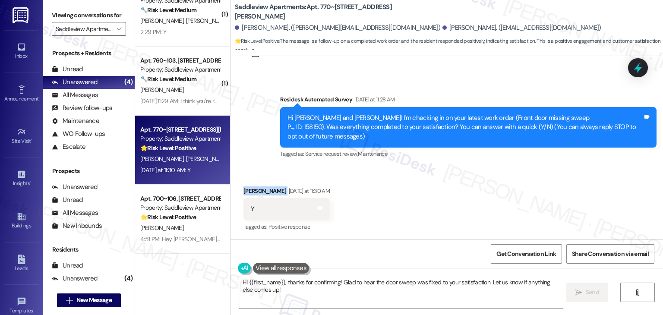
click at [427, 188] on div "Received via SMS Colton Gutenberger Yesterday at 11:30 AM Y Tags and notes Tagg…" at bounding box center [447, 203] width 433 height 73
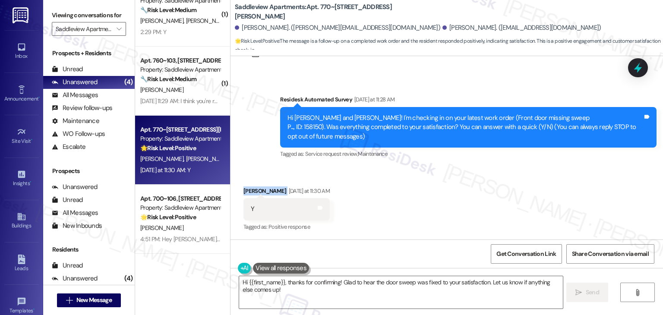
click at [427, 188] on div "Received via SMS Colton Gutenberger Yesterday at 11:30 AM Y Tags and notes Tagg…" at bounding box center [447, 203] width 433 height 73
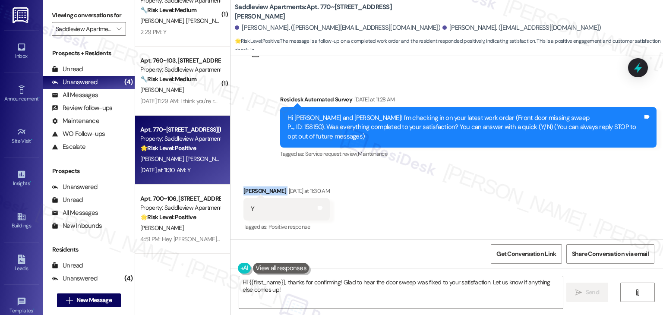
click at [427, 188] on div "Received via SMS Colton Gutenberger Yesterday at 11:30 AM Y Tags and notes Tagg…" at bounding box center [447, 203] width 433 height 73
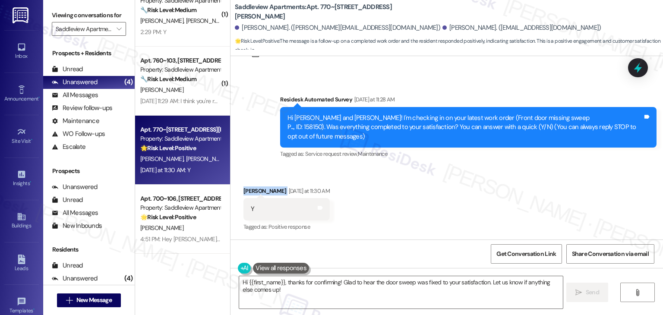
click at [427, 188] on div "Received via SMS Colton Gutenberger Yesterday at 11:30 AM Y Tags and notes Tagg…" at bounding box center [447, 203] width 433 height 73
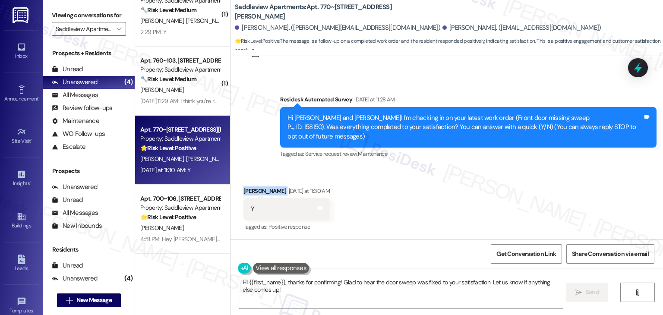
click at [427, 188] on div "Received via SMS Colton Gutenberger Yesterday at 11:30 AM Y Tags and notes Tagg…" at bounding box center [447, 203] width 433 height 73
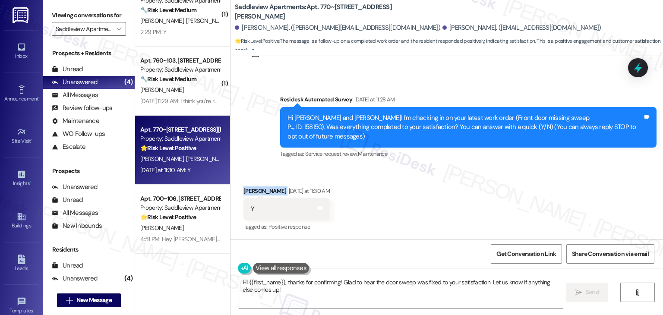
click at [427, 188] on div "Received via SMS Colton Gutenberger Yesterday at 11:30 AM Y Tags and notes Tagg…" at bounding box center [447, 203] width 433 height 73
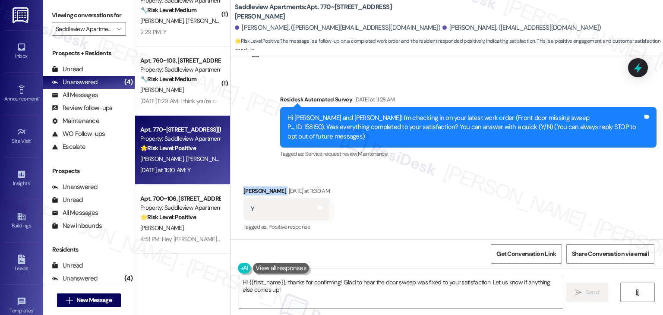
click at [427, 188] on div "Received via SMS Colton Gutenberger Yesterday at 11:30 AM Y Tags and notes Tagg…" at bounding box center [447, 203] width 433 height 73
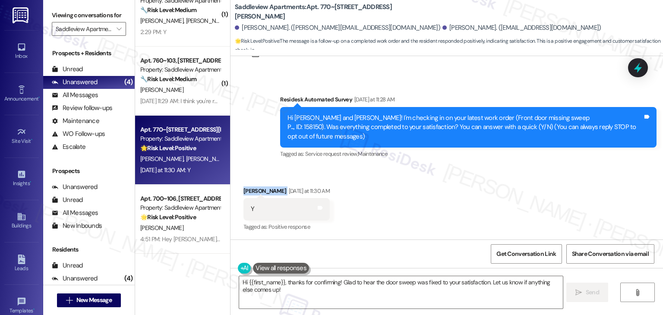
click at [427, 188] on div "Received via SMS Colton Gutenberger Yesterday at 11:30 AM Y Tags and notes Tagg…" at bounding box center [447, 203] width 433 height 73
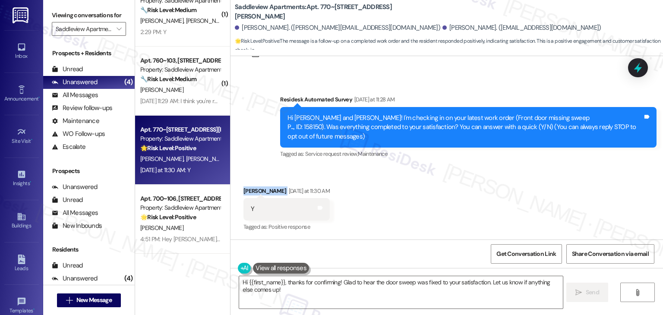
click at [427, 188] on div "Received via SMS Colton Gutenberger Yesterday at 11:30 AM Y Tags and notes Tagg…" at bounding box center [447, 203] width 433 height 73
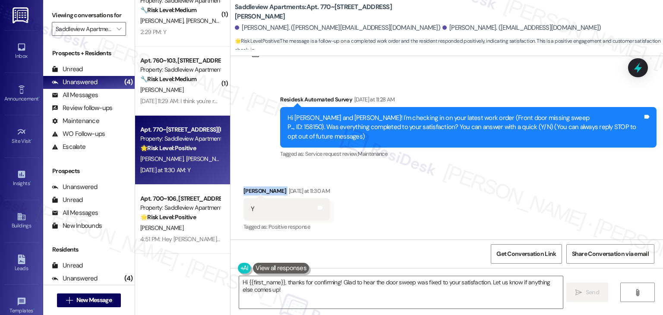
click at [427, 188] on div "Received via SMS Colton Gutenberger Yesterday at 11:30 AM Y Tags and notes Tagg…" at bounding box center [447, 203] width 433 height 73
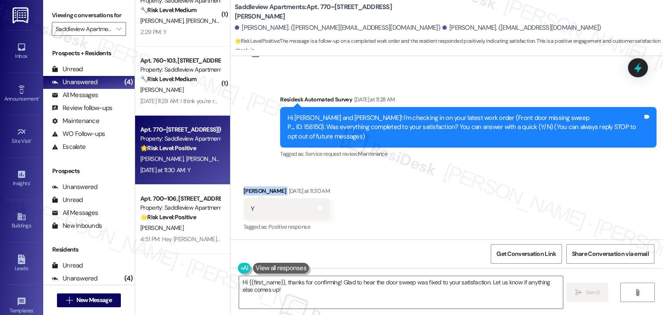
click at [427, 188] on div "Received via SMS Colton Gutenberger Yesterday at 11:30 AM Y Tags and notes Tagg…" at bounding box center [447, 203] width 433 height 73
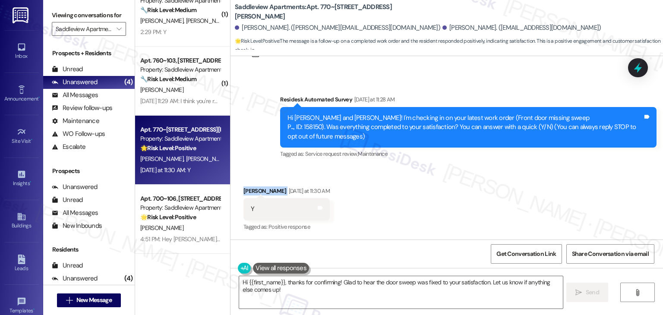
click at [427, 188] on div "Received via SMS Colton Gutenberger Yesterday at 11:30 AM Y Tags and notes Tagg…" at bounding box center [447, 203] width 433 height 73
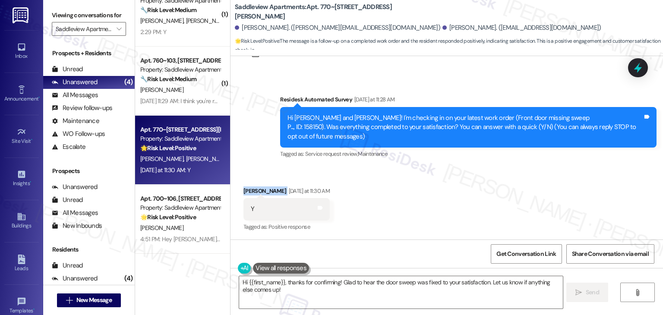
click at [427, 188] on div "Received via SMS Colton Gutenberger Yesterday at 11:30 AM Y Tags and notes Tagg…" at bounding box center [447, 203] width 433 height 73
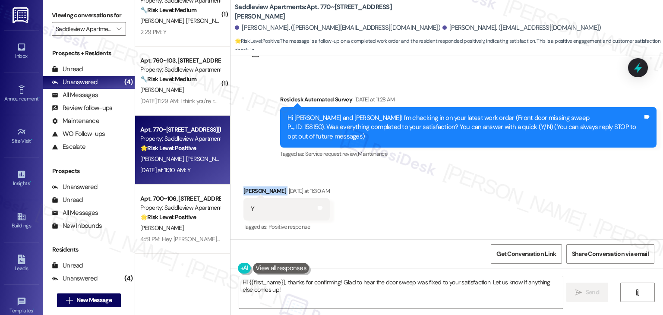
click at [427, 188] on div "Received via SMS Colton Gutenberger Yesterday at 11:30 AM Y Tags and notes Tagg…" at bounding box center [447, 203] width 433 height 73
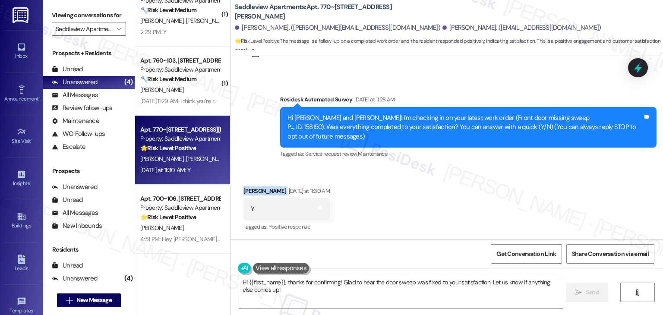
click at [427, 188] on div "Received via SMS Colton Gutenberger Yesterday at 11:30 AM Y Tags and notes Tagg…" at bounding box center [447, 203] width 433 height 73
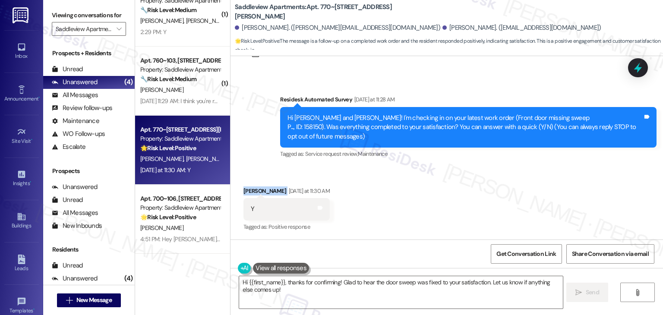
click at [427, 188] on div "Received via SMS Colton Gutenberger Yesterday at 11:30 AM Y Tags and notes Tagg…" at bounding box center [447, 203] width 433 height 73
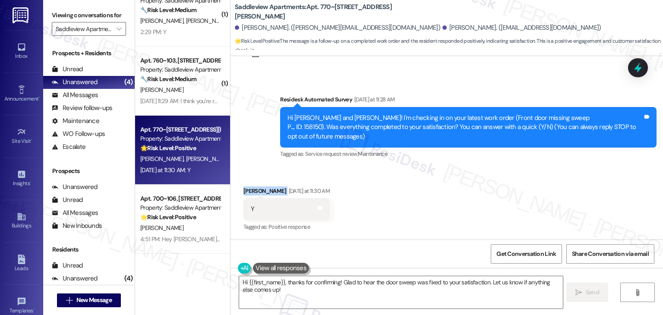
click at [427, 188] on div "Received via SMS Colton Gutenberger Yesterday at 11:30 AM Y Tags and notes Tagg…" at bounding box center [447, 203] width 433 height 73
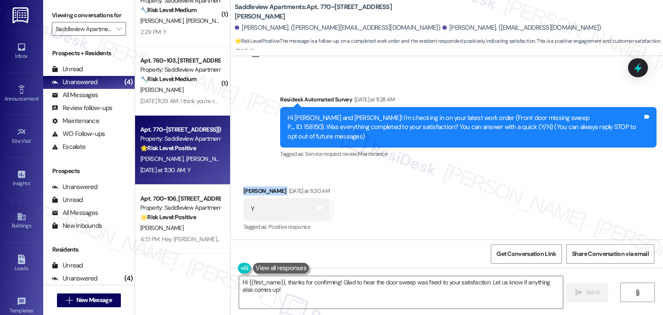
click at [427, 188] on div "Received via SMS Colton Gutenberger Yesterday at 11:30 AM Y Tags and notes Tagg…" at bounding box center [447, 203] width 433 height 73
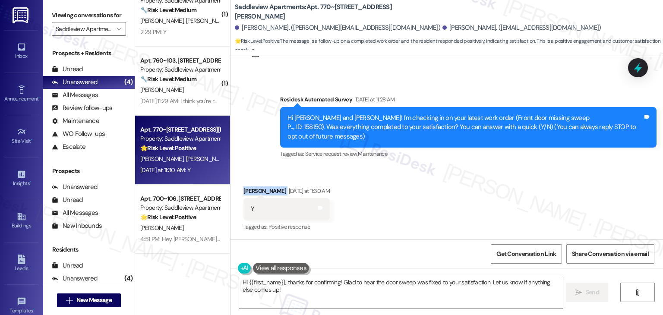
click at [427, 188] on div "Received via SMS Colton Gutenberger Yesterday at 11:30 AM Y Tags and notes Tagg…" at bounding box center [447, 203] width 433 height 73
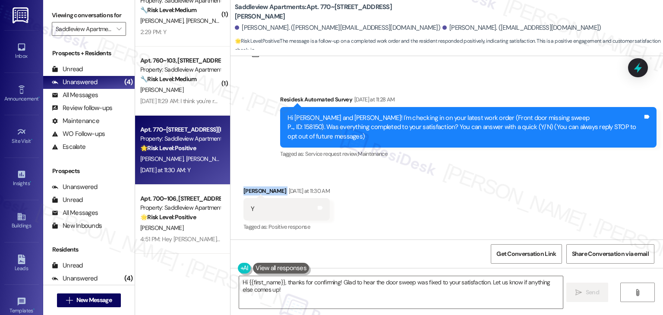
click at [427, 188] on div "Received via SMS Colton Gutenberger Yesterday at 11:30 AM Y Tags and notes Tagg…" at bounding box center [447, 203] width 433 height 73
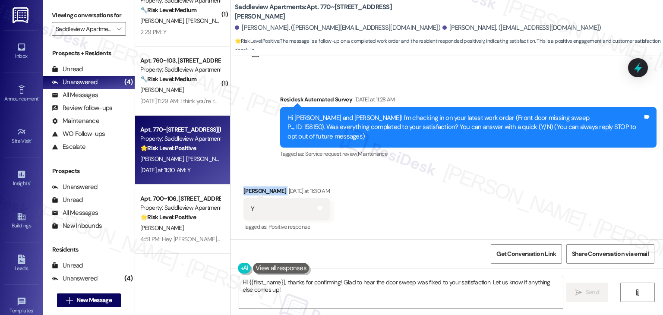
click at [427, 188] on div "Received via SMS Colton Gutenberger Yesterday at 11:30 AM Y Tags and notes Tagg…" at bounding box center [447, 203] width 433 height 73
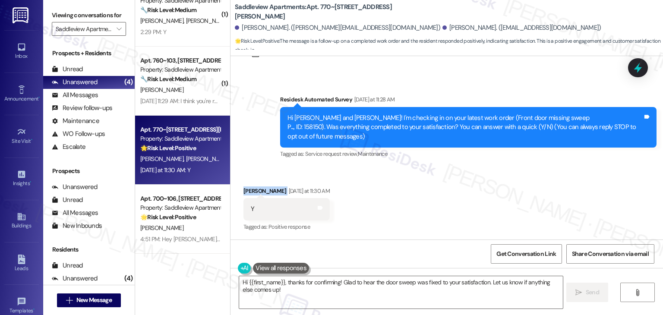
click at [427, 188] on div "Received via SMS Colton Gutenberger Yesterday at 11:30 AM Y Tags and notes Tagg…" at bounding box center [447, 203] width 433 height 73
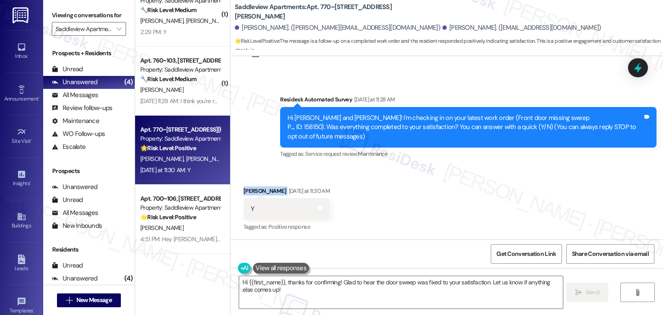
click at [427, 188] on div "Received via SMS Colton Gutenberger Yesterday at 11:30 AM Y Tags and notes Tagg…" at bounding box center [447, 203] width 433 height 73
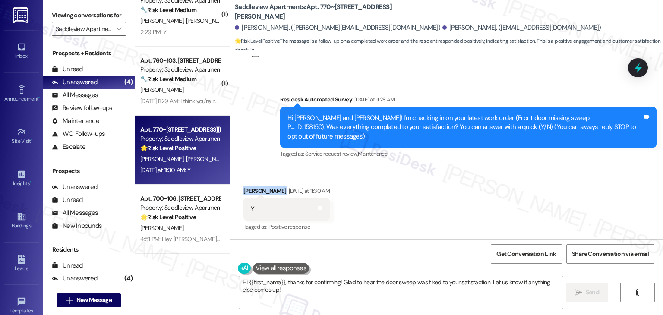
click at [427, 188] on div "Received via SMS Colton Gutenberger Yesterday at 11:30 AM Y Tags and notes Tagg…" at bounding box center [447, 203] width 433 height 73
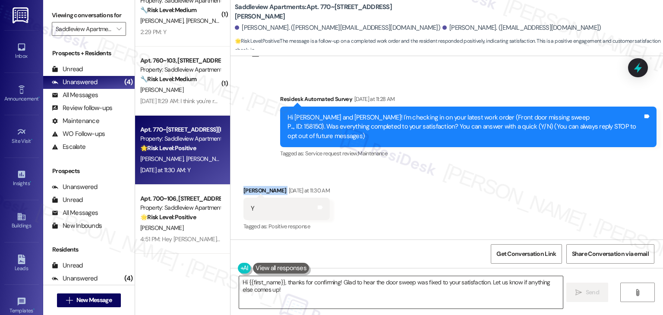
click at [303, 289] on textarea "Hi {{first_name}}, thanks for confirming! Glad to hear the door sweep was fixed…" at bounding box center [400, 292] width 323 height 32
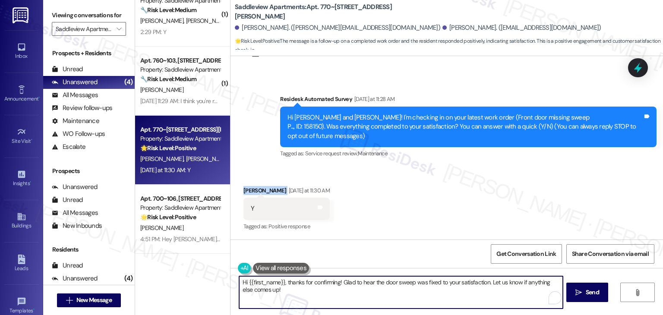
click at [304, 289] on textarea "Hi {{first_name}}, thanks for confirming! Glad to hear the door sweep was fixed…" at bounding box center [400, 292] width 323 height 32
drag, startPoint x: 281, startPoint y: 283, endPoint x: 259, endPoint y: 279, distance: 21.9
click at [259, 279] on textarea "Hi {{first_name}}, thanks for confirming! Glad to hear the door sweep was fixed…" at bounding box center [400, 292] width 323 height 32
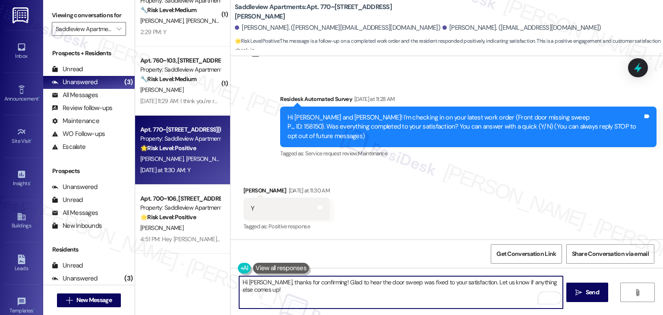
type textarea "Hi Colton, thanks for confirming! Glad to hear the door sweep was fixed to your…"
click at [441, 189] on div "Received via SMS Colton Gutenberger Yesterday at 11:30 AM Y Tags and notes Tagg…" at bounding box center [447, 203] width 433 height 73
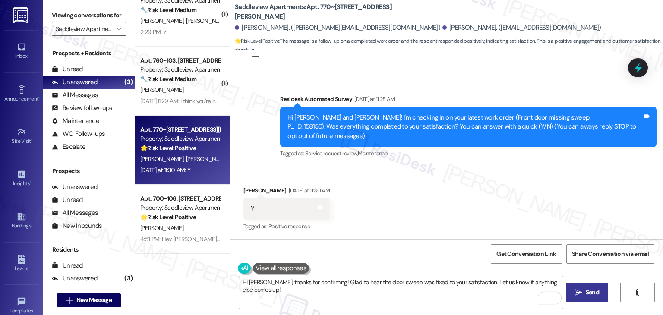
click at [592, 292] on span "Send" at bounding box center [592, 292] width 13 height 9
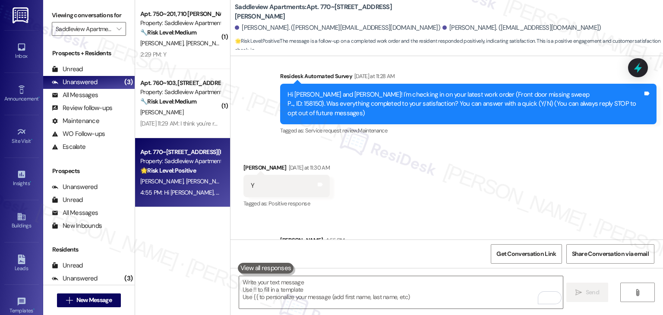
scroll to position [99, 0]
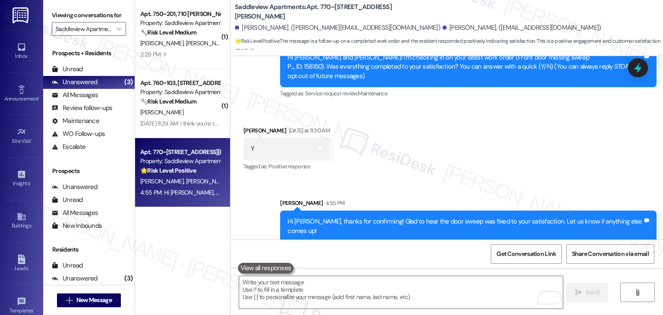
click at [199, 246] on div "( 1 ) Apt. 750~201, 710 Haggerty Ln Property: Saddleview Apartments 🔧 Risk Leve…" at bounding box center [182, 127] width 95 height 254
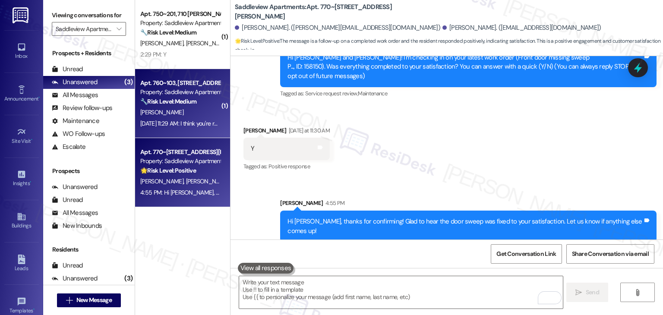
click at [192, 130] on div "Apt. 760~103, 710 Haggerty Ln Property: Saddleview Apartments 🔧 Risk Level: Med…" at bounding box center [182, 103] width 95 height 69
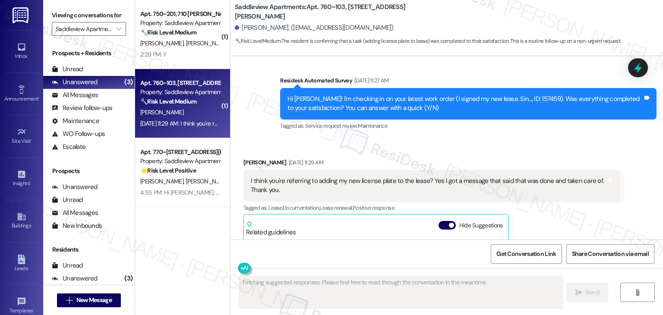
scroll to position [2323, 0]
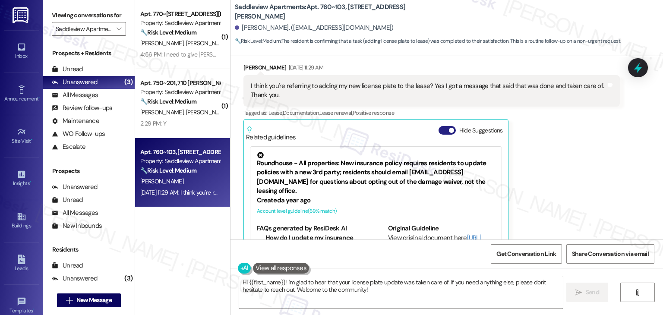
click at [441, 126] on button "Hide Suggestions" at bounding box center [447, 130] width 17 height 9
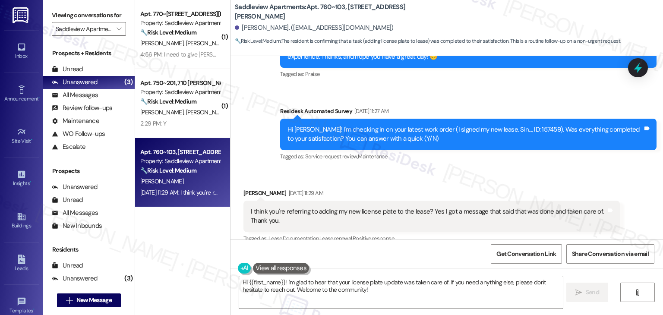
click at [510, 182] on div "Received via SMS Ashley Polucci Aug 20, 2025 at 11:29 AM I think you're referri…" at bounding box center [432, 229] width 390 height 95
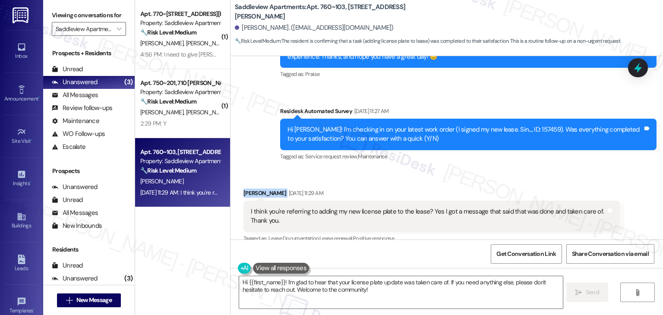
click at [510, 182] on div "Received via SMS Ashley Polucci Aug 20, 2025 at 11:29 AM I think you're referri…" at bounding box center [432, 229] width 390 height 95
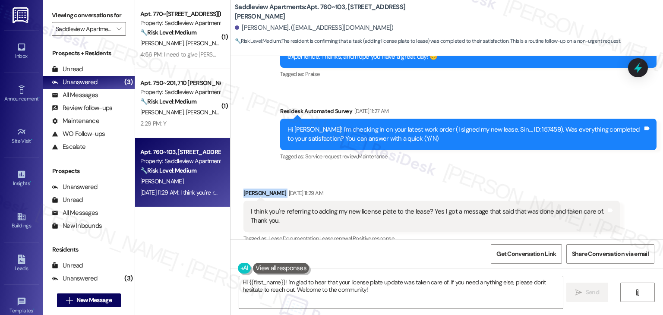
click at [510, 182] on div "Received via SMS Ashley Polucci Aug 20, 2025 at 11:29 AM I think you're referri…" at bounding box center [432, 229] width 390 height 95
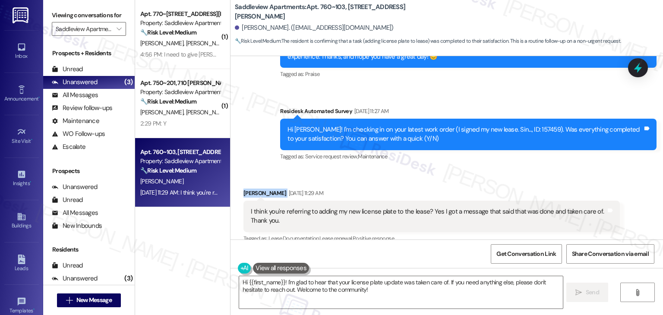
click at [510, 182] on div "Received via SMS Ashley Polucci Aug 20, 2025 at 11:29 AM I think you're referri…" at bounding box center [432, 229] width 390 height 95
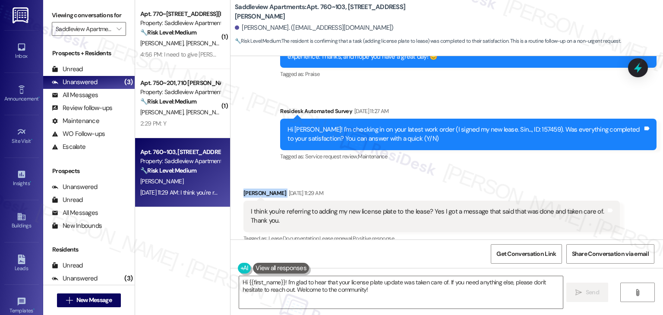
click at [510, 182] on div "Received via SMS Ashley Polucci Aug 20, 2025 at 11:29 AM I think you're referri…" at bounding box center [432, 229] width 390 height 95
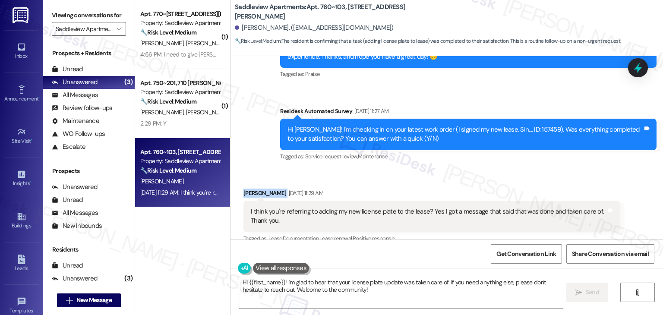
click at [510, 182] on div "Received via SMS Ashley Polucci Aug 20, 2025 at 11:29 AM I think you're referri…" at bounding box center [432, 229] width 390 height 95
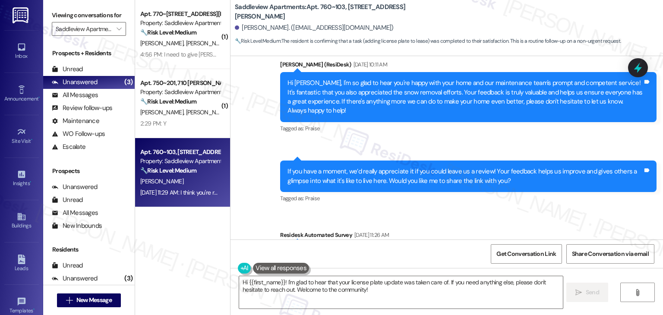
scroll to position [1766, 0]
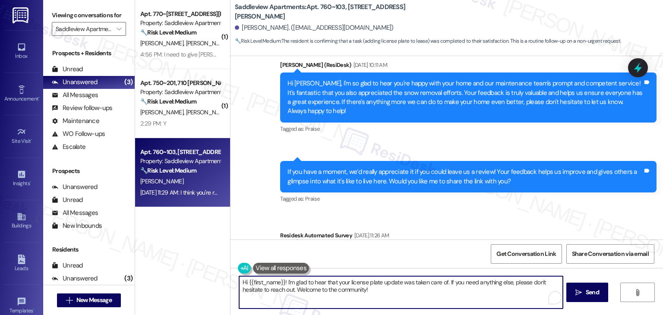
drag, startPoint x: 374, startPoint y: 291, endPoint x: 312, endPoint y: 293, distance: 62.7
click at [312, 293] on textarea "Hi {{first_name}}! I'm glad to hear that your license plate update was taken ca…" at bounding box center [400, 292] width 323 height 32
type textarea "Hi {{first_name}}! I'm glad to hear that your license plate update was taken ca…"
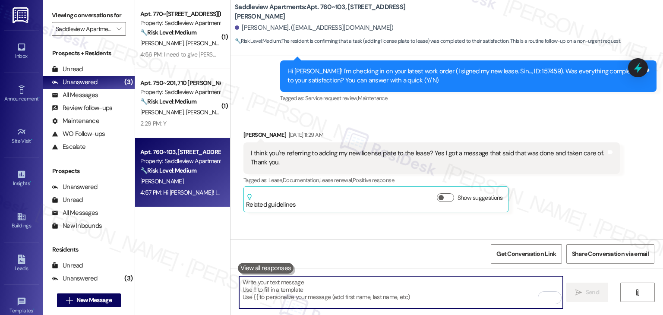
scroll to position [2267, 0]
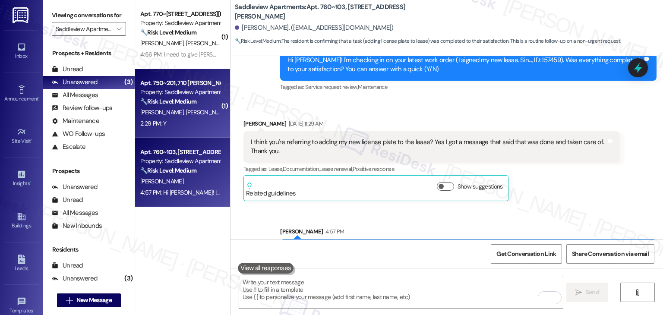
click at [178, 116] on div "N. Viloria E. Velazco" at bounding box center [180, 112] width 82 height 11
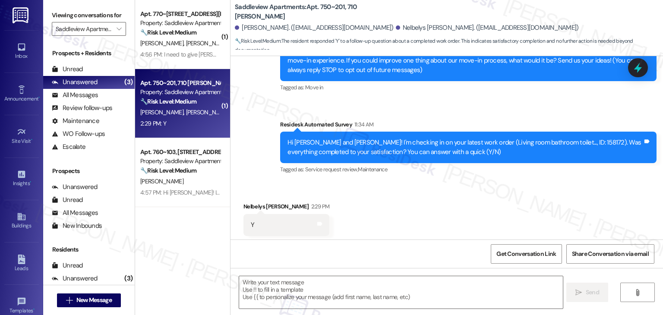
scroll to position [121, 0]
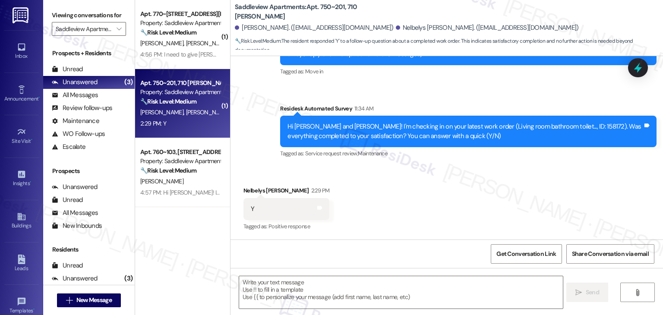
type textarea "Fetching suggested responses. Please feel free to read through the conversation…"
click at [391, 183] on div "Received via SMS Nelbelys Viloria 2:29 PM Y Tags and notes Tagged as: Positive …" at bounding box center [447, 203] width 433 height 73
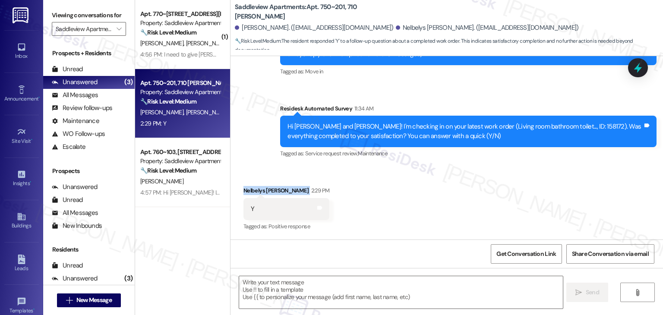
click at [391, 183] on div "Received via SMS Nelbelys Viloria 2:29 PM Y Tags and notes Tagged as: Positive …" at bounding box center [447, 203] width 433 height 73
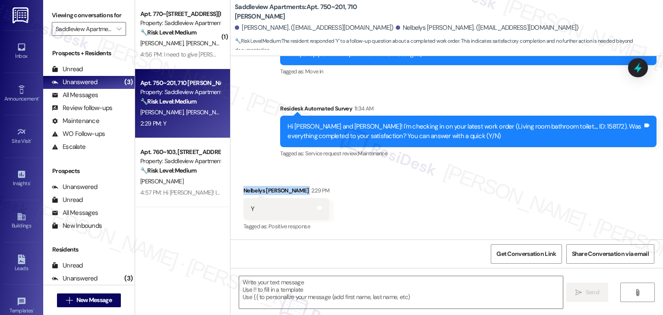
click at [391, 183] on div "Received via SMS Nelbelys Viloria 2:29 PM Y Tags and notes Tagged as: Positive …" at bounding box center [447, 203] width 433 height 73
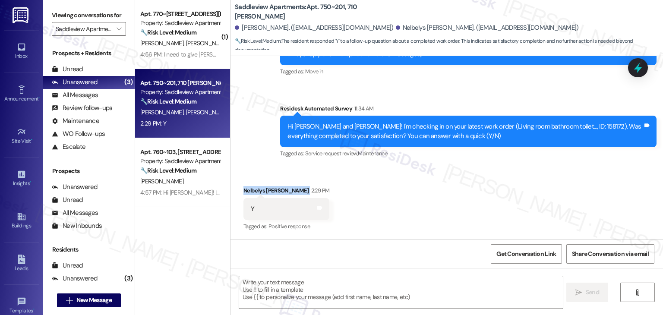
click at [391, 183] on div "Received via SMS Nelbelys Viloria 2:29 PM Y Tags and notes Tagged as: Positive …" at bounding box center [447, 203] width 433 height 73
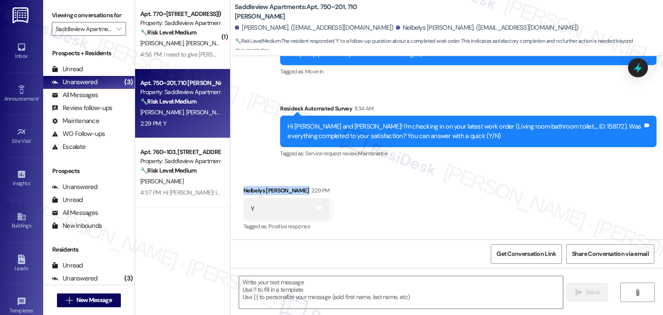
click at [391, 183] on div "Received via SMS Nelbelys Viloria 2:29 PM Y Tags and notes Tagged as: Positive …" at bounding box center [447, 203] width 433 height 73
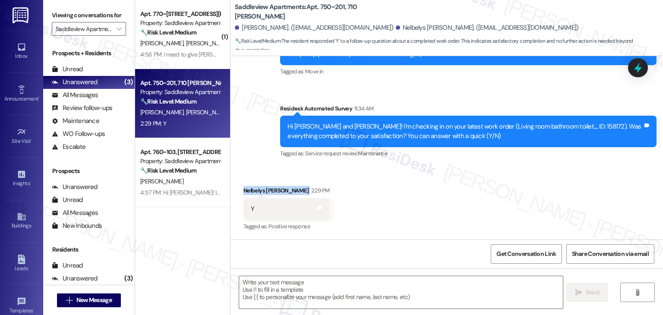
click at [391, 183] on div "Received via SMS Nelbelys Viloria 2:29 PM Y Tags and notes Tagged as: Positive …" at bounding box center [447, 203] width 433 height 73
click at [391, 209] on div "Received via SMS Nelbelys Viloria 2:29 PM Y Tags and notes Tagged as: Positive …" at bounding box center [447, 203] width 433 height 73
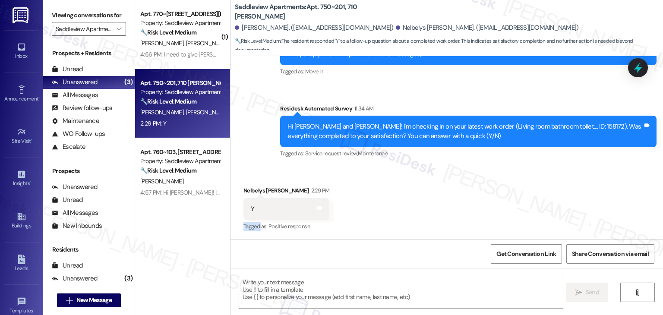
click at [391, 209] on div "Received via SMS Nelbelys Viloria 2:29 PM Y Tags and notes Tagged as: Positive …" at bounding box center [447, 203] width 433 height 73
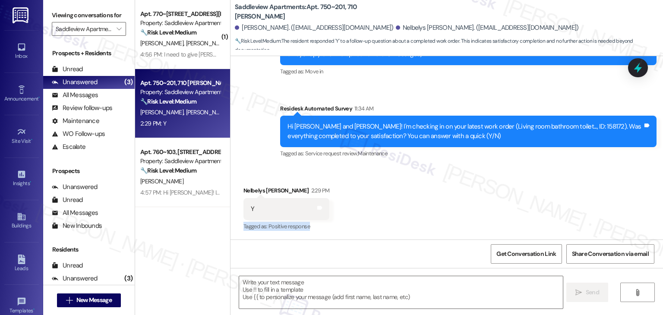
click at [391, 209] on div "Received via SMS Nelbelys Viloria 2:29 PM Y Tags and notes Tagged as: Positive …" at bounding box center [447, 203] width 433 height 73
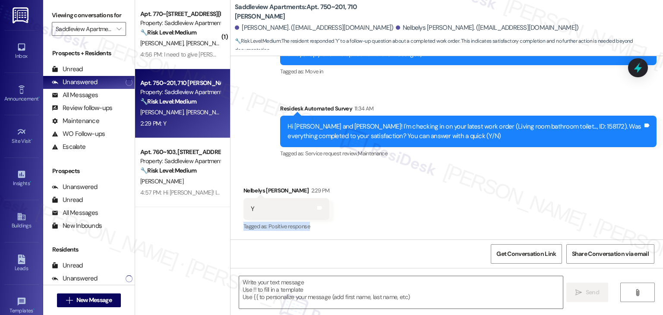
click at [391, 209] on div "Received via SMS Nelbelys Viloria 2:29 PM Y Tags and notes Tagged as: Positive …" at bounding box center [447, 203] width 433 height 73
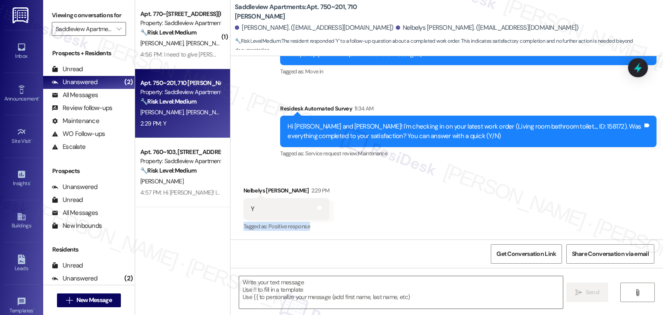
click at [391, 209] on div "Received via SMS Nelbelys Viloria 2:29 PM Y Tags and notes Tagged as: Positive …" at bounding box center [447, 203] width 433 height 73
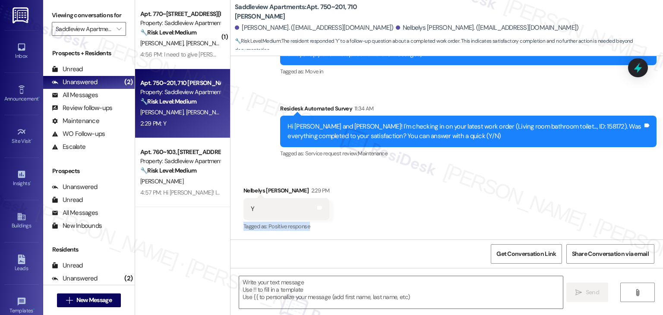
click at [391, 209] on div "Received via SMS Nelbelys Viloria 2:29 PM Y Tags and notes Tagged as: Positive …" at bounding box center [447, 203] width 433 height 73
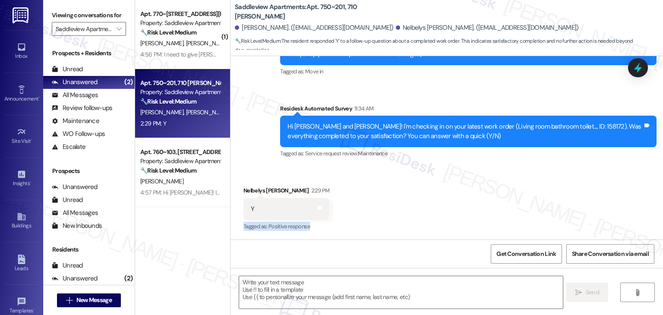
click at [391, 209] on div "Received via SMS Nelbelys Viloria 2:29 PM Y Tags and notes Tagged as: Positive …" at bounding box center [447, 203] width 433 height 73
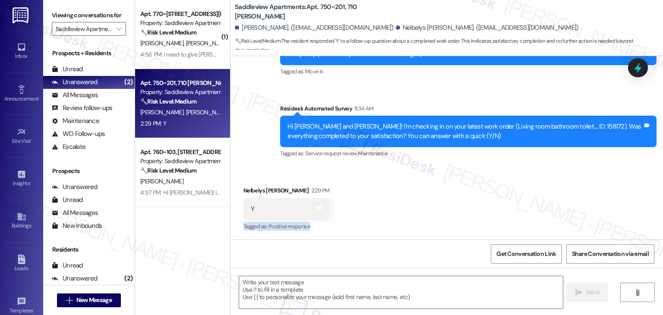
click at [391, 209] on div "Received via SMS Nelbelys Viloria 2:29 PM Y Tags and notes Tagged as: Positive …" at bounding box center [447, 203] width 433 height 73
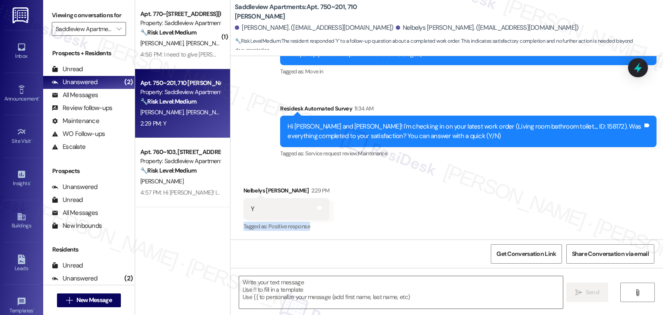
click at [391, 209] on div "Received via SMS Nelbelys Viloria 2:29 PM Y Tags and notes Tagged as: Positive …" at bounding box center [447, 203] width 433 height 73
click at [339, 295] on textarea at bounding box center [400, 292] width 323 height 32
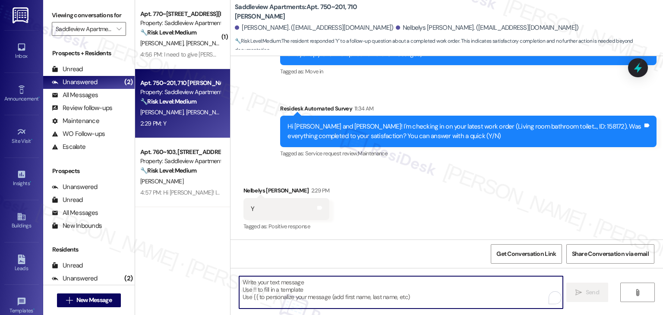
paste textarea "Hey [PERSON_NAME]! I’m glad your latest work order was completed to your satisf…"
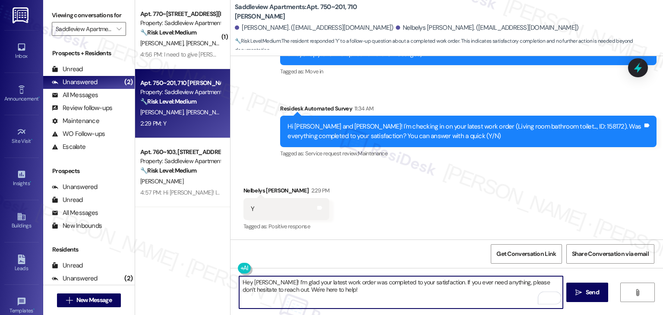
click at [260, 282] on textarea "Hey [PERSON_NAME]! I’m glad your latest work order was completed to your satisf…" at bounding box center [400, 292] width 323 height 32
drag, startPoint x: 263, startPoint y: 282, endPoint x: 250, endPoint y: 280, distance: 13.6
click at [250, 280] on textarea "Hey [PERSON_NAME]! I’m glad your latest work order was completed to your satisf…" at bounding box center [400, 292] width 323 height 32
type textarea "Hey Nelbelys! I’m glad your latest work order was completed to your satisfactio…"
click at [431, 200] on div "Received via SMS Nelbelys Viloria 2:29 PM Y Tags and notes Tagged as: Positive …" at bounding box center [447, 203] width 433 height 73
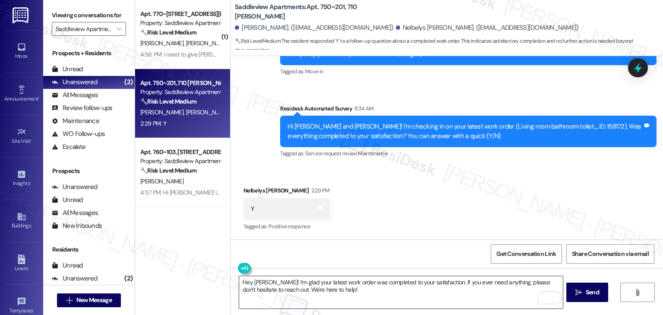
click at [346, 289] on textarea "Hey Nelbelys! I’m glad your latest work order was completed to your satisfactio…" at bounding box center [400, 292] width 323 height 32
click at [589, 291] on span "Send" at bounding box center [592, 292] width 13 height 9
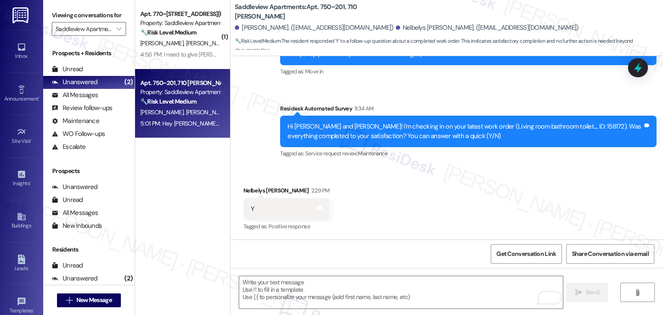
click at [476, 206] on div "Received via SMS Nelbelys Viloria 2:29 PM Y Tags and notes Tagged as: Positive …" at bounding box center [447, 203] width 433 height 73
click at [476, 205] on div "Received via SMS Nelbelys Viloria 2:29 PM Y Tags and notes Tagged as: Positive …" at bounding box center [447, 203] width 433 height 73
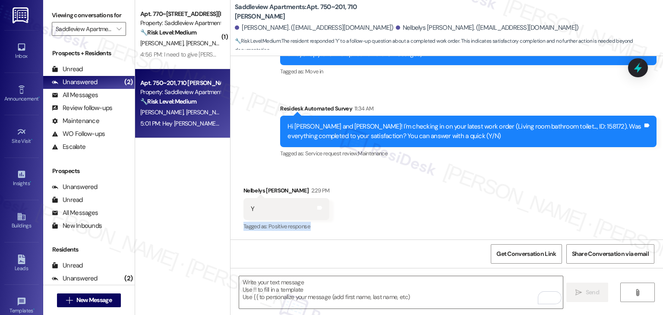
scroll to position [190, 0]
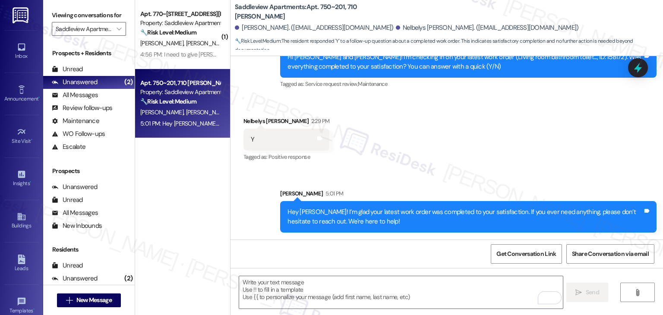
click at [421, 184] on div "Sent via SMS Sarah 5:01 PM Hey Nelbelys! I’m glad your latest work order was co…" at bounding box center [469, 211] width 390 height 57
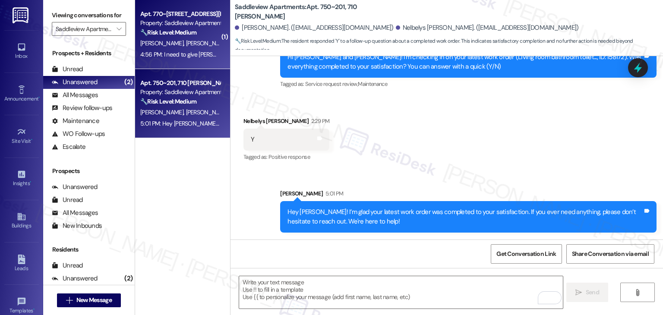
click at [192, 58] on div "4:56 PM: I need to give yall Althea's dna swab when will you guys be available …" at bounding box center [262, 55] width 245 height 8
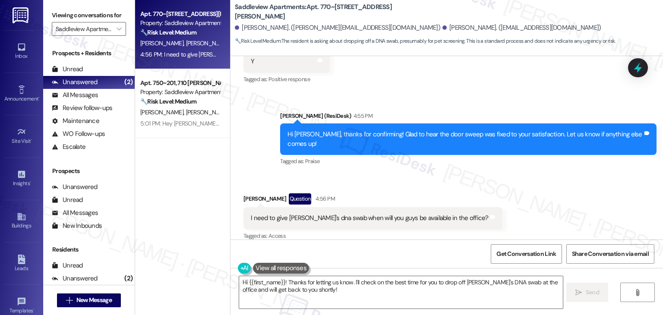
scroll to position [187, 0]
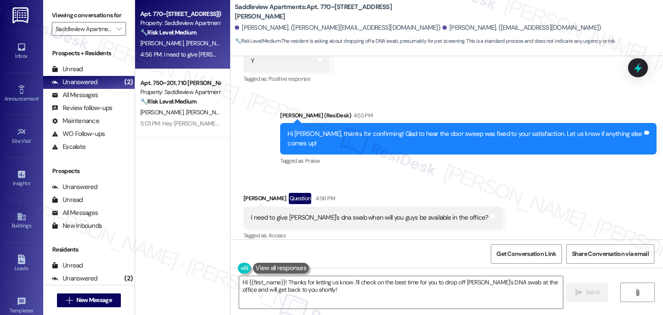
click at [478, 187] on div "Received via SMS Colton Gutenberger Question 4:56 PM I need to give yall Althea…" at bounding box center [373, 218] width 272 height 62
click at [498, 174] on div "Received via SMS Colton Gutenberger Question 4:56 PM I need to give yall Althea…" at bounding box center [447, 211] width 433 height 75
click at [499, 174] on div "Received via SMS Colton Gutenberger Question 4:56 PM I need to give yall Althea…" at bounding box center [447, 211] width 433 height 75
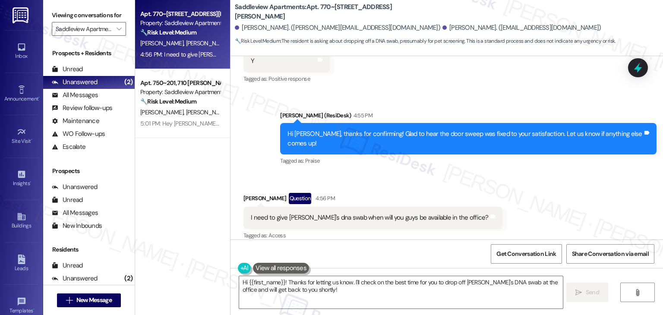
click at [499, 174] on div "Received via SMS Colton Gutenberger Question 4:56 PM I need to give yall Althea…" at bounding box center [447, 211] width 433 height 75
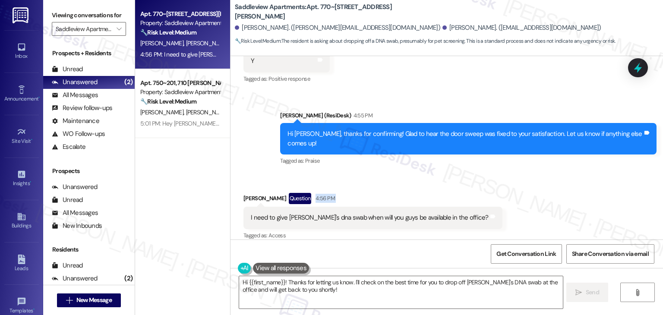
click at [499, 174] on div "Received via SMS Colton Gutenberger Question 4:56 PM I need to give yall Althea…" at bounding box center [447, 211] width 433 height 75
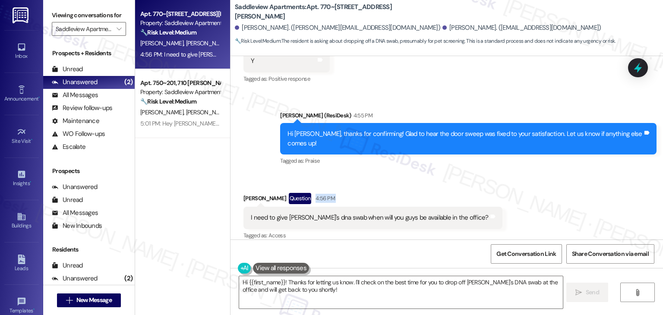
click at [499, 174] on div "Received via SMS Colton Gutenberger Question 4:56 PM I need to give yall Althea…" at bounding box center [447, 211] width 433 height 75
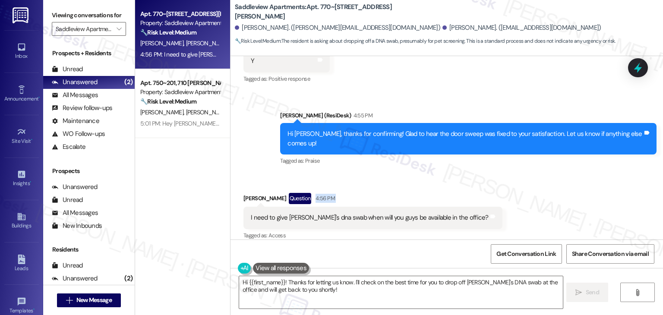
click at [499, 174] on div "Received via SMS Colton Gutenberger Question 4:56 PM I need to give yall Althea…" at bounding box center [447, 211] width 433 height 75
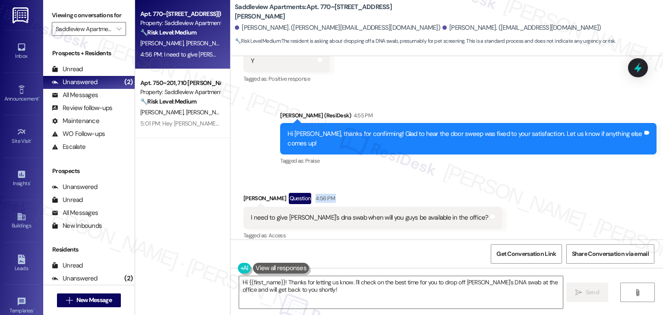
click at [499, 174] on div "Received via SMS Colton Gutenberger Question 4:56 PM I need to give yall Althea…" at bounding box center [447, 211] width 433 height 75
click at [500, 175] on div "Received via SMS Colton Gutenberger Question 4:56 PM I need to give yall Althea…" at bounding box center [447, 211] width 433 height 75
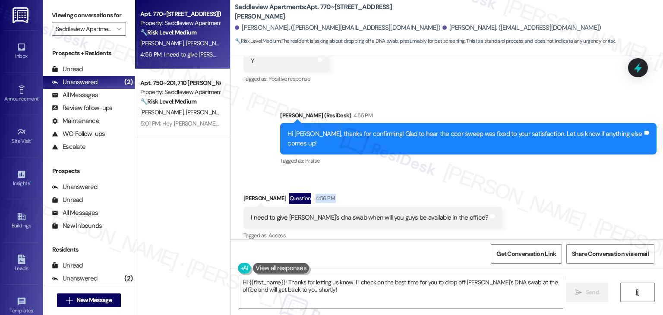
click at [500, 175] on div "Received via SMS Colton Gutenberger Question 4:56 PM I need to give yall Althea…" at bounding box center [447, 211] width 433 height 75
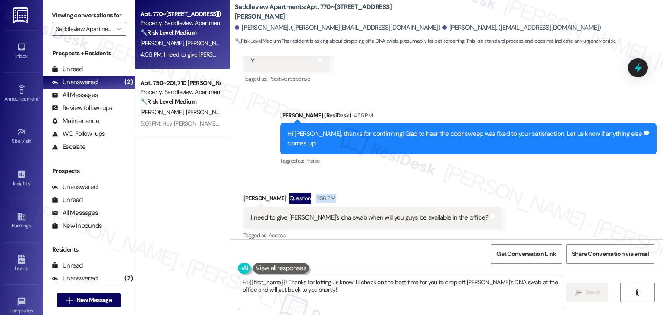
click at [500, 175] on div "Received via SMS Colton Gutenberger Question 4:56 PM I need to give yall Althea…" at bounding box center [447, 211] width 433 height 75
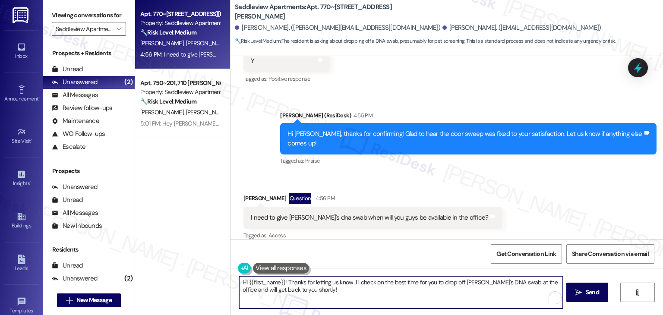
drag, startPoint x: 304, startPoint y: 291, endPoint x: 287, endPoint y: 290, distance: 17.3
click at [287, 290] on textarea "Hi {{first_name}}! Thanks for letting us know. I'll check on the best time for …" at bounding box center [400, 292] width 323 height 32
type textarea "Hi {{first_name}}! Thanks for letting us know. I'll check on the best time for …"
click at [427, 282] on textarea "Hi {{first_name}}! Thanks for letting us know. I'll check on the best time for …" at bounding box center [400, 292] width 323 height 32
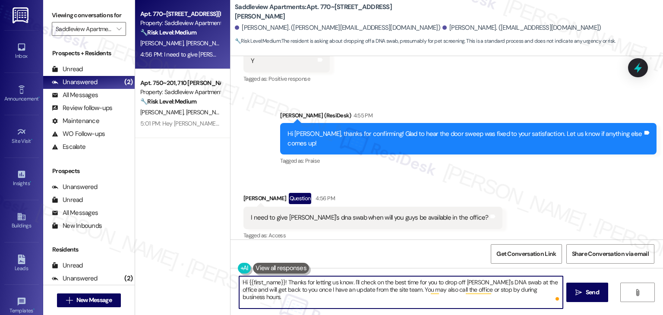
click at [427, 282] on textarea "Hi {{first_name}}! Thanks for letting us know. I'll check on the best time for …" at bounding box center [400, 292] width 323 height 32
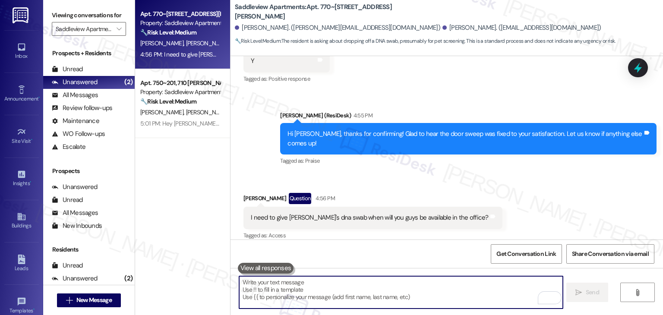
click at [380, 286] on textarea "To enrich screen reader interactions, please activate Accessibility in Grammarl…" at bounding box center [400, 292] width 323 height 32
paste textarea "Hi Colton! Thanks for letting us know. I’ll check with the site team on the bes…"
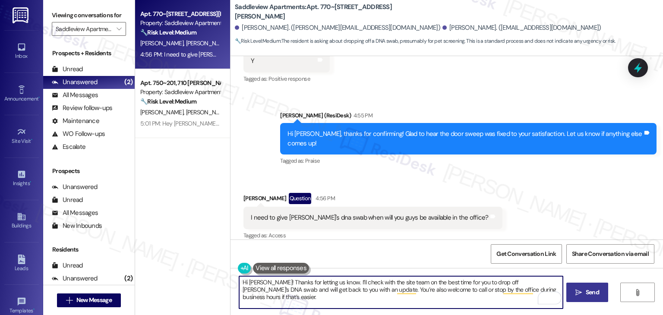
type textarea "Hi Colton! Thanks for letting us know. I’ll check with the site team on the bes…"
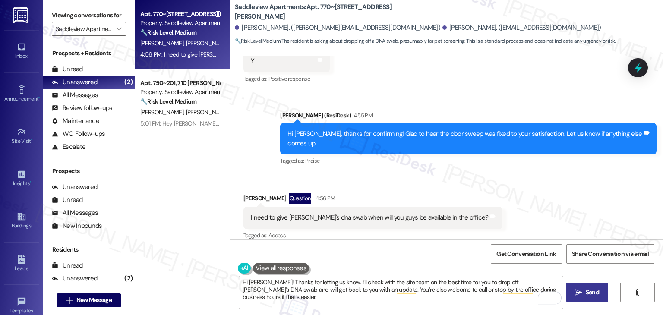
click at [580, 294] on icon "" at bounding box center [579, 292] width 6 height 7
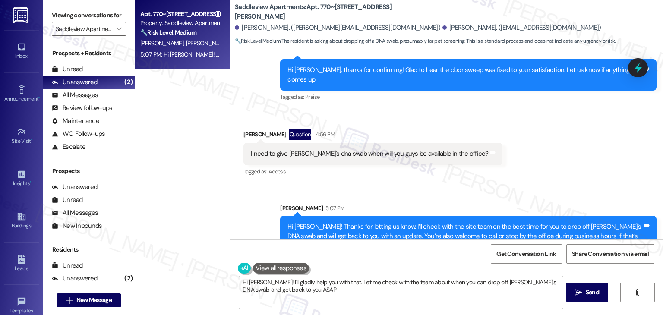
type textarea "Hi Colton! I'll gladly help you with that. Let me check with the team about whe…"
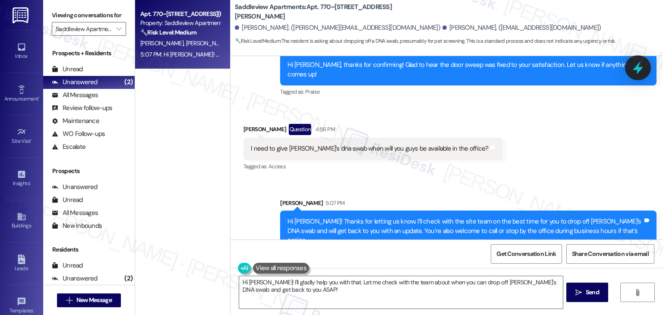
click at [638, 67] on icon at bounding box center [638, 67] width 10 height 13
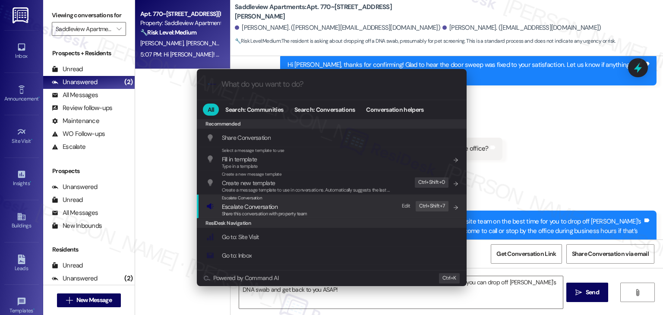
click at [279, 209] on span "Escalate Conversation" at bounding box center [265, 207] width 86 height 10
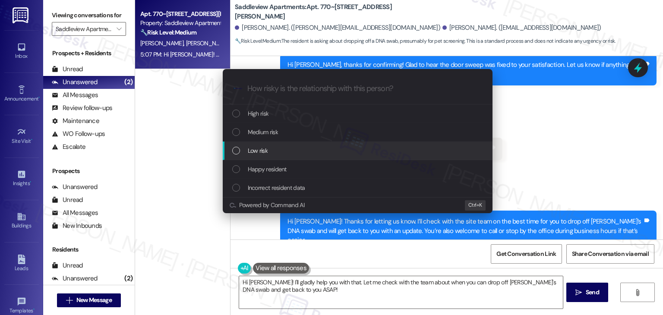
click at [238, 152] on div "List of options" at bounding box center [236, 151] width 8 height 8
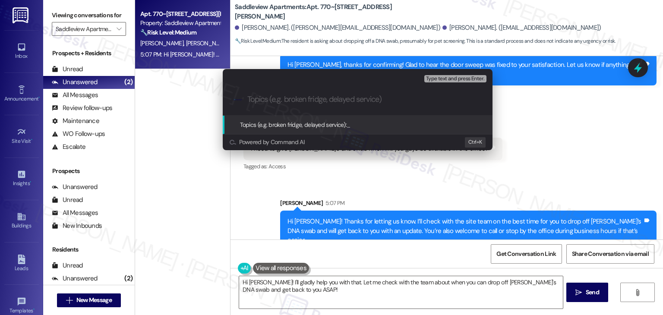
paste input "Resident Inquiry – Pet DNA Swab Drop-Off"
type input "Resident Inquiry – Pet DNA Swab Drop-Off"
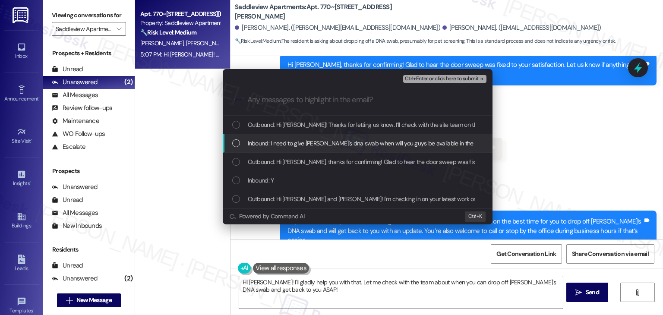
click at [233, 145] on div "List of options" at bounding box center [236, 143] width 8 height 8
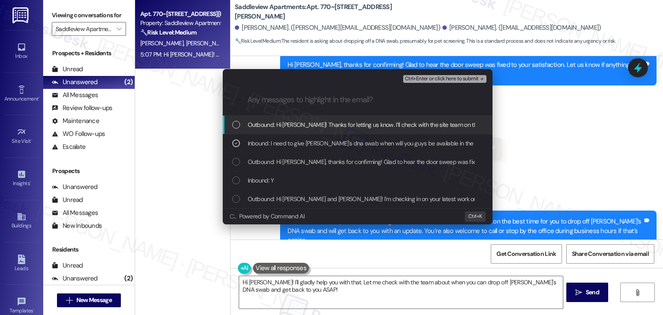
click at [428, 78] on span "Ctrl+Enter or click here to submit" at bounding box center [442, 79] width 74 height 6
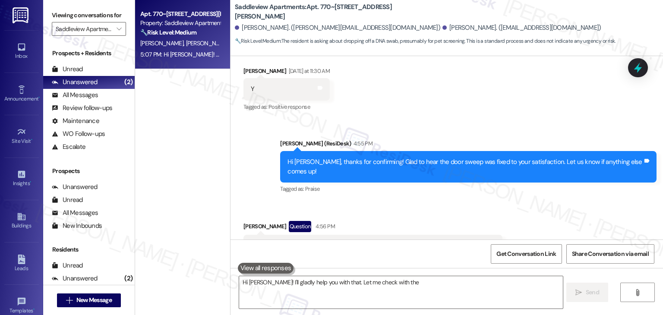
scroll to position [186, 0]
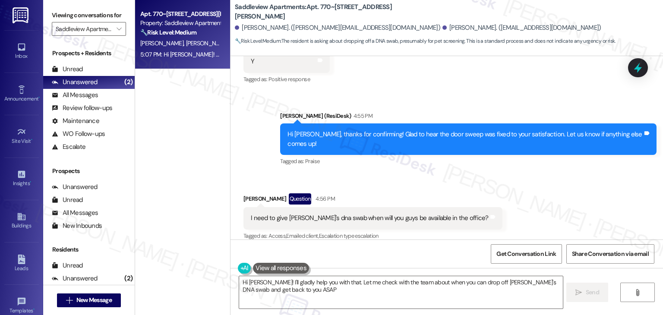
type textarea "Hi Colton! I'll gladly help you with that. Let me check with the team about whe…"
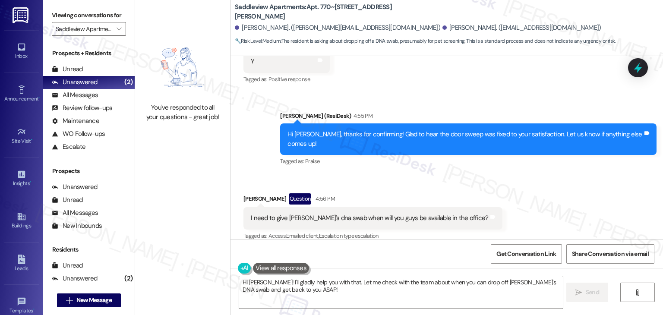
scroll to position [269, 0]
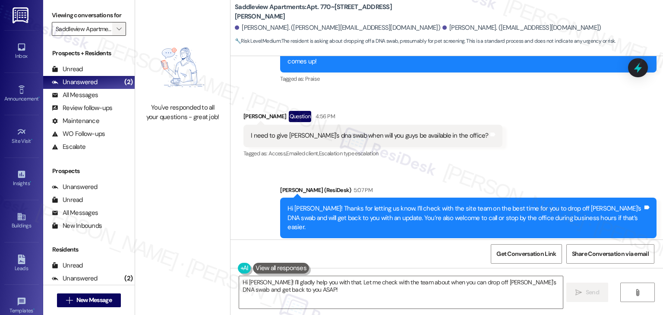
click at [115, 33] on span "" at bounding box center [119, 29] width 8 height 14
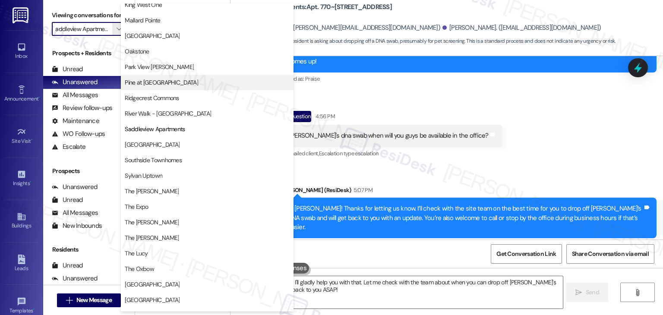
scroll to position [336, 0]
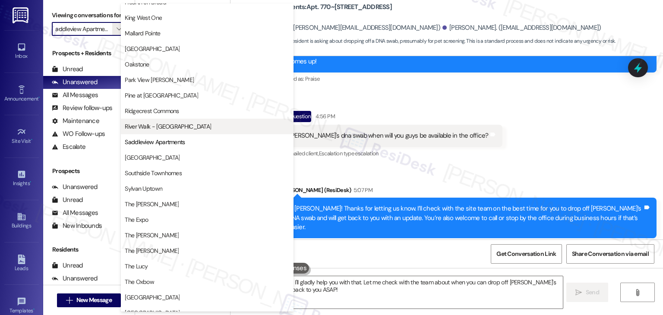
click at [165, 127] on span "River Walk - [GEOGRAPHIC_DATA]" at bounding box center [168, 126] width 86 height 9
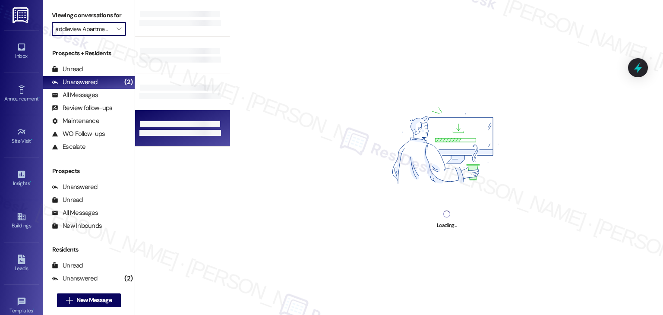
type input "River Walk - [GEOGRAPHIC_DATA]"
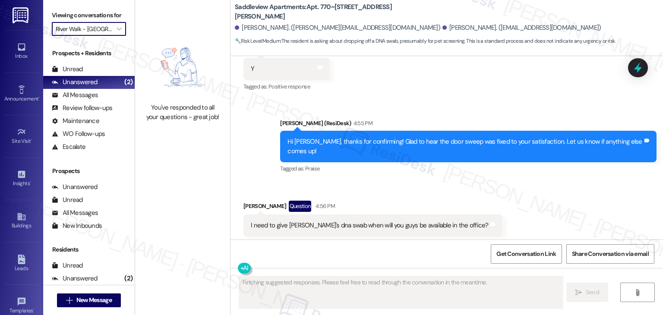
scroll to position [186, 0]
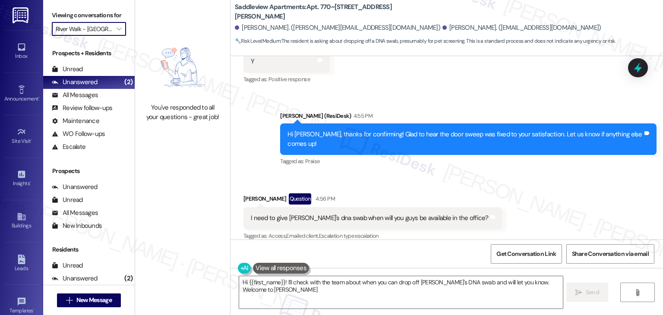
type textarea "Hi {{first_name}}! I'll check with the team about when you can drop off Althea'…"
click at [546, 181] on div "Received via SMS Colton Gutenberger Question 4:56 PM I need to give yall Althea…" at bounding box center [447, 211] width 433 height 75
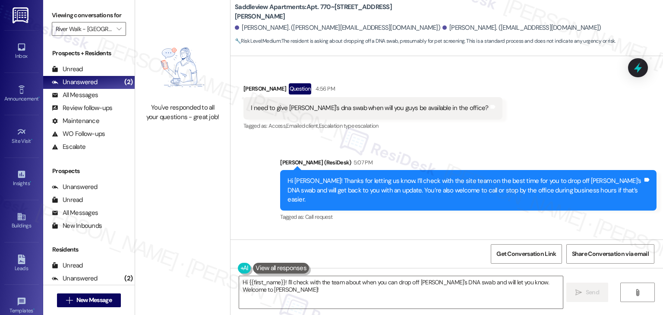
scroll to position [444, 0]
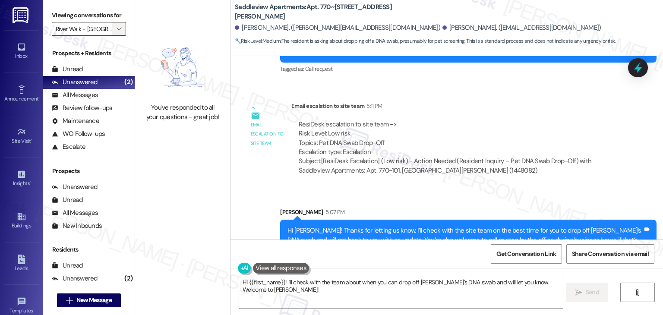
click at [117, 29] on icon "" at bounding box center [119, 28] width 5 height 7
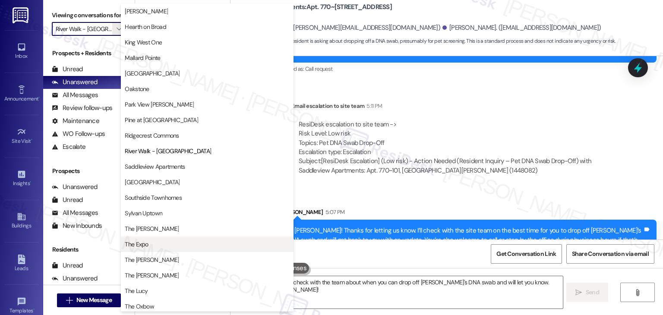
scroll to position [293, 0]
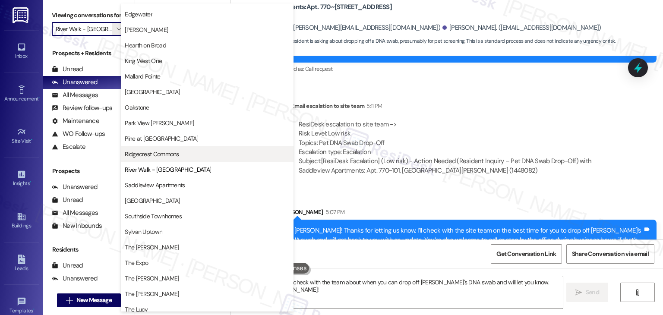
click at [174, 156] on span "Ridgecrest Commons" at bounding box center [152, 154] width 54 height 9
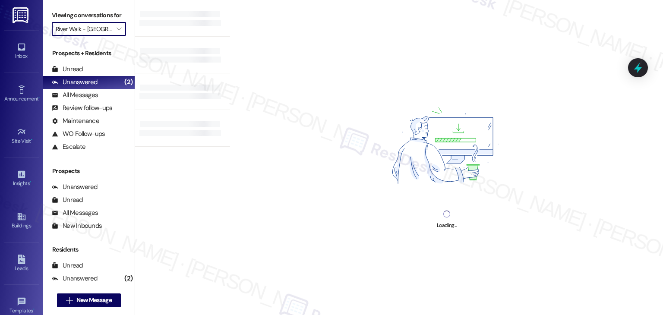
type input "Ridgecrest Commons"
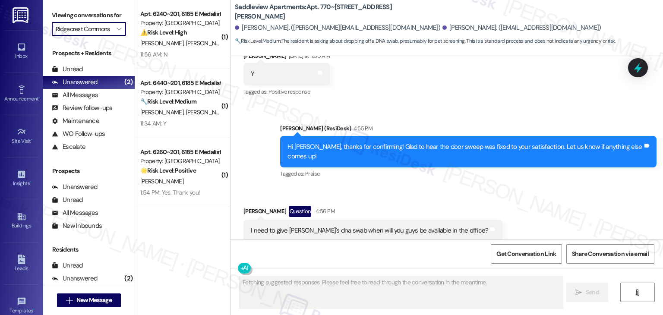
scroll to position [186, 0]
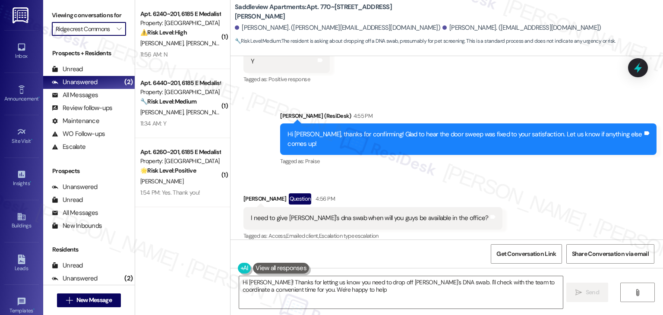
type textarea "Hi Colton! Thanks for letting us know you need to drop off Althea's DNA swab. I…"
click at [187, 231] on div "( 1 ) Apt. 6240~201, 6185 E Medalist Ln Property: Ridgecrest Commons ⚠️ Risk Le…" at bounding box center [182, 127] width 95 height 254
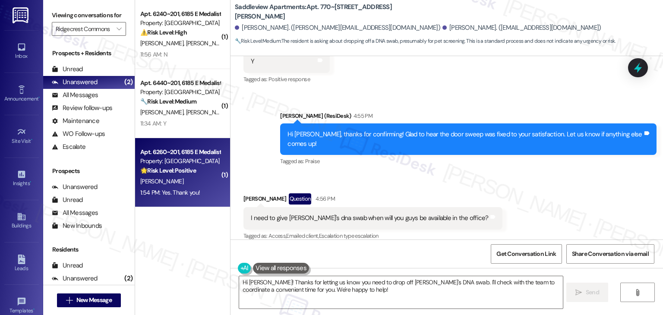
click at [187, 181] on div "[PERSON_NAME]" at bounding box center [180, 181] width 82 height 11
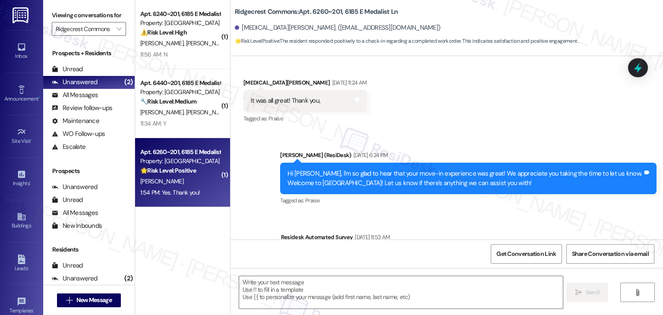
type textarea "Fetching suggested responses. Please feel free to read through the conversation…"
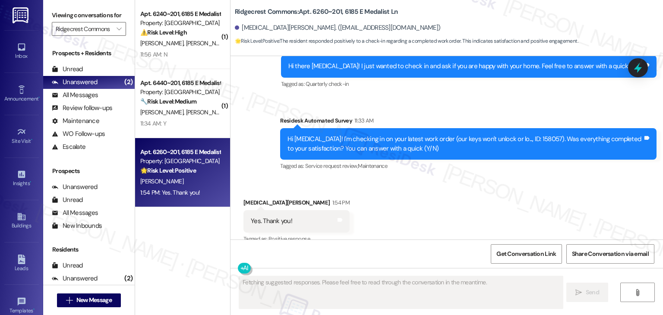
scroll to position [634, 0]
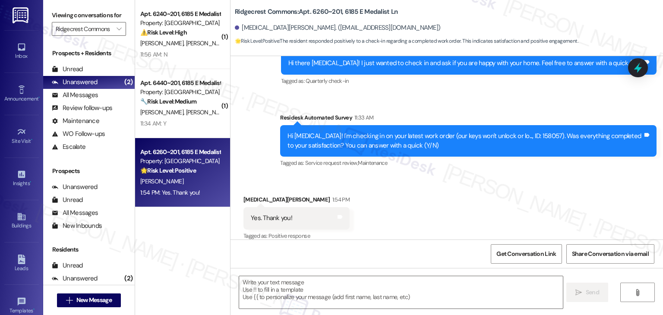
click at [371, 209] on div "Received via SMS Alora Hammrich 1:54 PM Yes. Thank you! Tags and notes Tagged a…" at bounding box center [447, 212] width 433 height 73
click at [332, 292] on textarea at bounding box center [400, 292] width 323 height 32
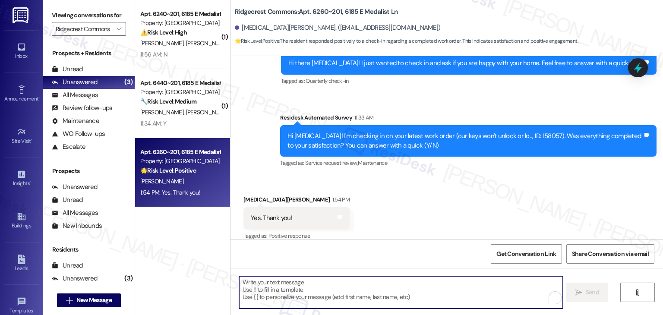
paste textarea "Hey [PERSON_NAME]! I’m glad your latest work order was completed to your satisf…"
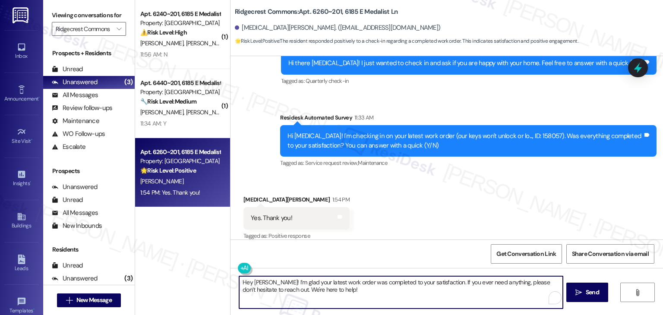
click at [259, 285] on textarea "Hey [PERSON_NAME]! I’m glad your latest work order was completed to your satisf…" at bounding box center [400, 292] width 323 height 32
type textarea "Hey Alora! I’m glad your latest work order was completed to your satisfaction. …"
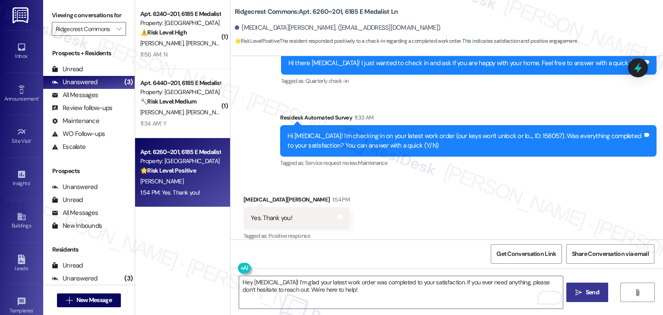
click at [599, 300] on button " Send" at bounding box center [588, 292] width 42 height 19
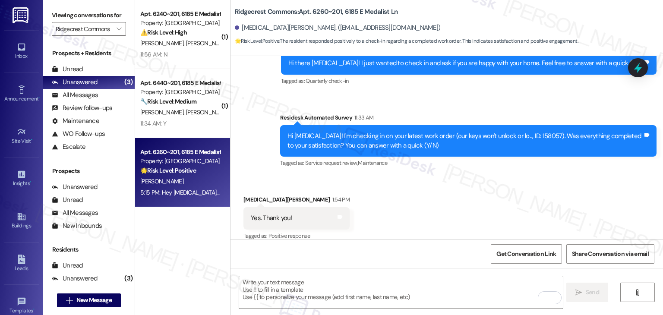
click at [452, 209] on div "Received via SMS Alora Hammrich 1:54 PM Yes. Thank you! Tags and notes Tagged a…" at bounding box center [447, 212] width 433 height 73
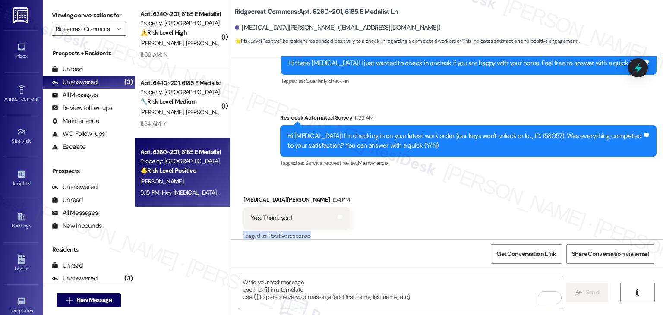
click at [452, 209] on div "Received via SMS Alora Hammrich 1:54 PM Yes. Thank you! Tags and notes Tagged a…" at bounding box center [447, 212] width 433 height 73
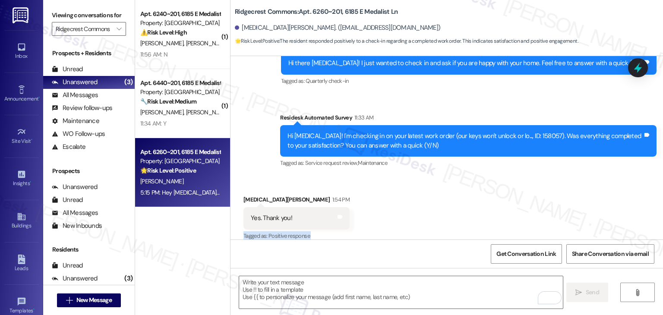
click at [452, 209] on div "Received via SMS Alora Hammrich 1:54 PM Yes. Thank you! Tags and notes Tagged a…" at bounding box center [447, 212] width 433 height 73
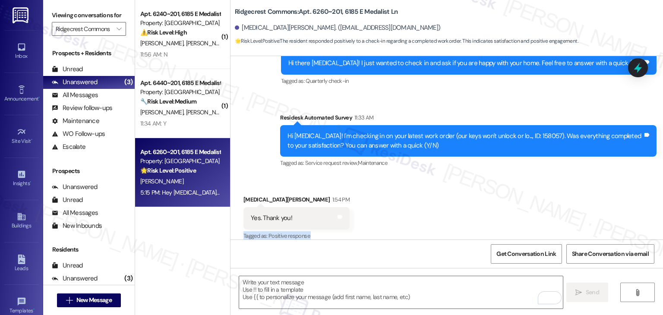
click at [452, 209] on div "Received via SMS Alora Hammrich 1:54 PM Yes. Thank you! Tags and notes Tagged a…" at bounding box center [447, 212] width 433 height 73
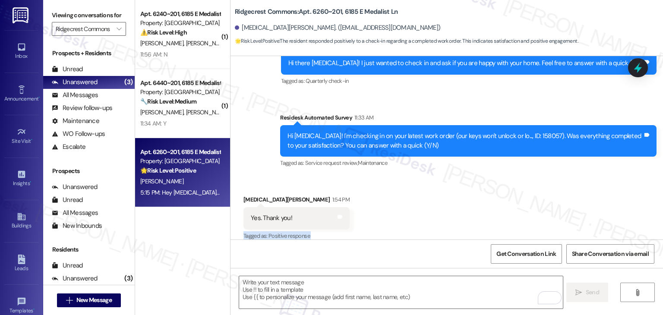
click at [452, 209] on div "Received via SMS Alora Hammrich 1:54 PM Yes. Thank you! Tags and notes Tagged a…" at bounding box center [447, 212] width 433 height 73
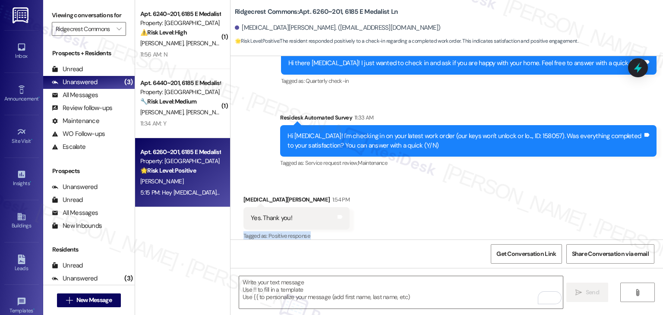
click at [452, 209] on div "Received via SMS Alora Hammrich 1:54 PM Yes. Thank you! Tags and notes Tagged a…" at bounding box center [447, 212] width 433 height 73
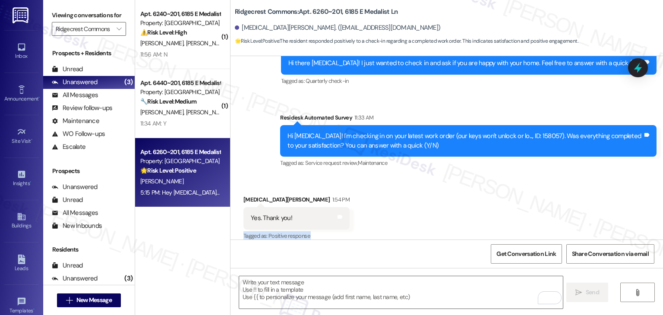
click at [452, 209] on div "Received via SMS Alora Hammrich 1:54 PM Yes. Thank you! Tags and notes Tagged a…" at bounding box center [447, 212] width 433 height 73
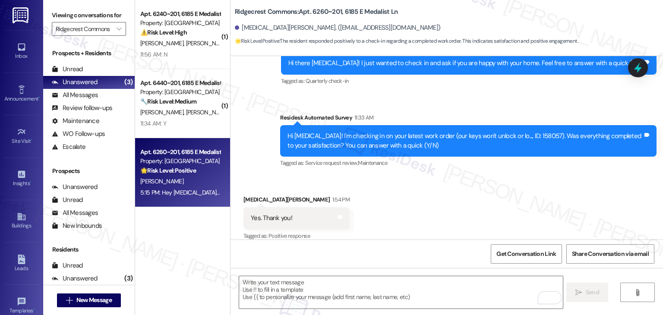
click at [452, 209] on div "Received via SMS Alora Hammrich 1:54 PM Yes. Thank you! Tags and notes Tagged a…" at bounding box center [447, 212] width 433 height 73
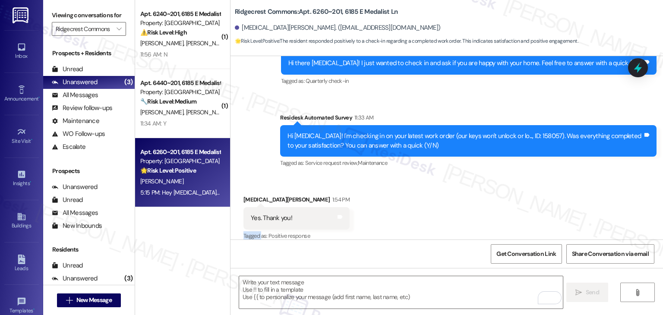
click at [452, 209] on div "Received via SMS Alora Hammrich 1:54 PM Yes. Thank you! Tags and notes Tagged a…" at bounding box center [447, 212] width 433 height 73
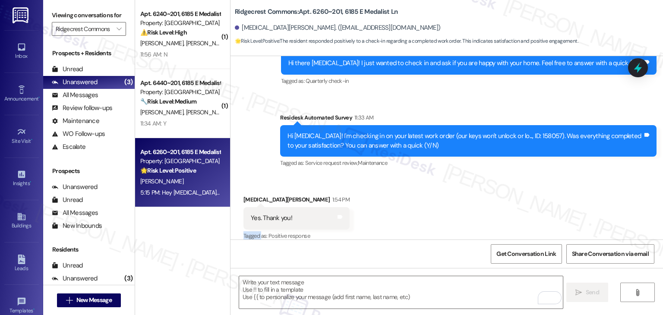
click at [452, 209] on div "Received via SMS Alora Hammrich 1:54 PM Yes. Thank you! Tags and notes Tagged a…" at bounding box center [447, 212] width 433 height 73
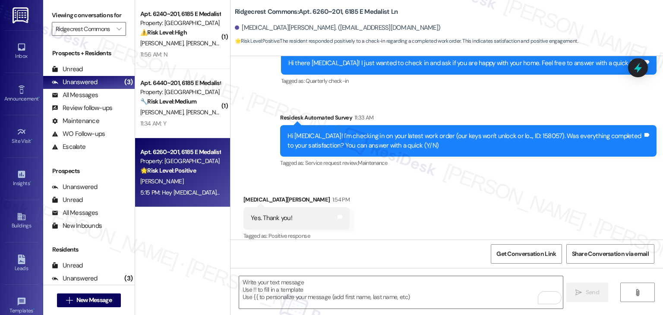
click at [452, 209] on div "Received via SMS Alora Hammrich 1:54 PM Yes. Thank you! Tags and notes Tagged a…" at bounding box center [447, 212] width 433 height 73
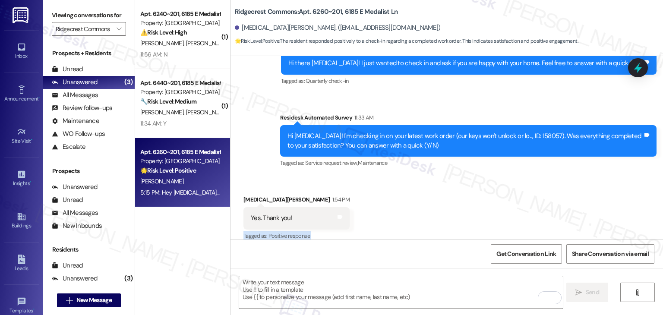
click at [452, 209] on div "Received via SMS Alora Hammrich 1:54 PM Yes. Thank you! Tags and notes Tagged a…" at bounding box center [447, 212] width 433 height 73
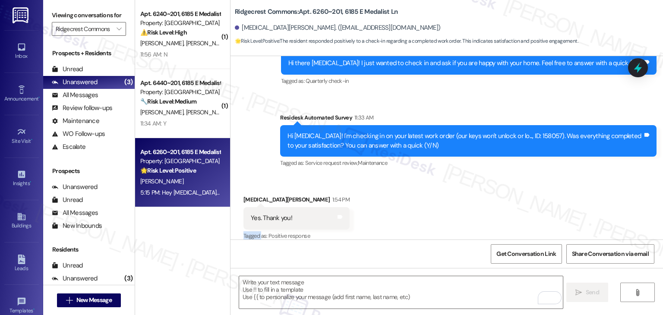
click at [452, 209] on div "Received via SMS Alora Hammrich 1:54 PM Yes. Thank you! Tags and notes Tagged a…" at bounding box center [447, 212] width 433 height 73
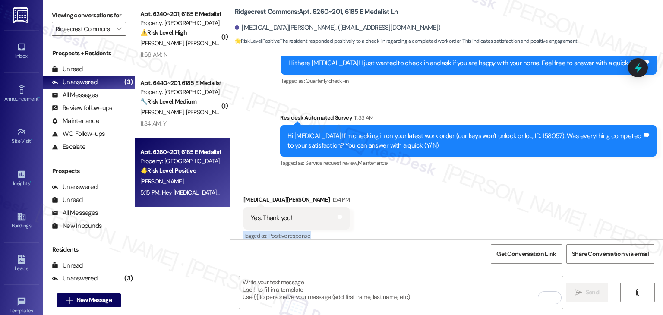
click at [452, 209] on div "Received via SMS Alora Hammrich 1:54 PM Yes. Thank you! Tags and notes Tagged a…" at bounding box center [447, 212] width 433 height 73
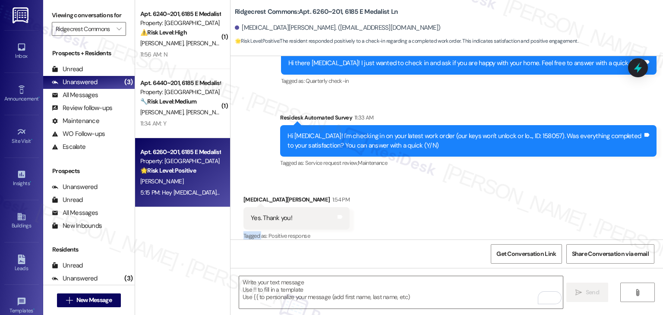
click at [452, 209] on div "Received via SMS Alora Hammrich 1:54 PM Yes. Thank you! Tags and notes Tagged a…" at bounding box center [447, 212] width 433 height 73
click at [451, 209] on div "Received via SMS Alora Hammrich 1:54 PM Yes. Thank you! Tags and notes Tagged a…" at bounding box center [447, 212] width 433 height 73
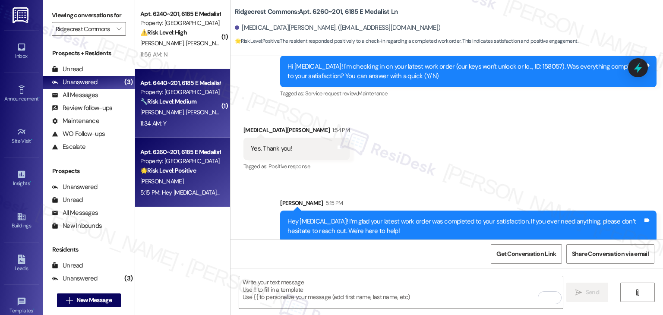
click at [173, 120] on div "11:34 AM: Y 11:34 AM: Y" at bounding box center [180, 123] width 82 height 11
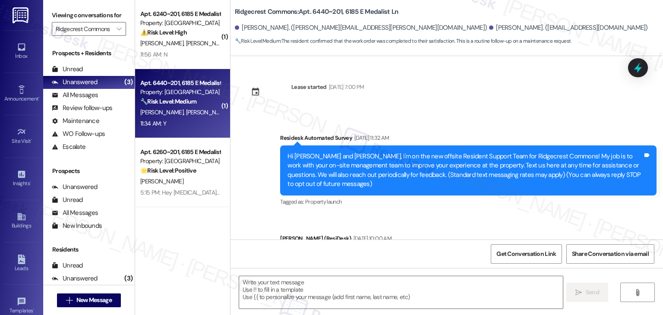
type textarea "Fetching suggested responses. Please feel free to read through the conversation…"
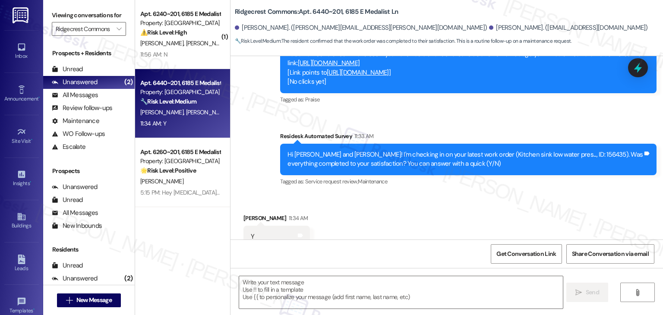
scroll to position [900, 0]
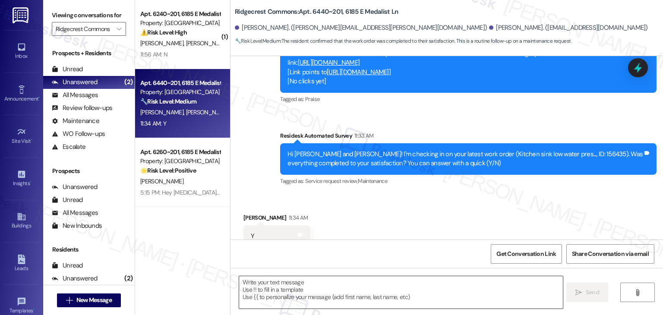
click at [279, 287] on textarea at bounding box center [400, 292] width 323 height 32
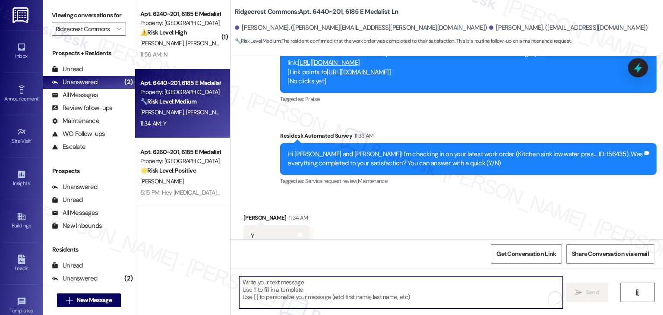
paste textarea "Thanks for confirming, {{first_name}}! Glad to hear everything was completed to…"
type textarea "Thanks for confirming, {{first_name}}! Glad to hear everything was completed to…"
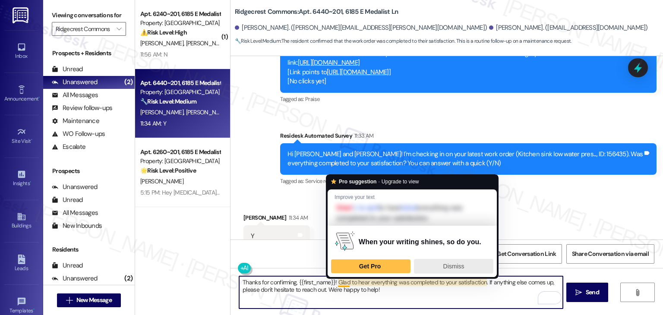
click at [456, 265] on span "Dismiss" at bounding box center [454, 266] width 21 height 7
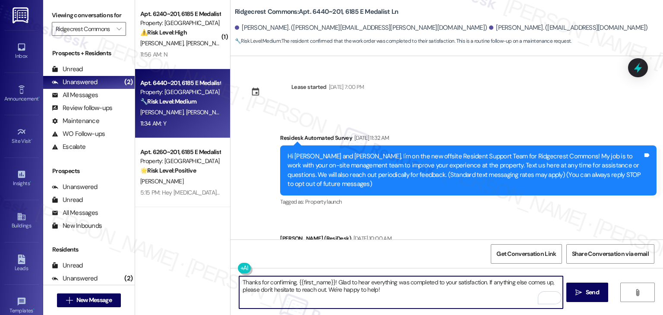
scroll to position [900, 0]
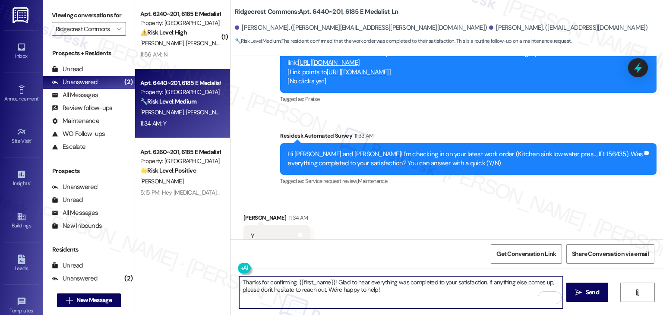
click at [331, 285] on textarea "Thanks for confirming, {{first_name}}! Glad to hear everything was completed to…" at bounding box center [400, 292] width 323 height 32
drag, startPoint x: 331, startPoint y: 282, endPoint x: 294, endPoint y: 283, distance: 37.2
click at [294, 283] on textarea "Thanks for confirming, {{first_name}}! Glad to hear everything was completed to…" at bounding box center [400, 292] width 323 height 32
click at [388, 291] on textarea "Thanks for confirming, [PERSON_NAME]! Glad to hear everything was completed to …" at bounding box center [400, 292] width 323 height 32
type textarea "Thanks for confirming, [PERSON_NAME]! Glad to hear everything was completed to …"
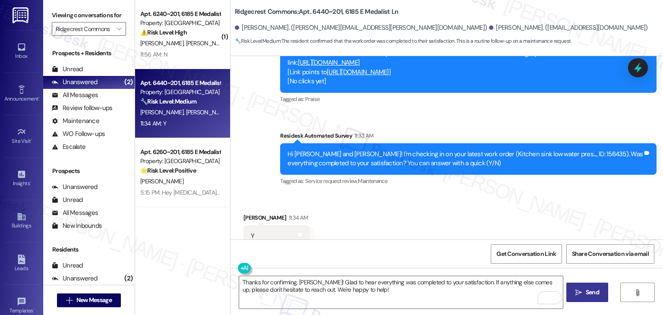
click at [586, 292] on span "Send" at bounding box center [592, 292] width 13 height 9
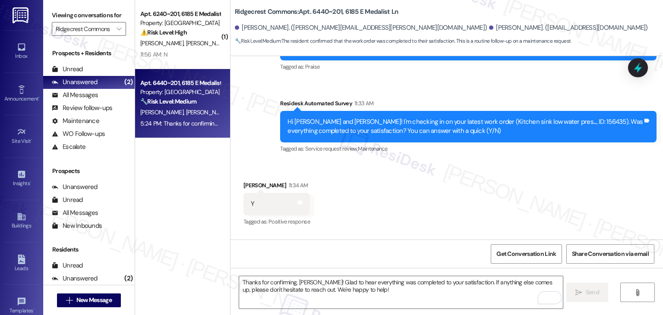
scroll to position [969, 0]
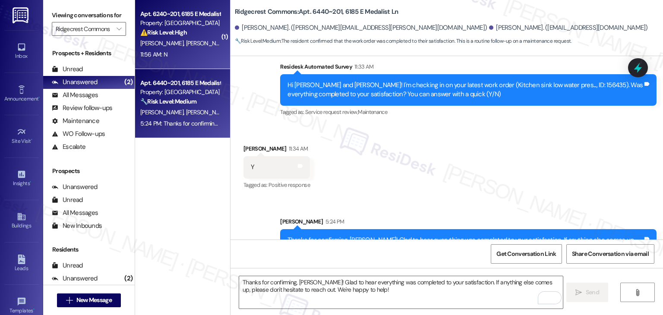
click at [204, 53] on div "11:56 AM: N 11:56 AM: N" at bounding box center [180, 54] width 82 height 11
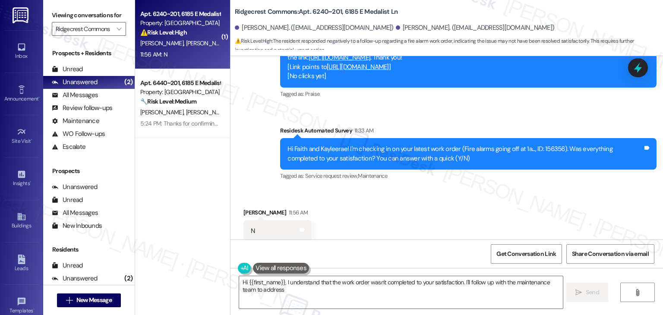
scroll to position [593, 0]
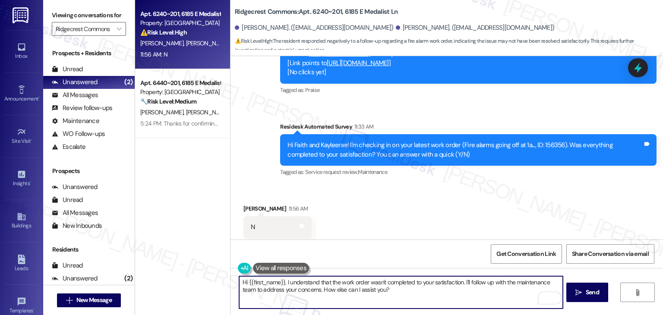
drag, startPoint x: 414, startPoint y: 292, endPoint x: 314, endPoint y: 276, distance: 102.0
click at [314, 276] on div "Hi {{first_name}}, I understand that the work order wasn't completed to your sa…" at bounding box center [401, 292] width 324 height 33
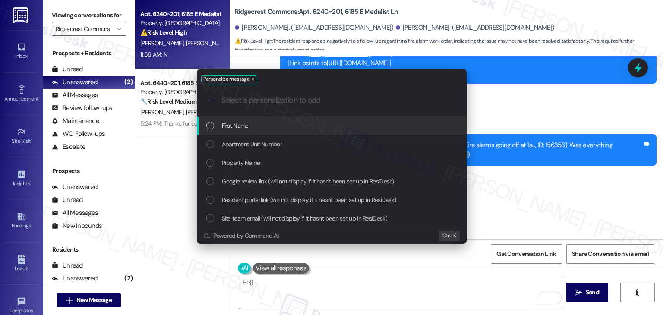
click at [314, 276] on div "Personalize message .cls-1{fill:#0a055f;}.cls-2{fill:#0cc4c4;} resideskLogoBlue…" at bounding box center [331, 157] width 663 height 315
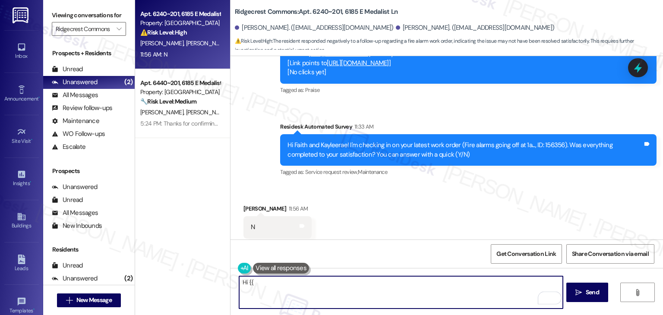
click at [280, 277] on textarea "Hi {{" at bounding box center [400, 292] width 323 height 32
paste textarea "I understand the work order wasn't completed to your satisfaction. Can you prov…"
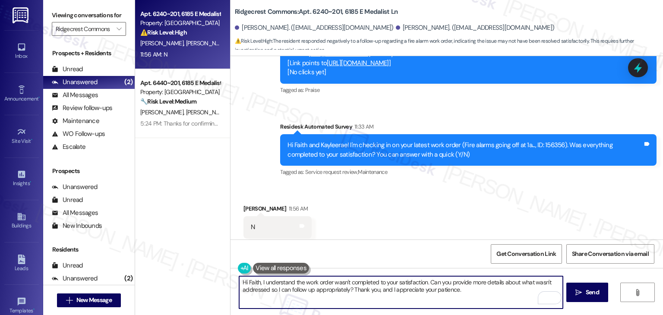
click at [464, 291] on textarea "Hi Faith, I understand the work order wasn't completed to your satisfaction. Ca…" at bounding box center [400, 292] width 323 height 32
type textarea "Hi Faith, I understand the work order wasn't completed to your satisfaction. Ca…"
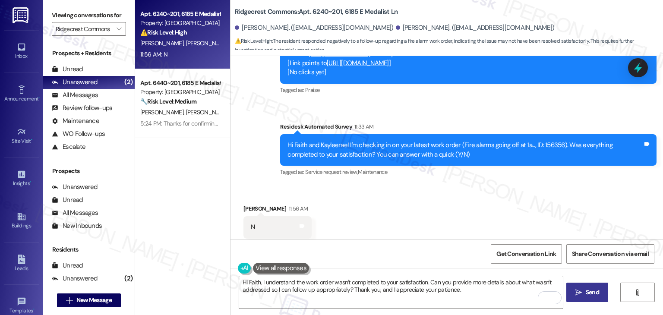
click at [586, 288] on span "Send" at bounding box center [592, 292] width 13 height 9
type textarea "Hi {{first_name}}, I understand the work order wasn't completed to your satisfa…"
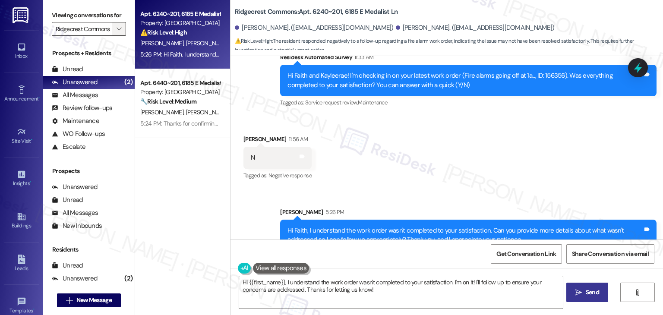
click at [117, 31] on icon "" at bounding box center [119, 28] width 5 height 7
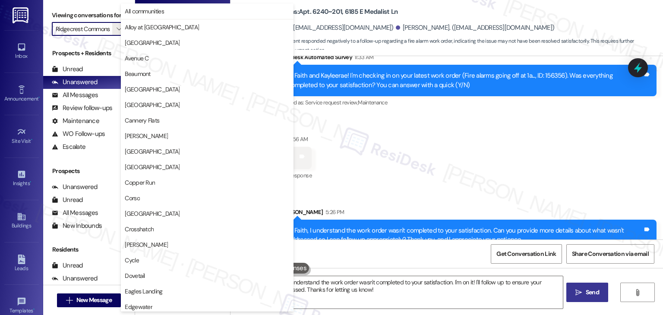
scroll to position [295, 0]
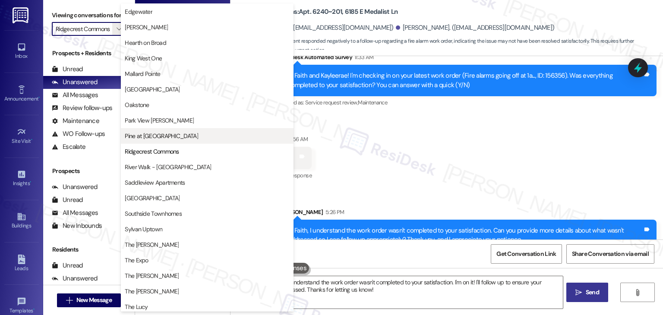
click at [153, 139] on span "Pine at [GEOGRAPHIC_DATA]" at bounding box center [161, 136] width 73 height 9
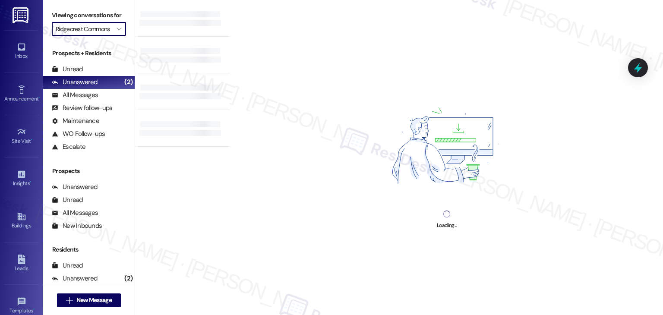
type input "Pine at [GEOGRAPHIC_DATA]"
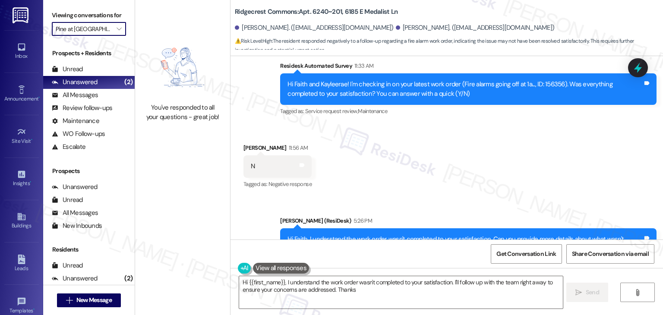
scroll to position [675, 0]
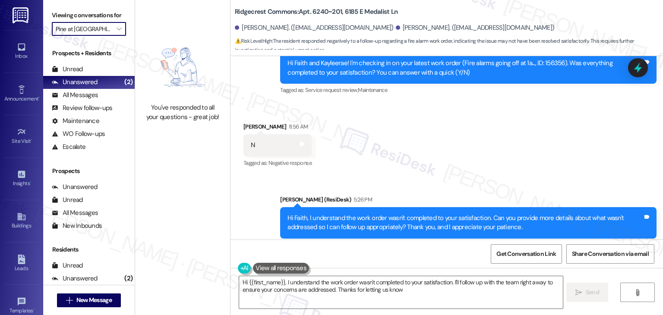
type textarea "Hi {{first_name}}, I understand the work order wasn't completed to your satisfa…"
click at [183, 178] on div "You've responded to all your questions - great job!" at bounding box center [182, 157] width 95 height 315
click at [117, 27] on icon "" at bounding box center [119, 28] width 5 height 7
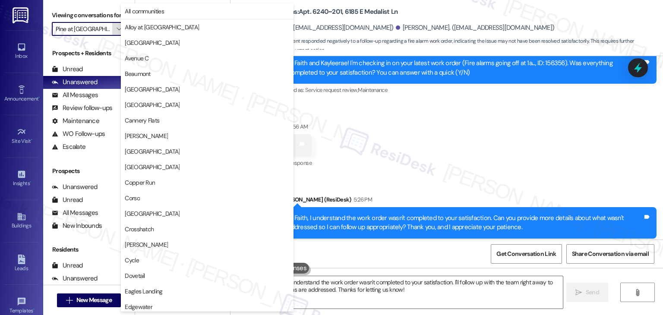
scroll to position [295, 0]
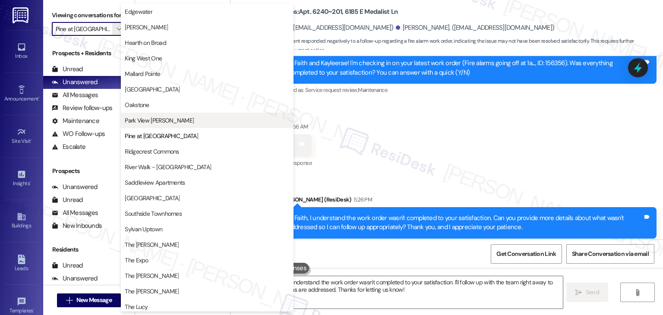
click at [139, 124] on span "Park View [PERSON_NAME]" at bounding box center [159, 120] width 69 height 9
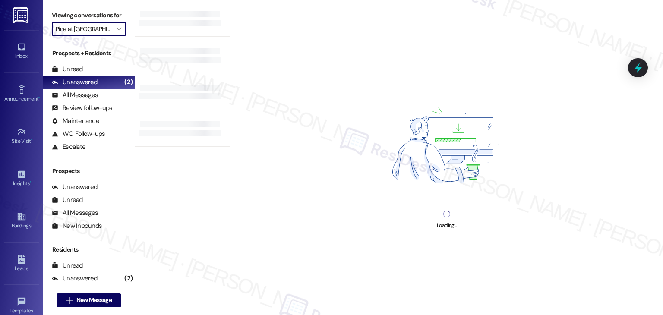
type input "Park View [PERSON_NAME]"
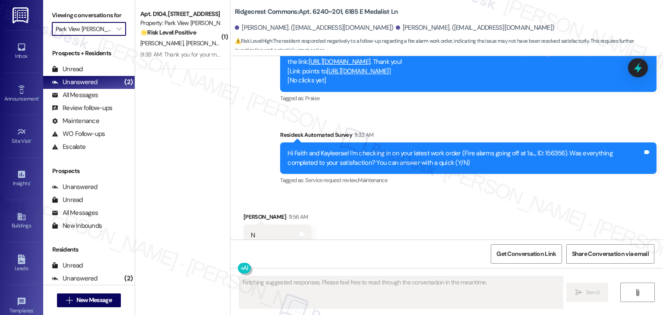
scroll to position [593, 0]
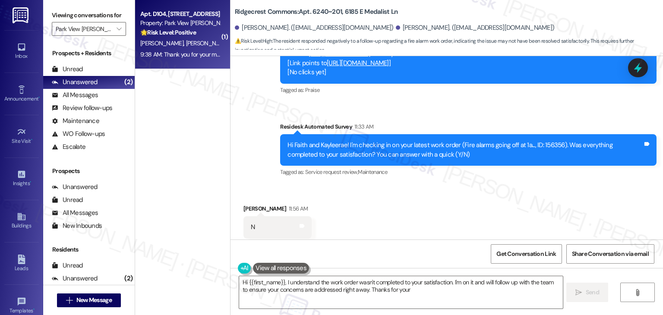
type textarea "Hi {{first_name}}, I understand the work order wasn't completed to your satisfa…"
click at [188, 44] on div "[PERSON_NAME] [PERSON_NAME]" at bounding box center [180, 43] width 82 height 11
type textarea "Fetching suggested responses. Please feel free to read through the conversation…"
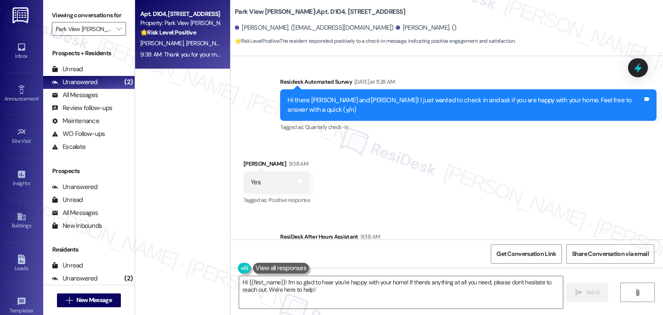
scroll to position [2809, 0]
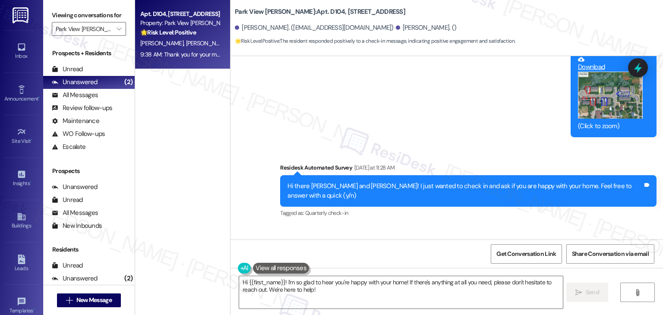
click at [403, 226] on div "Received via SMS [PERSON_NAME] 9:38 AM Yes Tags and notes Tagged as: Positive r…" at bounding box center [447, 262] width 433 height 73
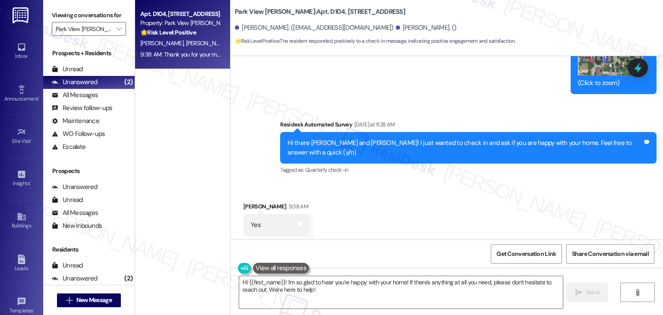
scroll to position [2895, 0]
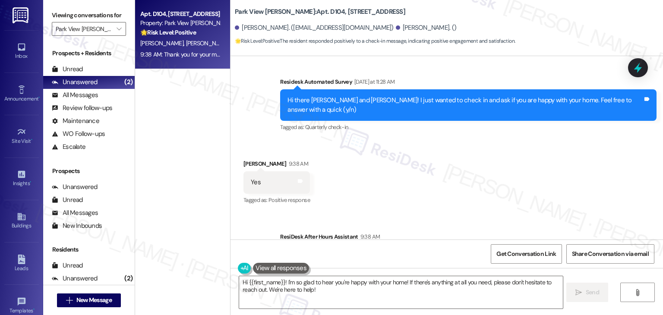
click at [463, 140] on div "Received via SMS [PERSON_NAME] 9:38 AM Yes Tags and notes Tagged as: Positive r…" at bounding box center [447, 176] width 433 height 73
click at [279, 282] on textarea "Hi {{first_name}}! I'm so glad to hear you're happy with your home! If there's …" at bounding box center [400, 292] width 323 height 32
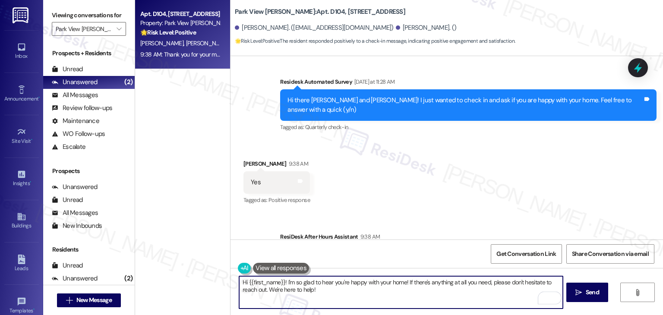
drag, startPoint x: 280, startPoint y: 282, endPoint x: 245, endPoint y: 280, distance: 35.0
click at [244, 280] on textarea "Hi {{first_name}}! I'm so glad to hear you're happy with your home! If there's …" at bounding box center [400, 292] width 323 height 32
type textarea "Hi [PERSON_NAME]! I'm so glad to hear you're happy with your home! If there's a…"
click at [593, 293] on span "Send" at bounding box center [592, 292] width 13 height 9
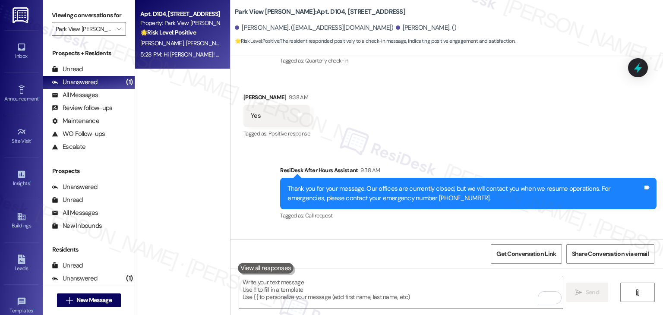
scroll to position [2964, 0]
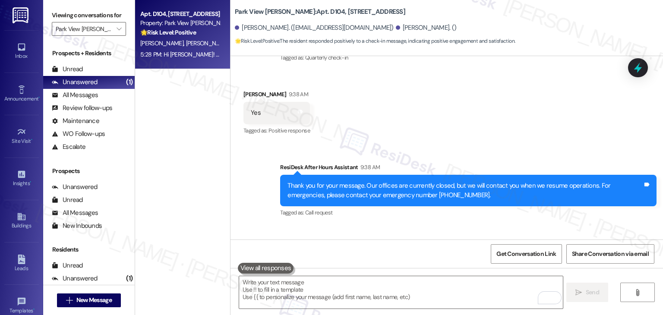
click at [524, 171] on div "Sent via SMS ResiDesk After Hours Assistant 9:38 AM Thank you for your message.…" at bounding box center [447, 219] width 433 height 152
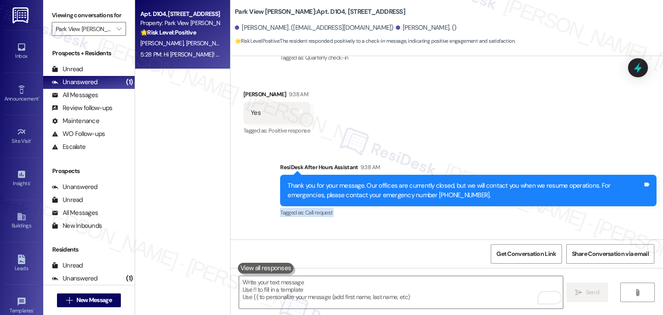
click at [524, 171] on div "Sent via SMS ResiDesk After Hours Assistant 9:38 AM Thank you for your message.…" at bounding box center [447, 219] width 433 height 152
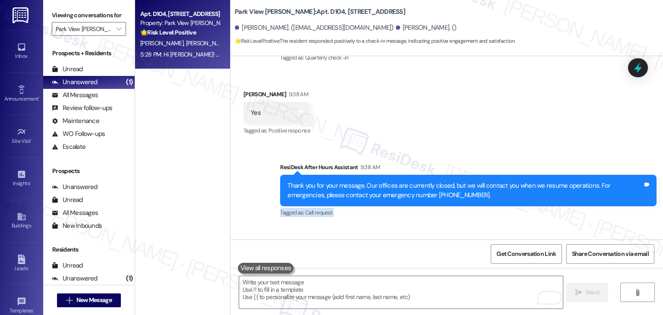
click at [524, 171] on div "Sent via SMS ResiDesk After Hours Assistant 9:38 AM Thank you for your message.…" at bounding box center [447, 219] width 433 height 152
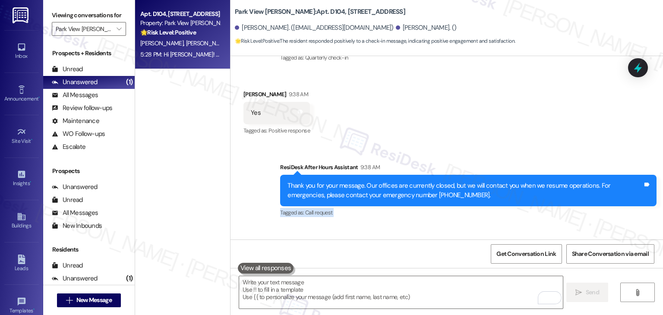
click at [524, 171] on div "Sent via SMS ResiDesk After Hours Assistant 9:38 AM Thank you for your message.…" at bounding box center [447, 219] width 433 height 152
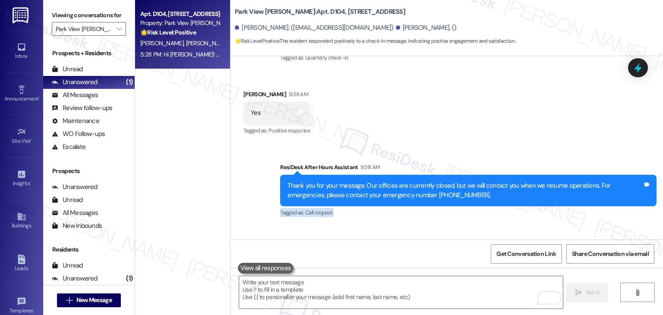
click at [524, 171] on div "Sent via SMS ResiDesk After Hours Assistant 9:38 AM Thank you for your message.…" at bounding box center [447, 219] width 433 height 152
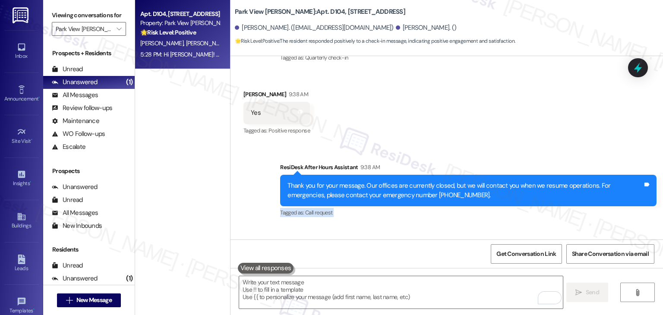
click at [524, 171] on div "Sent via SMS ResiDesk After Hours Assistant 9:38 AM Thank you for your message.…" at bounding box center [447, 219] width 433 height 152
click at [117, 30] on icon "" at bounding box center [119, 28] width 5 height 7
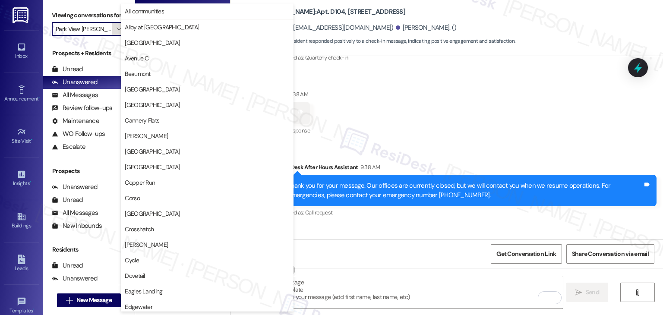
scroll to position [295, 0]
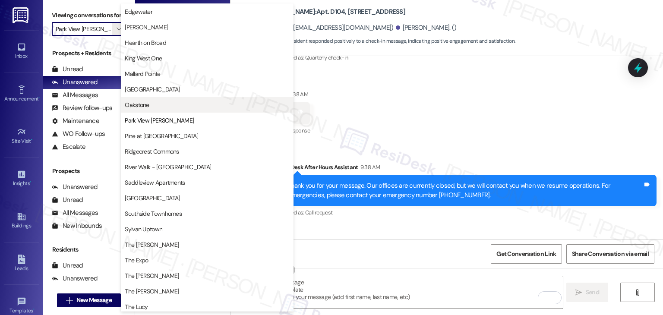
click at [153, 103] on span "Oakstone" at bounding box center [207, 105] width 165 height 9
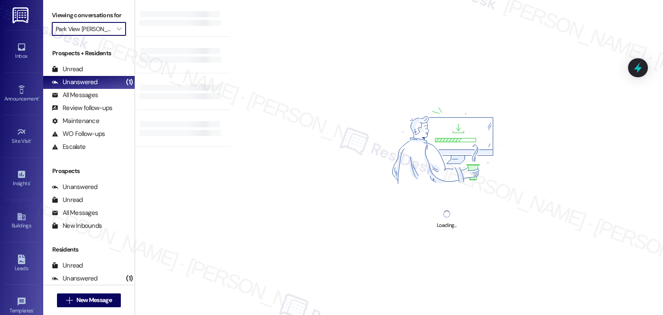
type input "Oakstone"
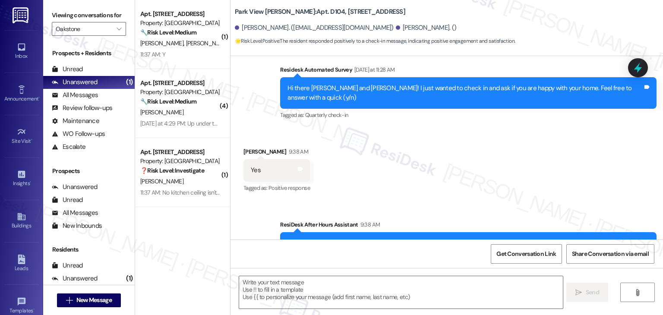
type textarea "Fetching suggested responses. Please feel free to read through the conversation…"
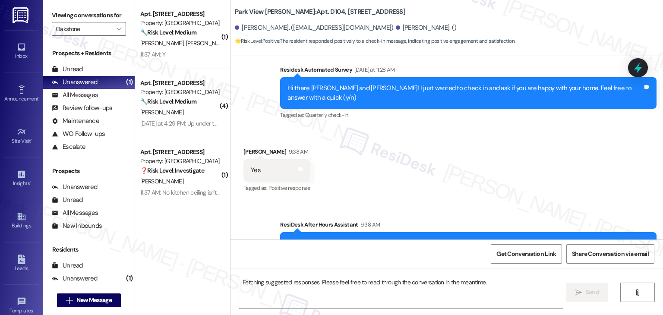
scroll to position [2812, 0]
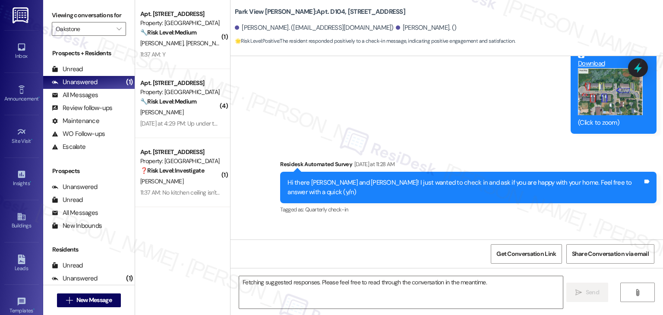
click at [211, 239] on div "( 1 ) Apt. 3303, [STREET_ADDRESS] Property: Oakstone 🔧 Risk Level: Medium The r…" at bounding box center [182, 127] width 95 height 254
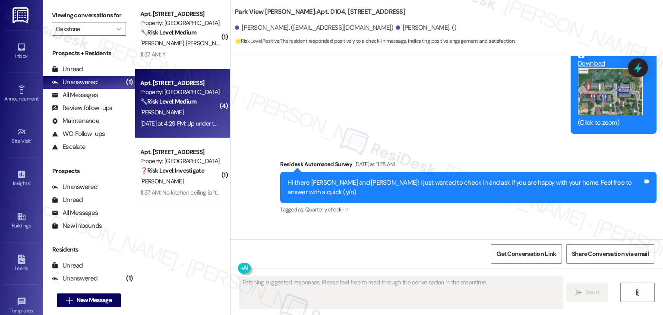
click at [193, 120] on div "[DATE] at 4:29 PM: Up under the flooring? [DATE] at 4:29 PM: Up under the floor…" at bounding box center [191, 124] width 102 height 8
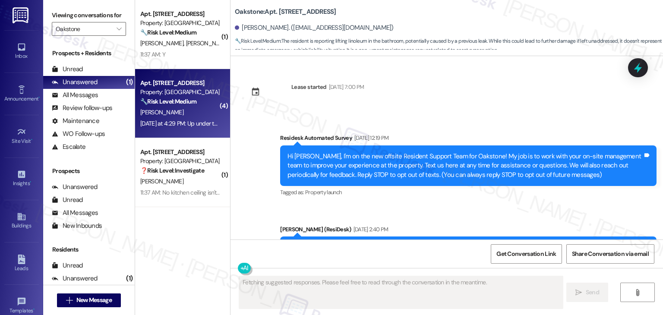
scroll to position [4506, 0]
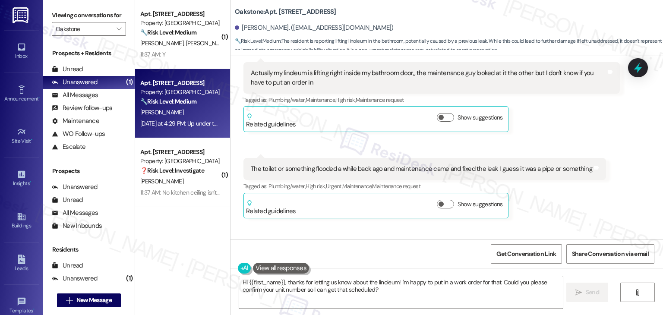
click at [402, 198] on div "Received via SMS [PERSON_NAME] [DATE] at 4:26 PM 😊 Tags and notes Tagged as: Pr…" at bounding box center [447, 128] width 433 height 316
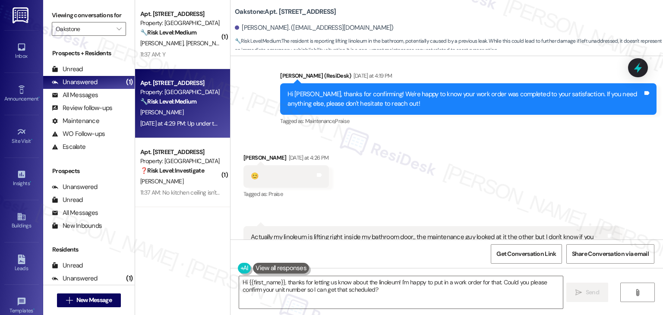
scroll to position [4290, 0]
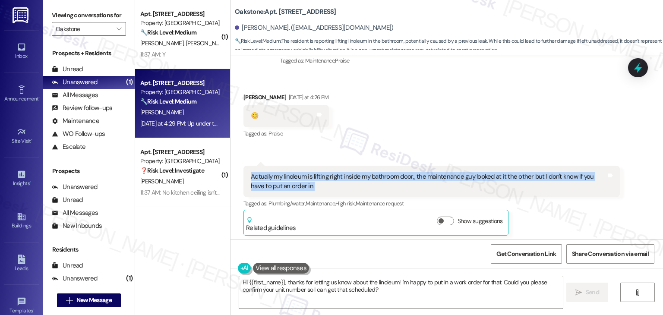
scroll to position [4420, 0]
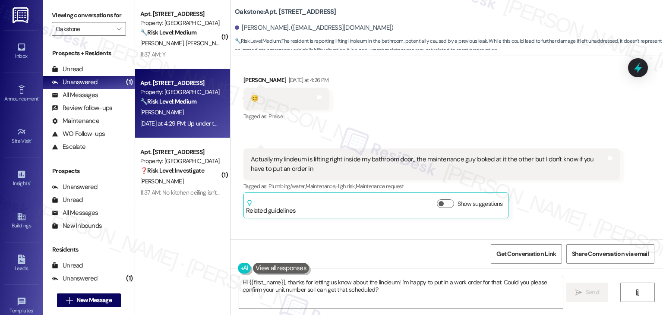
click at [359, 180] on div "Received via SMS [PERSON_NAME] [DATE] at 4:26 PM 😊 Tags and notes Tagged as: Pr…" at bounding box center [447, 214] width 433 height 316
click at [358, 180] on div "Received via SMS [PERSON_NAME] [DATE] at 4:26 PM 😊 Tags and notes Tagged as: Pr…" at bounding box center [447, 214] width 433 height 316
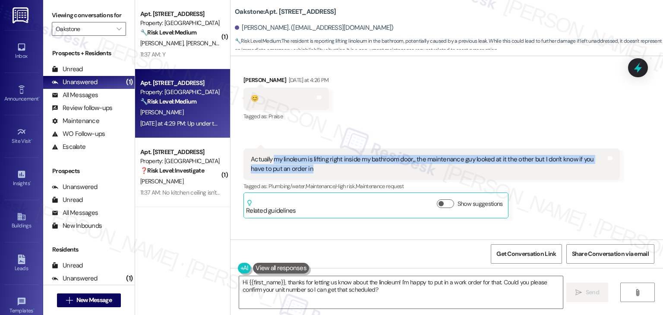
drag, startPoint x: 304, startPoint y: 121, endPoint x: 271, endPoint y: 111, distance: 34.8
click at [271, 155] on div "Actually my linoleum is lifting right inside my bathroom door,, the maintenance…" at bounding box center [428, 164] width 355 height 19
copy div "my linoleum is lifting right inside my bathroom door,, the maintenance guy look…"
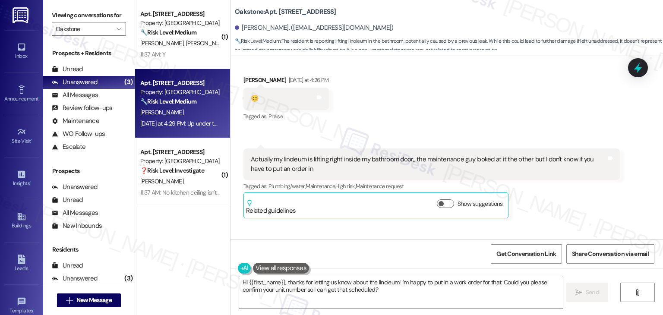
click at [295, 251] on div "The toilet or something flooded a while back ago and maintenance came and fixed…" at bounding box center [422, 255] width 342 height 9
copy div "The toilet or something flooded a while back ago and maintenance came and fixed…"
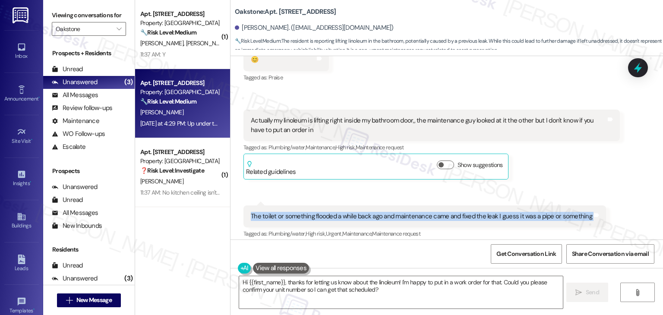
scroll to position [4506, 0]
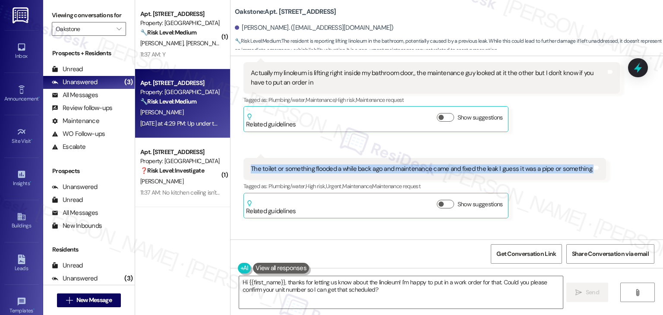
copy div "The toilet or something flooded a while back ago and maintenance came and fixed…"
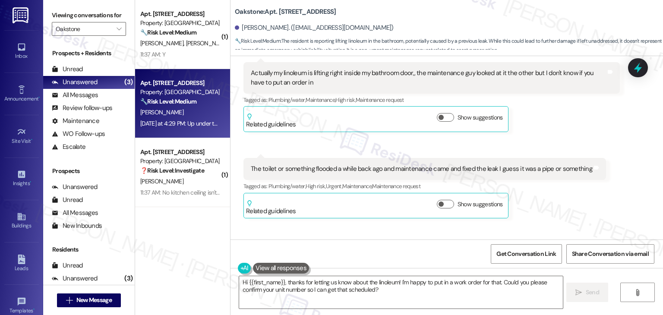
click at [267, 244] on div "Up under the flooring? Tags and notes" at bounding box center [285, 255] width 82 height 22
copy div "Up under the flooring? Tags and notes"
click at [403, 279] on textarea "Hi {{first_name}}, thanks for letting us know about the linoleum! I'm happy to …" at bounding box center [400, 292] width 323 height 32
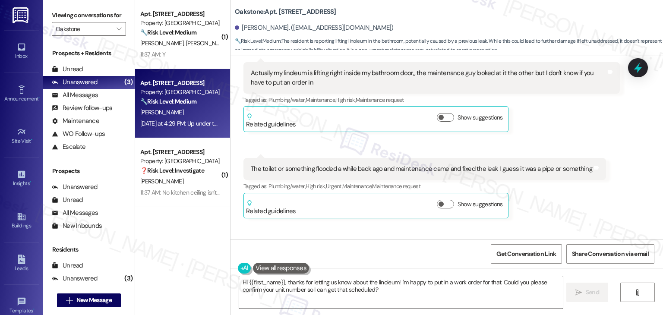
click at [403, 279] on textarea "Hi {{first_name}}, thanks for letting us know about the linoleum! I'm happy to …" at bounding box center [400, 292] width 323 height 32
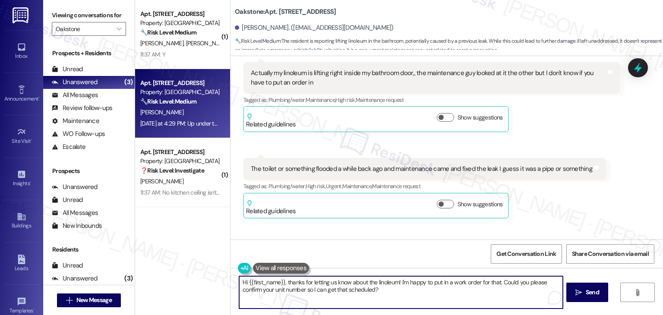
click at [403, 279] on textarea "Hi {{first_name}}, thanks for letting us know about the linoleum! I'm happy to …" at bounding box center [400, 292] width 323 height 32
paste textarea "[PERSON_NAME], thank you for letting me know about the linoleum lifting near yo…"
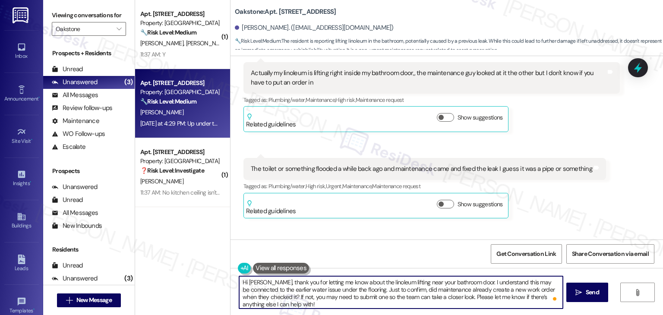
type textarea "Hi [PERSON_NAME], thank you for letting me know about the linoleum lifting near…"
click at [430, 287] on textarea "Hi [PERSON_NAME], thank you for letting me know about the linoleum lifting near…" at bounding box center [400, 292] width 323 height 32
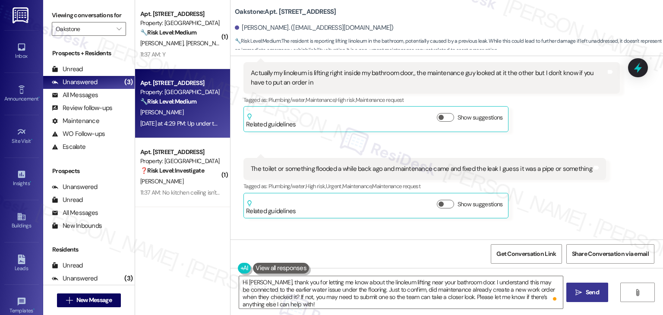
click at [602, 295] on button " Send" at bounding box center [588, 292] width 42 height 19
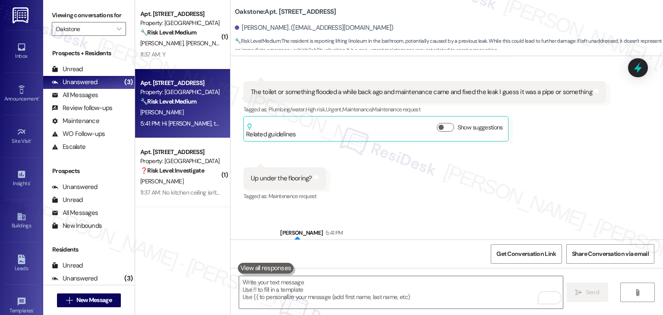
scroll to position [4585, 0]
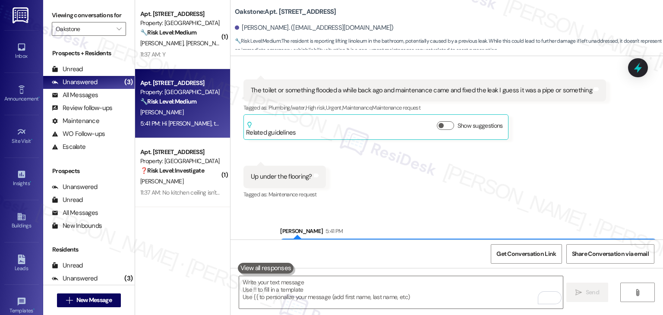
click at [457, 245] on div "Hi [PERSON_NAME], thank you for letting me know about the linoleum lifting near…" at bounding box center [465, 263] width 355 height 37
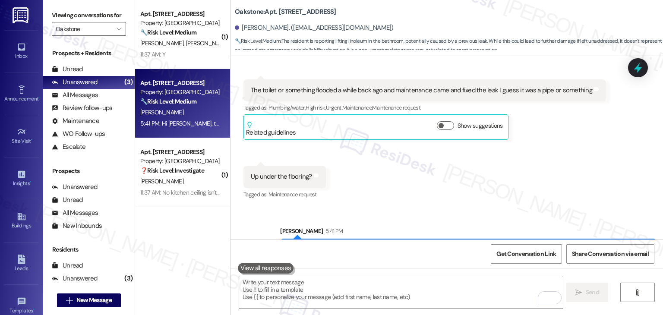
click at [390, 158] on div "Received via SMS [PERSON_NAME] [DATE] at 4:26 PM 😊 Tags and notes Tagged as: Pr…" at bounding box center [447, 49] width 433 height 316
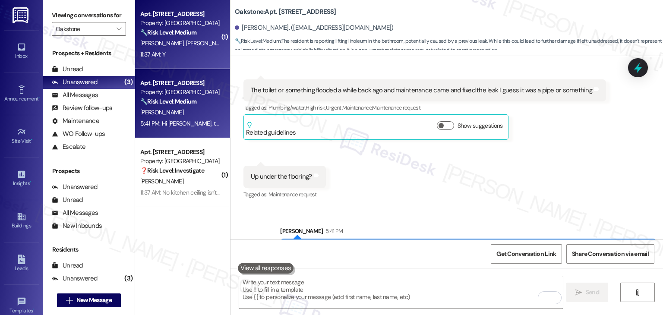
click at [185, 33] on strong "🔧 Risk Level: Medium" at bounding box center [168, 33] width 56 height 8
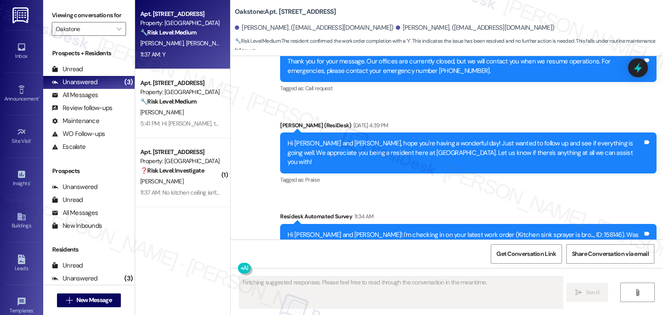
scroll to position [1625, 0]
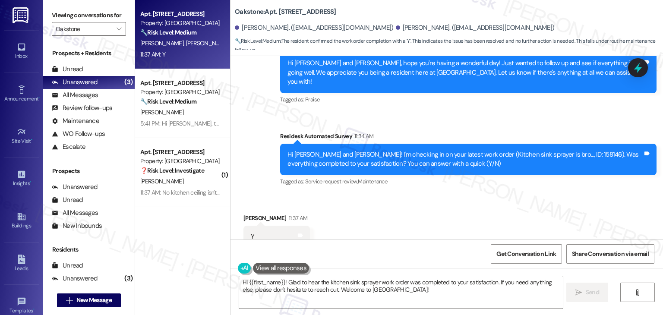
click at [434, 194] on div "Received via SMS [PERSON_NAME] 11:37 AM Y Tags and notes Tagged as: Positive re…" at bounding box center [447, 230] width 433 height 73
click at [435, 194] on div "Received via SMS [PERSON_NAME] 11:37 AM Y Tags and notes Tagged as: Positive re…" at bounding box center [447, 230] width 433 height 73
click at [456, 201] on div "Received via SMS [PERSON_NAME] 11:37 AM Y Tags and notes Tagged as: Positive re…" at bounding box center [447, 230] width 433 height 73
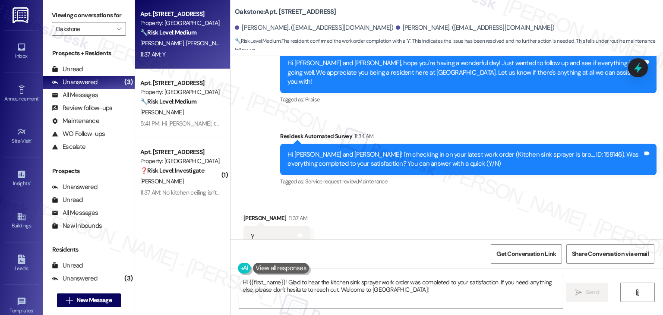
click at [456, 201] on div "Received via SMS [PERSON_NAME] 11:37 AM Y Tags and notes Tagged as: Positive re…" at bounding box center [447, 230] width 433 height 73
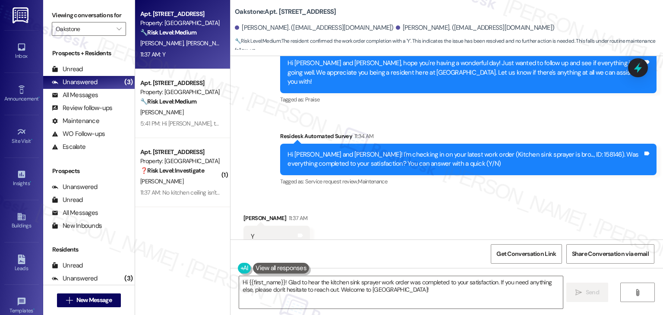
click at [456, 201] on div "Received via SMS [PERSON_NAME] 11:37 AM Y Tags and notes Tagged as: Positive re…" at bounding box center [447, 230] width 433 height 73
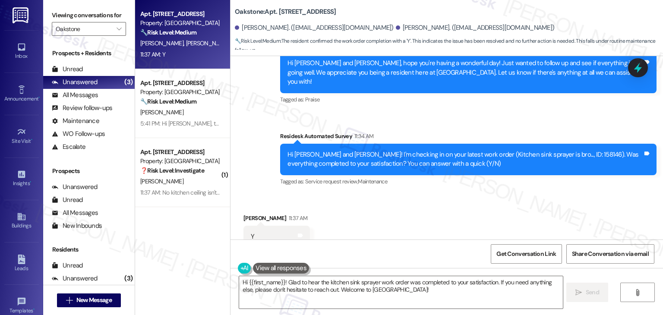
click at [456, 201] on div "Received via SMS [PERSON_NAME] 11:37 AM Y Tags and notes Tagged as: Positive re…" at bounding box center [447, 230] width 433 height 73
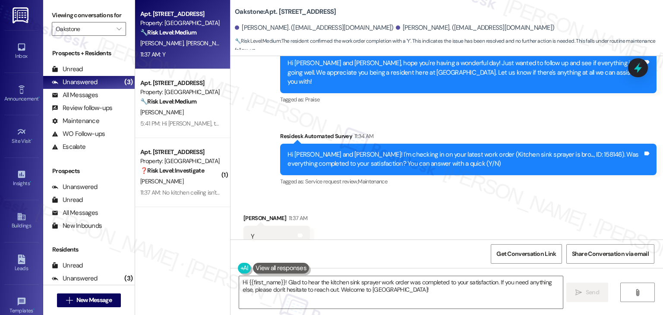
click at [456, 201] on div "Received via SMS [PERSON_NAME] 11:37 AM Y Tags and notes Tagged as: Positive re…" at bounding box center [447, 230] width 433 height 73
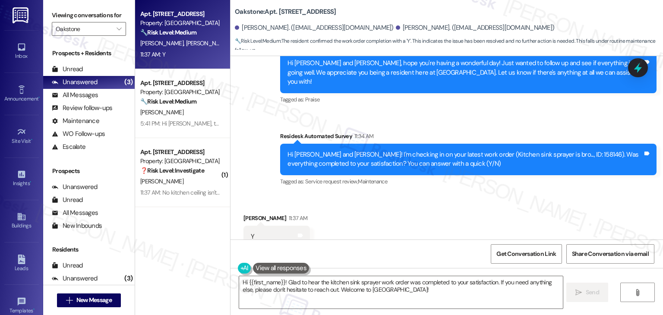
click at [456, 201] on div "Received via SMS [PERSON_NAME] 11:37 AM Y Tags and notes Tagged as: Positive re…" at bounding box center [447, 230] width 433 height 73
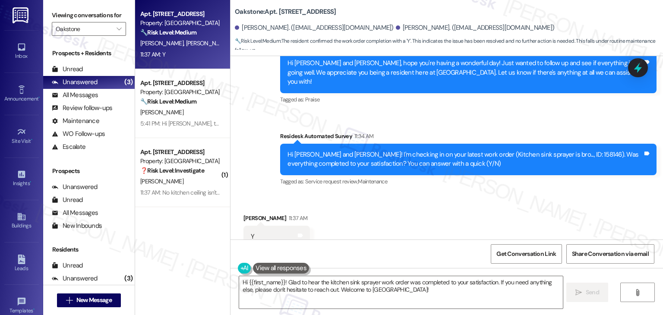
click at [456, 201] on div "Received via SMS [PERSON_NAME] 11:37 AM Y Tags and notes Tagged as: Positive re…" at bounding box center [447, 230] width 433 height 73
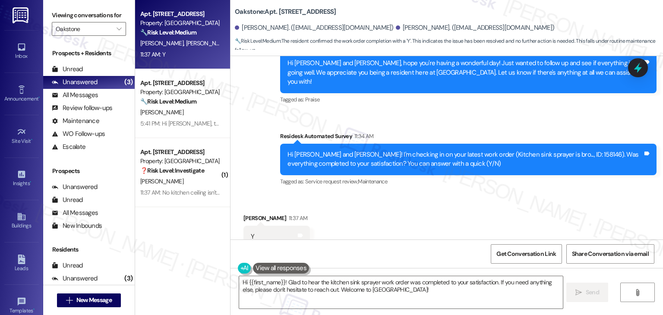
click at [456, 201] on div "Received via SMS [PERSON_NAME] 11:37 AM Y Tags and notes Tagged as: Positive re…" at bounding box center [447, 230] width 433 height 73
click at [329, 279] on textarea "Hi {{first_name}}! Glad to hear the kitchen sink sprayer work order was complet…" at bounding box center [400, 292] width 323 height 32
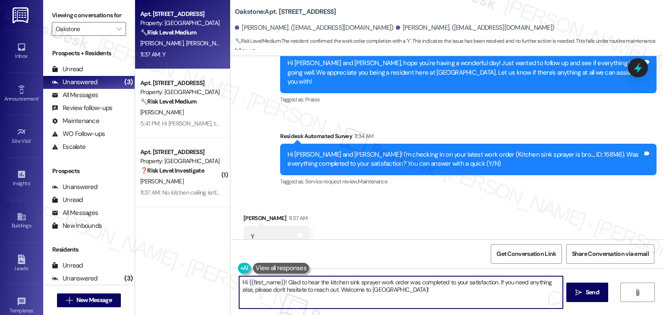
click at [329, 279] on textarea "Hi {{first_name}}! Glad to hear the kitchen sink sprayer work order was complet…" at bounding box center [400, 292] width 323 height 32
paste textarea "ey Onkar! I’m glad your latest work order was completed to your satisfaction. I…"
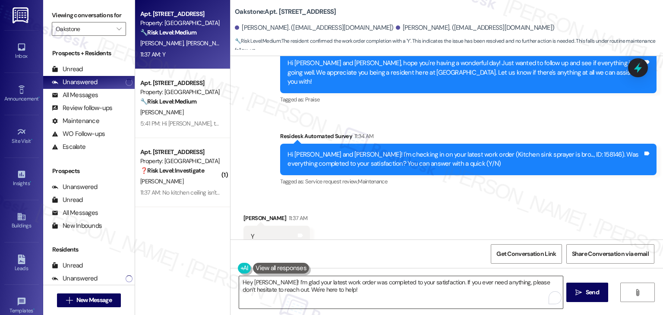
click at [382, 289] on textarea "Hey Onkar! I’m glad your latest work order was completed to your satisfaction. …" at bounding box center [400, 292] width 323 height 32
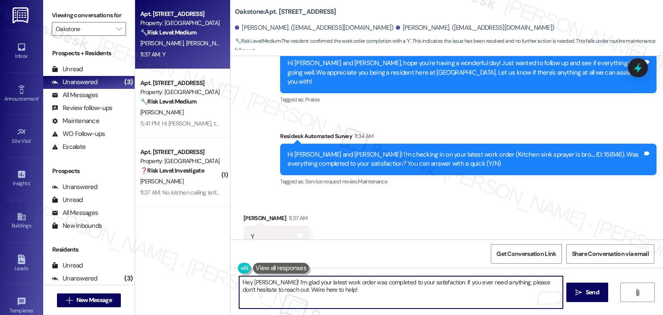
click at [256, 283] on textarea "Hey Onkar! I’m glad your latest work order was completed to your satisfaction. …" at bounding box center [400, 292] width 323 height 32
type textarea "Hey Shayla! I’m glad your latest work order was completed to your satisfaction.…"
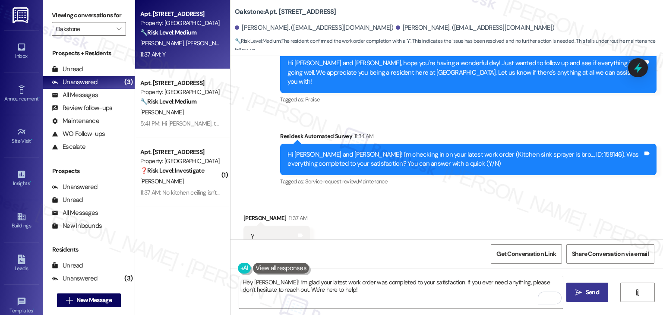
click at [594, 291] on span "Send" at bounding box center [592, 292] width 13 height 9
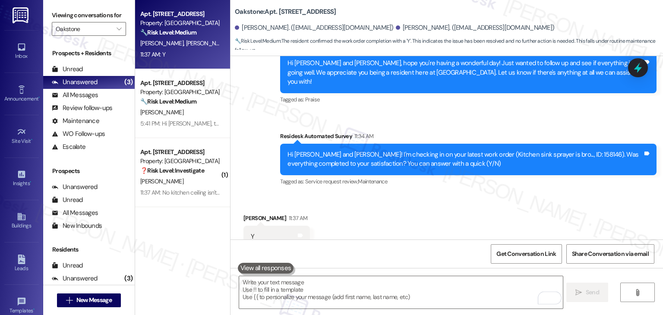
scroll to position [1625, 0]
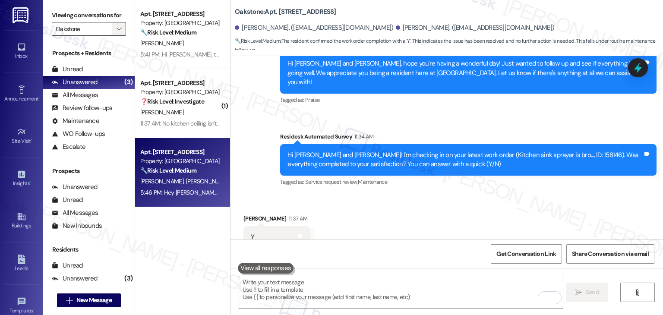
click at [117, 28] on span "" at bounding box center [119, 29] width 8 height 14
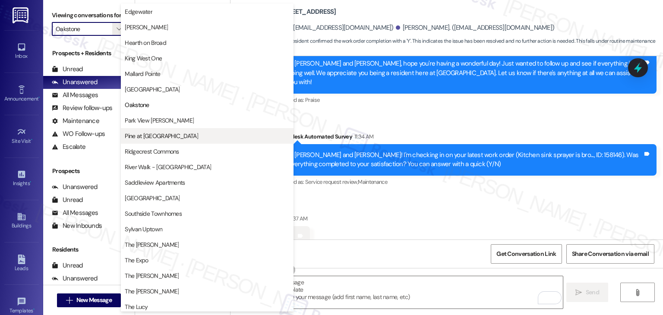
scroll to position [209, 0]
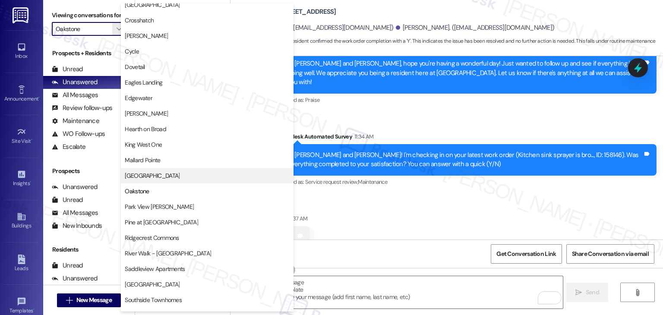
click at [153, 173] on span "North Creek" at bounding box center [152, 175] width 55 height 9
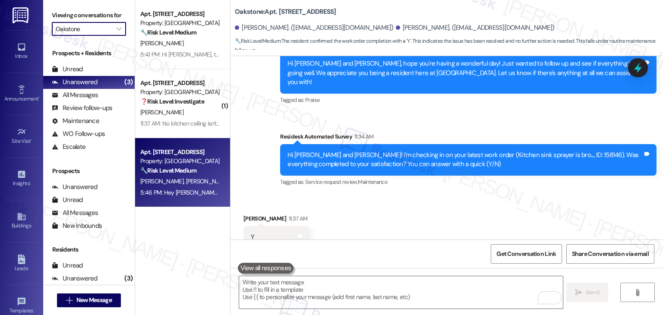
type input "North Creek"
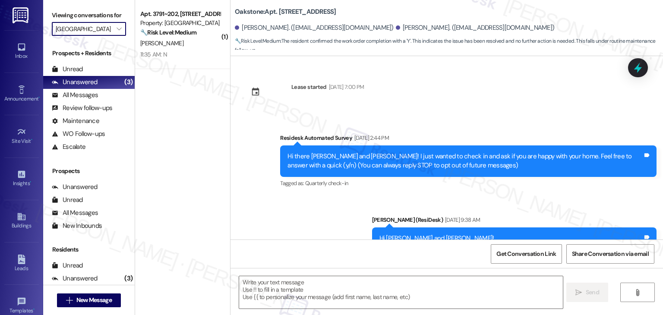
scroll to position [1625, 0]
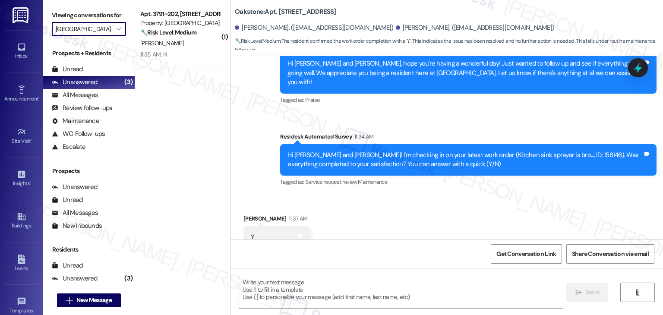
type textarea "Fetching suggested responses. Please feel free to read through the conversation…"
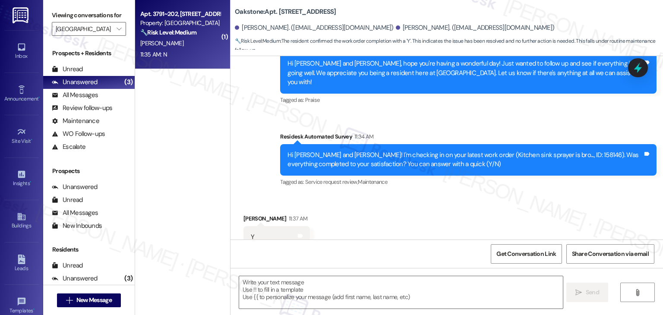
click at [173, 40] on div "J. Warren" at bounding box center [180, 43] width 82 height 11
type textarea "Fetching suggested responses. Please feel free to read through the conversation…"
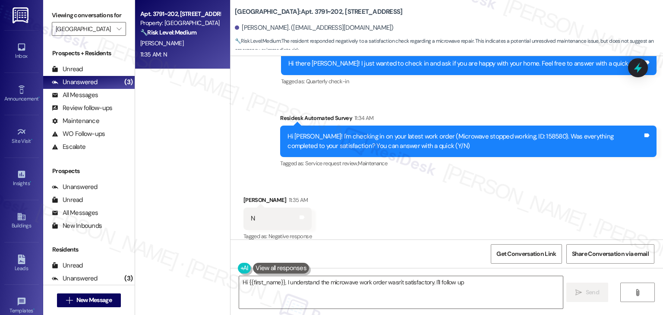
scroll to position [1421, 0]
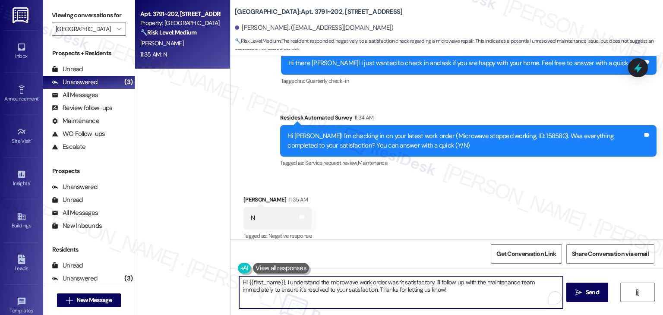
drag, startPoint x: 414, startPoint y: 289, endPoint x: 370, endPoint y: 284, distance: 44.8
click at [370, 284] on textarea "Hi {{first_name}}, I understand the microwave work order wasn't satisfactory. I…" at bounding box center [400, 292] width 323 height 32
click at [479, 295] on textarea "Hi {{first_name}}, I understand the microwave work order wasn't satisfactory. I…" at bounding box center [400, 292] width 323 height 32
drag, startPoint x: 447, startPoint y: 293, endPoint x: 441, endPoint y: 286, distance: 9.2
click at [441, 286] on textarea "Hi {{first_name}}, I understand the microwave work order wasn't satisfactory. I…" at bounding box center [400, 292] width 323 height 32
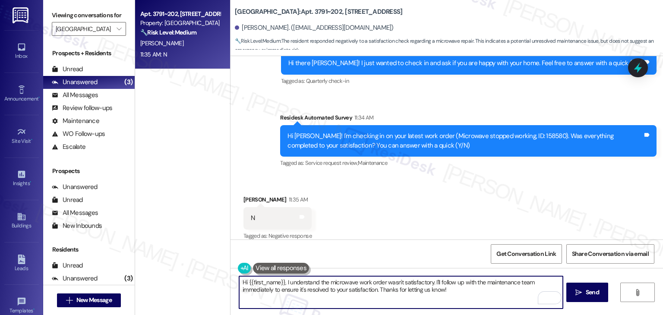
click at [447, 290] on textarea "Hi {{first_name}}, I understand the microwave work order wasn't satisfactory. I…" at bounding box center [400, 292] width 323 height 32
drag, startPoint x: 451, startPoint y: 292, endPoint x: 446, endPoint y: 284, distance: 9.9
click at [446, 284] on textarea "Hi {{first_name}}, I understand the microwave work order wasn't satisfactory. I…" at bounding box center [400, 292] width 323 height 32
paste textarea "Can you provide more details about what wasn't addressed so I can follow up app…"
type textarea "Hi {{first_name}}, I understand the microwave work order wasn't satisfactory. C…"
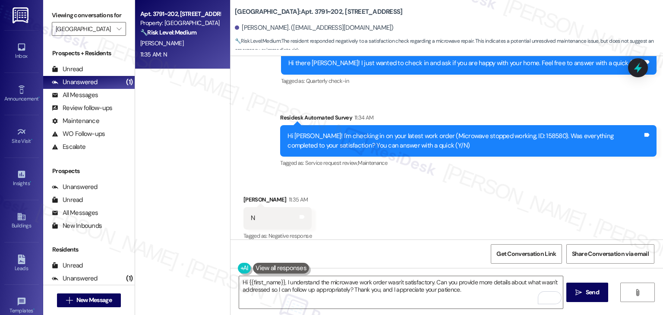
click at [450, 204] on div "Received via SMS Jesse Warren 11:35 AM N Tags and notes Tagged as: Negative res…" at bounding box center [447, 212] width 433 height 73
click at [431, 291] on textarea "Hi {{first_name}}, I understand the microwave work order wasn't satisfactory. C…" at bounding box center [400, 292] width 323 height 32
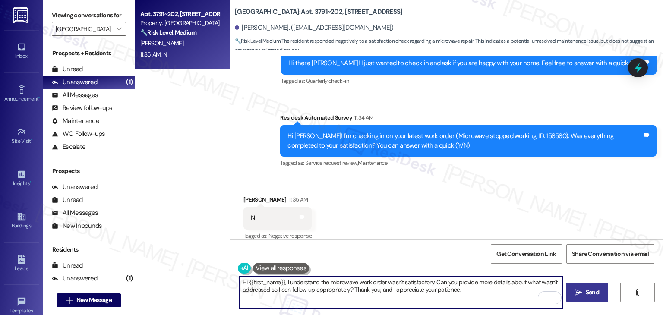
click at [582, 298] on button " Send" at bounding box center [588, 292] width 42 height 19
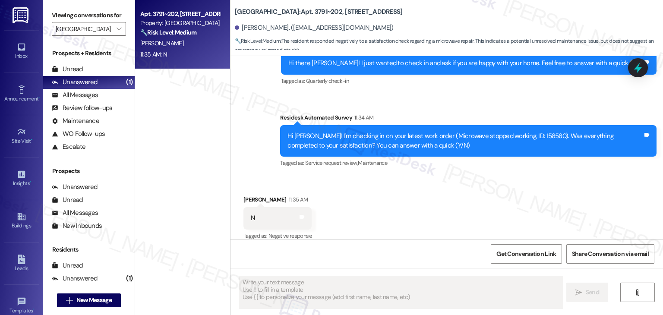
scroll to position [1420, 0]
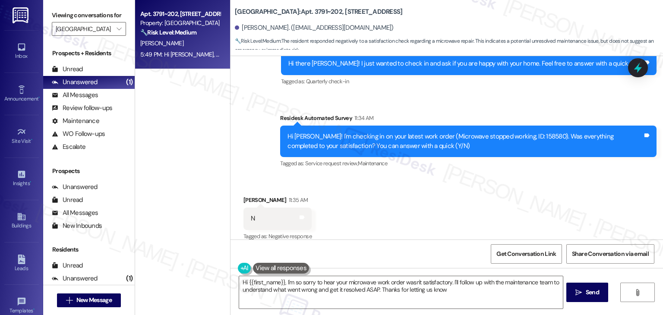
type textarea "Hi {{first_name}}, I'm so sorry to hear your microwave work order wasn't satisf…"
click at [117, 26] on icon "" at bounding box center [119, 28] width 5 height 7
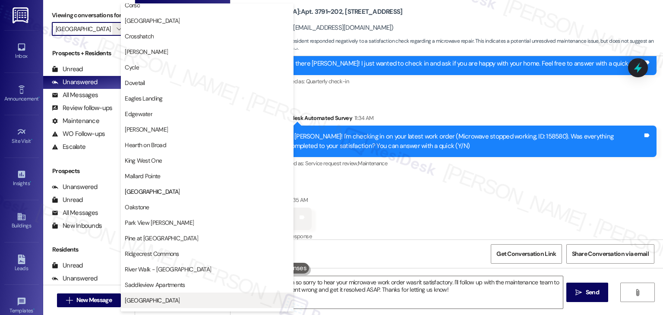
scroll to position [123, 0]
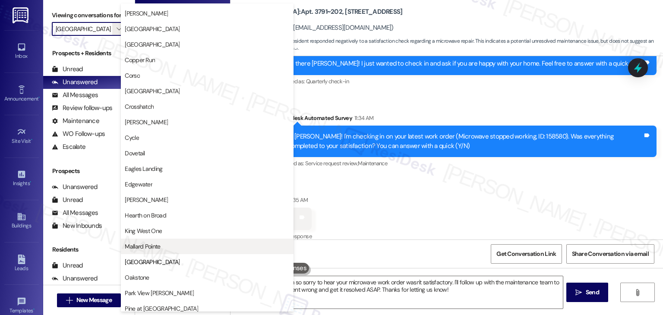
click at [158, 247] on span "Mallard Pointe" at bounding box center [142, 246] width 35 height 9
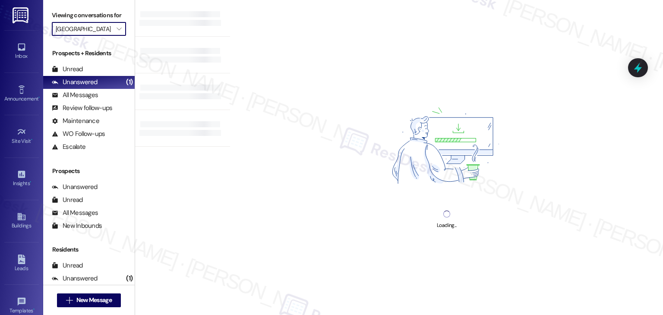
type input "Mallard Pointe"
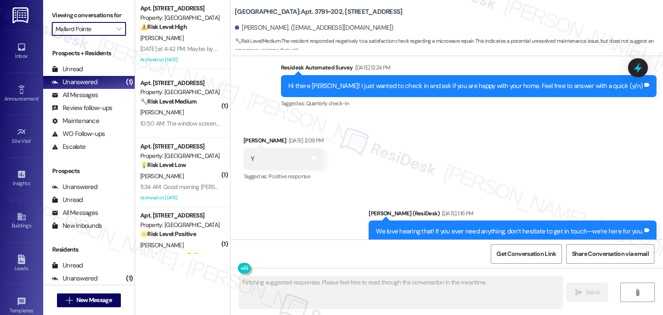
scroll to position [1420, 0]
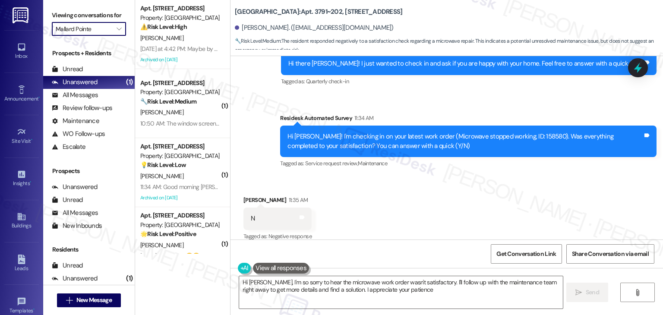
type textarea "Hi Jesse, I'm so sorry to hear the microwave work order wasn't satisfactory. I'…"
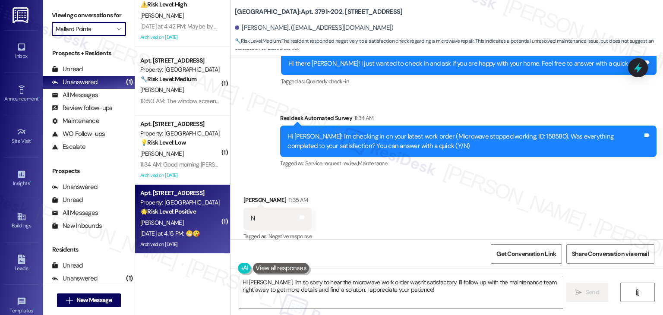
scroll to position [0, 0]
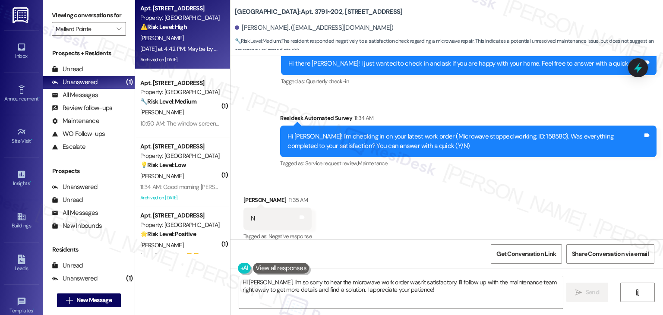
click at [165, 45] on div "Yesterday at 4:42 PM: Maybe by now they raised that section of gutter so water …" at bounding box center [270, 49] width 260 height 8
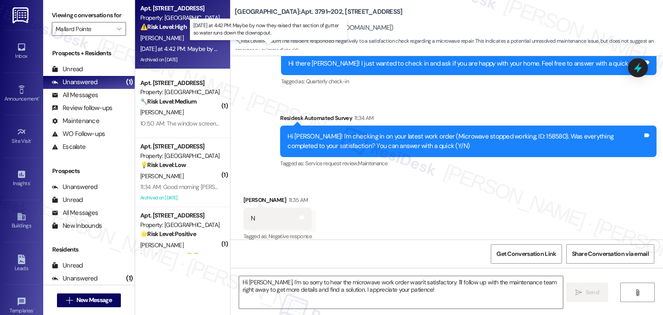
type textarea "Fetching suggested responses. Please feel free to read through the conversation…"
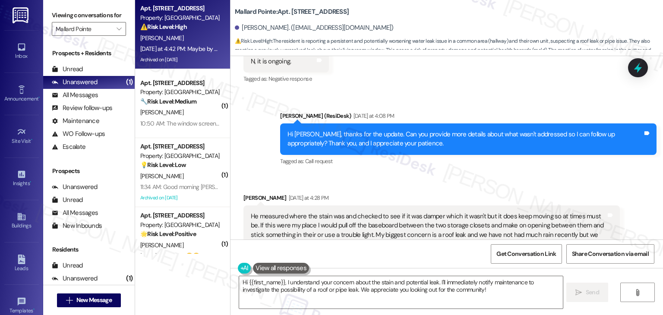
scroll to position [5910, 0]
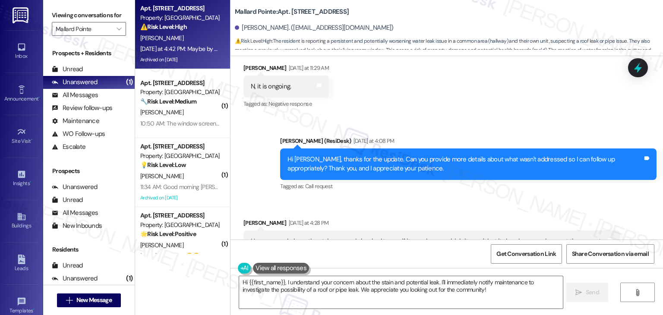
click at [395, 219] on div "Phyllis Poulton Yesterday at 4:28 PM" at bounding box center [432, 225] width 377 height 12
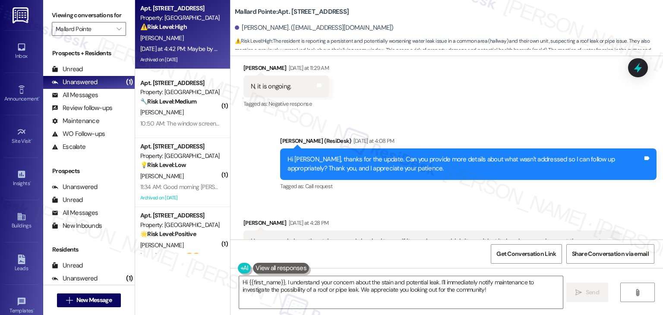
click at [395, 219] on div "Phyllis Poulton Yesterday at 4:28 PM" at bounding box center [432, 225] width 377 height 12
click at [402, 212] on div "Received via SMS Phyllis Poulton Yesterday at 4:28 PM He measured where the sta…" at bounding box center [432, 269] width 390 height 115
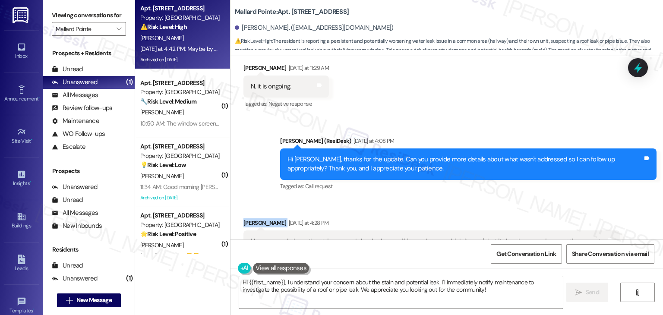
click at [402, 212] on div "Received via SMS Phyllis Poulton Yesterday at 4:28 PM He measured where the sta…" at bounding box center [432, 269] width 390 height 115
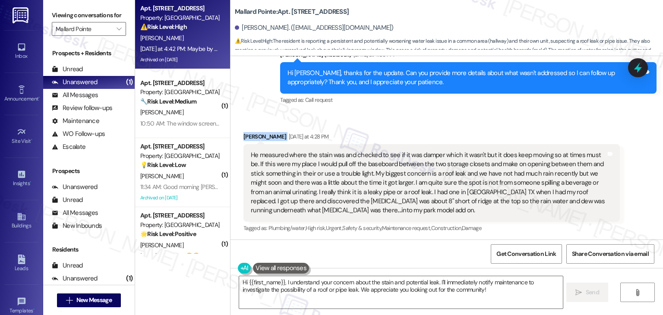
scroll to position [6039, 0]
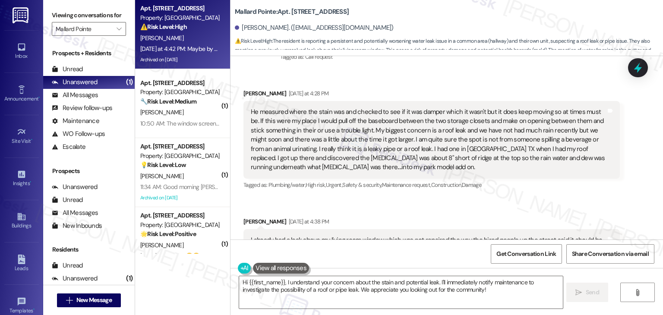
click at [436, 127] on div "Received via SMS Phyllis Poulton Yesterday at 4:28 PM He measured where the sta…" at bounding box center [447, 215] width 433 height 290
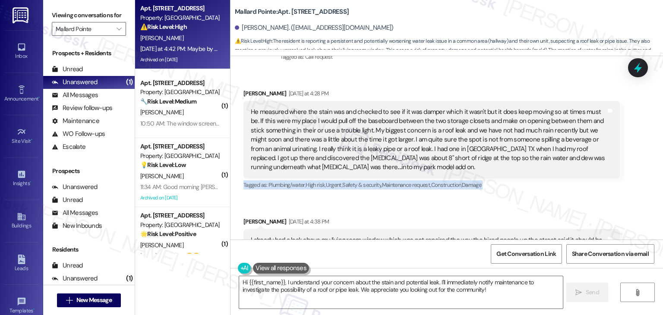
click at [436, 127] on div "Received via SMS Phyllis Poulton Yesterday at 4:28 PM He measured where the sta…" at bounding box center [447, 215] width 433 height 290
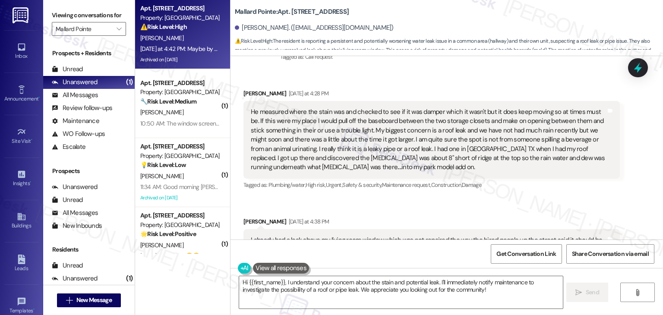
click at [433, 211] on div "Received via SMS Phyllis Poulton Yesterday at 4:38 PM I already had a leak abov…" at bounding box center [432, 255] width 390 height 88
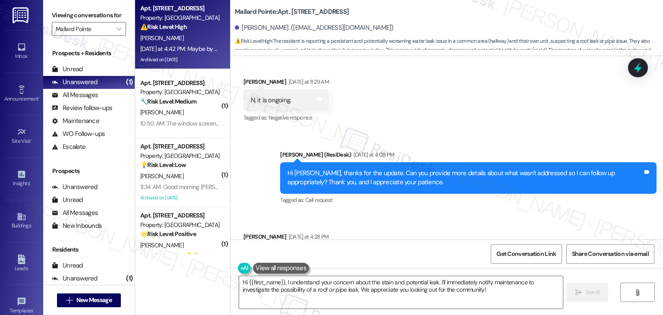
scroll to position [5911, 0]
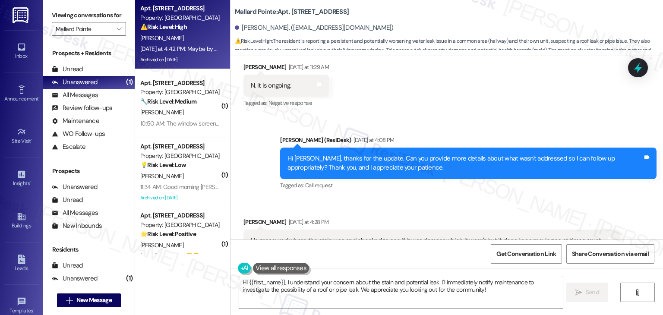
click at [363, 154] on div "Hi [PERSON_NAME], thanks for the update. Can you provide more details about wha…" at bounding box center [465, 163] width 355 height 19
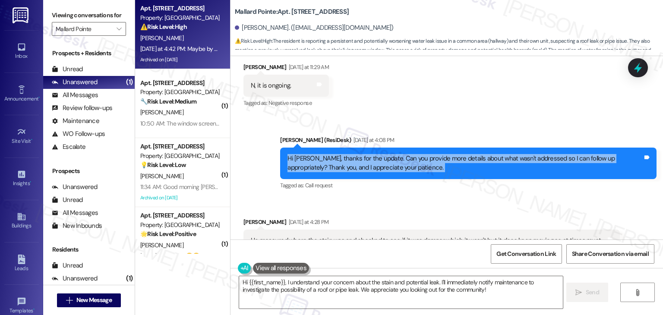
click at [363, 154] on div "Hi [PERSON_NAME], thanks for the update. Can you provide more details about wha…" at bounding box center [465, 163] width 355 height 19
copy div "Hi Phyllis, thanks for the update. Can you provide more details about what wasn…"
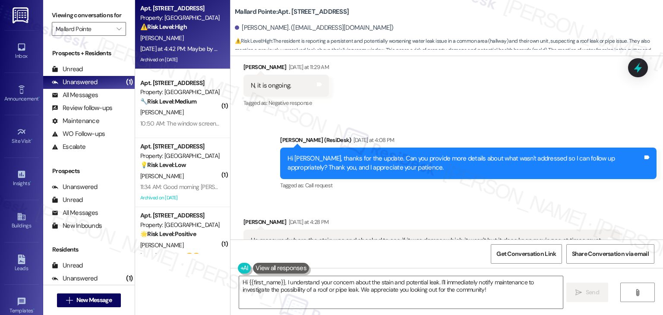
click at [314, 236] on div "He measured where the stain was and checked to see if it was damper which it wa…" at bounding box center [428, 268] width 355 height 65
copy div "He measured where the stain was and checked to see if it was damper which it wa…"
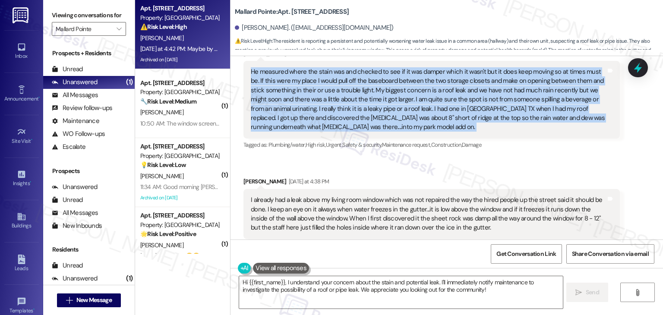
scroll to position [6083, 0]
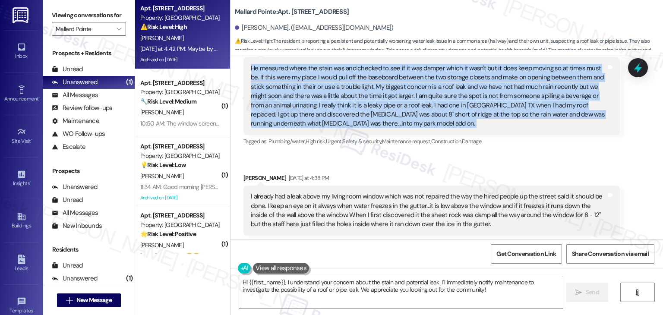
click at [402, 192] on div "I already had a leak above my living room window which was not repaired the way…" at bounding box center [428, 210] width 355 height 37
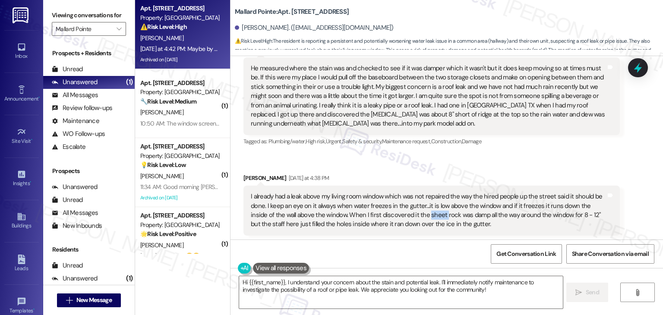
click at [402, 192] on div "I already had a leak above my living room window which was not repaired the way…" at bounding box center [428, 210] width 355 height 37
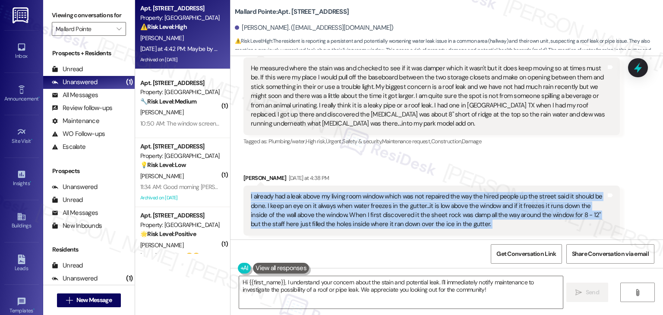
click at [402, 192] on div "I already had a leak above my living room window which was not repaired the way…" at bounding box center [428, 210] width 355 height 37
copy div "I already had a leak above my living room window which was not repaired the way…"
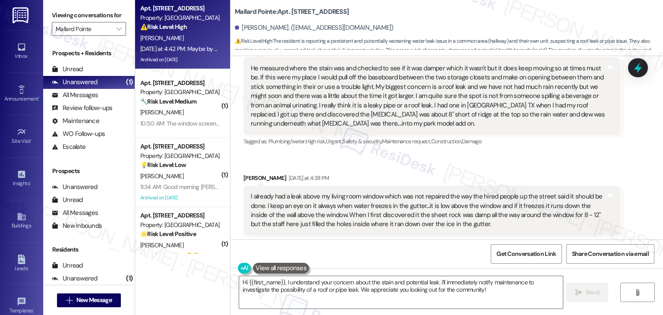
click at [342, 274] on div "Maybe by now they raised that section of gutter so water runs down the downspou…" at bounding box center [370, 285] width 253 height 22
copy div "Maybe by now they raised that section of gutter so water runs down the downspou…"
click at [245, 174] on div "Phyllis Poulton Yesterday at 4:38 PM" at bounding box center [432, 180] width 377 height 12
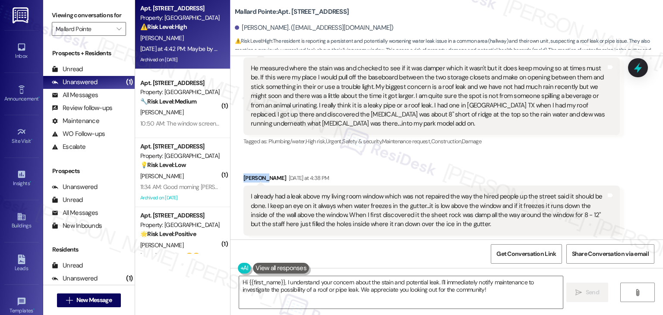
click at [245, 174] on div "Phyllis Poulton Yesterday at 4:38 PM" at bounding box center [432, 180] width 377 height 12
copy div "Phyllis"
click at [325, 290] on textarea "Hi {{first_name}}, I understand your concern about the stain and potential leak…" at bounding box center [400, 292] width 323 height 32
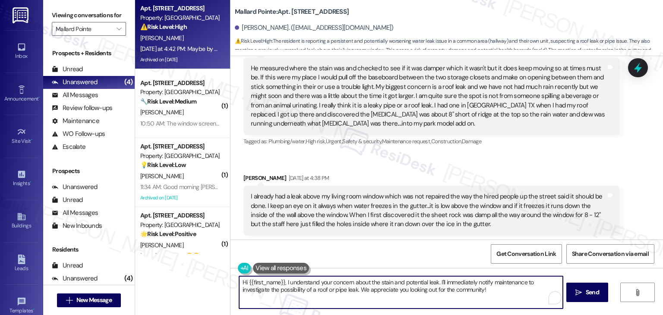
click at [325, 290] on textarea "Hi {{first_name}}, I understand your concern about the stain and potential leak…" at bounding box center [400, 292] width 323 height 32
paste textarea "Phyllis, thank you for sharing all those details. I understand your concern abo…"
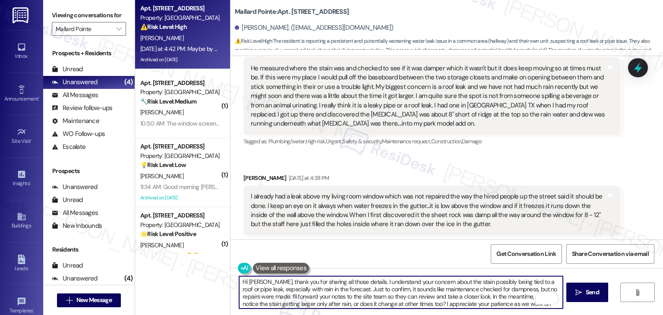
scroll to position [0, 0]
type textarea "Hi [PERSON_NAME], thank you for sharing all those details. I understand your co…"
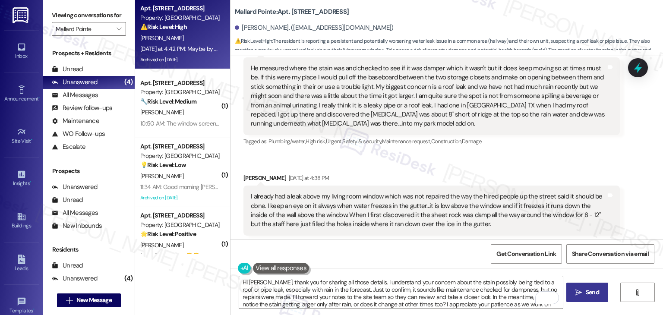
click at [579, 290] on icon "" at bounding box center [579, 292] width 6 height 7
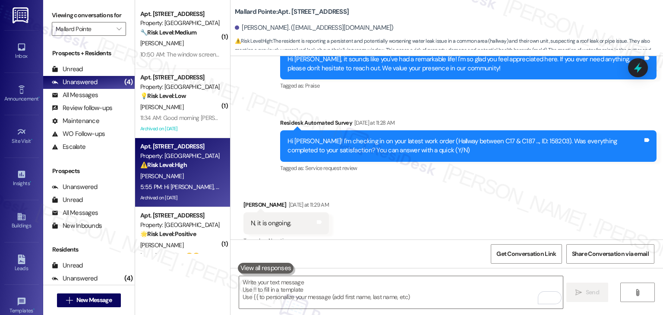
scroll to position [5737, 0]
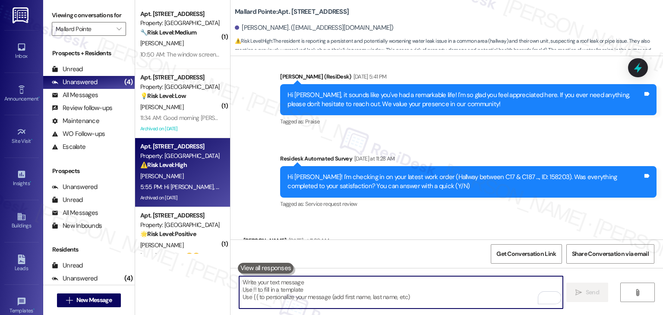
click at [308, 285] on textarea "To enrich screen reader interactions, please activate Accessibility in Grammarl…" at bounding box center [400, 292] width 323 height 32
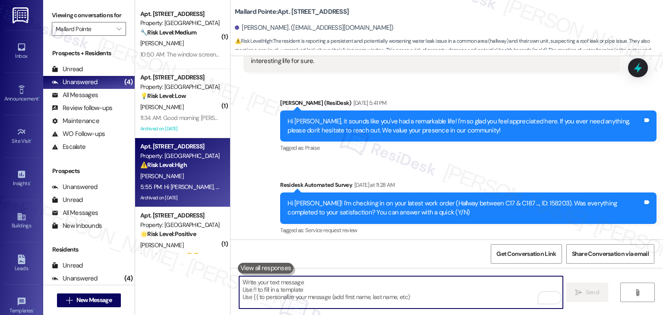
scroll to position [5696, 0]
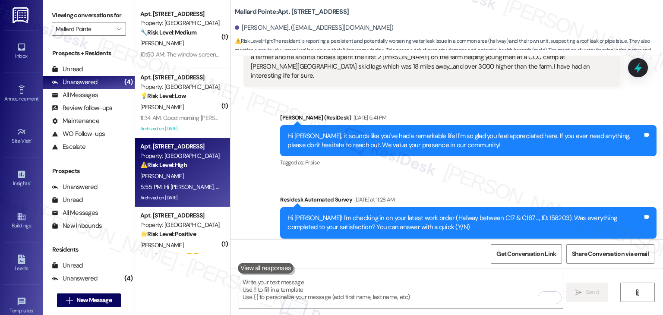
click at [589, 258] on div "Received via SMS Phyllis Poulton Yesterday at 11:29 AM N, it is ongoing. Tags a…" at bounding box center [447, 294] width 433 height 73
click at [637, 67] on icon at bounding box center [638, 67] width 10 height 13
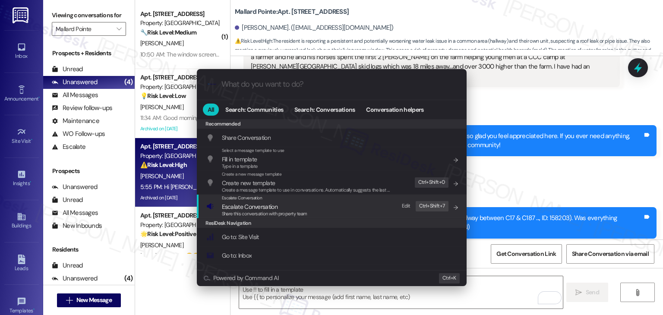
drag, startPoint x: 267, startPoint y: 207, endPoint x: 269, endPoint y: 211, distance: 5.0
click at [267, 207] on span "Escalate Conversation" at bounding box center [250, 207] width 56 height 8
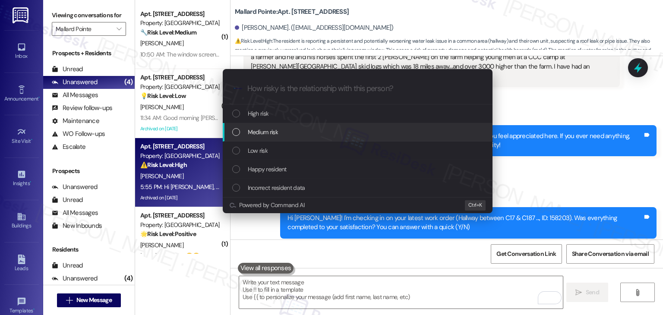
click at [237, 131] on div "List of options" at bounding box center [236, 132] width 8 height 8
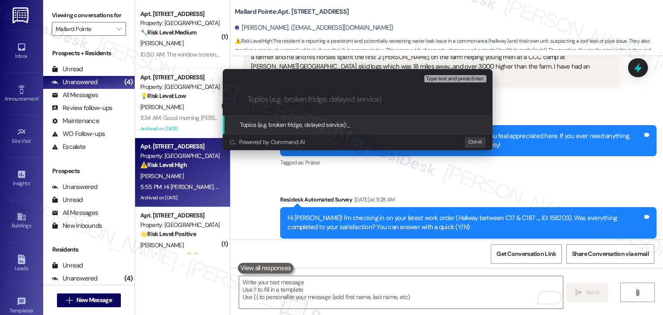
paste input "Resident Concern – Possible Roof/Pipe Leak & Expanding Stain"
type input "Resident Concern – Possible Roof/Pipe Leak & Expanding Stain (WO #158203)"
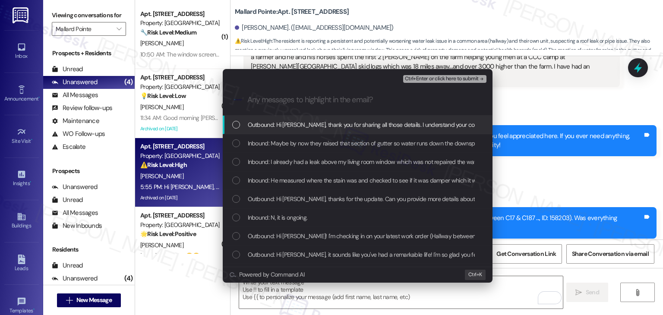
scroll to position [0, 0]
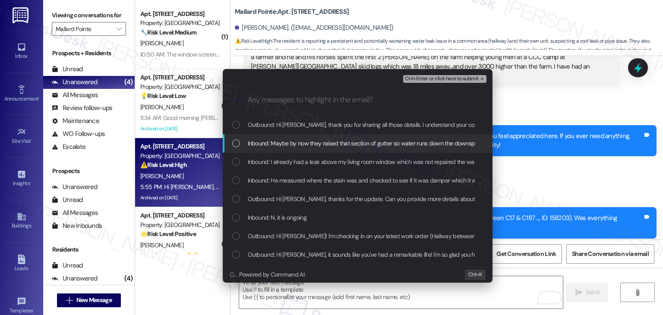
click at [235, 139] on div "Inbound: Maybe by now they raised that section of gutter so water runs down the…" at bounding box center [358, 144] width 253 height 10
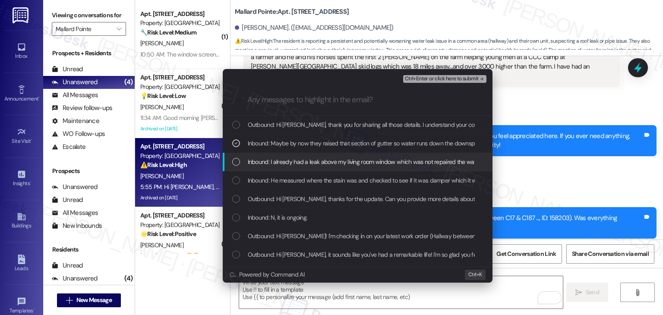
click at [233, 160] on div "List of options" at bounding box center [236, 162] width 8 height 8
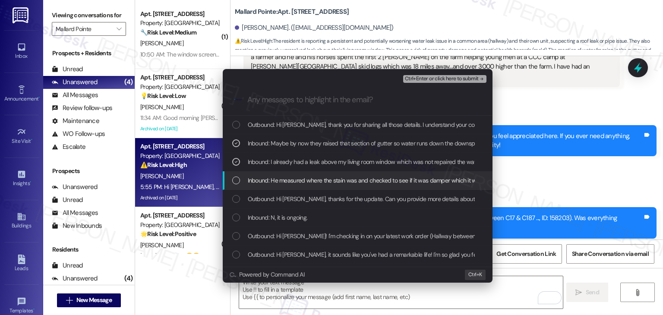
click at [235, 180] on div "List of options" at bounding box center [236, 181] width 8 height 8
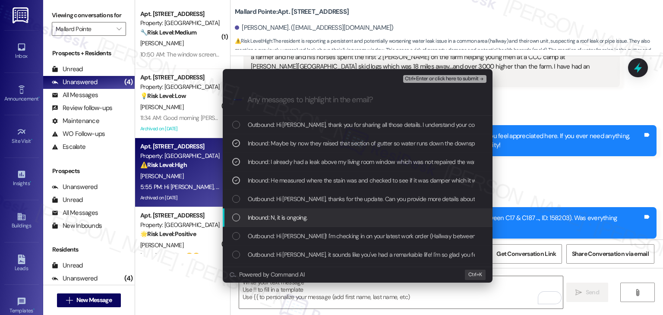
click at [234, 216] on div "List of options" at bounding box center [236, 218] width 8 height 8
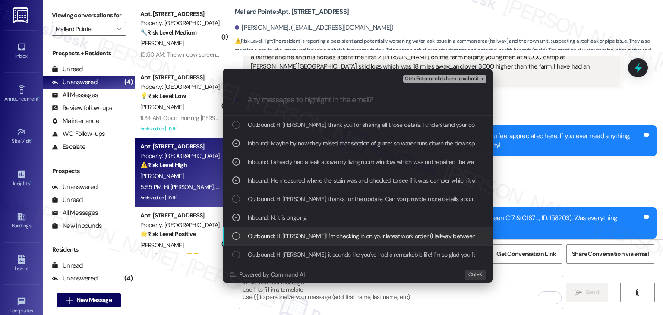
click at [235, 236] on div "List of options" at bounding box center [236, 236] width 8 height 8
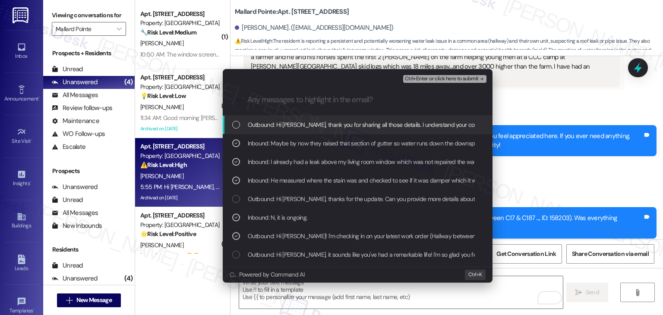
click at [458, 78] on span "Ctrl+Enter or click here to submit" at bounding box center [442, 79] width 74 height 6
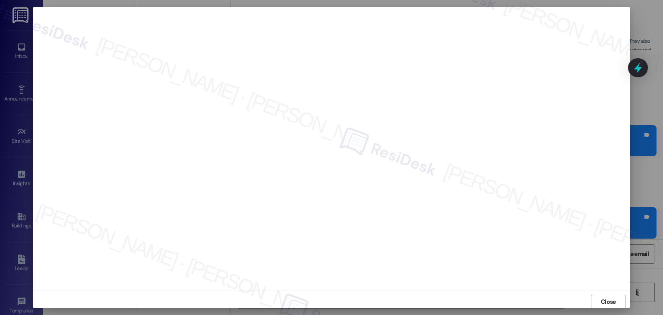
scroll to position [5, 0]
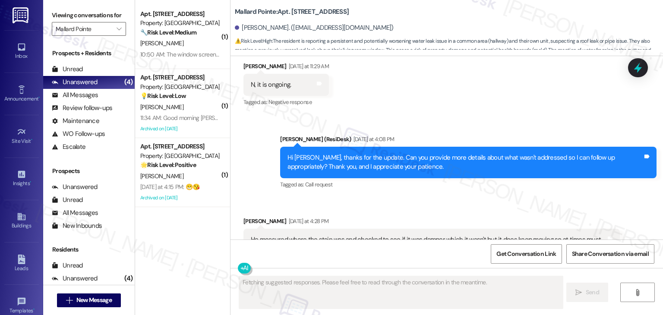
scroll to position [6083, 0]
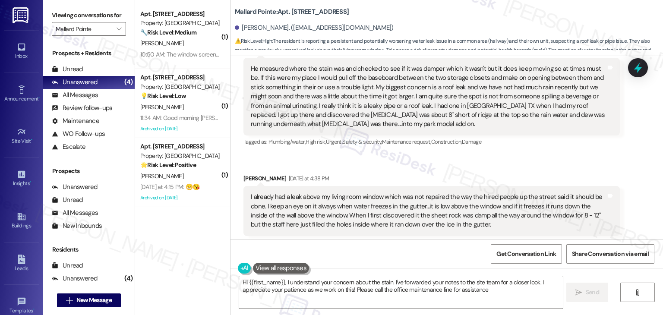
type textarea "Hi {{first_name}}, I understand your concern about the stain. I've forwarded yo…"
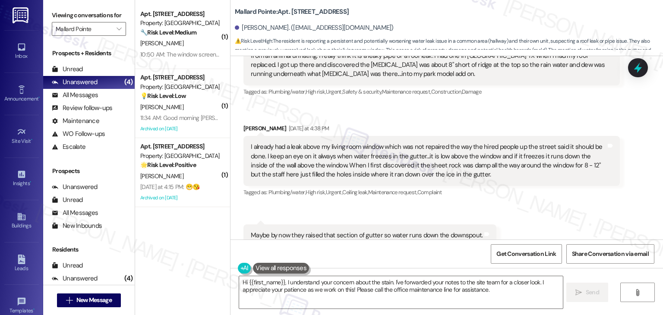
scroll to position [6184, 0]
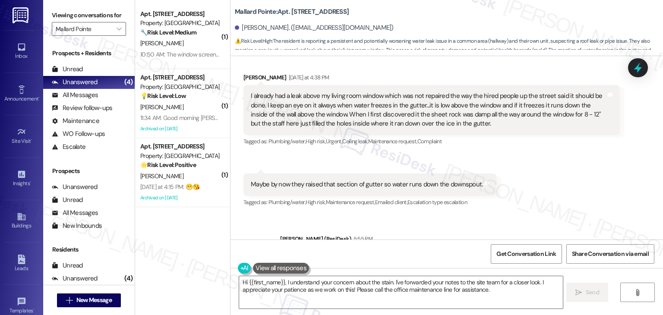
click at [176, 236] on div "( 1 ) Apt. [STREET_ADDRESS] Property: Mallard Pointe 🔧 Risk Level: Medium The r…" at bounding box center [182, 127] width 95 height 254
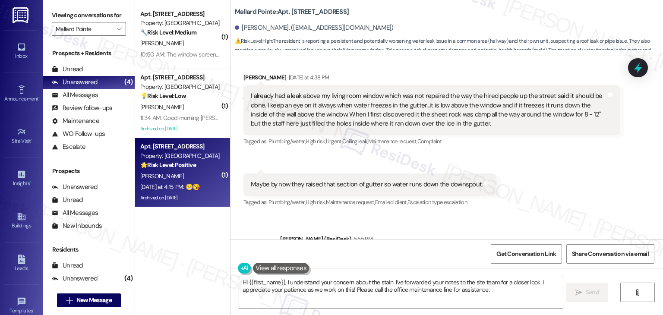
click at [178, 196] on div "Archived on [DATE]" at bounding box center [180, 198] width 82 height 11
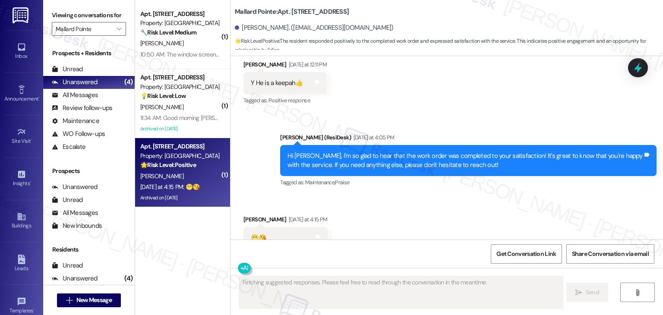
scroll to position [6302, 0]
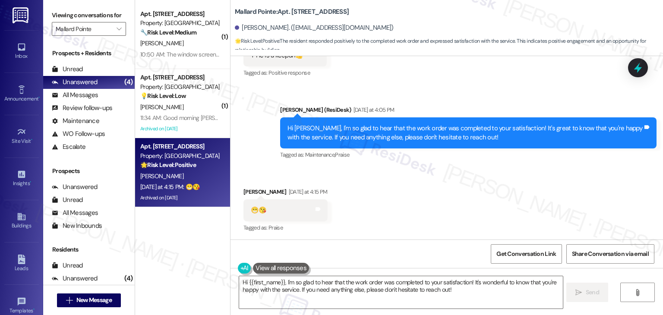
click at [423, 201] on div "Received via SMS [PERSON_NAME] [DATE] at 4:15 PM 😁😘 Tags and notes Tagged as: P…" at bounding box center [447, 204] width 433 height 73
click at [424, 202] on div "Received via SMS [PERSON_NAME] [DATE] at 4:15 PM 😁😘 Tags and notes Tagged as: P…" at bounding box center [447, 204] width 433 height 73
click at [413, 206] on div "Received via SMS [PERSON_NAME] [DATE] at 4:15 PM 😁😘 Tags and notes Tagged as: P…" at bounding box center [447, 204] width 433 height 73
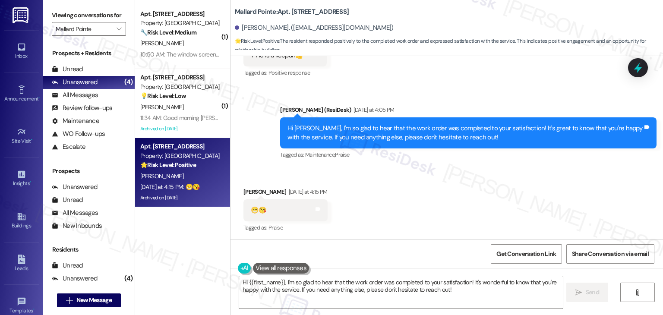
click at [413, 206] on div "Received via SMS [PERSON_NAME] [DATE] at 4:15 PM 😁😘 Tags and notes Tagged as: P…" at bounding box center [447, 204] width 433 height 73
drag, startPoint x: 307, startPoint y: 280, endPoint x: 333, endPoint y: 281, distance: 26.8
click at [307, 280] on textarea "Hi {{first_name}}, I'm so glad to hear that the work order was completed to you…" at bounding box center [400, 292] width 323 height 32
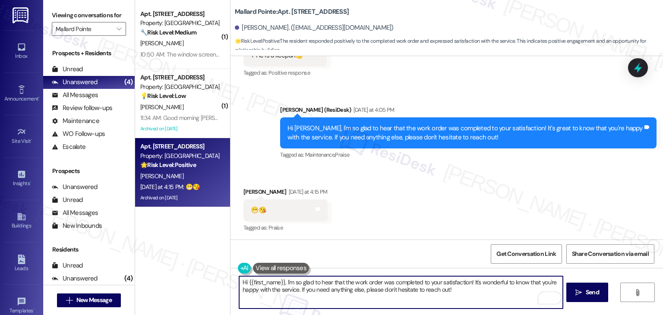
drag, startPoint x: 455, startPoint y: 291, endPoint x: 304, endPoint y: 282, distance: 151.4
click at [304, 282] on textarea "Hi {{first_name}}, I'm so glad to hear that the work order was completed to you…" at bounding box center [400, 292] width 323 height 32
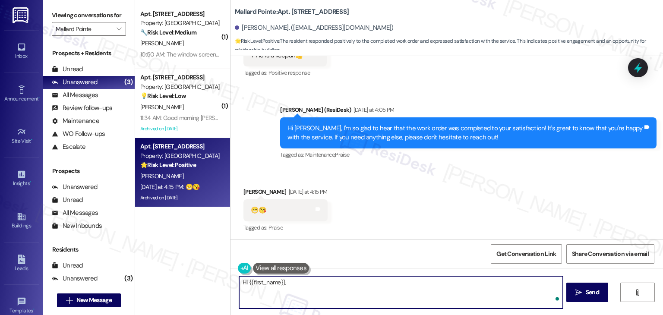
paste textarea "Should you have any questions or need help with anything else, please don't hes…"
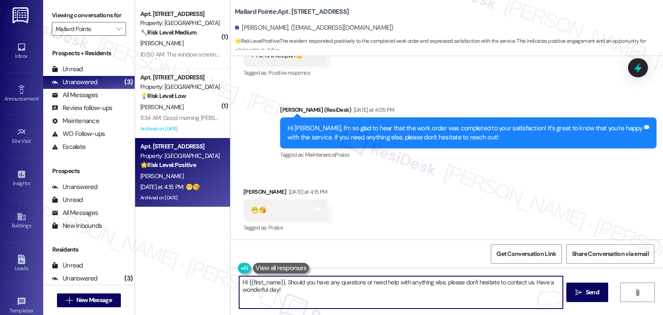
click at [283, 283] on textarea "Hi {{first_name}}, Should you have any questions or need help with anything els…" at bounding box center [400, 292] width 323 height 32
click at [269, 293] on textarea "Hi {{first_name}}, should you have any questions or need help with anything els…" at bounding box center [400, 292] width 323 height 32
click at [269, 294] on textarea "Hi {{first_name}}, should you have any questions or need help with anything els…" at bounding box center [400, 292] width 323 height 32
type textarea "Hi {{first_name}}, should you have any questions or need help with anything els…"
click at [586, 287] on button " Send" at bounding box center [588, 292] width 42 height 19
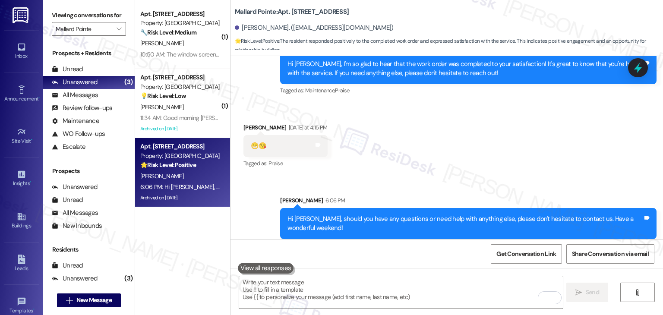
scroll to position [6372, 0]
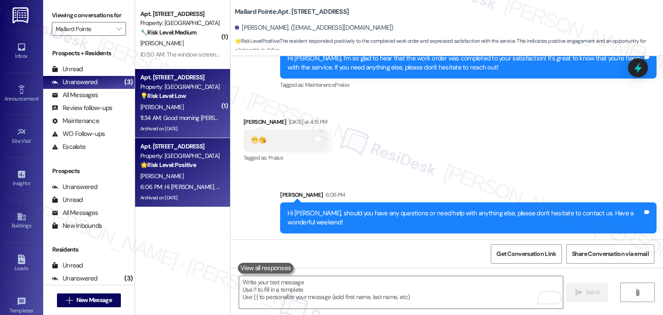
click at [178, 121] on div "11:34 AM: Good morning [PERSON_NAME]. With regard to feedback: I have long thou…" at bounding box center [526, 118] width 773 height 8
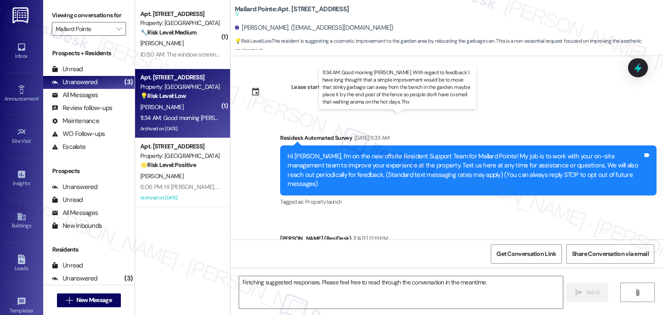
scroll to position [7070, 0]
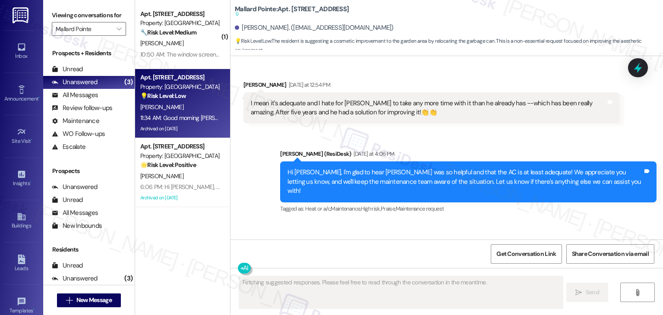
click at [418, 222] on div "Received via SMS [PERSON_NAME] Question 11:34 AM Good morning [PERSON_NAME]. Wi…" at bounding box center [447, 268] width 433 height 93
click at [420, 222] on div "Received via SMS [PERSON_NAME] Question 11:34 AM Good morning [PERSON_NAME]. Wi…" at bounding box center [447, 268] width 433 height 93
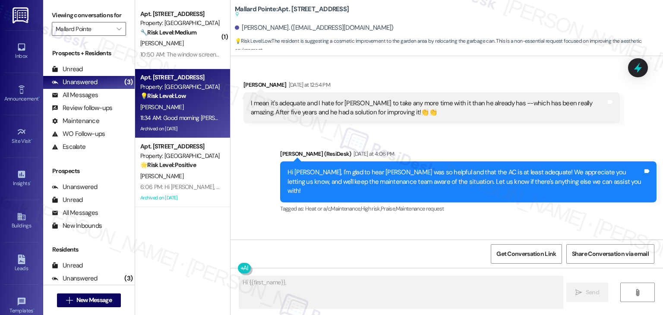
click at [420, 222] on div "Received via SMS [PERSON_NAME] Question 11:34 AM Good morning [PERSON_NAME]. Wi…" at bounding box center [447, 268] width 433 height 93
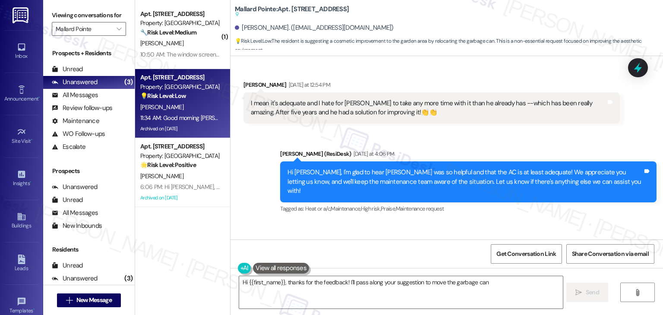
click at [420, 222] on div "Received via SMS [PERSON_NAME] Question 11:34 AM Good morning [PERSON_NAME]. Wi…" at bounding box center [447, 268] width 433 height 93
type textarea "Hi {{first_name}}, thanks for the feedback! I'll pass along your suggestion to …"
click at [420, 222] on div "Received via SMS [PERSON_NAME] Question 11:34 AM Good morning [PERSON_NAME]. Wi…" at bounding box center [447, 268] width 433 height 93
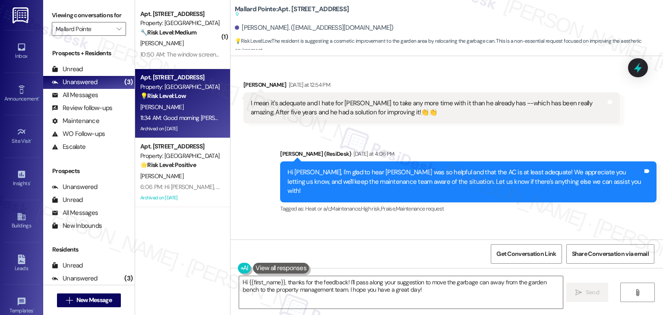
click at [420, 222] on div "Received via SMS [PERSON_NAME] Question 11:34 AM Good morning [PERSON_NAME]. Wi…" at bounding box center [447, 268] width 433 height 93
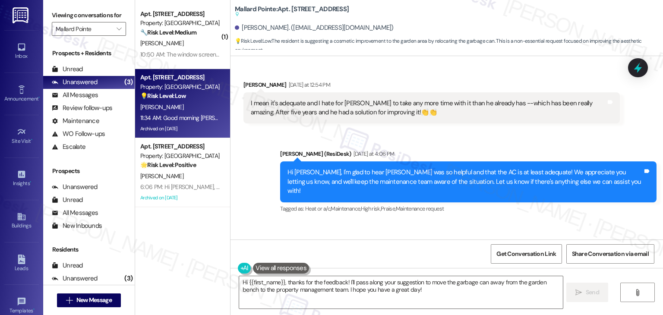
click at [420, 222] on div "Received via SMS [PERSON_NAME] Question 11:34 AM Good morning [PERSON_NAME]. Wi…" at bounding box center [447, 268] width 433 height 93
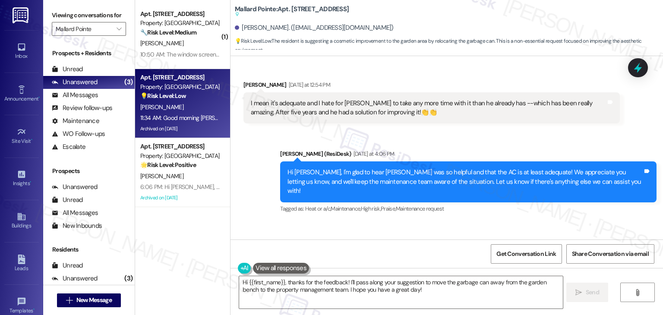
click at [420, 222] on div "Received via SMS [PERSON_NAME] Question 11:34 AM Good morning [PERSON_NAME]. Wi…" at bounding box center [447, 268] width 433 height 93
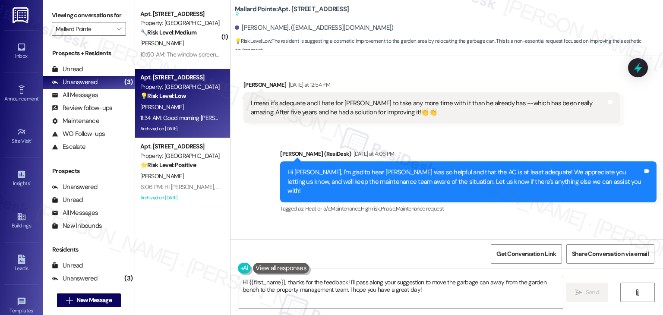
drag, startPoint x: 327, startPoint y: 217, endPoint x: 308, endPoint y: 195, distance: 29.7
click at [308, 255] on div "Good morning [PERSON_NAME]. With regard to feedback: I have long thought that a…" at bounding box center [432, 275] width 377 height 41
copy div "With regard to feedback: I have long thought that a simple improvement would be…"
click at [417, 222] on div "Received via SMS [PERSON_NAME] Question 11:34 AM Good morning [PERSON_NAME]. Wi…" at bounding box center [447, 268] width 433 height 93
